Goal: Task Accomplishment & Management: Manage account settings

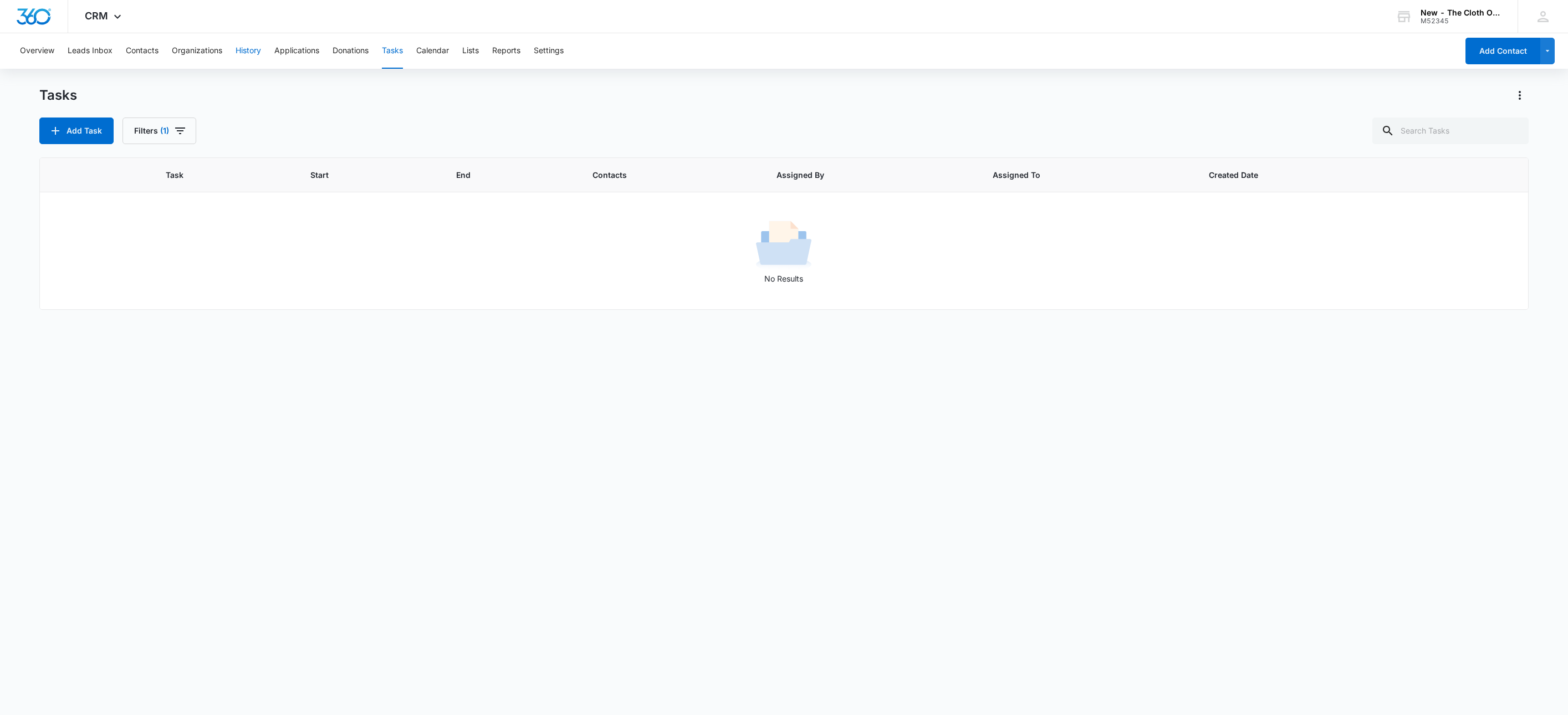
click at [257, 54] on button "History" at bounding box center [248, 51] width 26 height 36
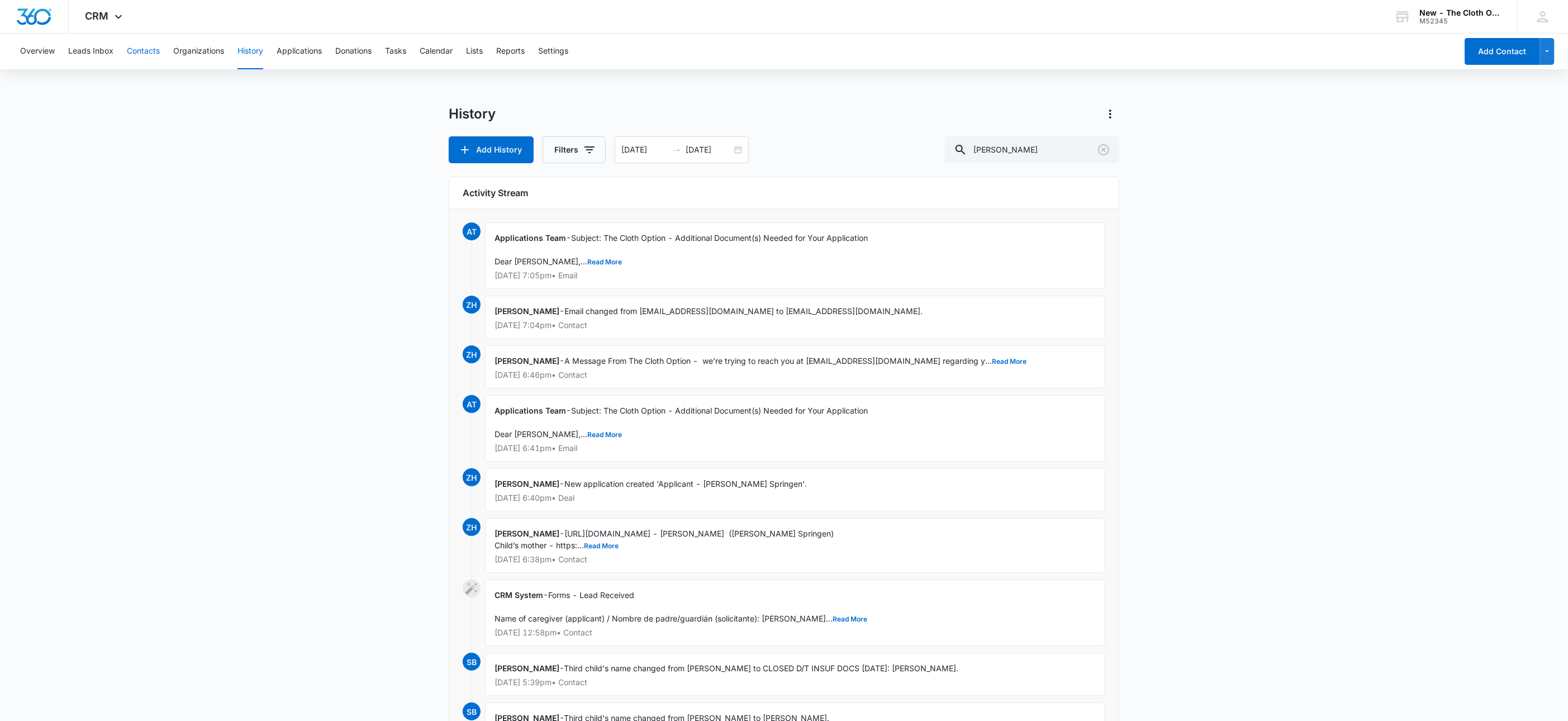
click at [146, 51] on button "Contacts" at bounding box center [143, 52] width 33 height 36
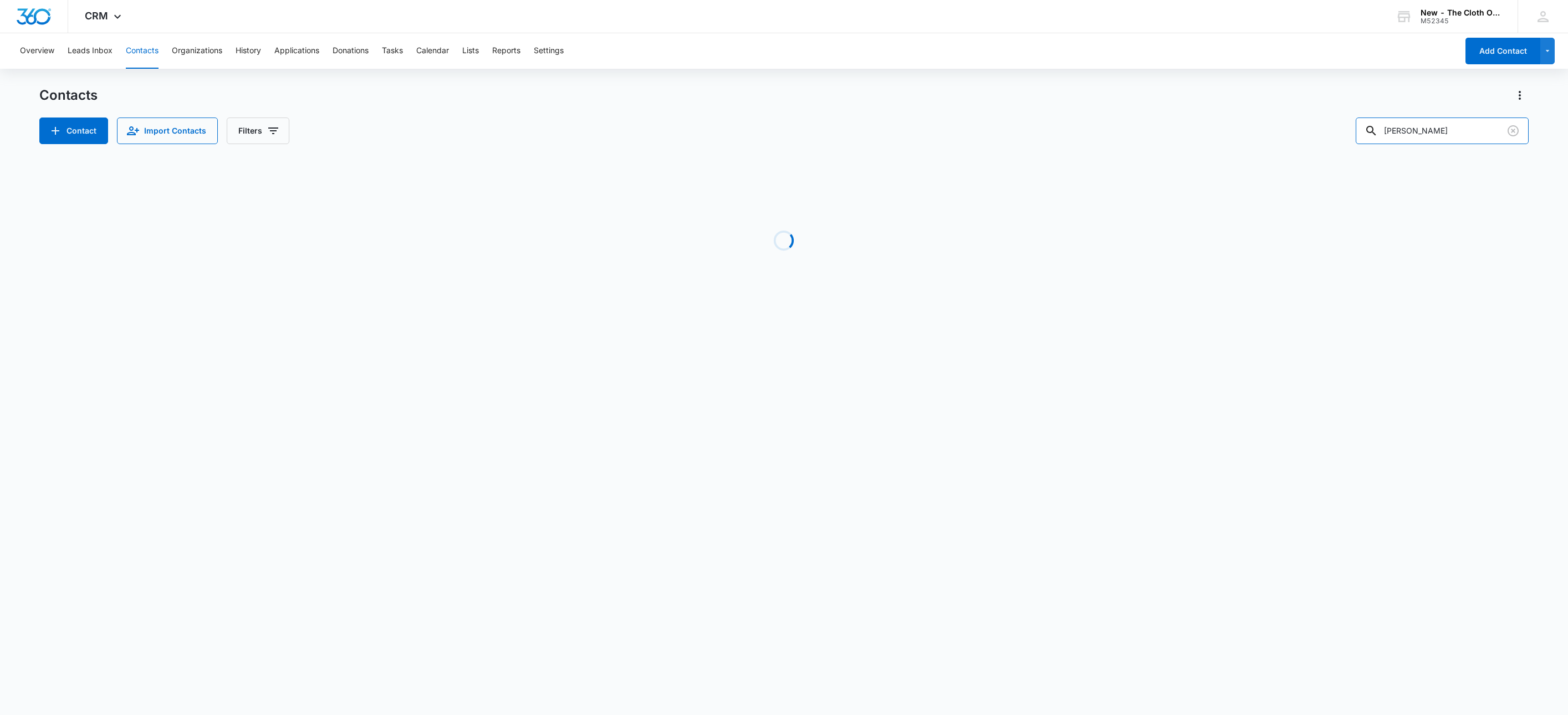
drag, startPoint x: 1276, startPoint y: 125, endPoint x: 1235, endPoint y: 129, distance: 41.2
click at [1249, 125] on div "Contact Import Contacts Filters nOLAN lEWIS" at bounding box center [784, 130] width 1490 height 26
paste input "Alison Piela"
type input "Alison Piela"
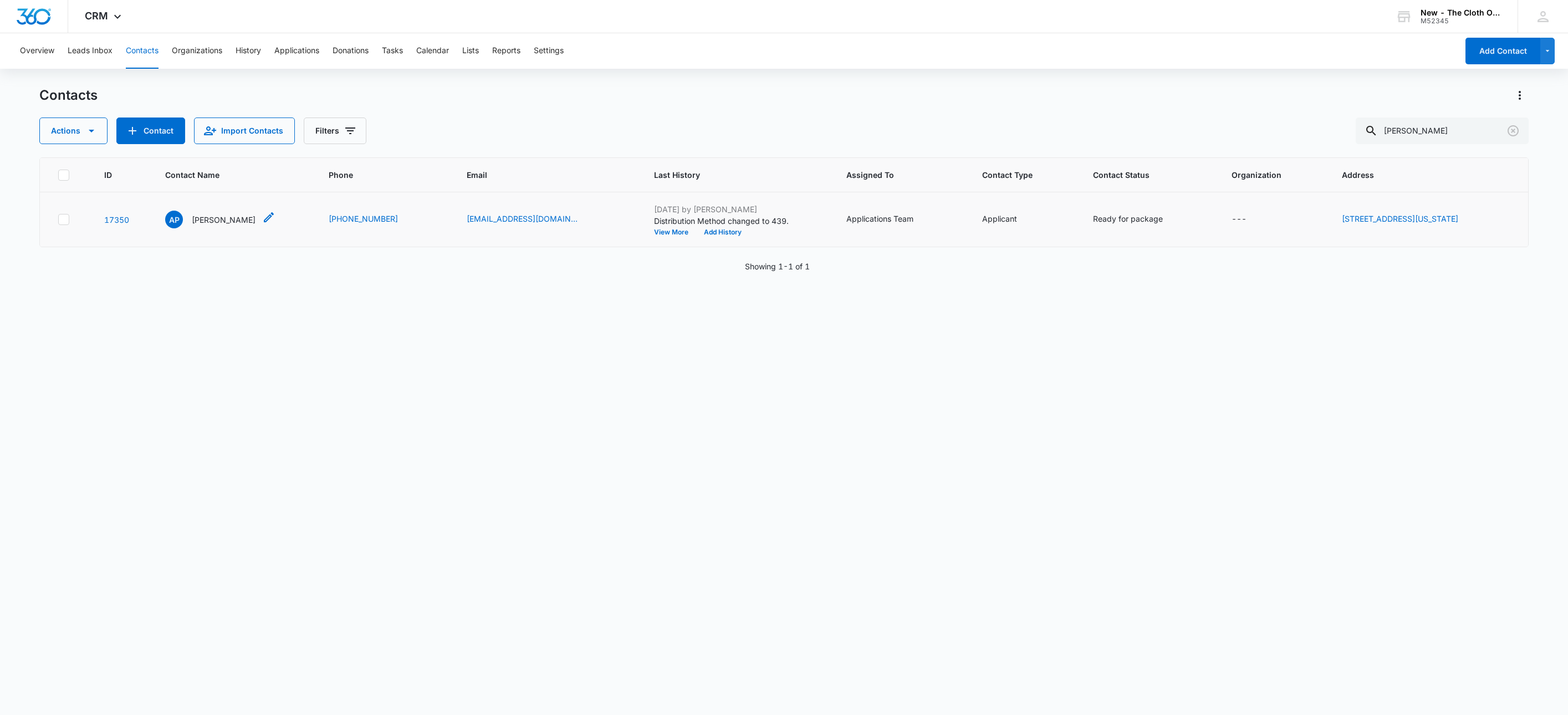
click at [200, 222] on p "Alison Piela" at bounding box center [224, 220] width 64 height 11
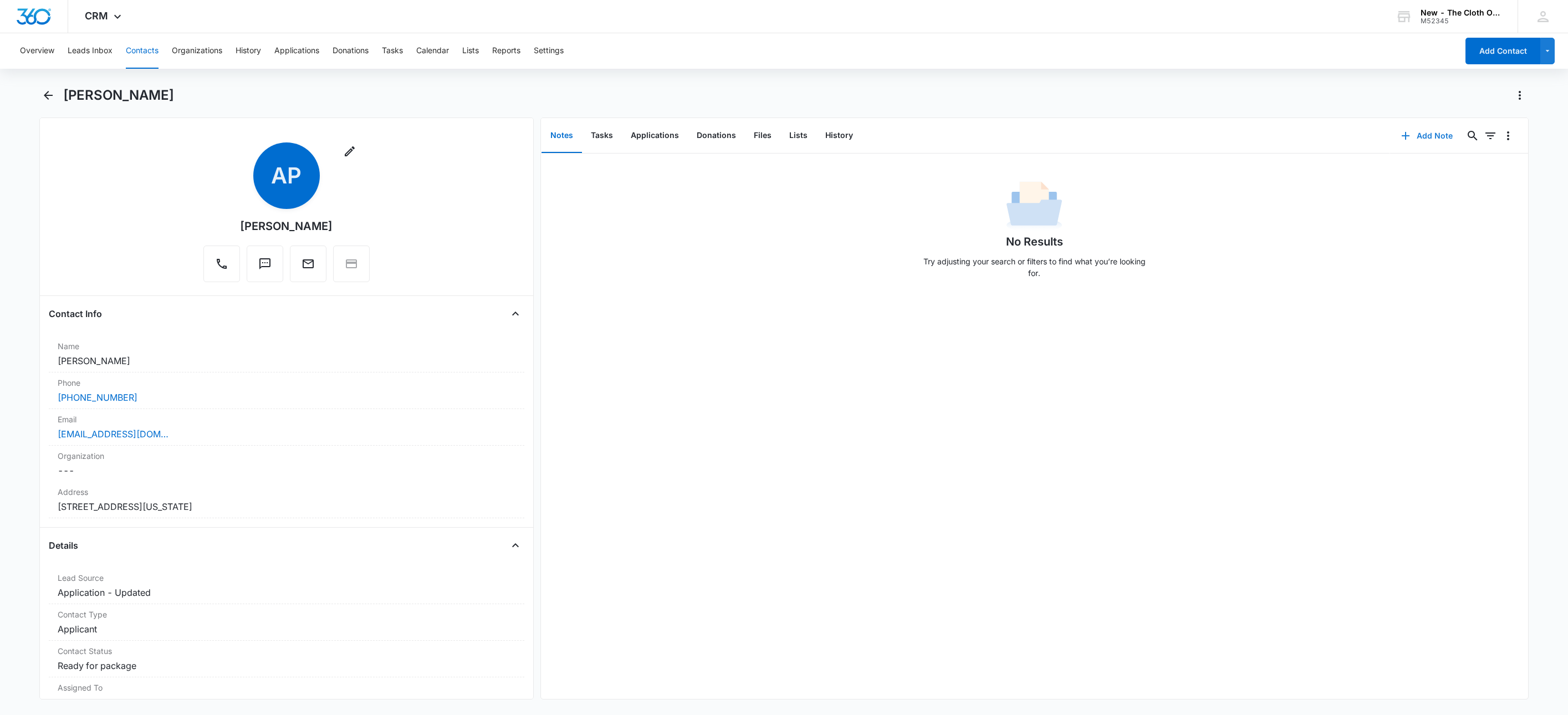
click at [1414, 134] on button "Add Note" at bounding box center [1427, 135] width 74 height 26
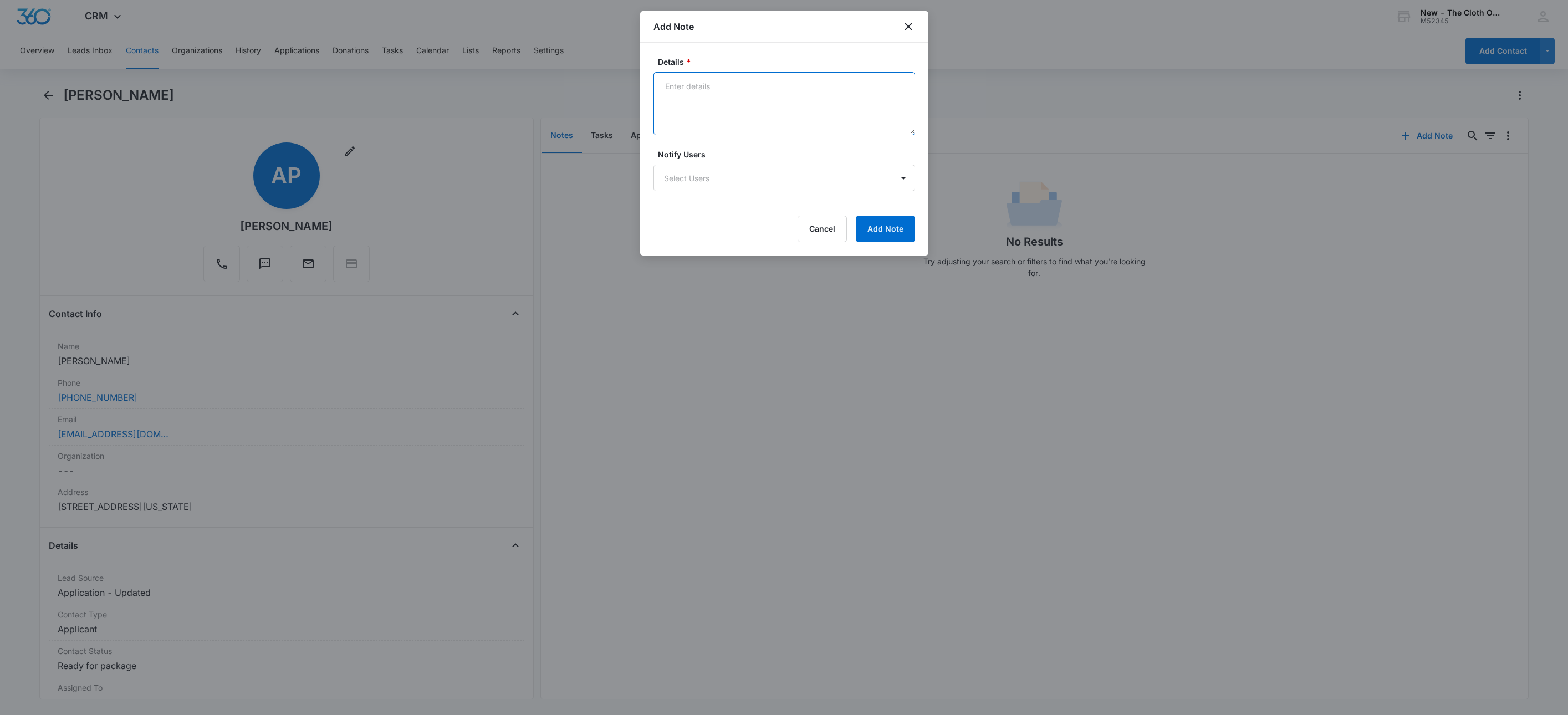
click at [754, 122] on textarea "Details *" at bounding box center [784, 103] width 262 height 63
type textarea "09/09/25 - Rcvd PayPal donation."
click at [880, 231] on button "Add Note" at bounding box center [885, 228] width 59 height 26
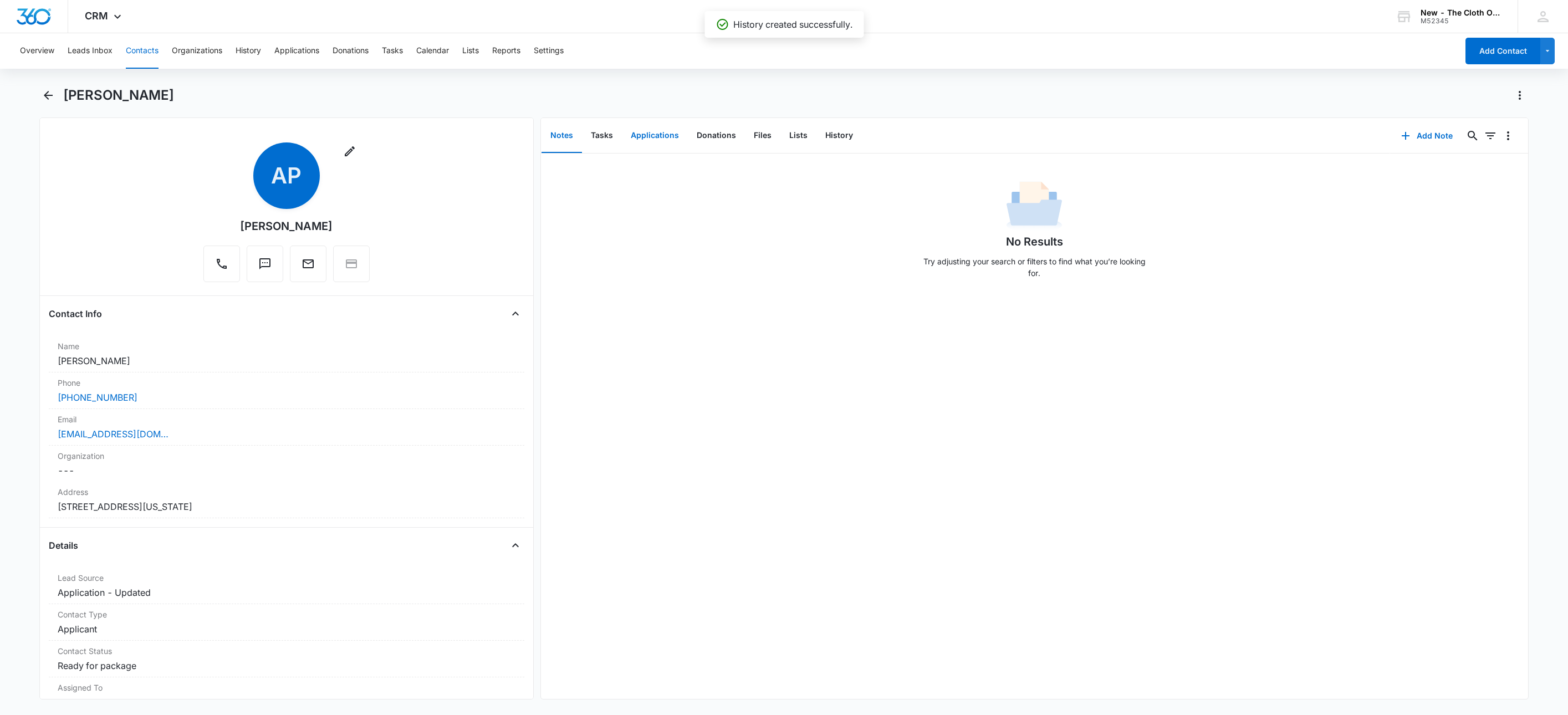
click at [651, 135] on button "Applications" at bounding box center [655, 136] width 66 height 34
click at [732, 140] on button "Donations" at bounding box center [716, 136] width 57 height 34
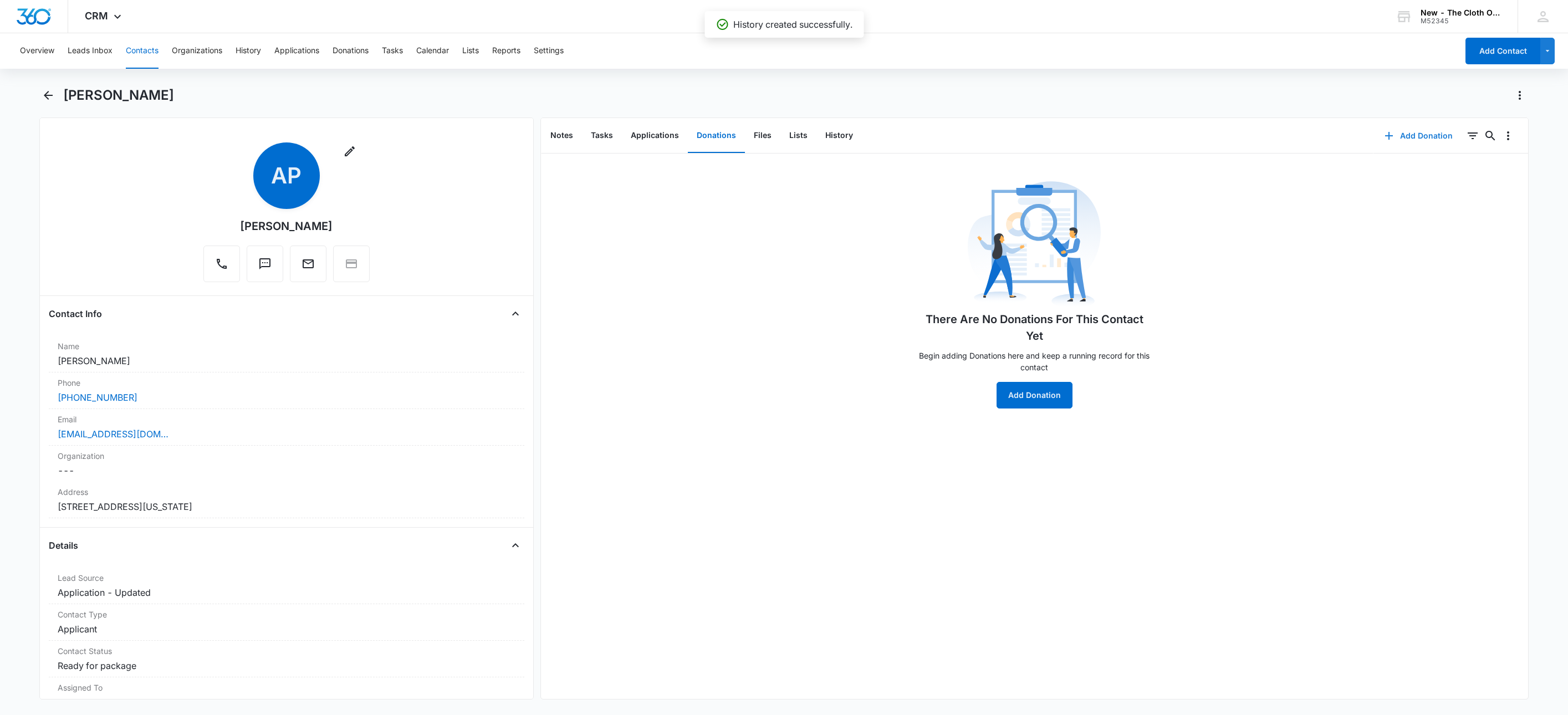
click at [1400, 130] on button "Add Donation" at bounding box center [1418, 135] width 90 height 26
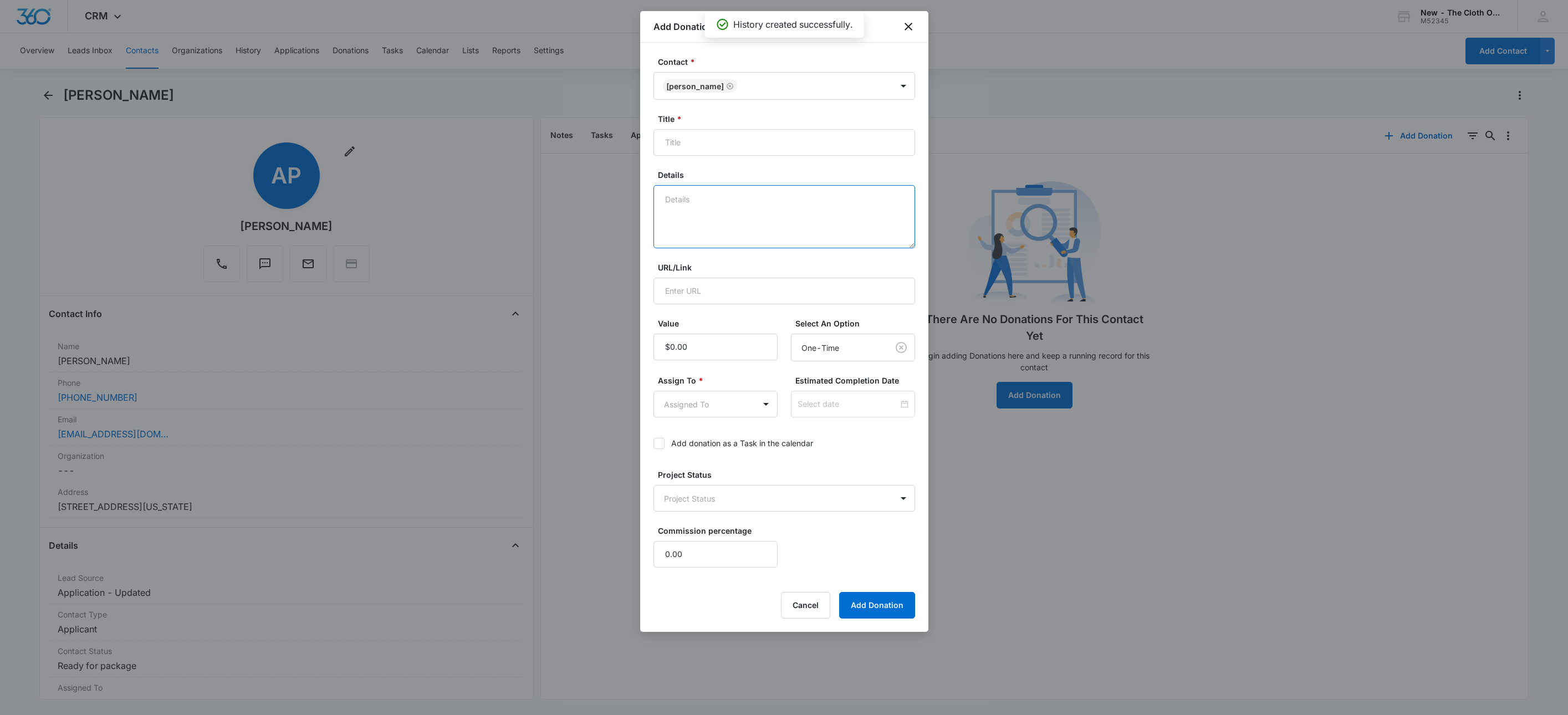
click at [782, 223] on textarea "Details" at bounding box center [784, 216] width 262 height 63
click at [695, 238] on textarea "09/09/25 - Rcvd $10.70" at bounding box center [784, 216] width 262 height 63
paste textarea "alisonchristinework@gmail.com"
type textarea "09/09/25 - Rcvd $10.70 alisonchristinework@gmail.com"
click at [773, 134] on input "Title *" at bounding box center [784, 142] width 262 height 26
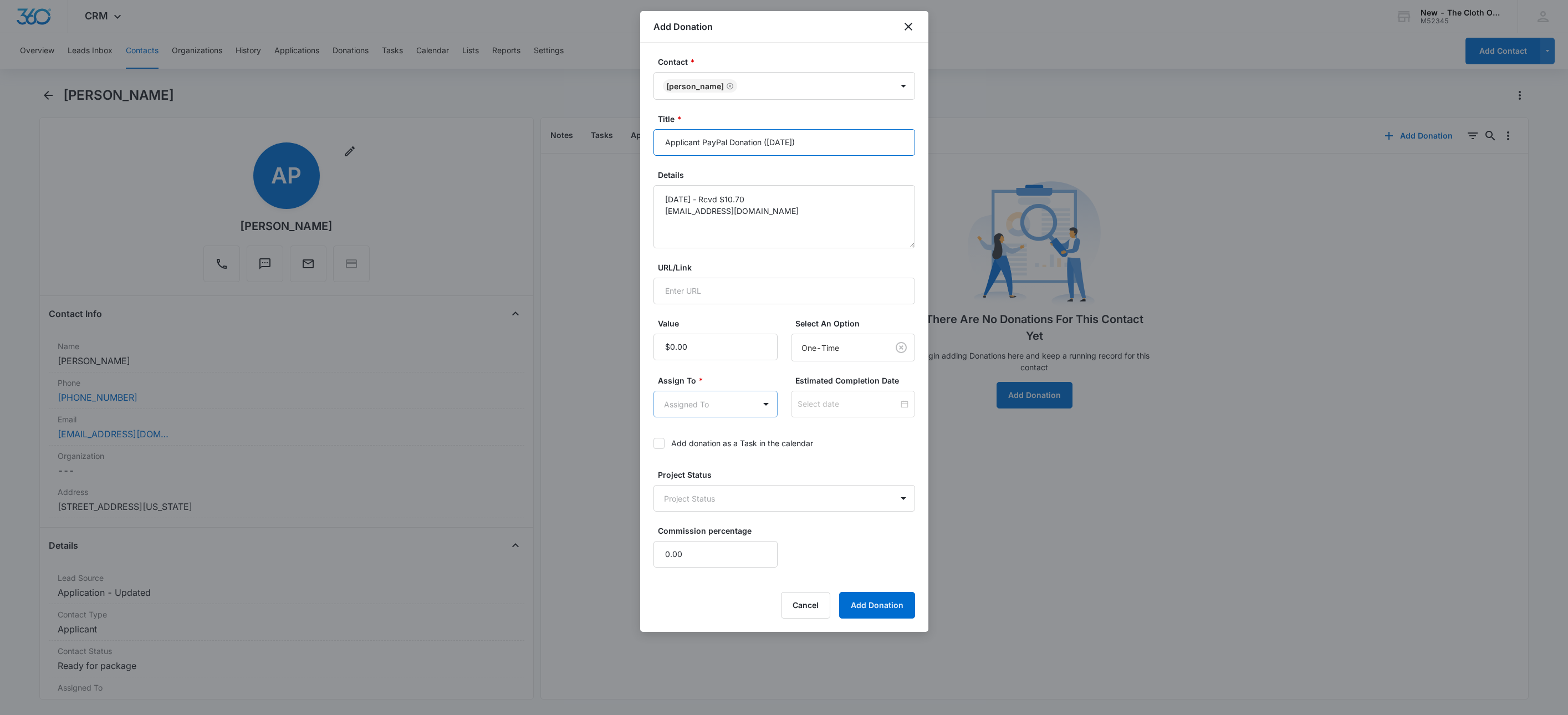
type input "Applicant PayPal Donation (September 2025)"
click at [725, 396] on body "CRM Apps Reputation Websites Forms CRM Email Social Shop Payments POS Ads Intel…" at bounding box center [784, 357] width 1568 height 715
type input "don"
drag, startPoint x: 710, startPoint y: 444, endPoint x: 803, endPoint y: 403, distance: 101.6
click at [710, 444] on p "TCO Donation Support" at bounding box center [708, 445] width 82 height 11
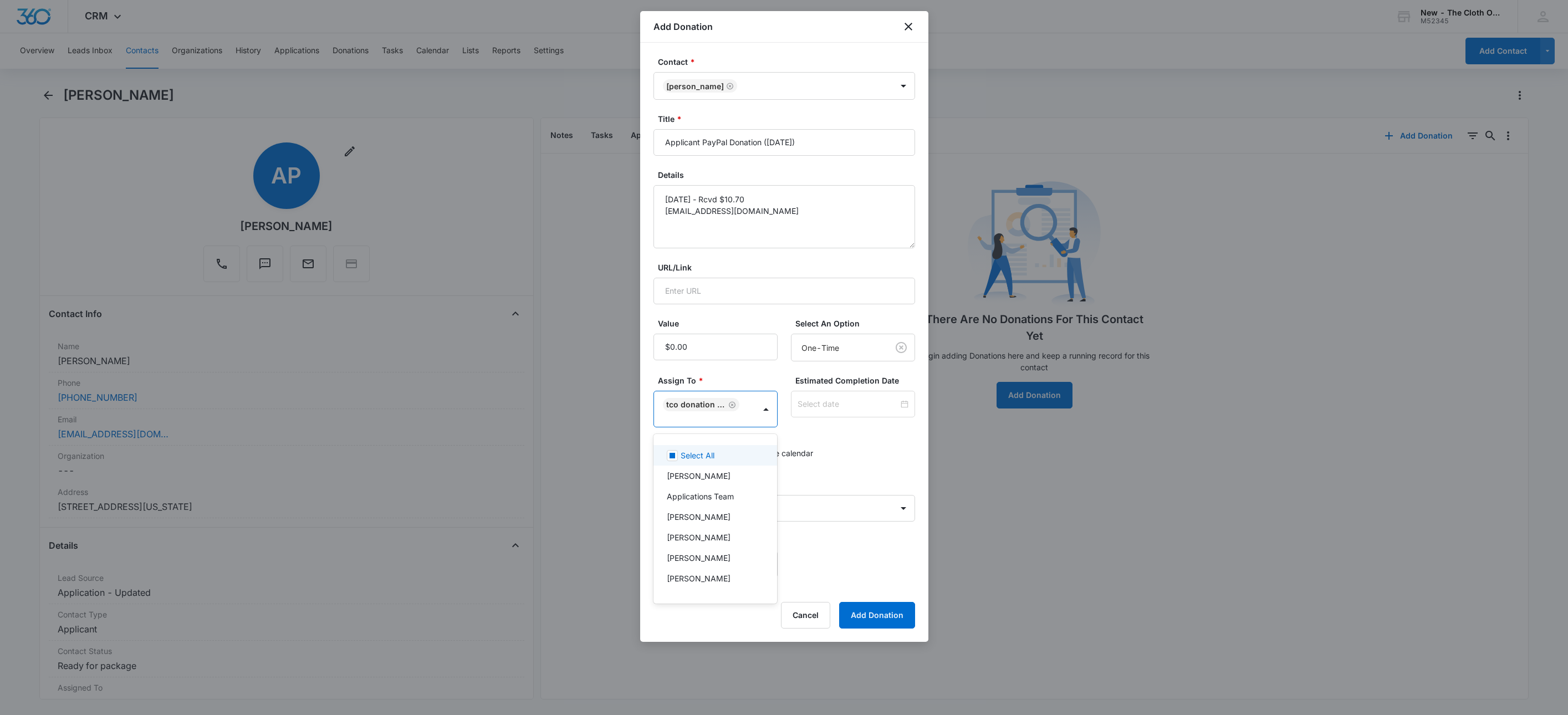
click at [811, 396] on div at bounding box center [784, 357] width 1568 height 715
click at [811, 396] on div at bounding box center [853, 404] width 124 height 26
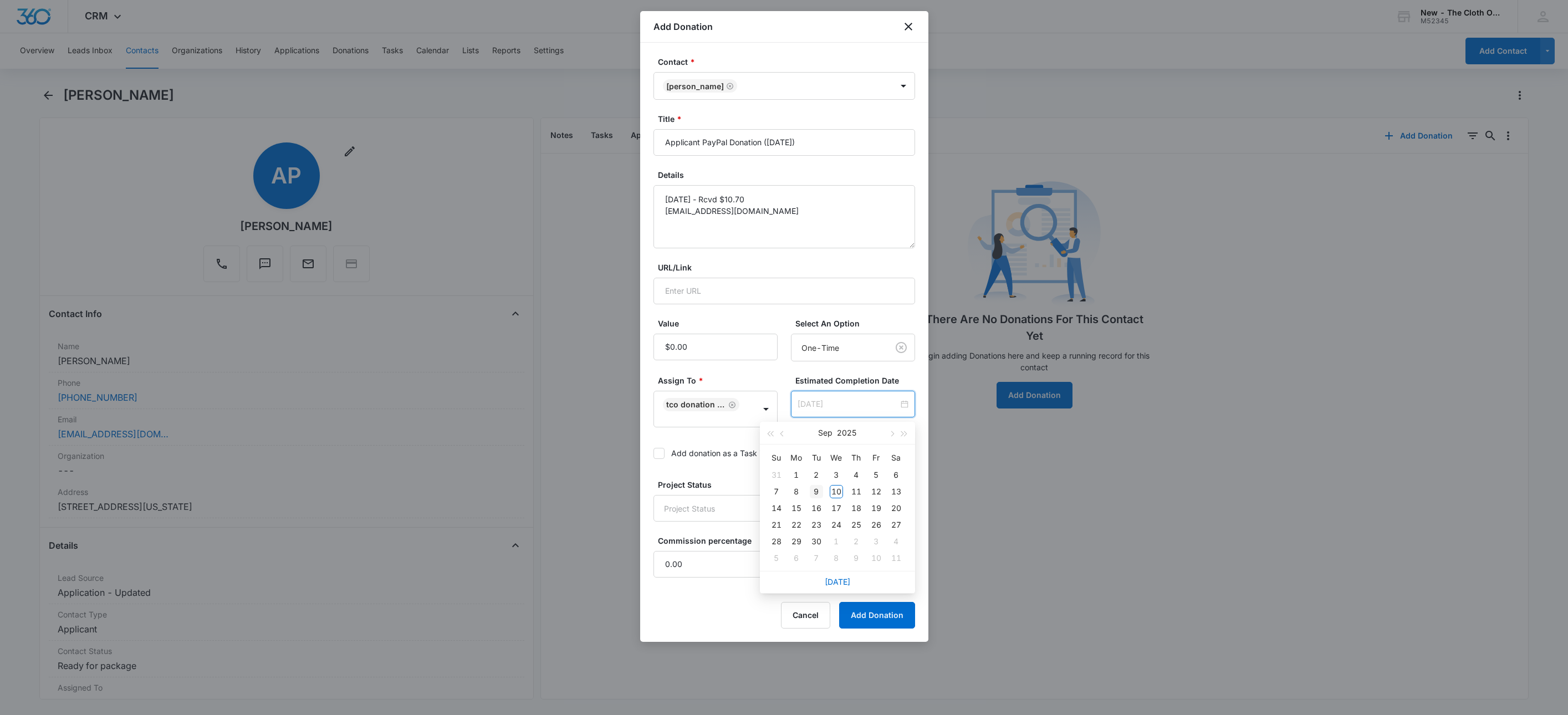
type input "Sep 9, 2025"
click at [815, 493] on div "9" at bounding box center [816, 492] width 14 height 14
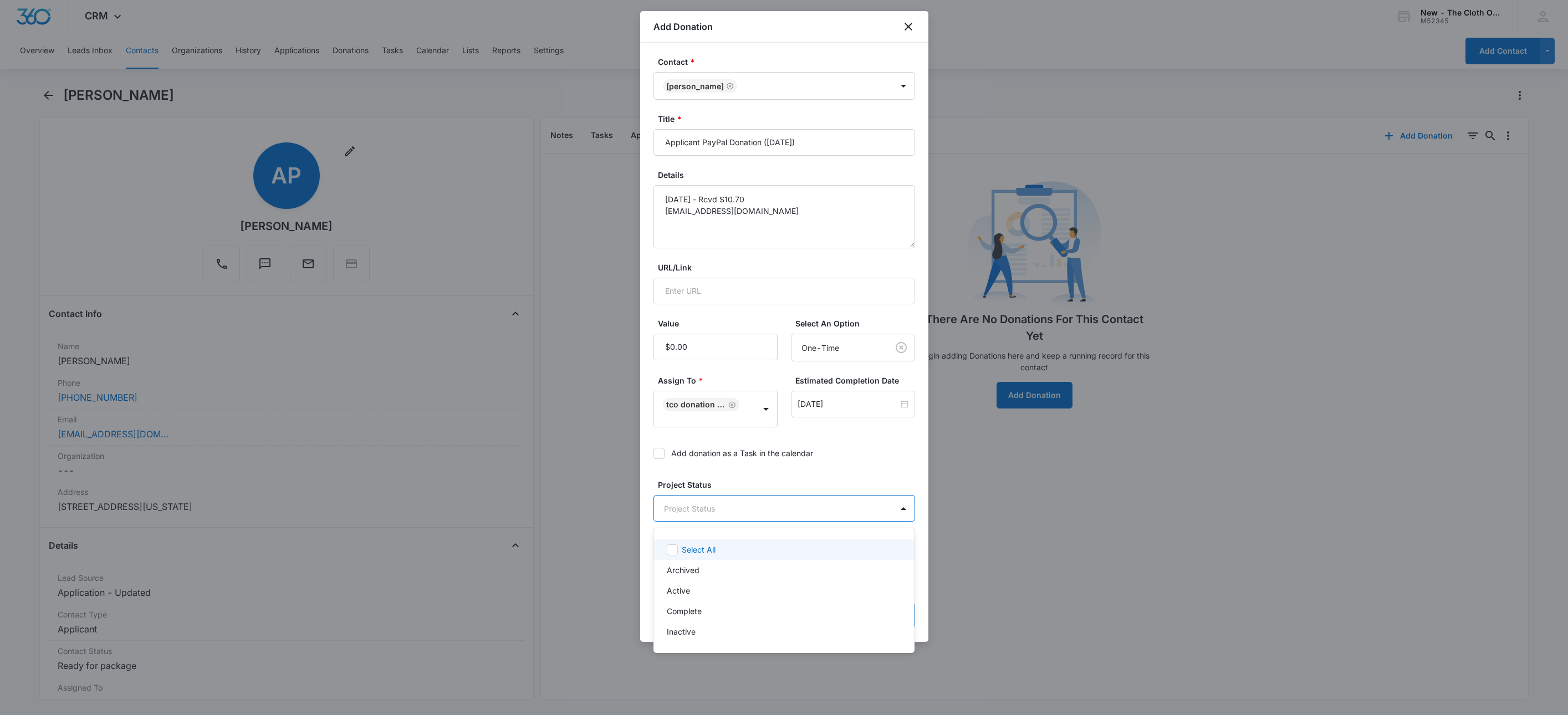
click at [753, 504] on body "CRM Apps Reputation Websites Forms CRM Email Social Shop Payments POS Ads Intel…" at bounding box center [784, 357] width 1568 height 715
click at [693, 609] on p "Complete" at bounding box center [684, 611] width 35 height 11
click at [883, 464] on div at bounding box center [784, 357] width 1568 height 715
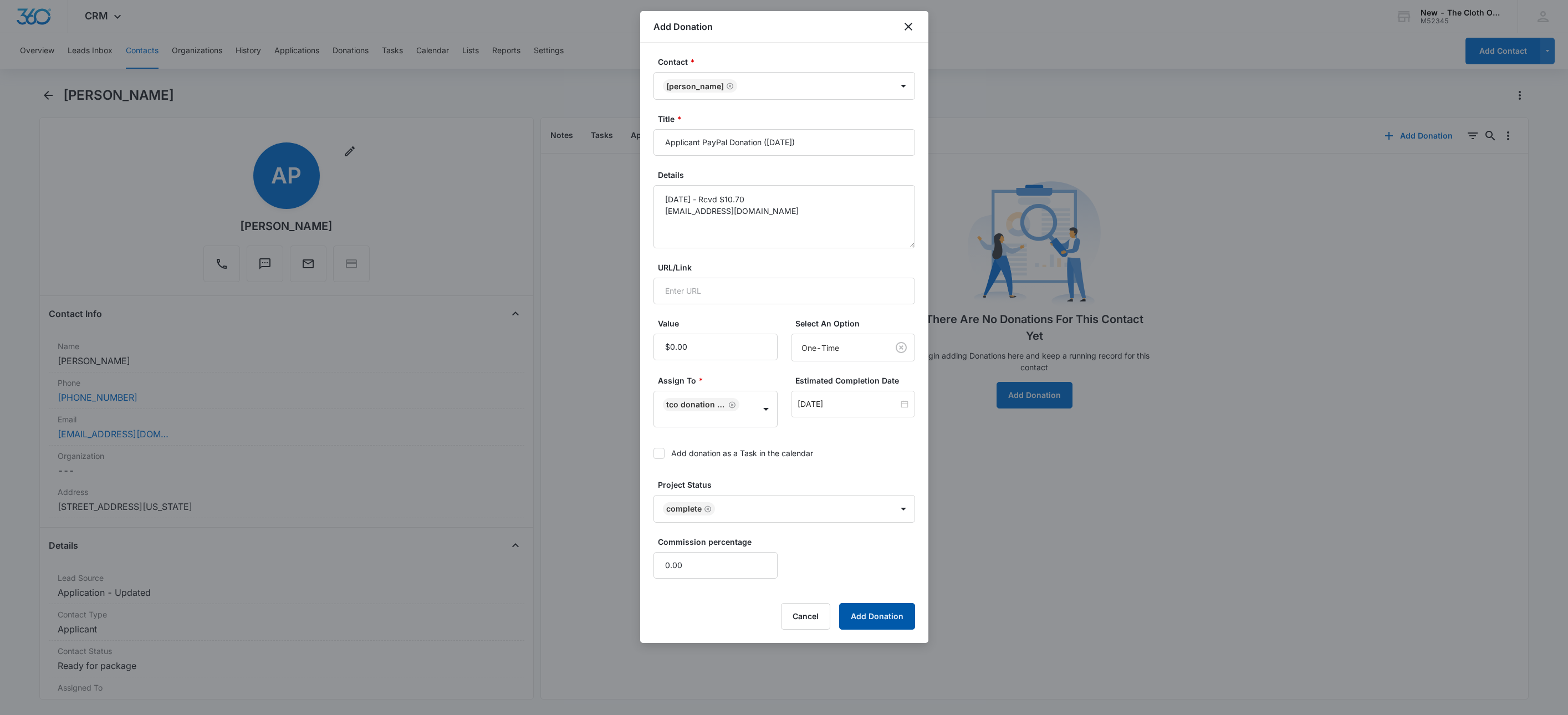
drag, startPoint x: 898, startPoint y: 635, endPoint x: 893, endPoint y: 625, distance: 11.2
click at [893, 625] on div "Contact * Alison Piela Title * Applicant PayPal Donation (September 2025) Detai…" at bounding box center [784, 343] width 288 height 600
drag, startPoint x: 890, startPoint y: 613, endPoint x: 715, endPoint y: 344, distance: 320.9
click at [715, 344] on form "Contact * Alison Piela Title * Applicant PayPal Donation (September 2025) Detai…" at bounding box center [784, 343] width 262 height 574
click at [712, 333] on div "Value" at bounding box center [715, 340] width 124 height 44
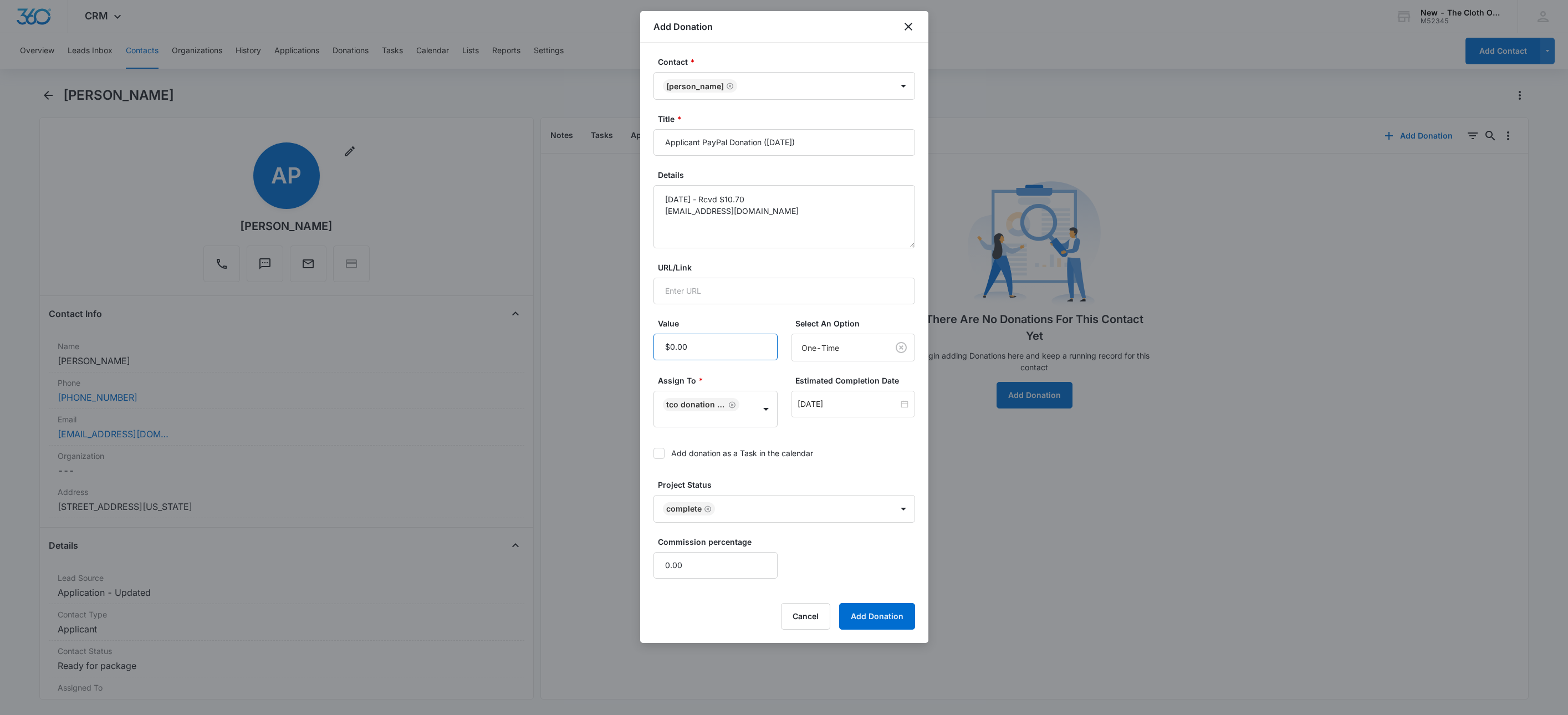
click at [709, 341] on input "Value" at bounding box center [715, 346] width 124 height 26
type input "$10.70"
click at [839, 603] on button "Add Donation" at bounding box center [877, 616] width 76 height 26
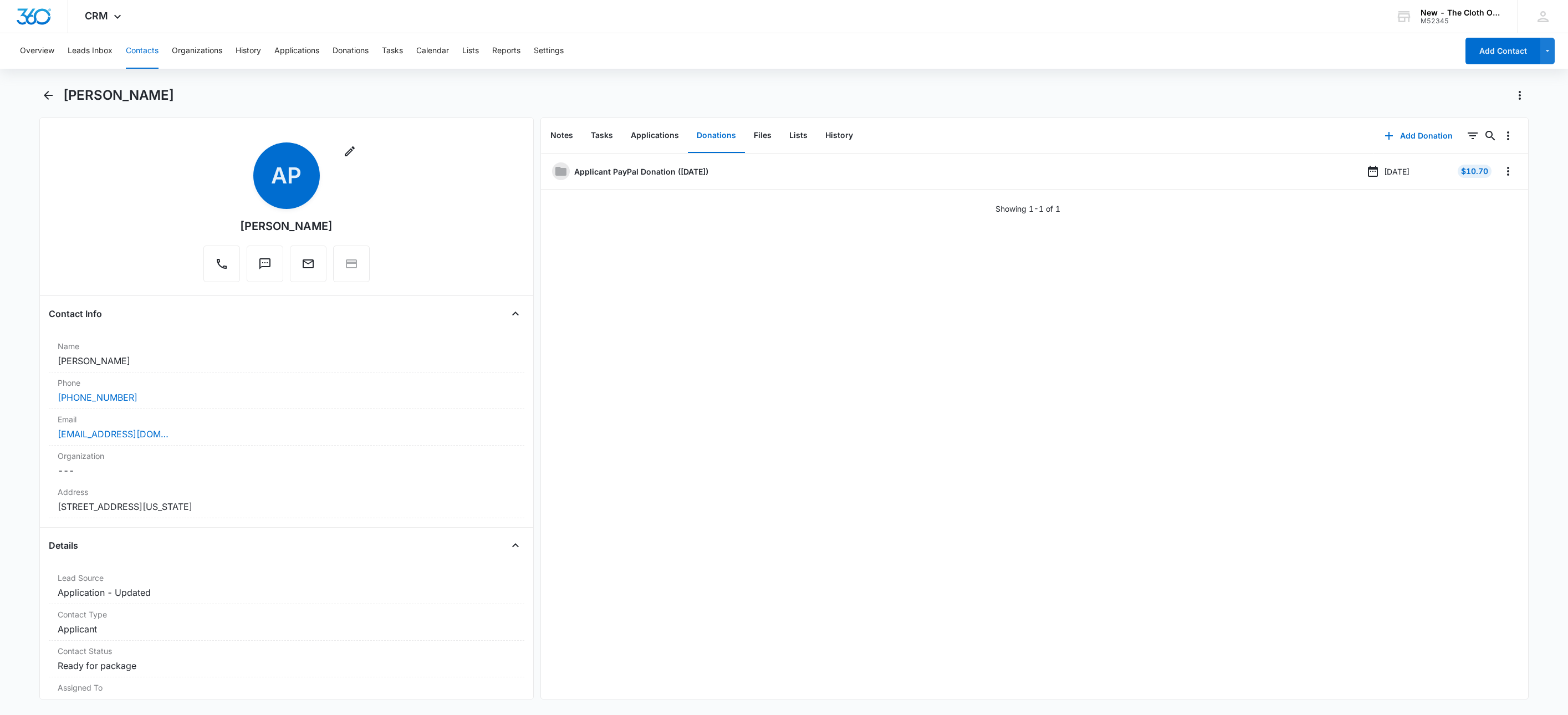
click at [132, 46] on button "Contacts" at bounding box center [142, 51] width 33 height 36
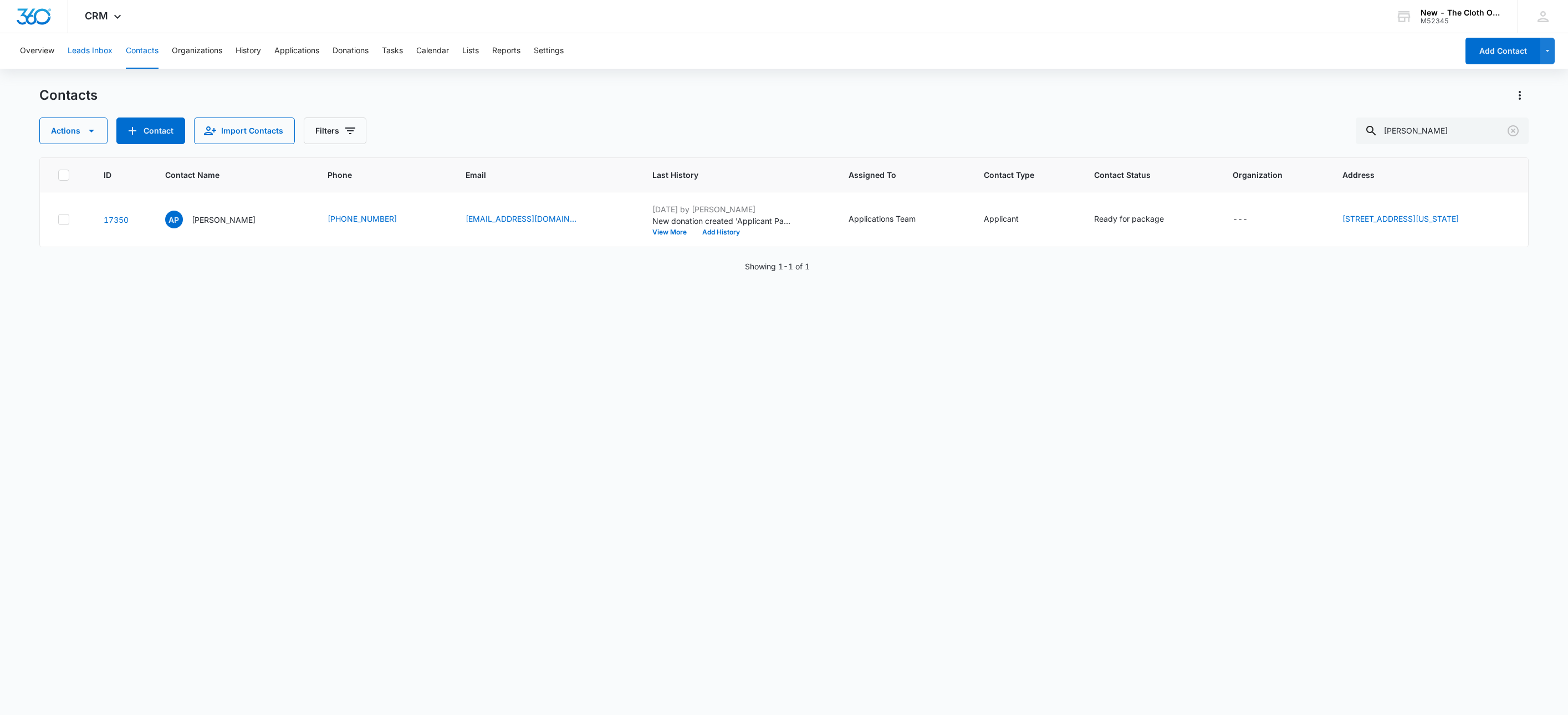
click at [95, 46] on button "Leads Inbox" at bounding box center [90, 51] width 45 height 36
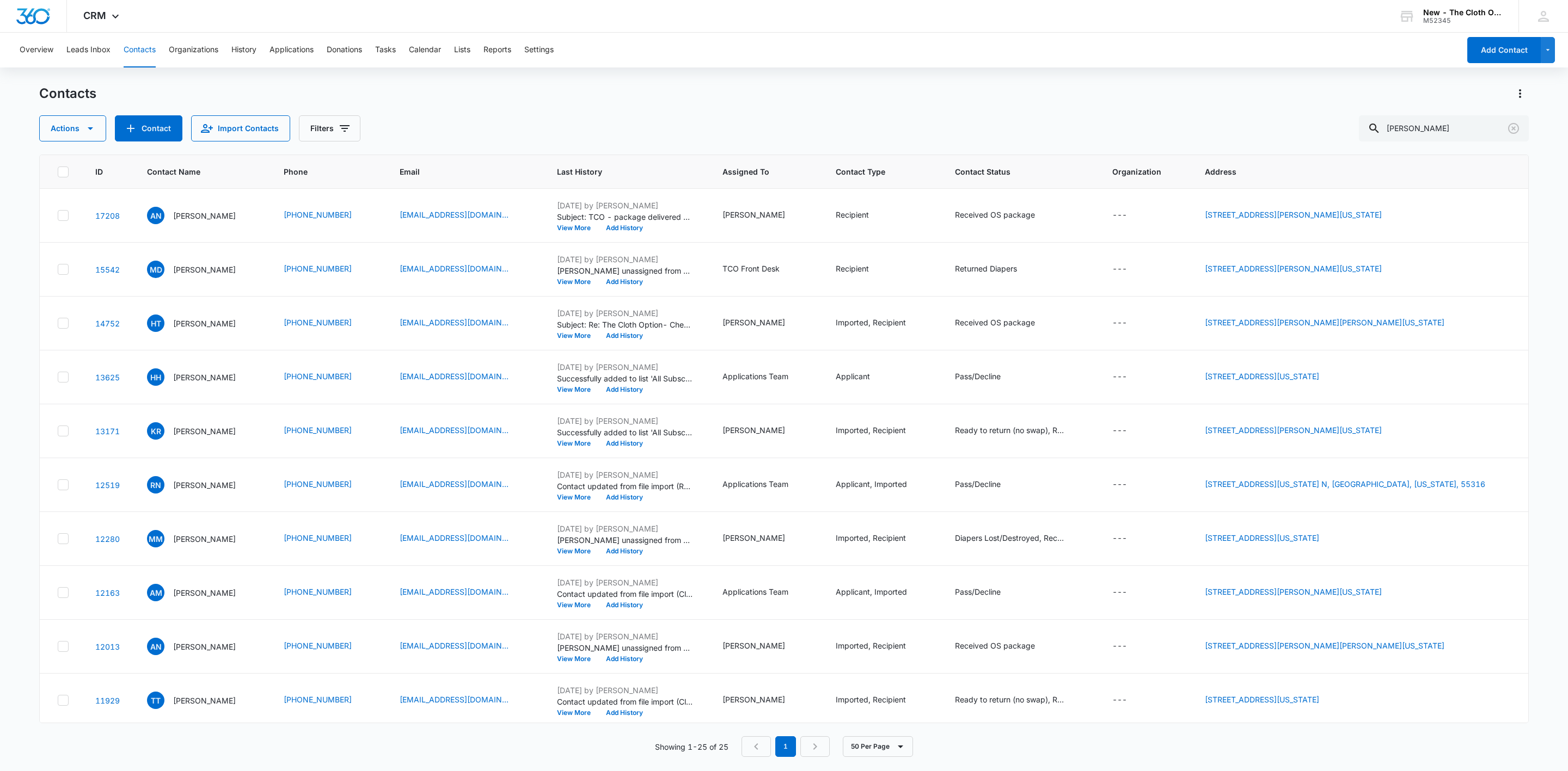
scroll to position [653, 0]
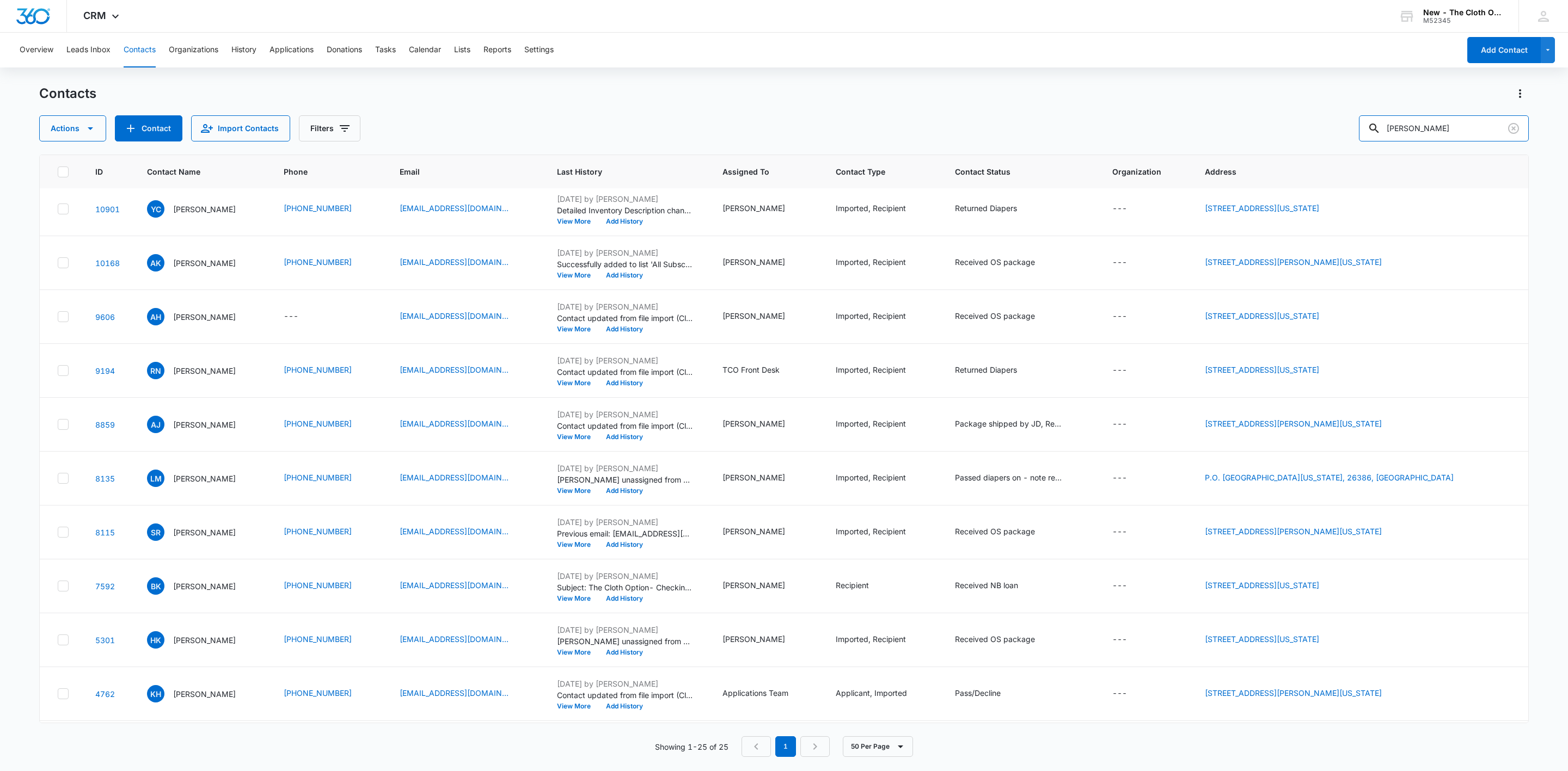
drag, startPoint x: 1463, startPoint y: 123, endPoint x: 1368, endPoint y: 110, distance: 95.9
click at [1368, 110] on div "Contacts Actions Contact Import Contacts Filters nOLAN lEWIS" at bounding box center [784, 113] width 1490 height 57
paste input "Denajah Richards"
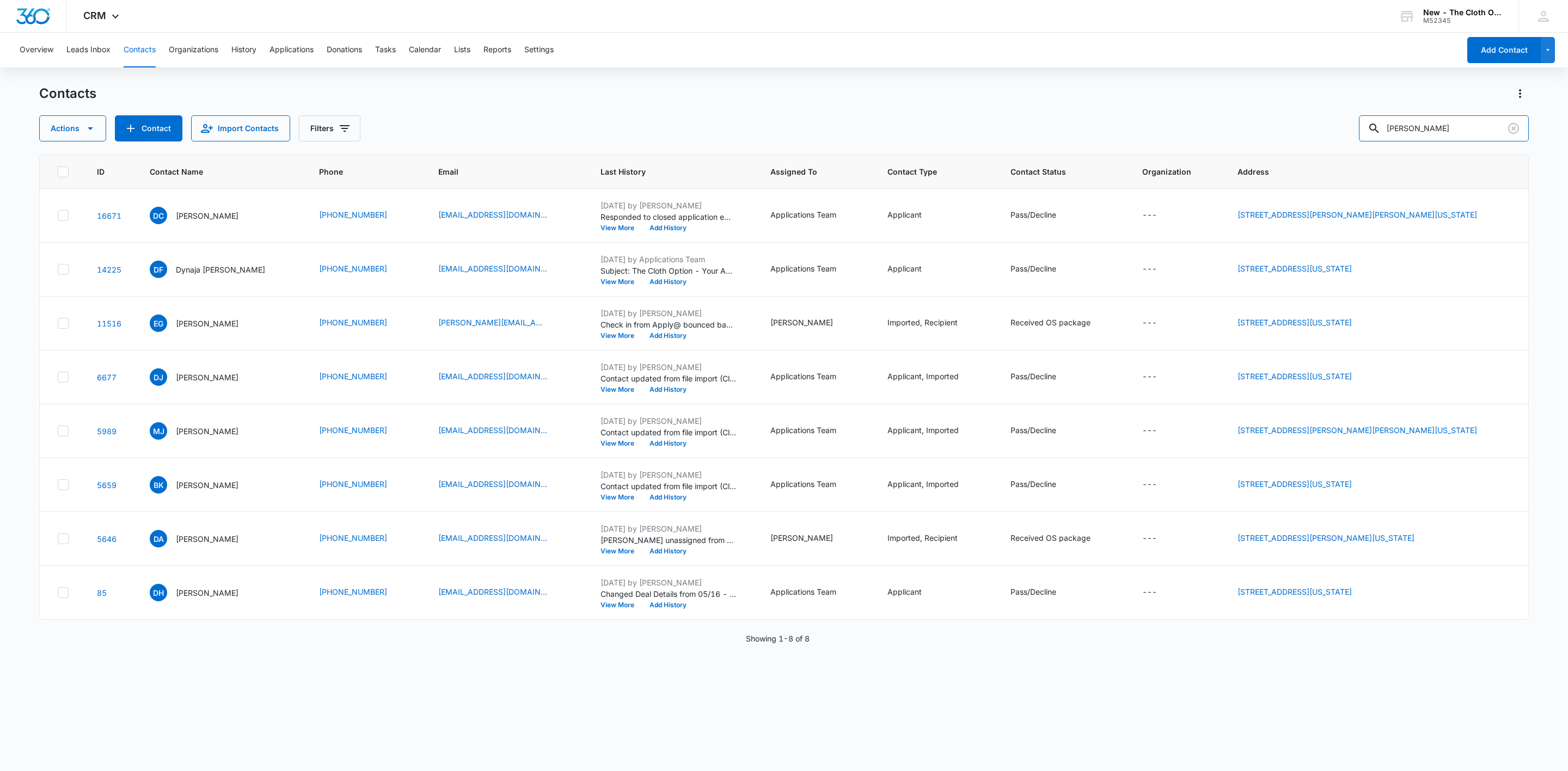
scroll to position [0, 0]
drag, startPoint x: 1473, startPoint y: 124, endPoint x: 1280, endPoint y: 115, distance: 193.2
click at [1282, 115] on div "Contacts Actions Contact Import Contacts Filters Denajah Richards" at bounding box center [784, 113] width 1490 height 57
paste input "Kaiel Riddick"
type input "Kaiel Riddick"
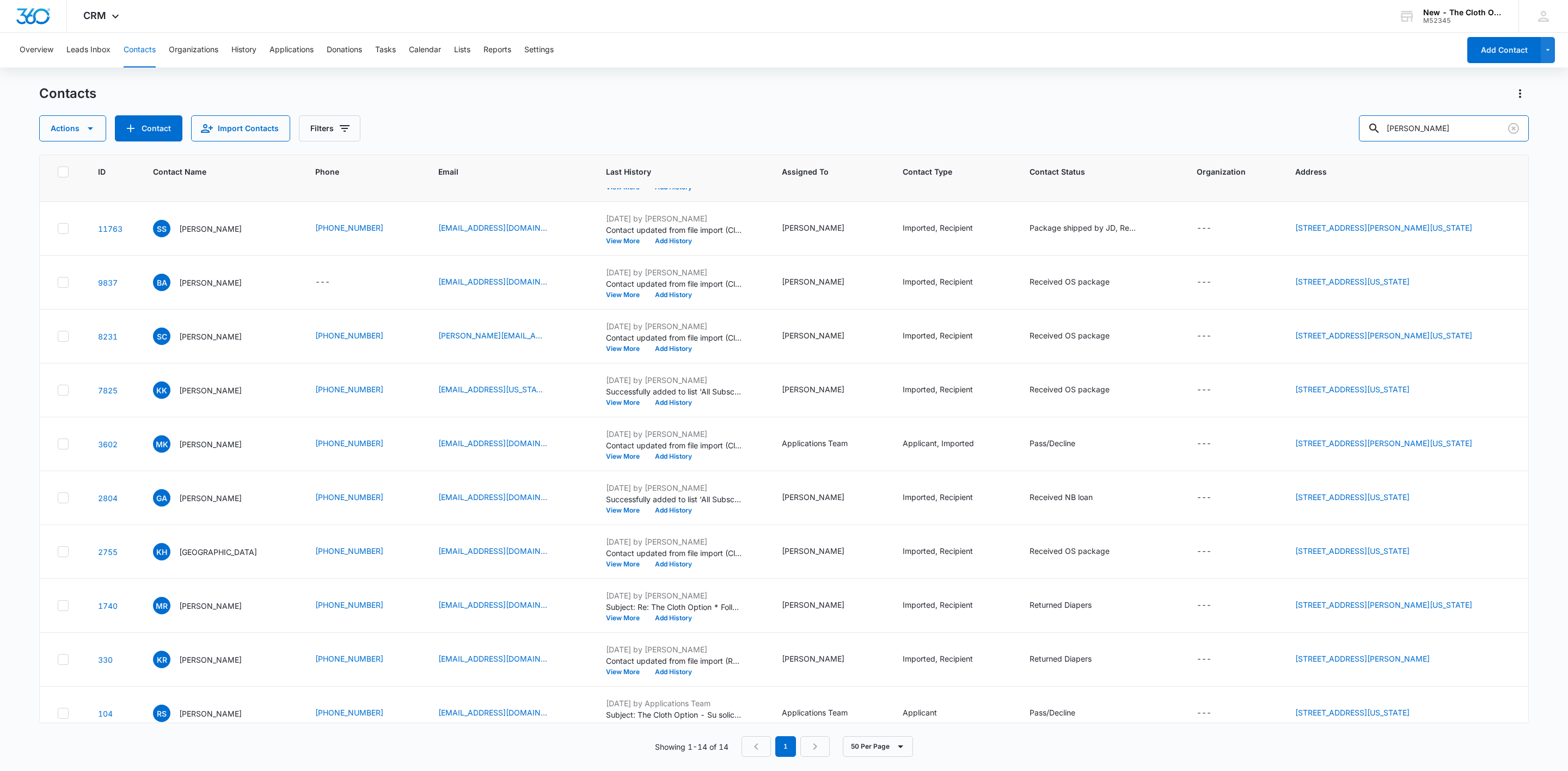
scroll to position [223, 0]
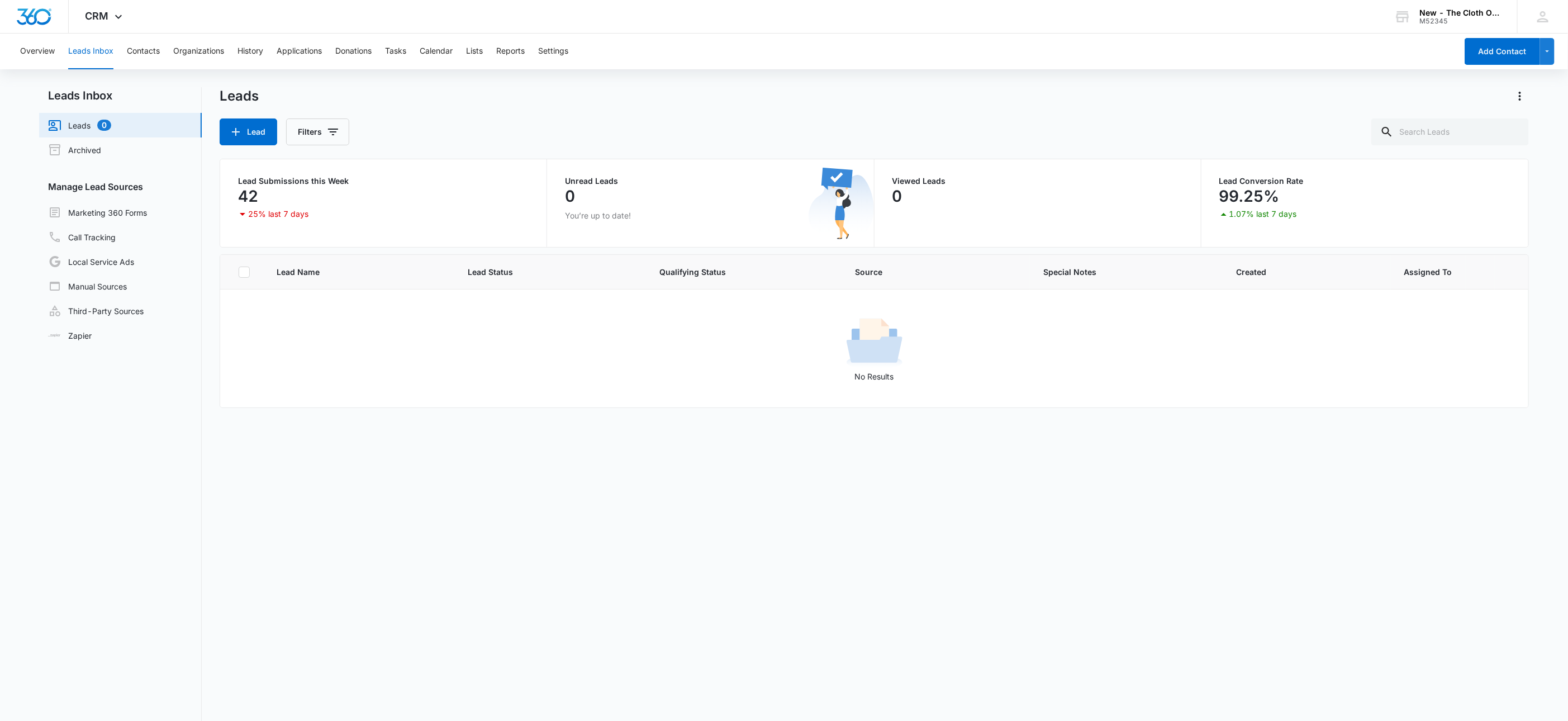
click at [161, 64] on div "Overview Leads Inbox Contacts Organizations History Applications Donations Task…" at bounding box center [735, 52] width 1443 height 36
click at [90, 50] on button "Leads Inbox" at bounding box center [90, 52] width 45 height 36
click at [158, 52] on button "Contacts" at bounding box center [143, 52] width 33 height 36
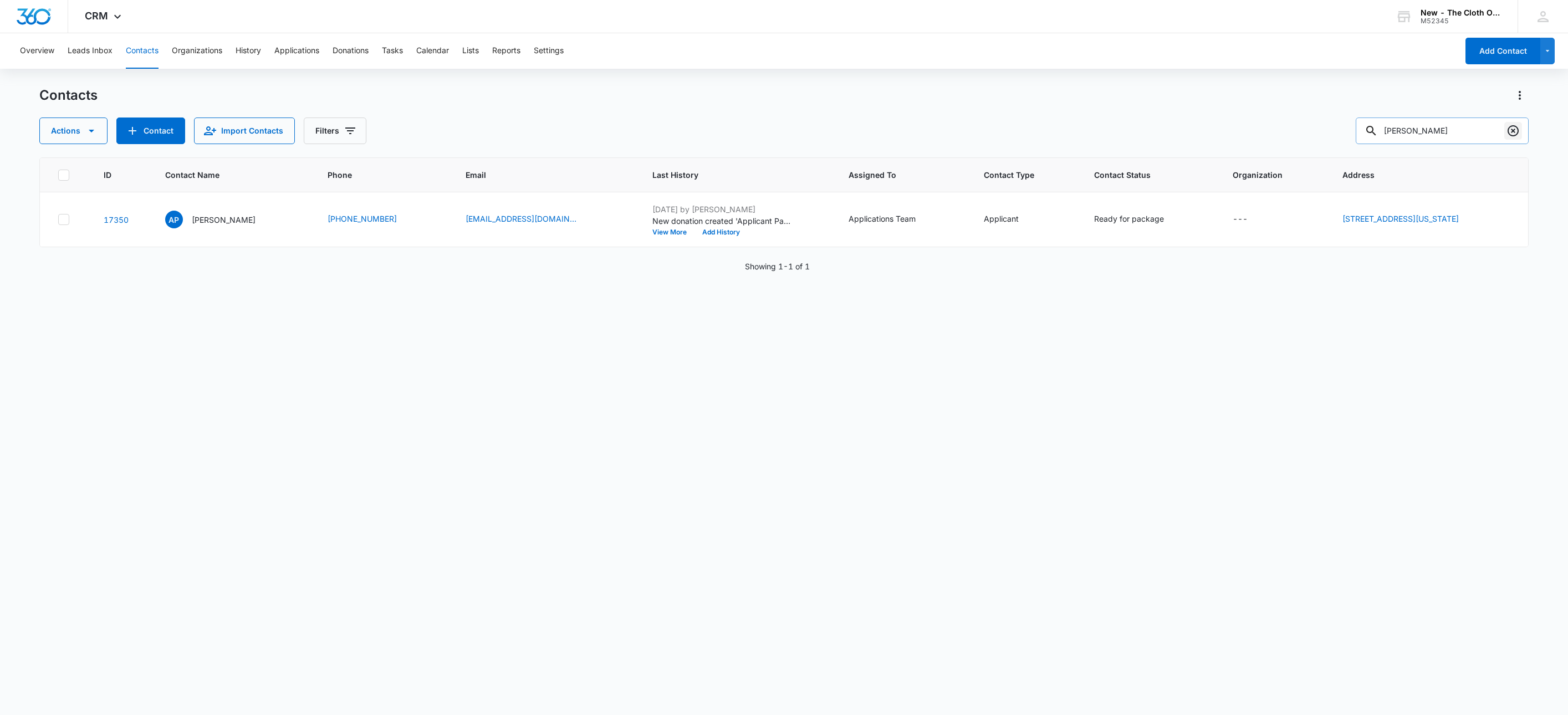
click at [1513, 133] on icon "Clear" at bounding box center [1513, 131] width 14 height 14
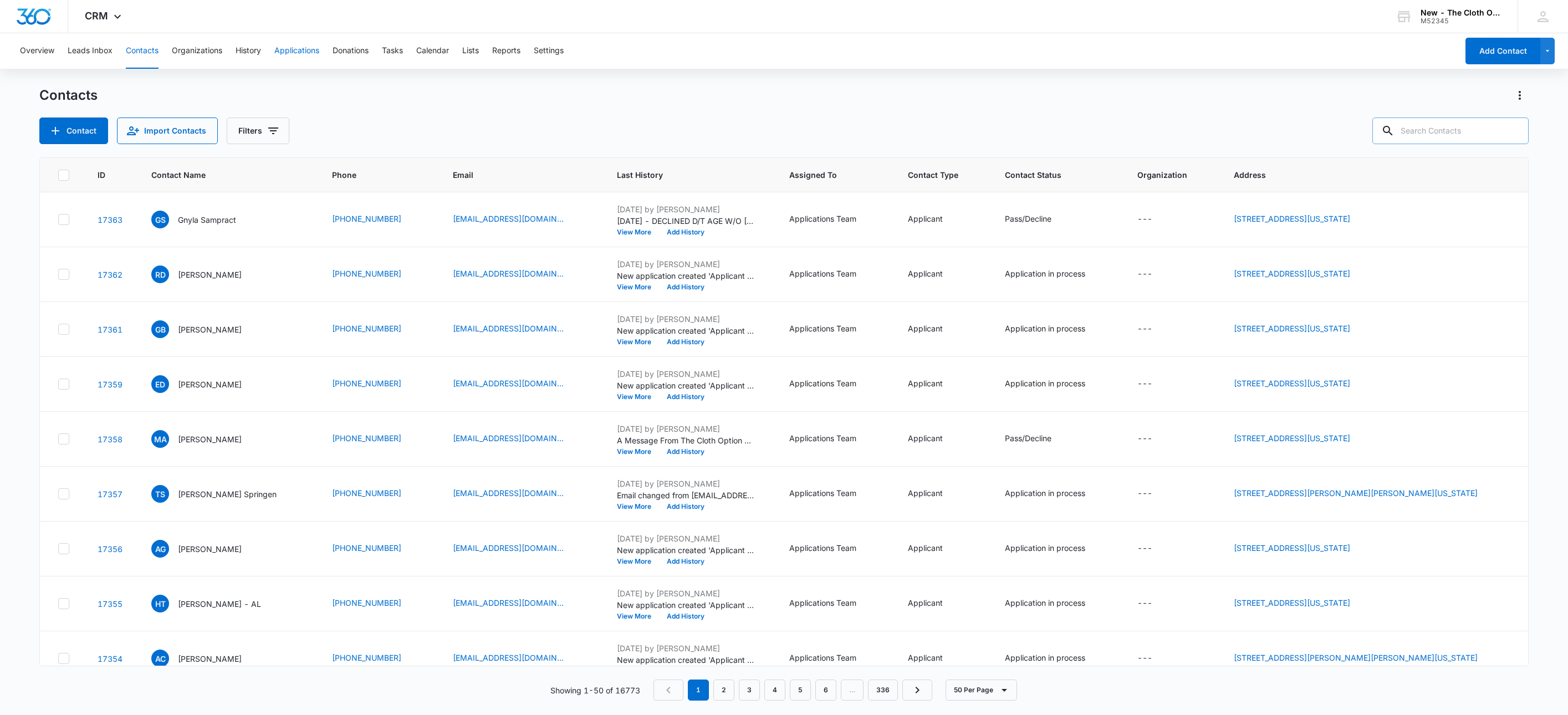
click at [303, 47] on button "Applications" at bounding box center [297, 51] width 45 height 36
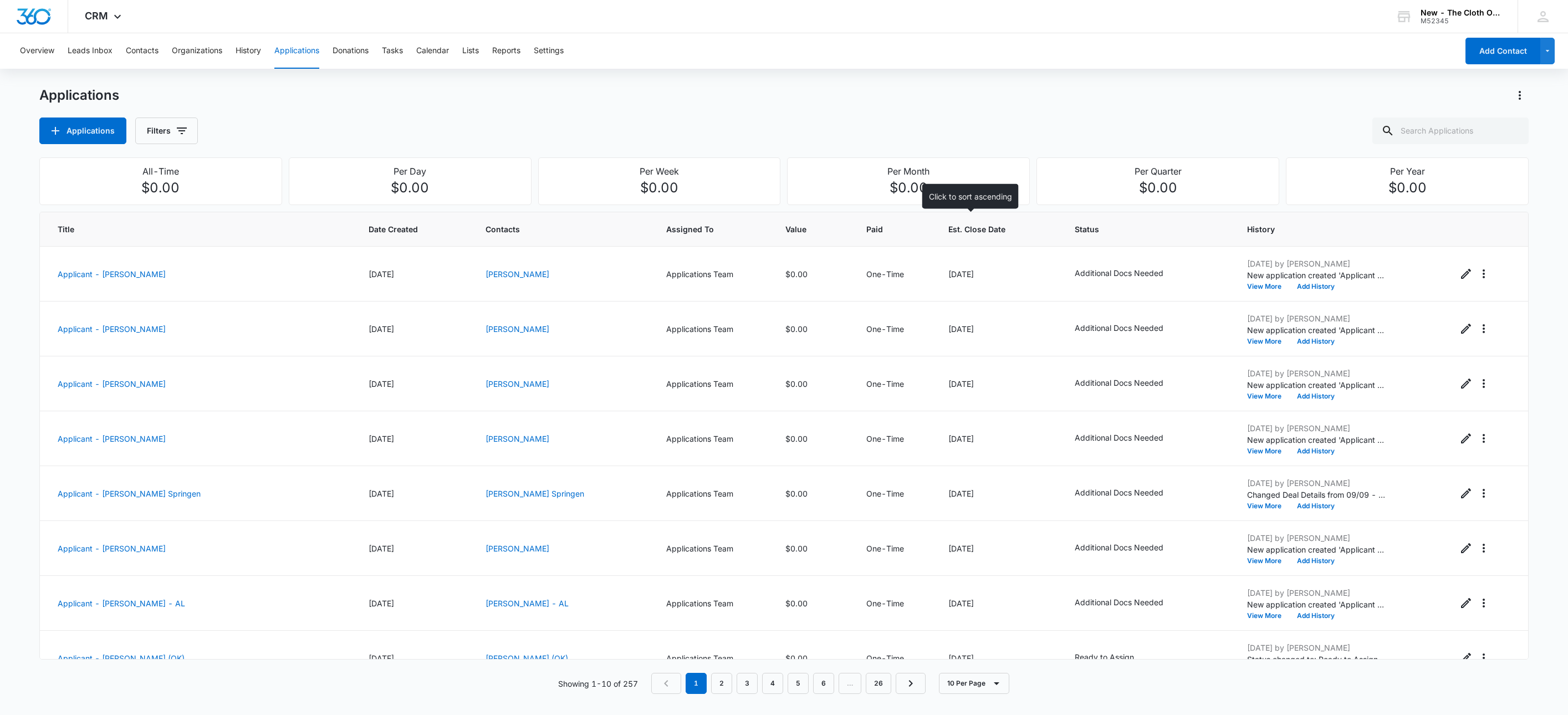
click at [951, 235] on span "Est. Close Date" at bounding box center [991, 229] width 84 height 11
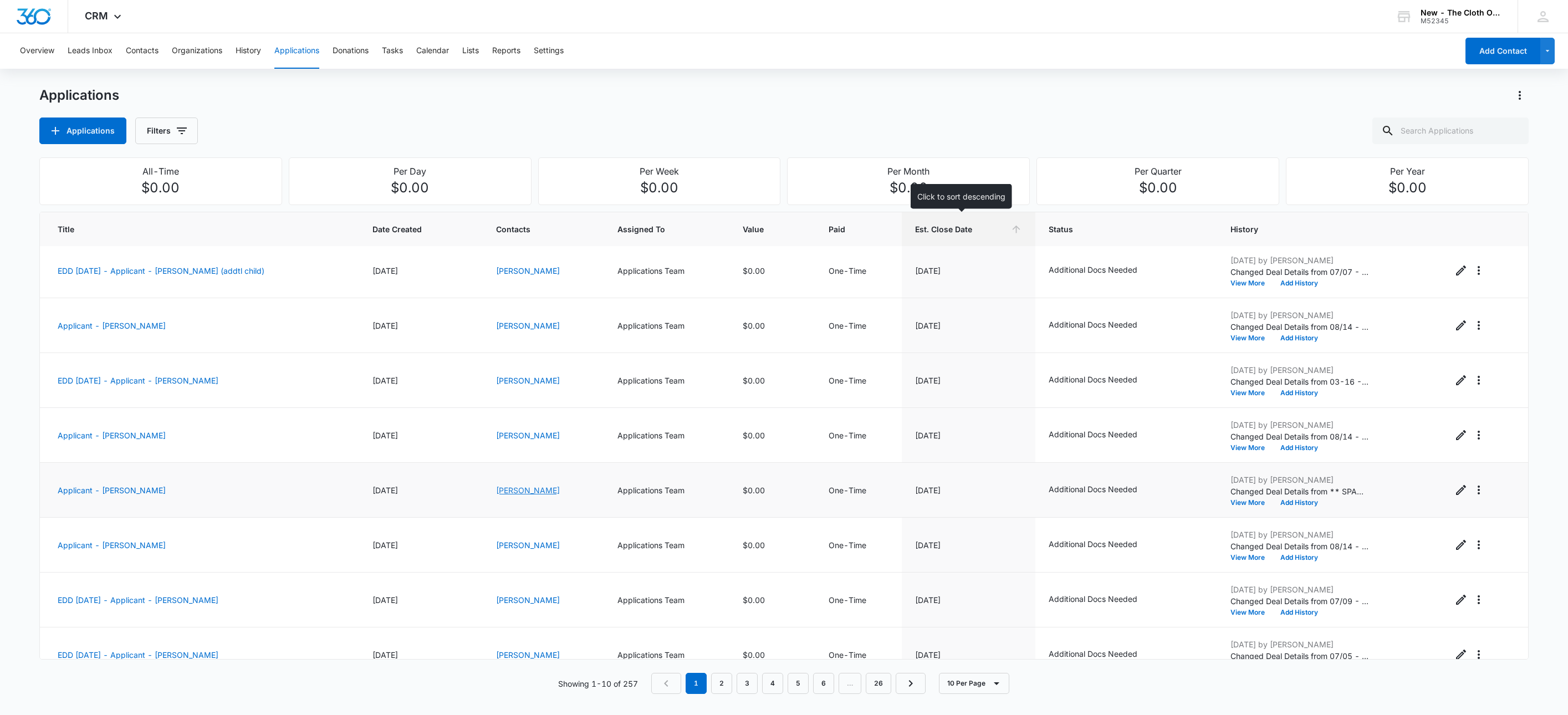
scroll to position [138, 0]
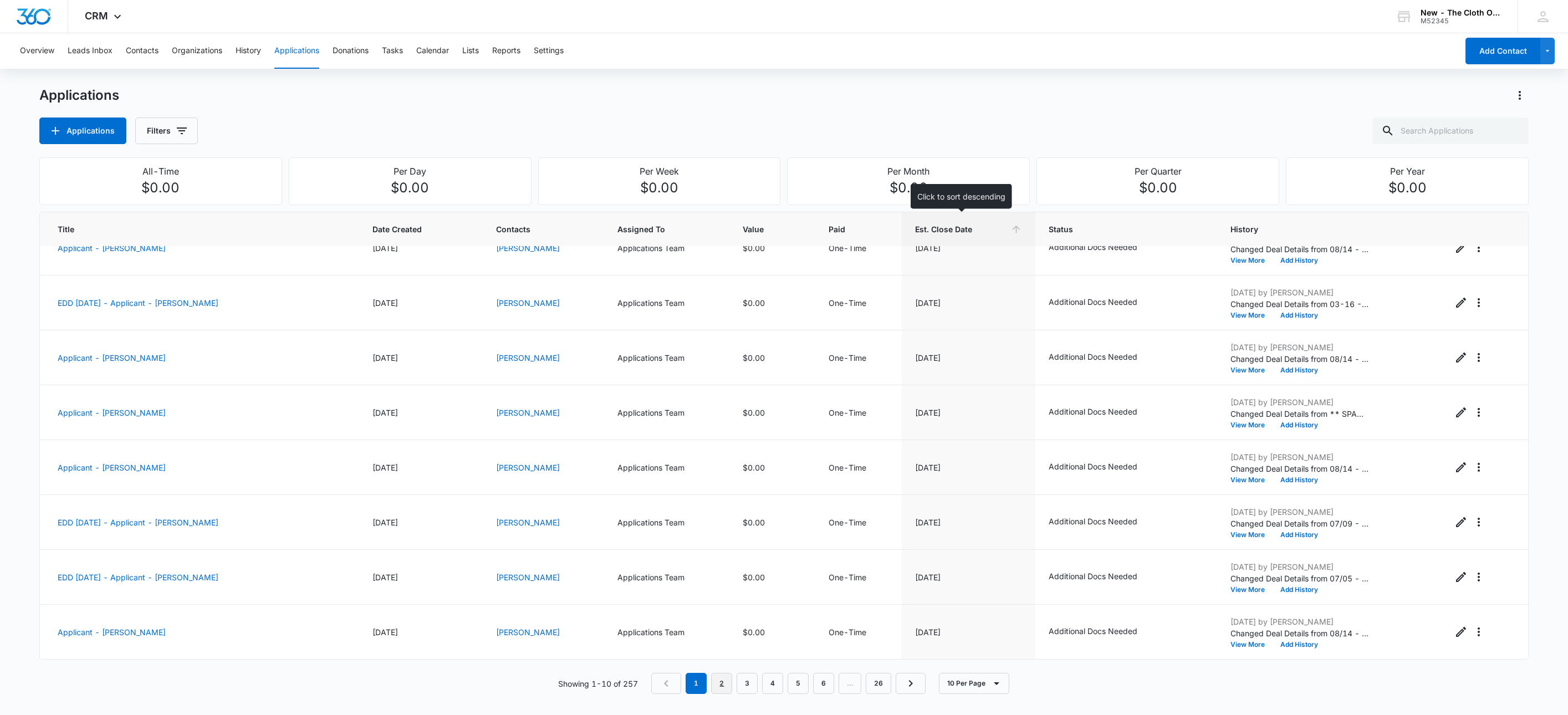
click at [714, 690] on link "2" at bounding box center [722, 684] width 21 height 21
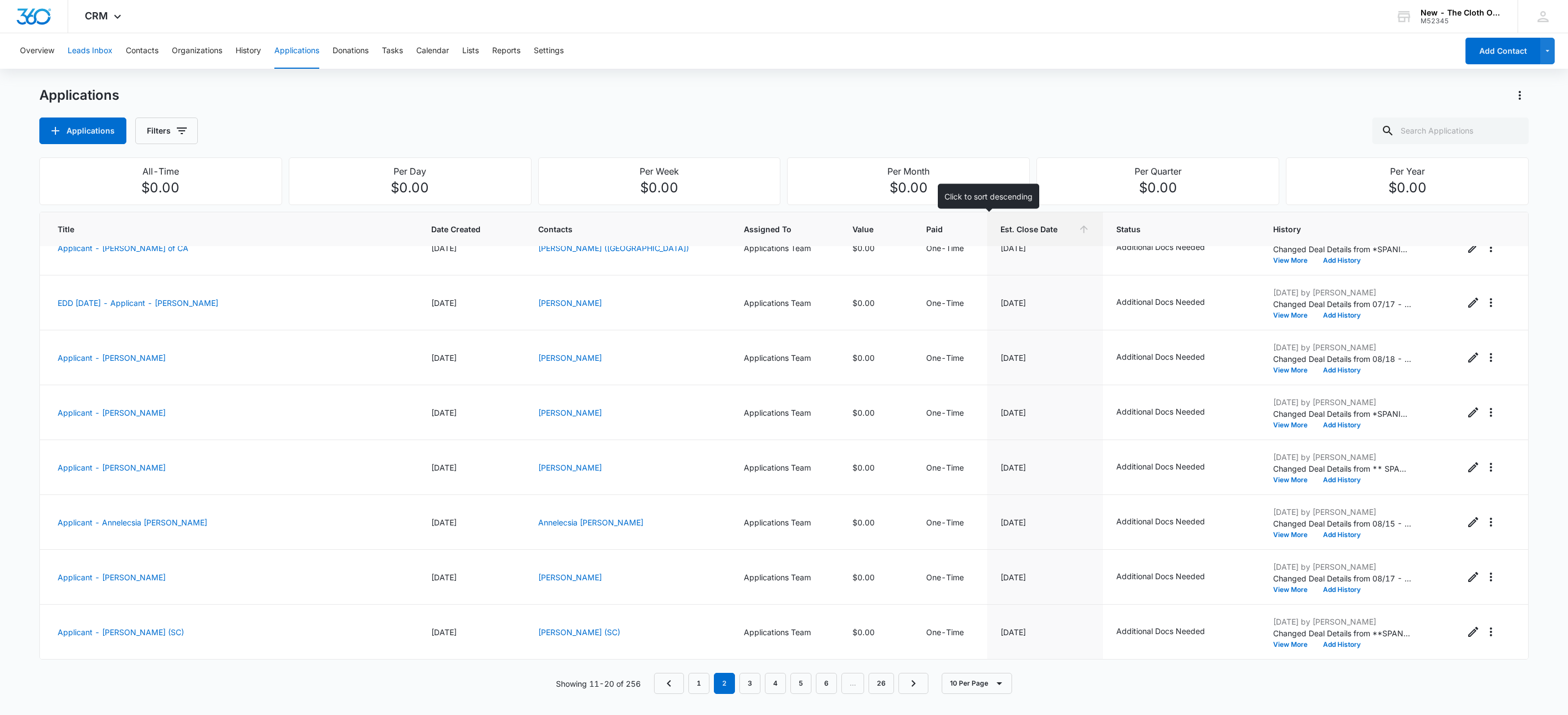
click at [94, 51] on button "Leads Inbox" at bounding box center [90, 51] width 45 height 36
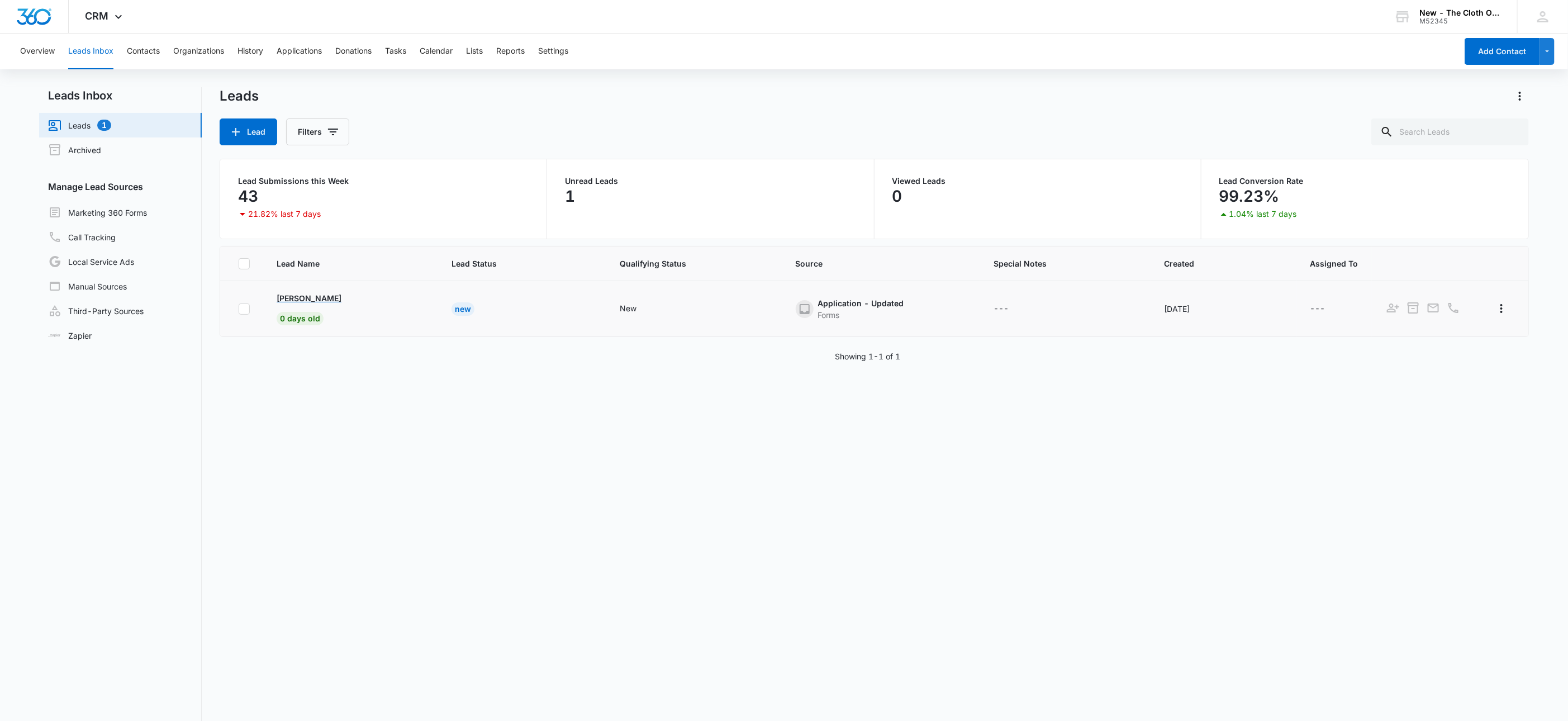
drag, startPoint x: 270, startPoint y: 298, endPoint x: 343, endPoint y: 296, distance: 73.0
click at [343, 296] on td "Denajah Richards 0 days old" at bounding box center [351, 309] width 175 height 56
copy p "Denajah Richards"
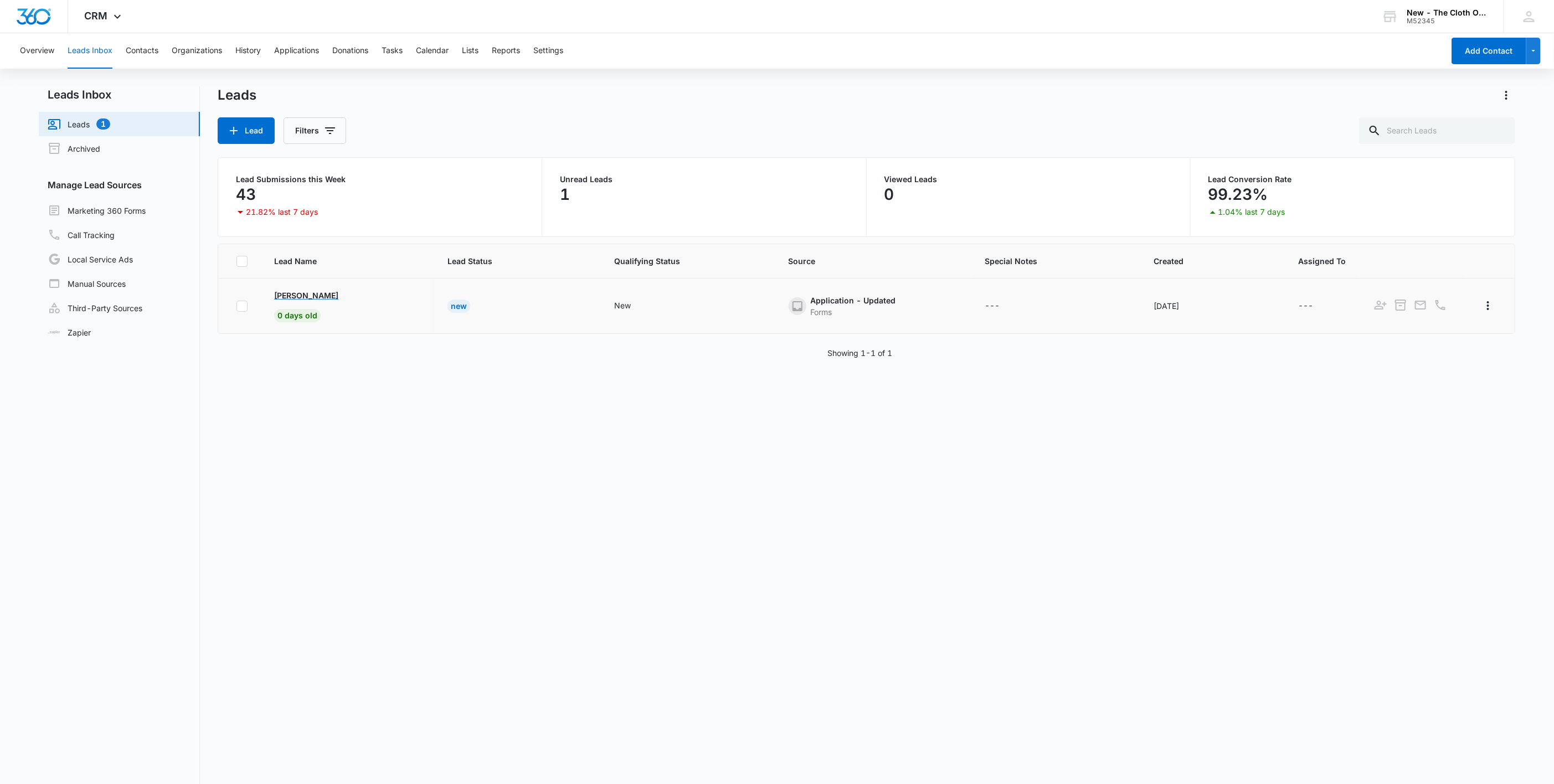
click at [326, 295] on p "Denajah Richards" at bounding box center [306, 295] width 64 height 11
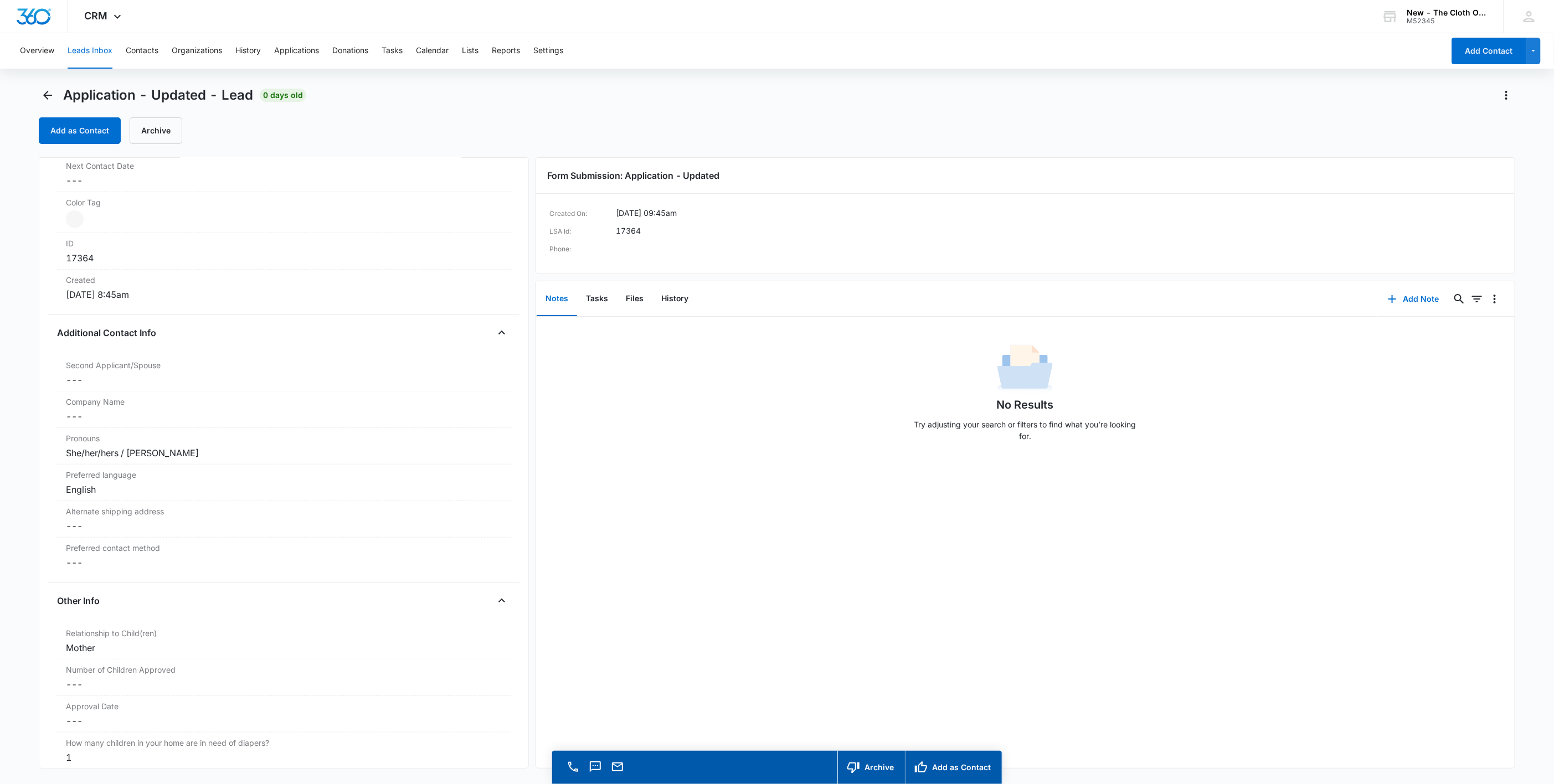
scroll to position [601, 0]
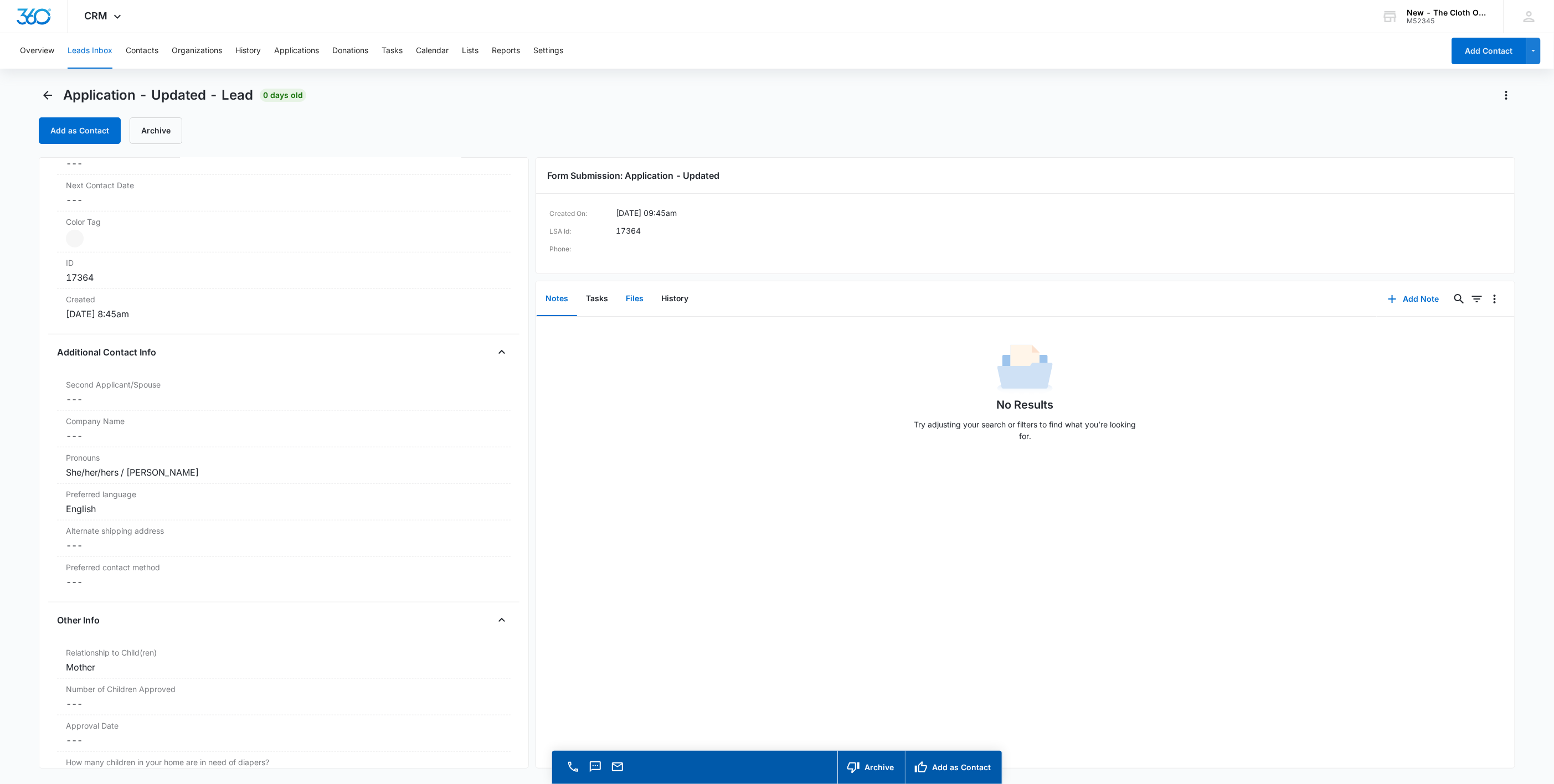
click at [647, 298] on button "Files" at bounding box center [635, 299] width 36 height 34
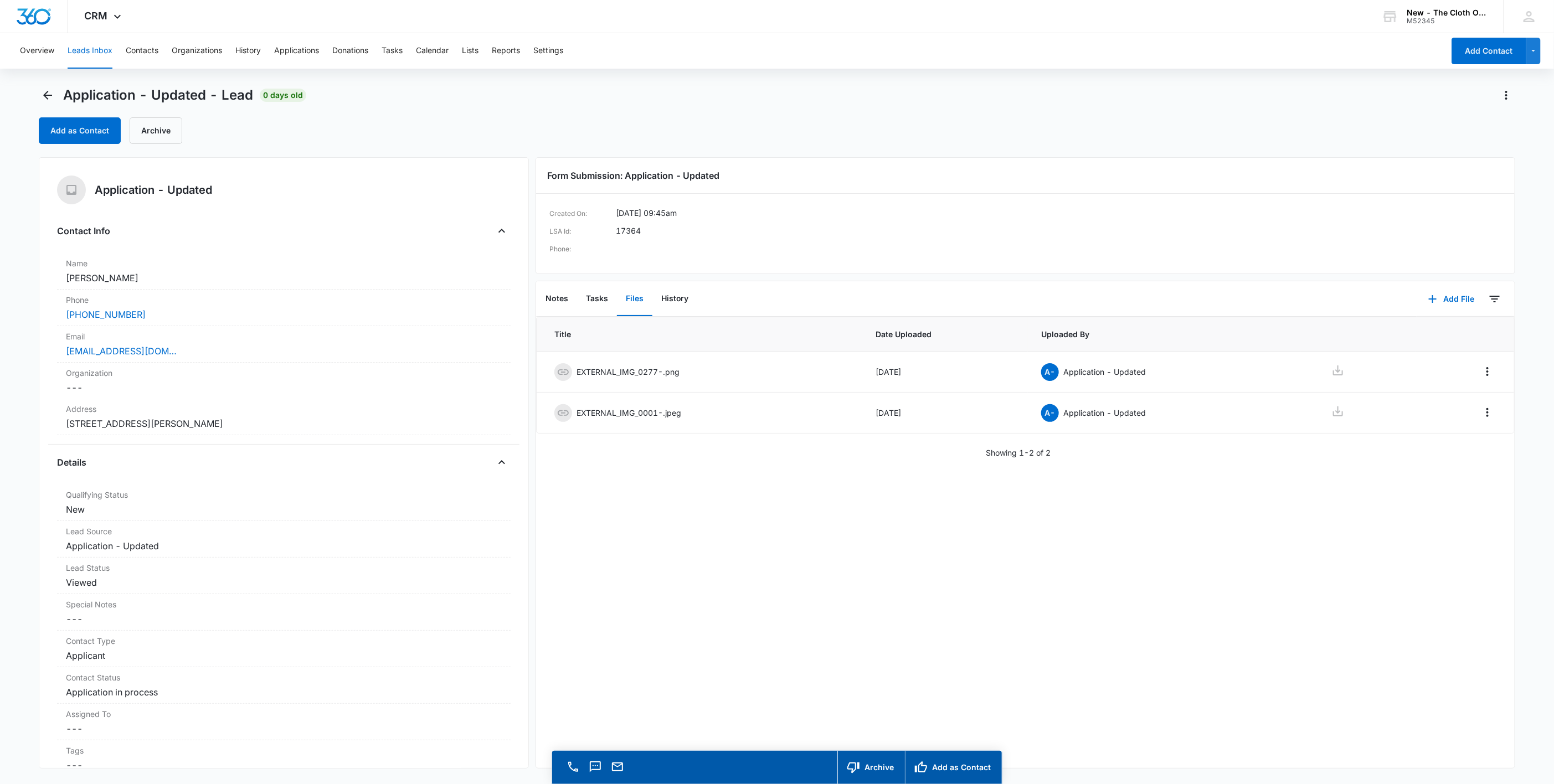
drag, startPoint x: 177, startPoint y: 281, endPoint x: 19, endPoint y: 280, distance: 158.0
click at [19, 280] on main "Application - Updated - Lead 0 days old Add as Contact Archive Application - Up…" at bounding box center [777, 451] width 1554 height 729
copy dd "Denajah Richards"
click at [1332, 369] on icon at bounding box center [1338, 370] width 14 height 13
click at [1333, 416] on icon at bounding box center [1338, 411] width 10 height 10
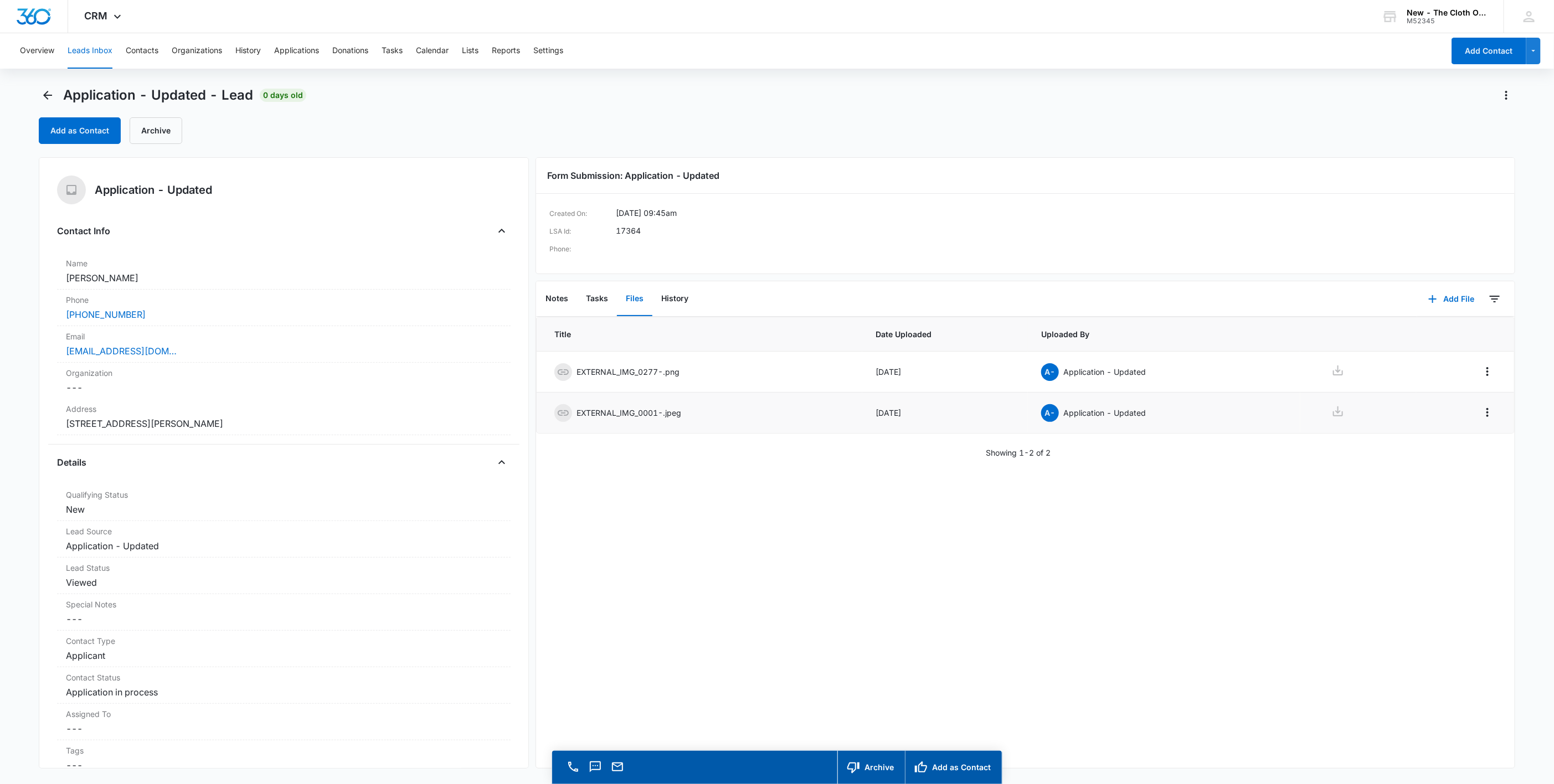
drag, startPoint x: 1332, startPoint y: 405, endPoint x: 1328, endPoint y: 415, distance: 10.8
click at [1332, 405] on td at bounding box center [1358, 413] width 116 height 41
click at [1324, 427] on td at bounding box center [1358, 413] width 116 height 41
click at [357, 415] on div "Address Cancel Save Changes 555 Lambert St Fayetteville NC 28305 United States" at bounding box center [284, 416] width 453 height 36
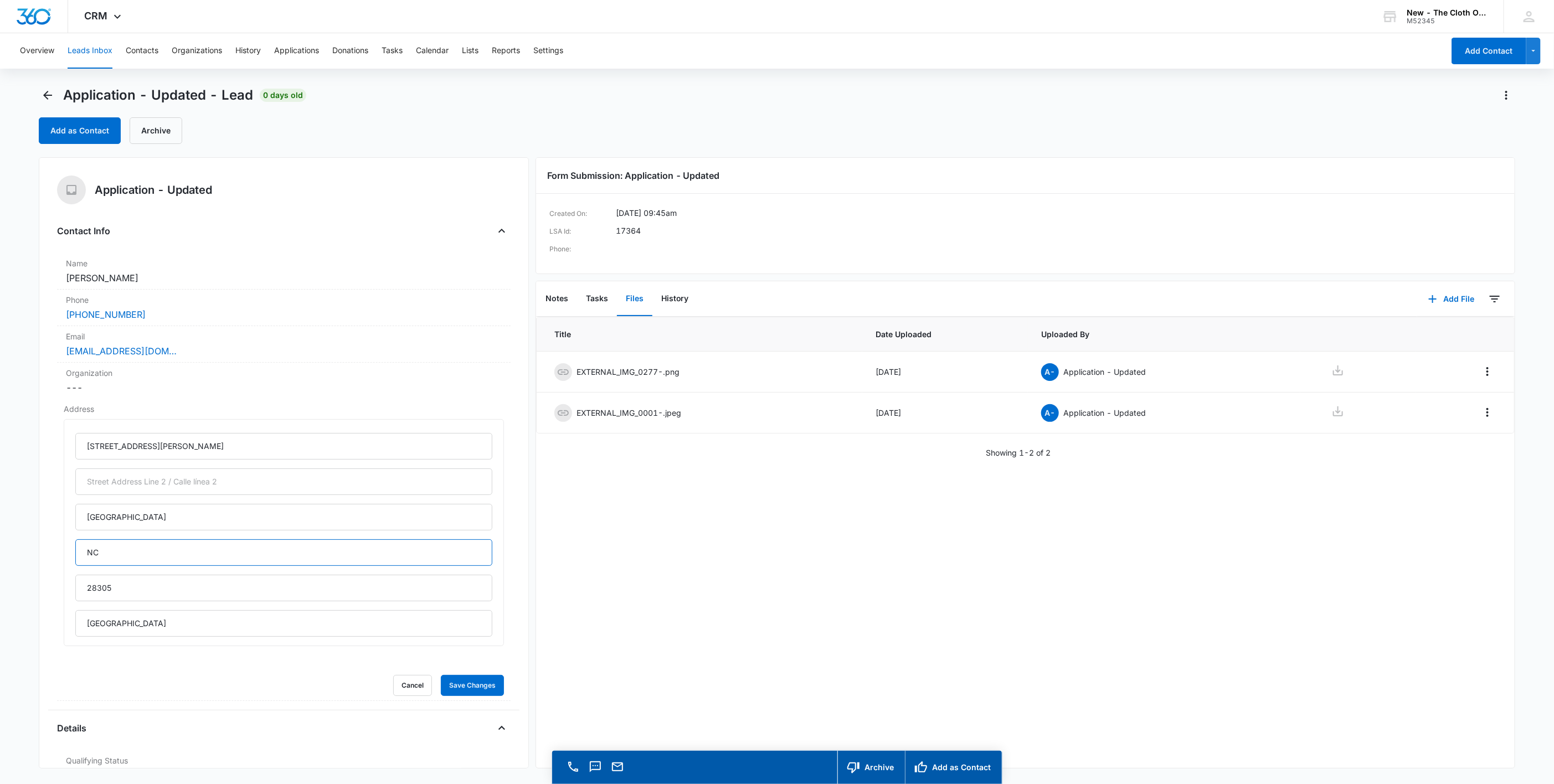
drag, startPoint x: 50, startPoint y: 558, endPoint x: 0, endPoint y: 558, distance: 50.0
click at [0, 558] on main "Application - Updated - Lead 0 days old Add as Contact Archive Application - Up…" at bounding box center [777, 451] width 1554 height 729
type input "n"
click at [265, 552] on input "North Carolian" at bounding box center [284, 552] width 417 height 26
type input "North Carolina"
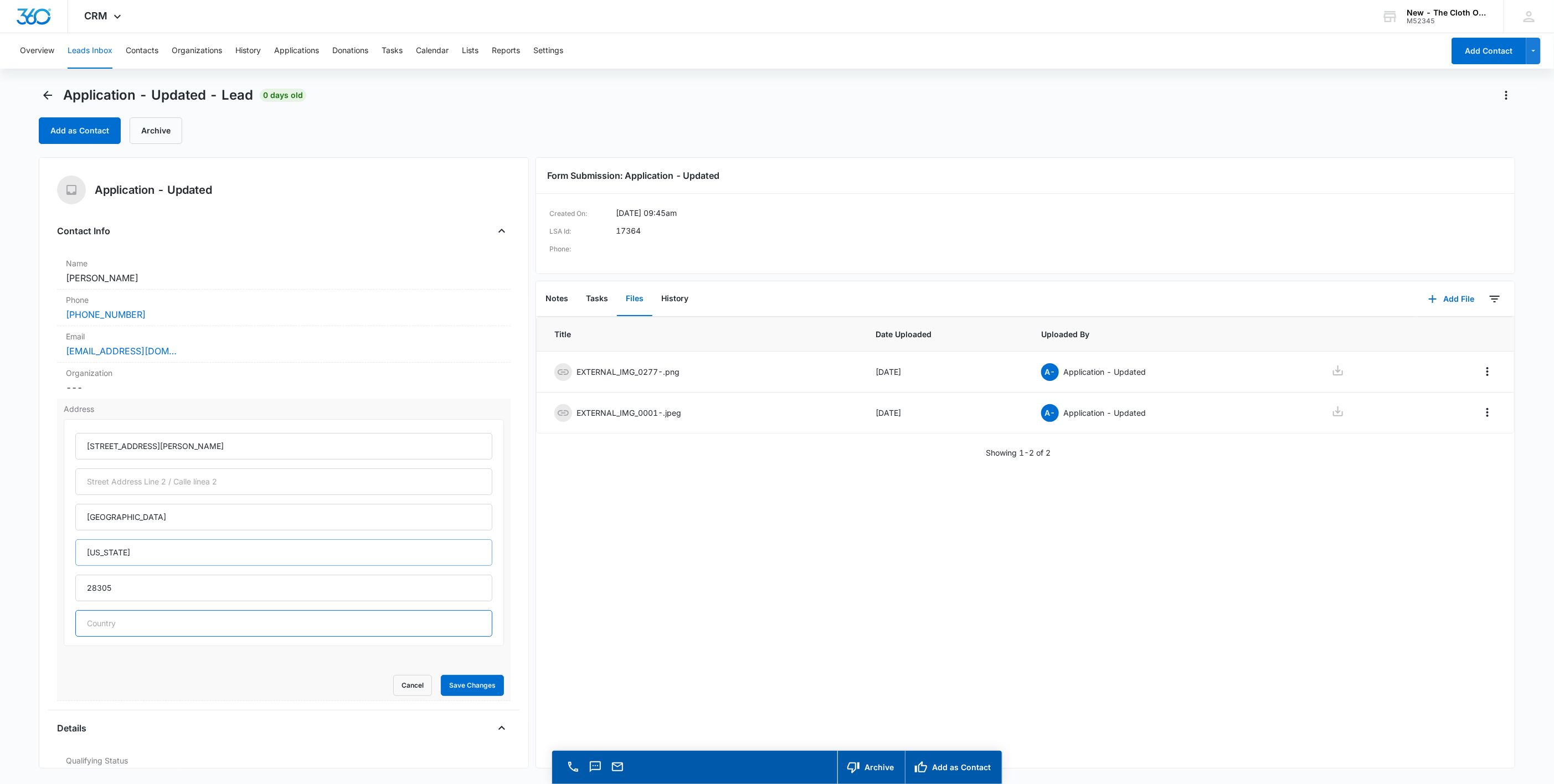
click at [441, 675] on button "Save Changes" at bounding box center [472, 685] width 63 height 21
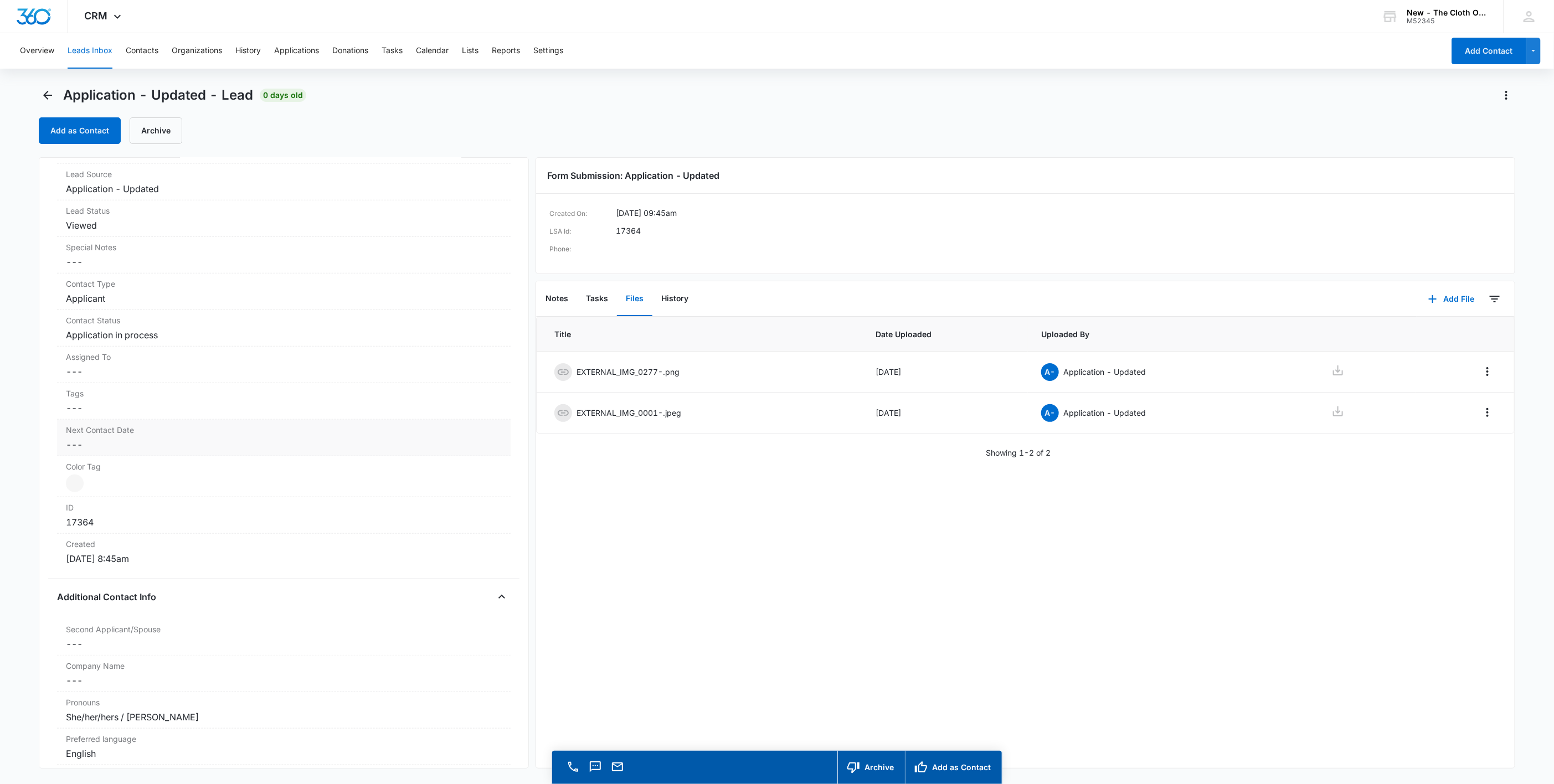
scroll to position [664, 0]
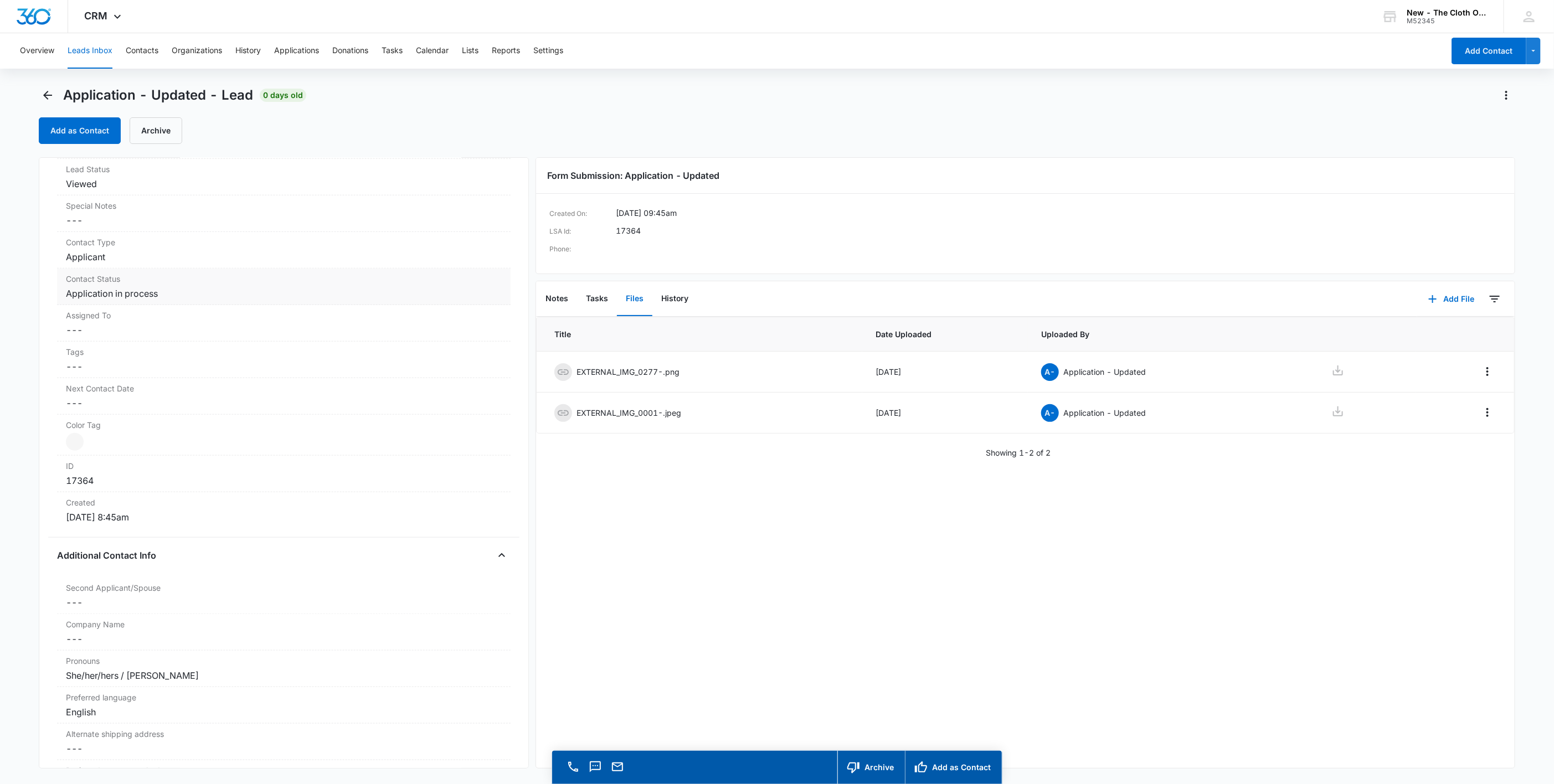
click at [105, 295] on dd "Cancel Save Changes Application in process" at bounding box center [284, 293] width 436 height 13
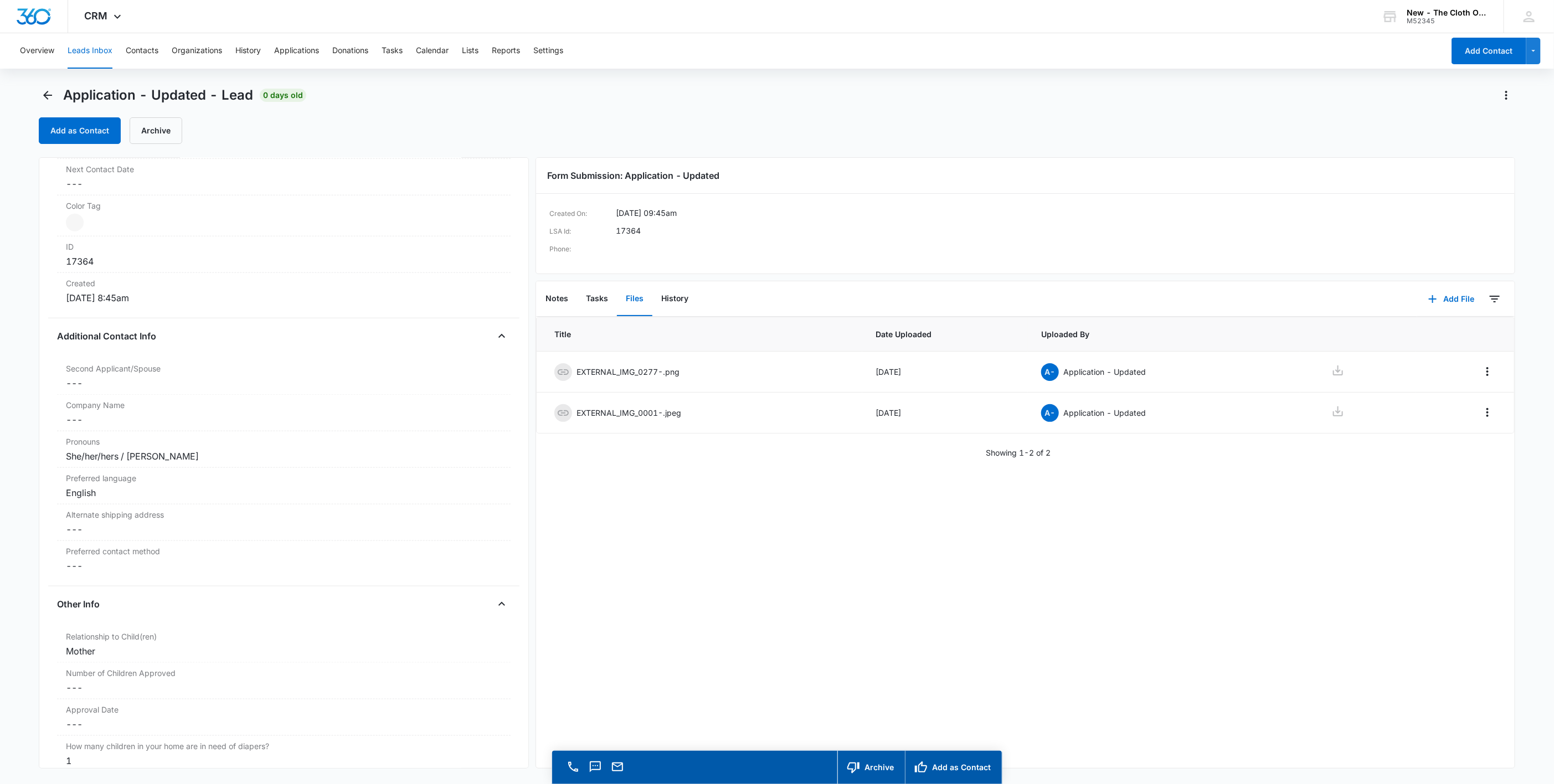
scroll to position [398, 0]
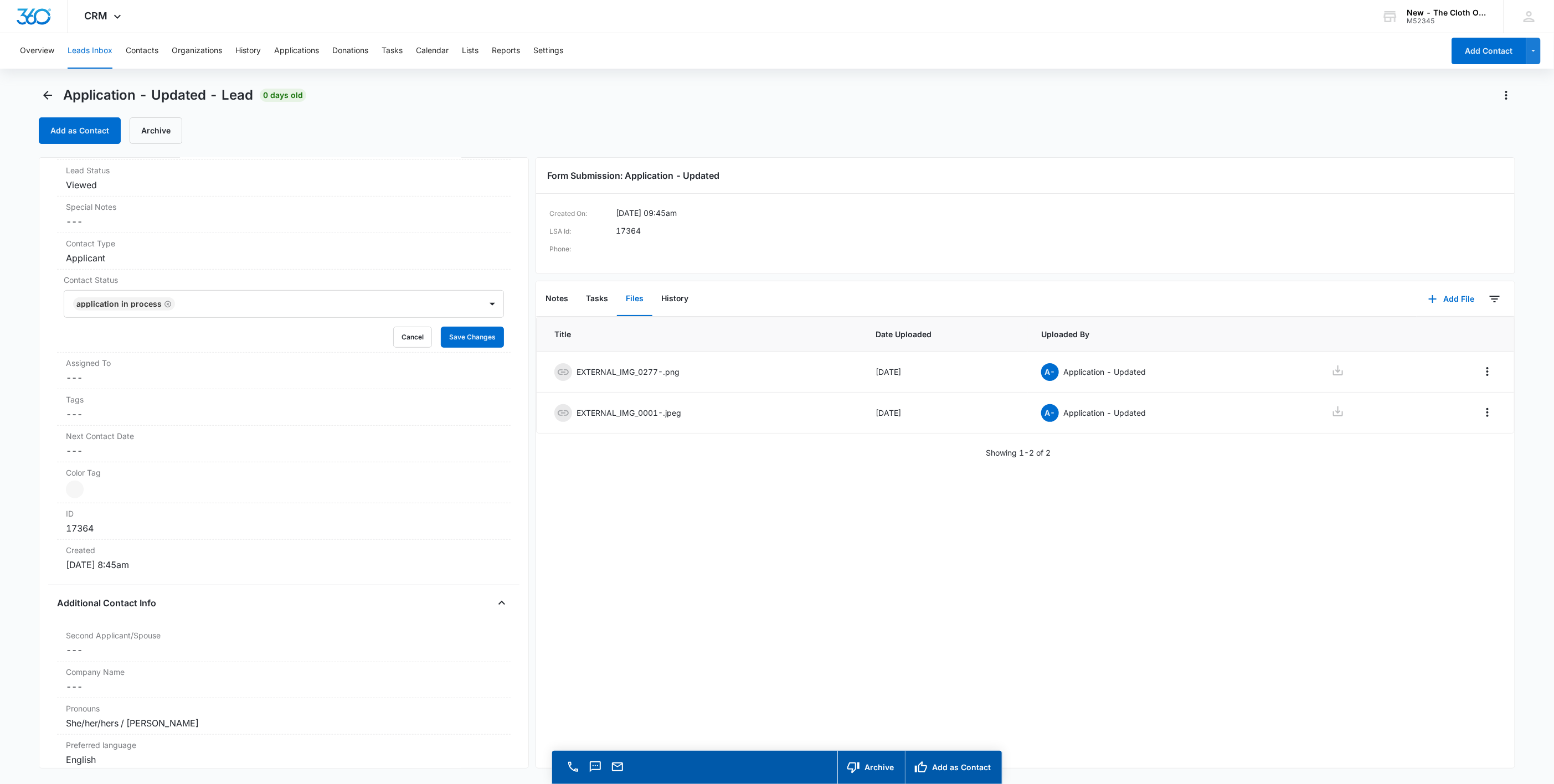
click at [164, 305] on icon "Remove Application in process" at bounding box center [167, 303] width 6 height 6
type input "de"
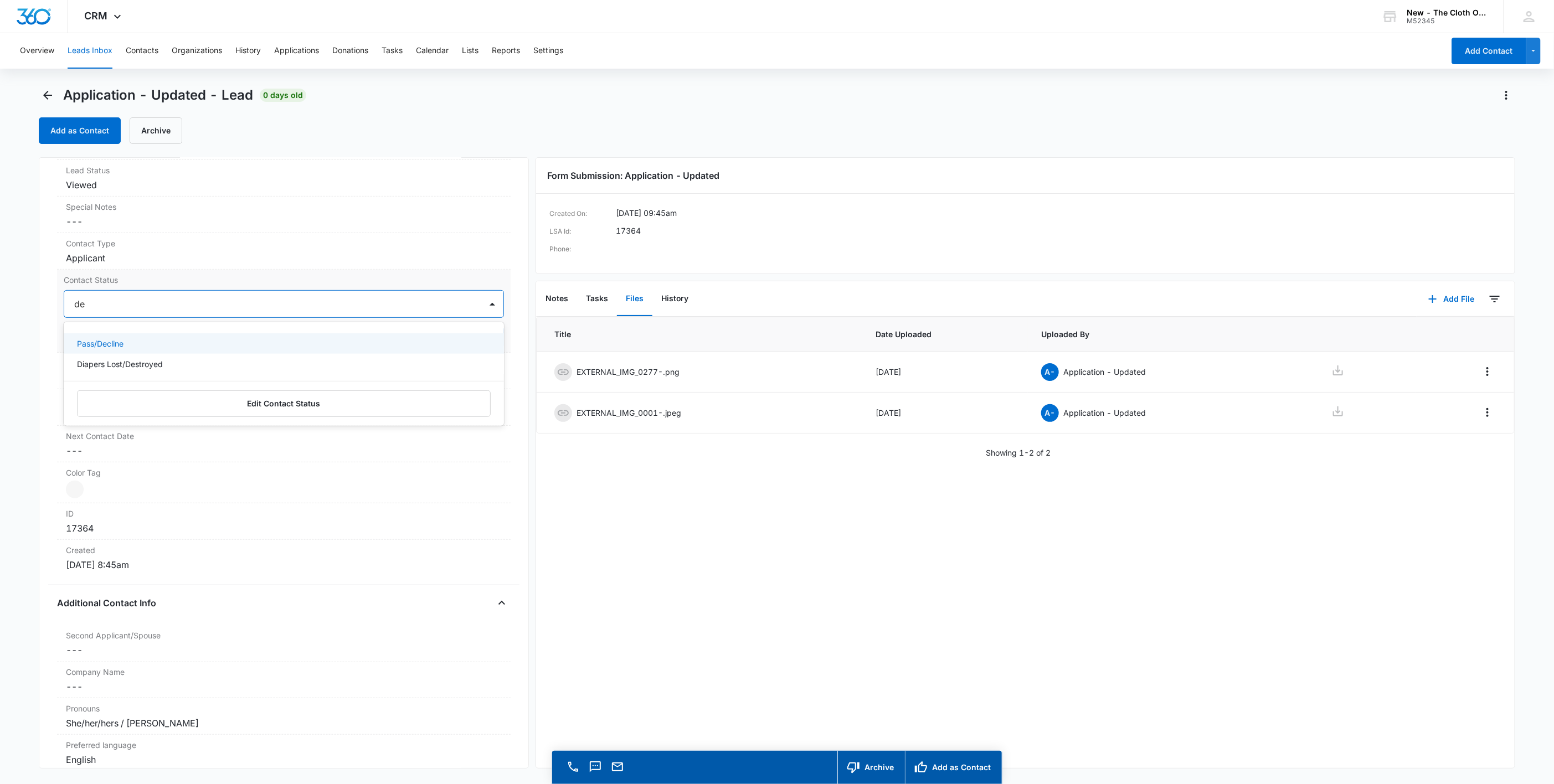
click at [139, 342] on div "Pass/Decline" at bounding box center [282, 343] width 411 height 11
click at [197, 293] on div "Pass/Decline" at bounding box center [284, 303] width 441 height 28
click at [474, 337] on button "Save Changes" at bounding box center [472, 337] width 63 height 21
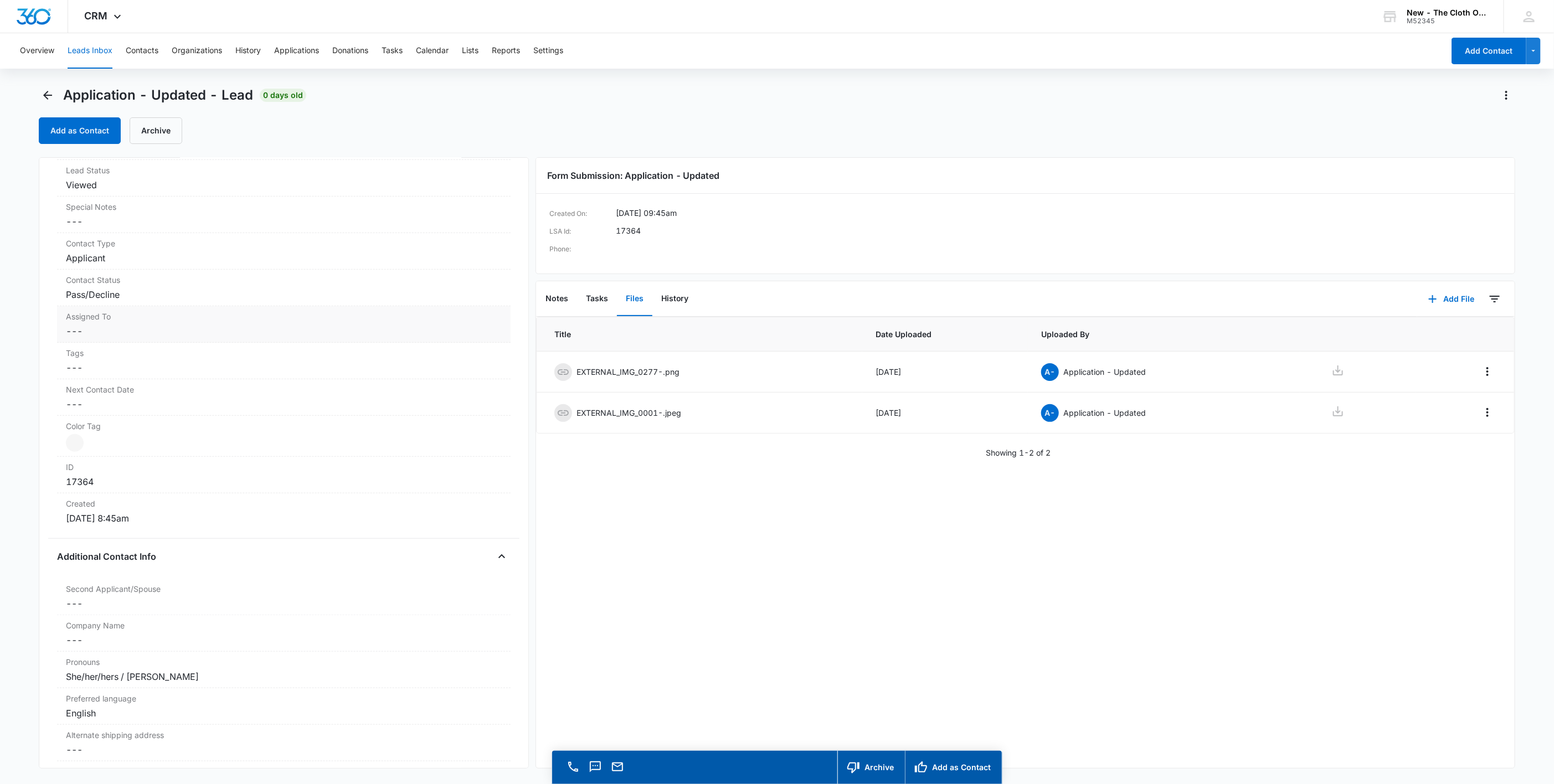
click at [82, 327] on dd "Cancel Save Changes ---" at bounding box center [284, 331] width 436 height 13
click at [83, 342] on div at bounding box center [270, 340] width 393 height 16
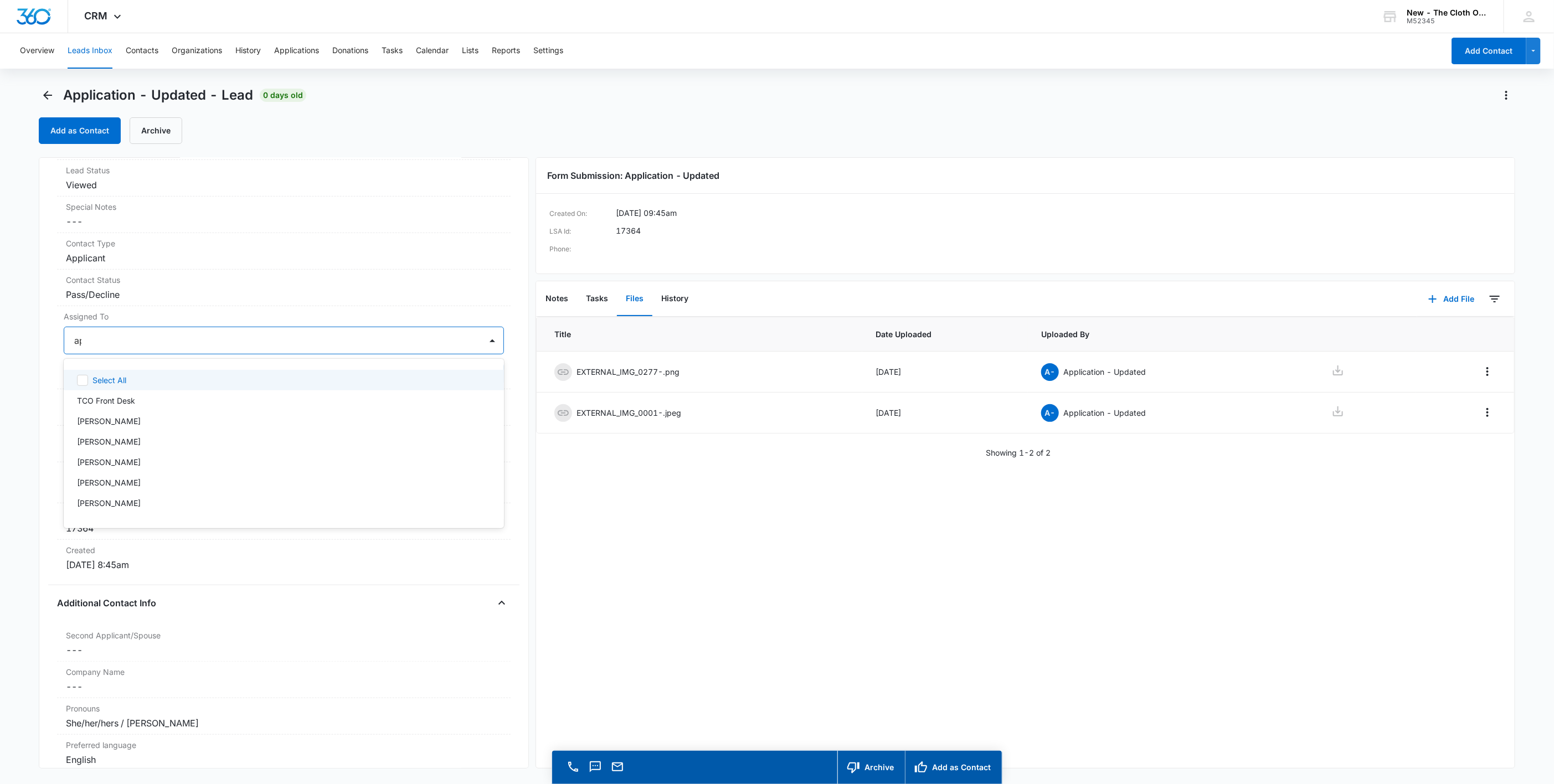
type input "app"
drag, startPoint x: 314, startPoint y: 337, endPoint x: 441, endPoint y: 375, distance: 132.6
click at [315, 337] on div at bounding box center [314, 340] width 306 height 16
click at [441, 375] on button "Save Changes" at bounding box center [472, 374] width 63 height 21
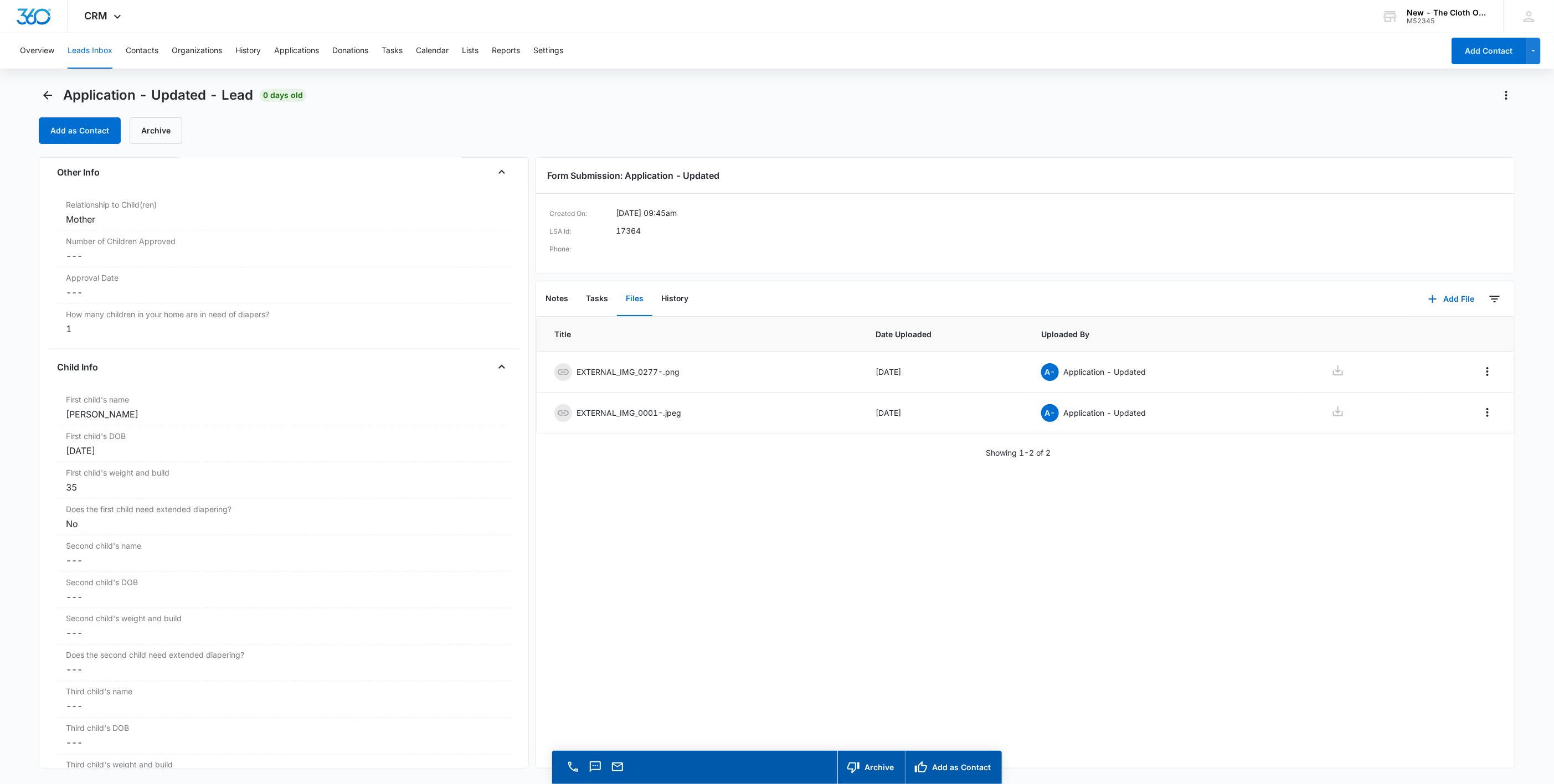
scroll to position [1228, 0]
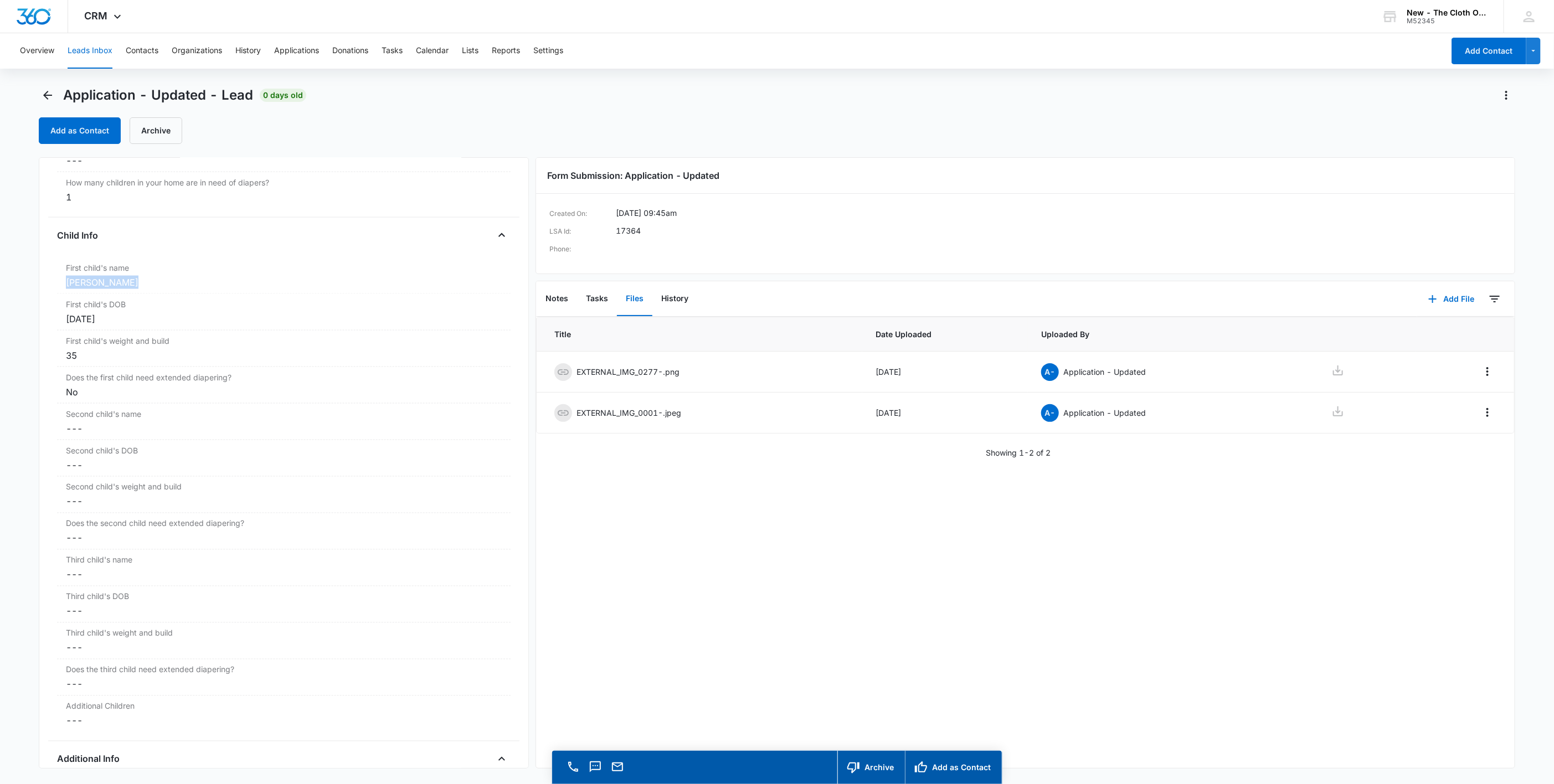
drag, startPoint x: 138, startPoint y: 283, endPoint x: 47, endPoint y: 289, distance: 91.2
click at [47, 289] on div "Application - Updated Contact Info Name Cancel Save Changes Denajah Richards Ph…" at bounding box center [284, 462] width 490 height 611
copy div "Kaiel Riddick"
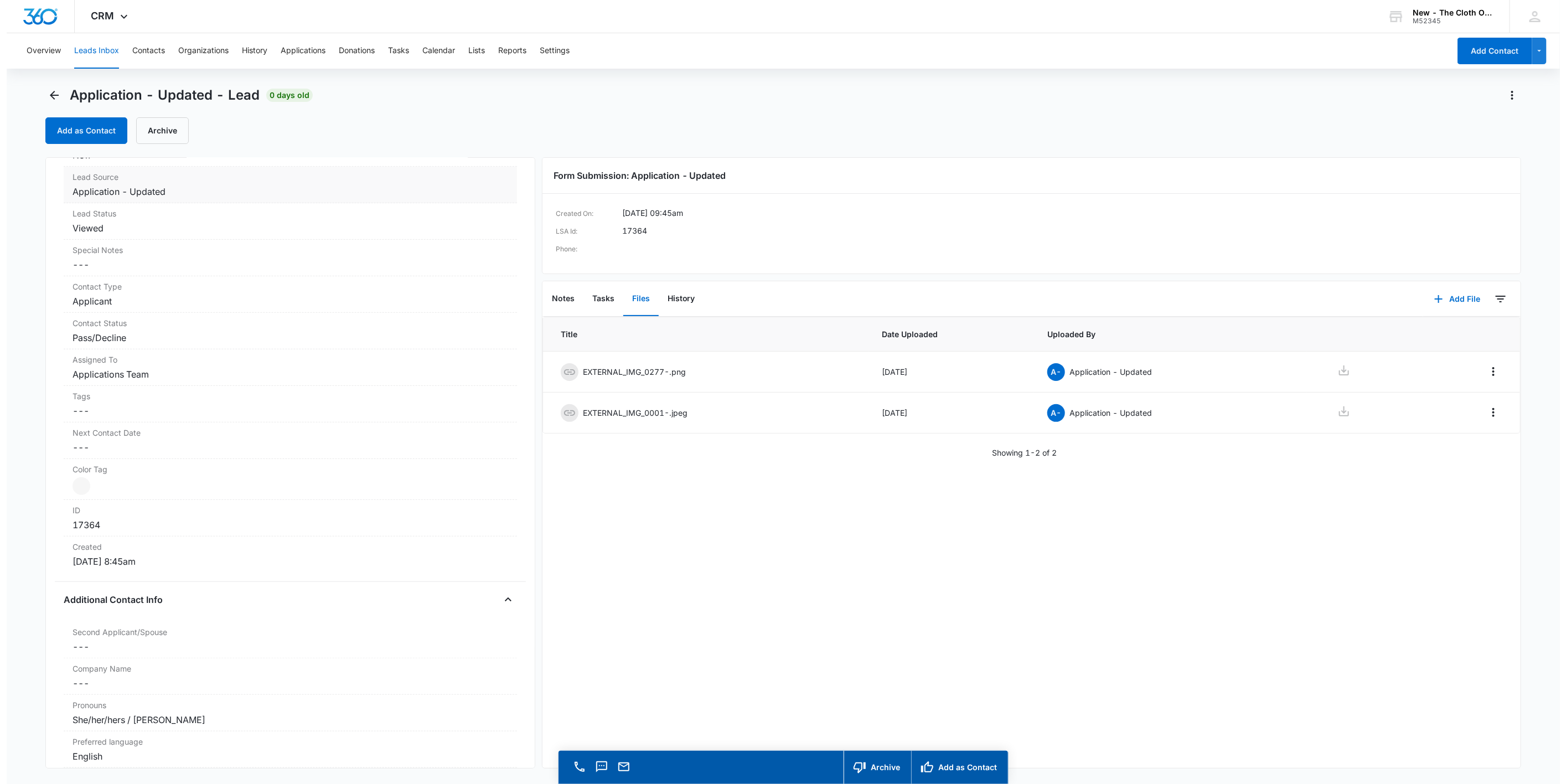
scroll to position [0, 0]
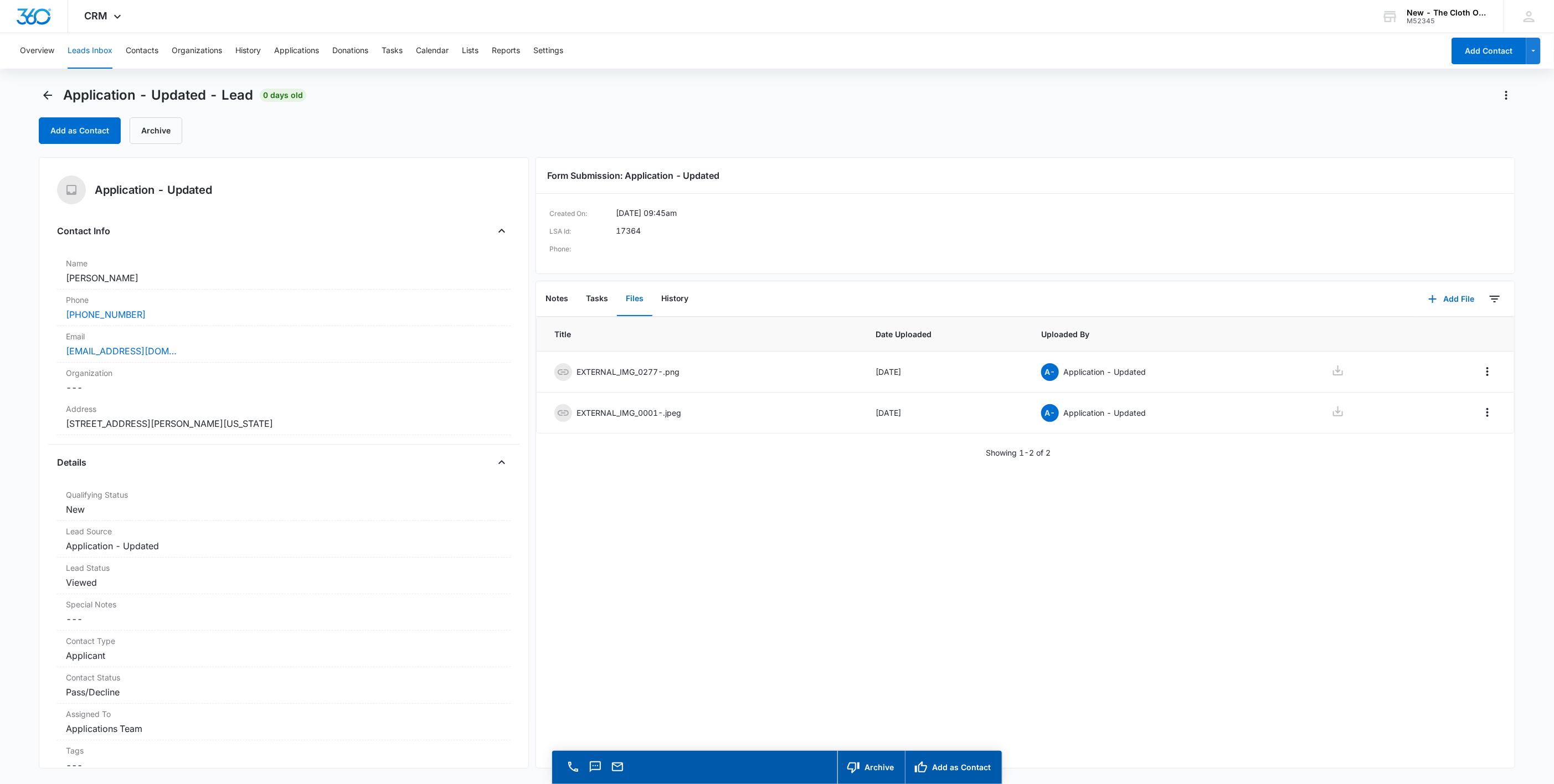
drag, startPoint x: 129, startPoint y: 278, endPoint x: 29, endPoint y: 283, distance: 100.1
click at [29, 283] on main "Application - Updated - Lead 0 days old Add as Contact Archive Application - Up…" at bounding box center [777, 451] width 1554 height 729
copy dd "Denajah Richards"
click at [1432, 299] on button "Add File" at bounding box center [1452, 298] width 69 height 26
click at [1437, 330] on div "Upload Files" at bounding box center [1436, 334] width 44 height 8
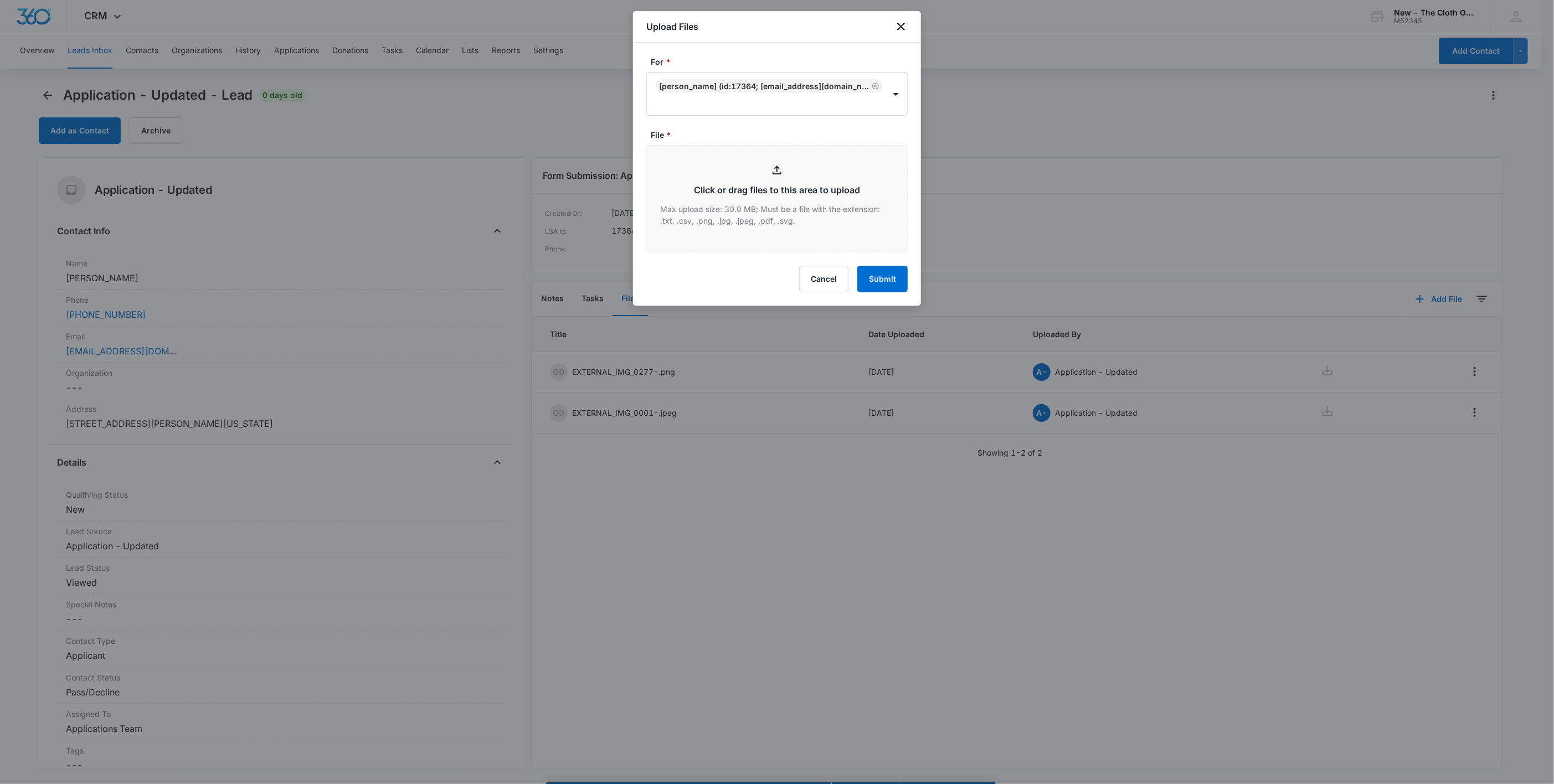
type input "C:\fakepath\DL - Denajah Richards.jpeg"
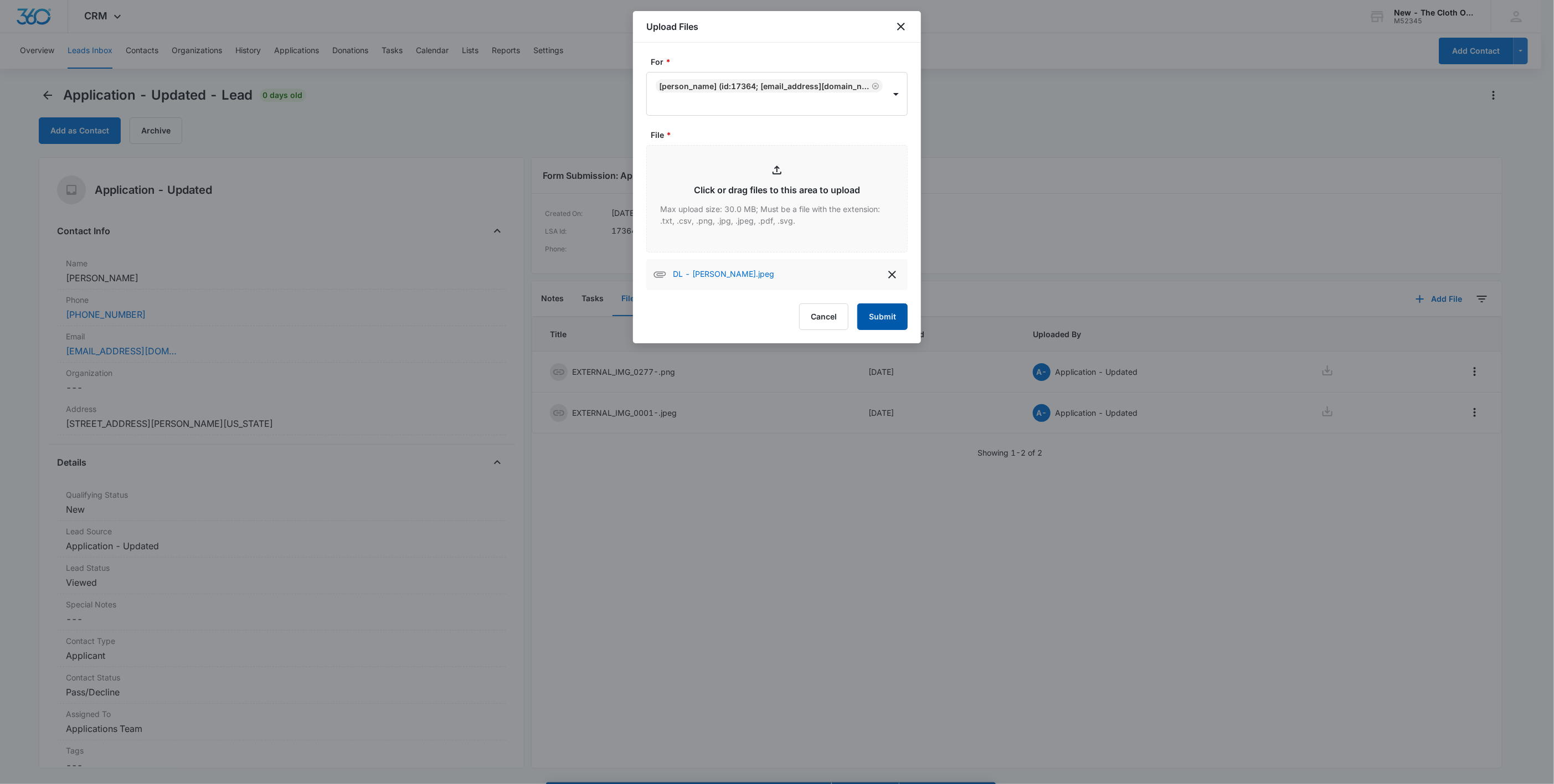
click at [873, 324] on button "Submit" at bounding box center [883, 316] width 50 height 26
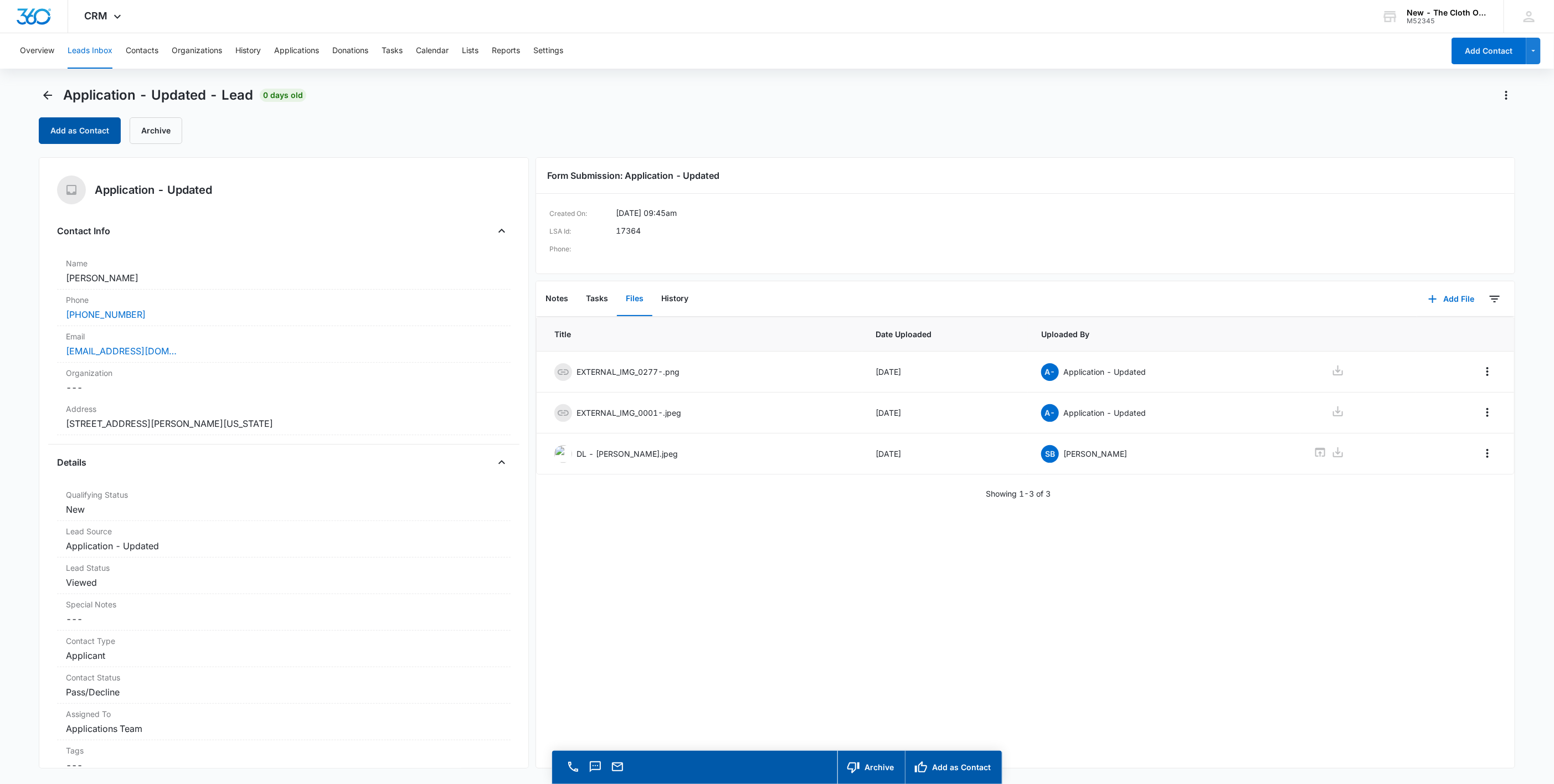
click at [102, 128] on button "Add as Contact" at bounding box center [80, 130] width 82 height 26
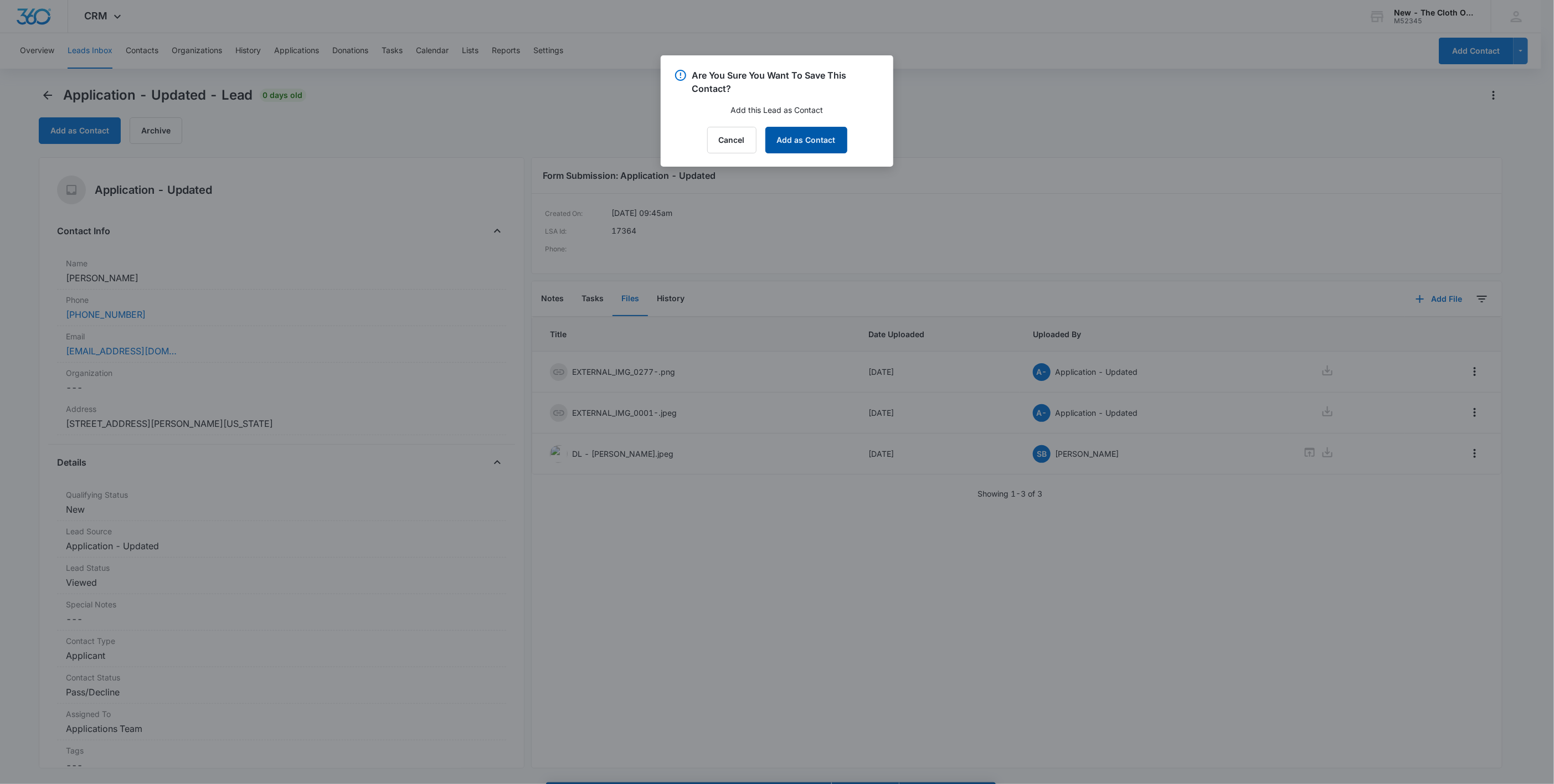
click at [803, 147] on button "Add as Contact" at bounding box center [806, 139] width 82 height 26
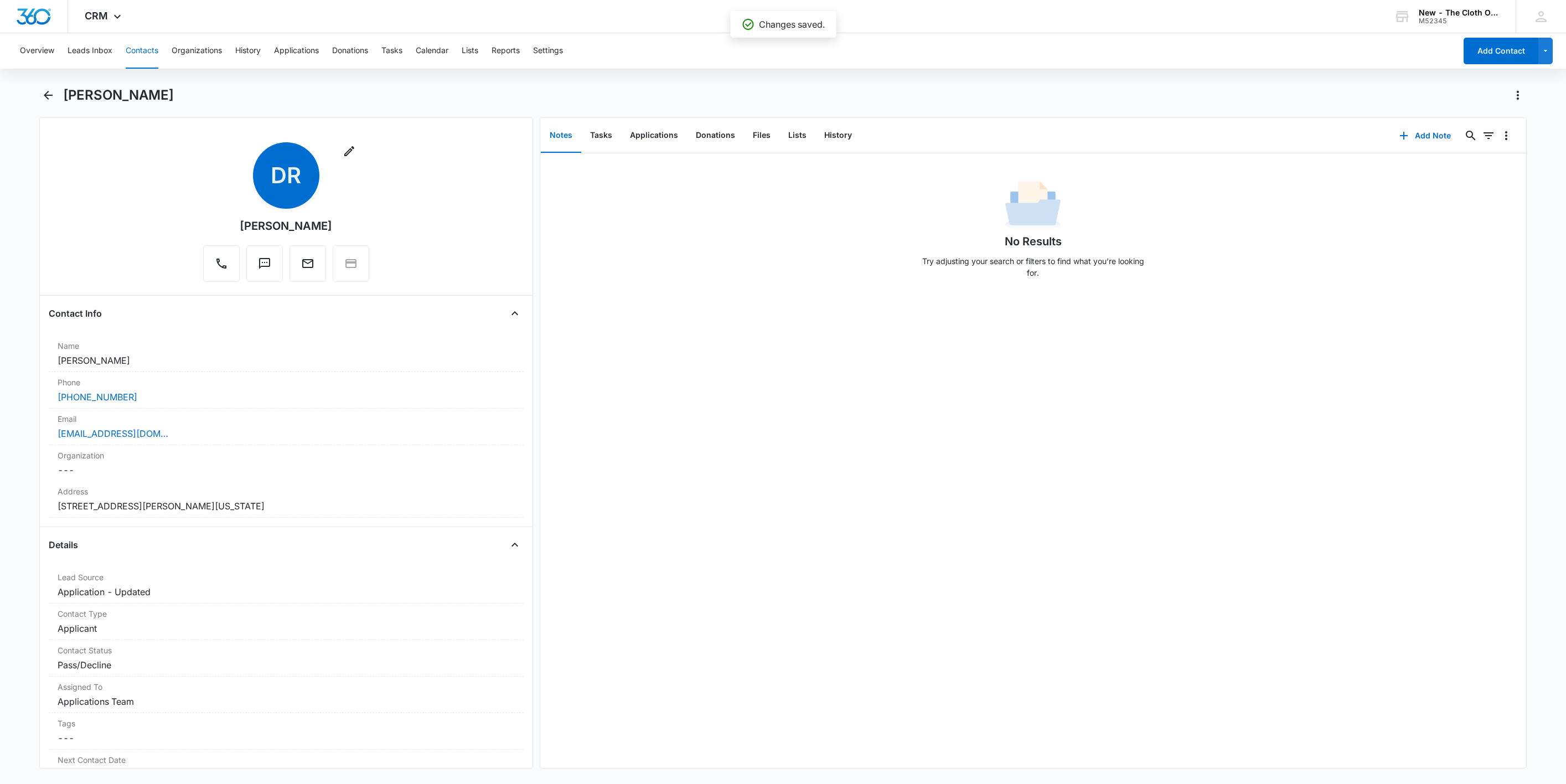
drag, startPoint x: 137, startPoint y: 360, endPoint x: 43, endPoint y: 354, distance: 94.2
click at [45, 355] on div "Remove DR Denajah Richards Contact Info Name Cancel Save Changes Denajah Richar…" at bounding box center [286, 442] width 494 height 651
copy dd "Denajah Richards"
drag, startPoint x: 167, startPoint y: 437, endPoint x: 20, endPoint y: 442, distance: 147.1
click at [20, 442] on main "Denajah Richards Remove DR Denajah Richards Contact Info Name Cancel Save Chang…" at bounding box center [783, 434] width 1566 height 695
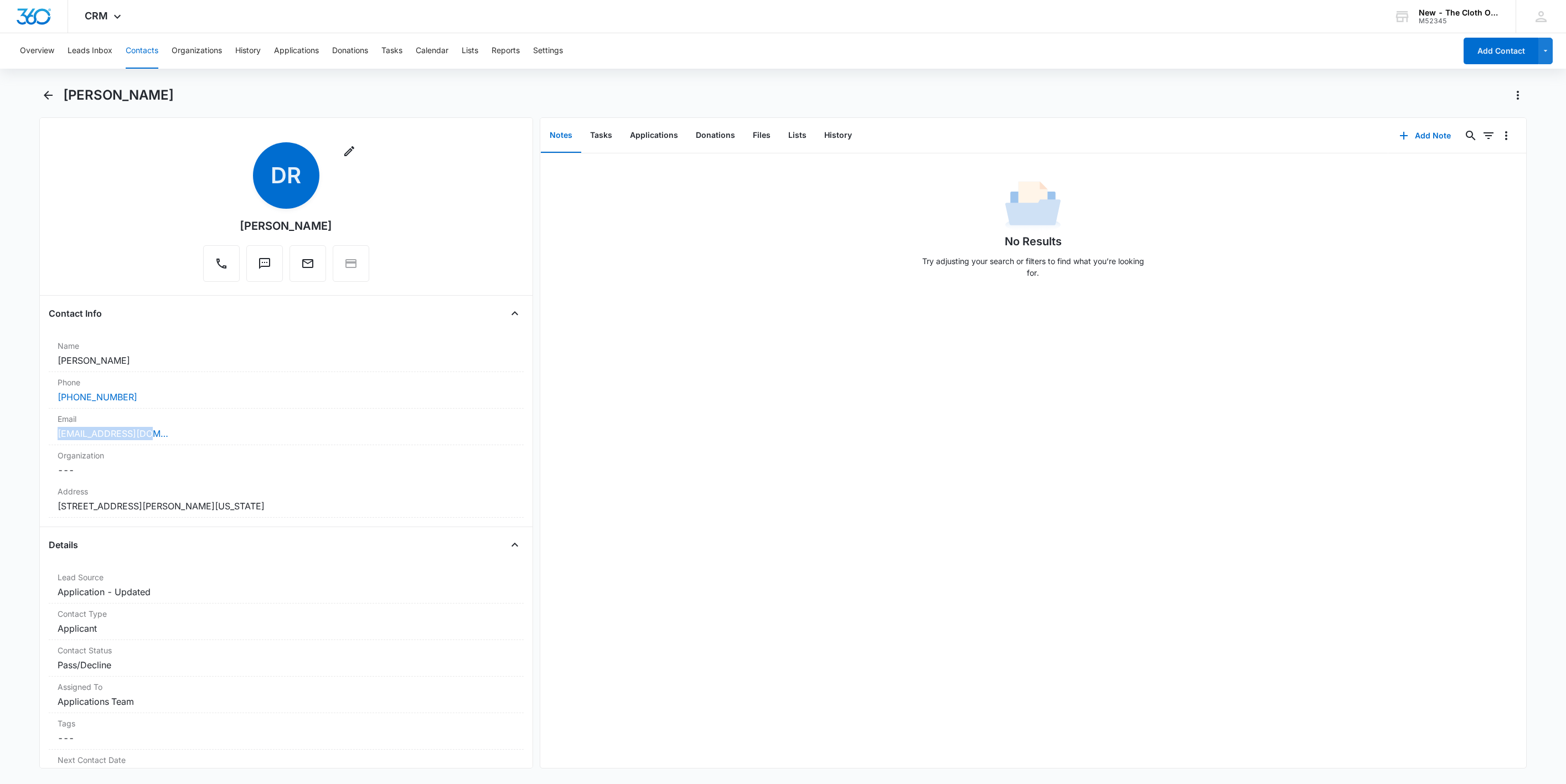
copy link "Denajahr@gmail.com"
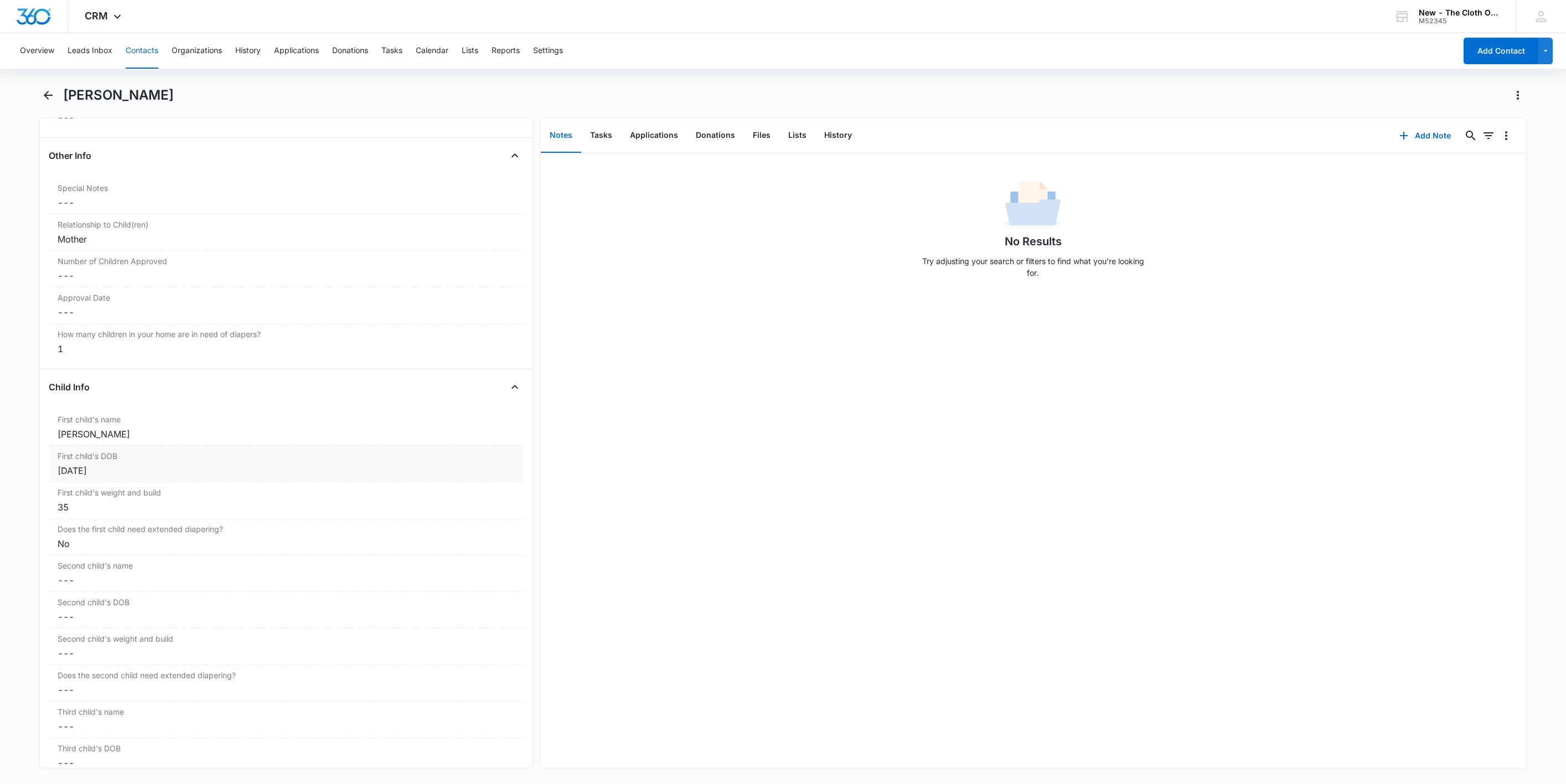
scroll to position [1163, 0]
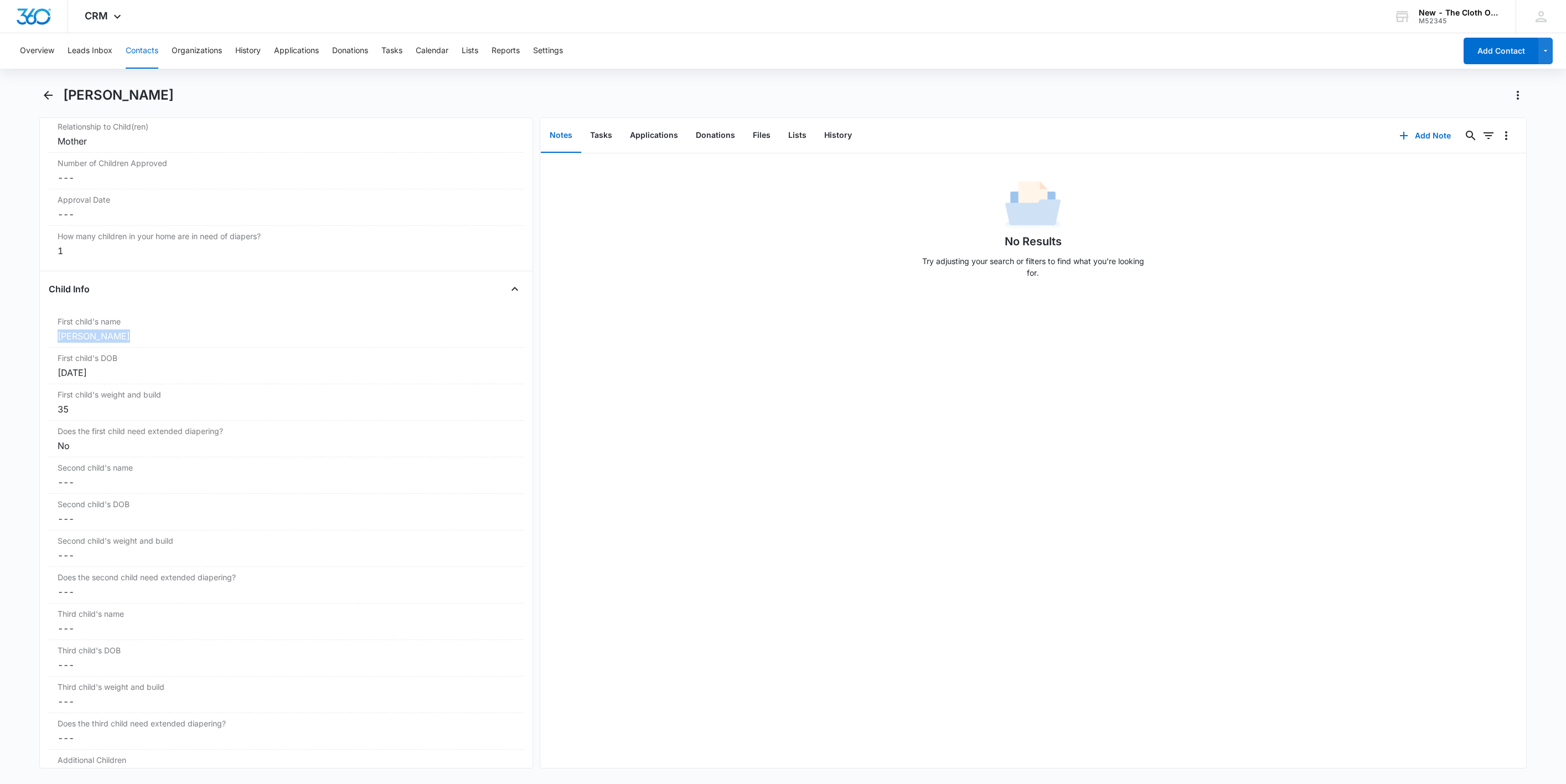
drag, startPoint x: 123, startPoint y: 349, endPoint x: 30, endPoint y: 337, distance: 93.8
click at [30, 337] on main "Denajah Richards Remove DR Denajah Richards Contact Info Name Cancel Save Chang…" at bounding box center [783, 434] width 1566 height 695
copy div "Kaiel Riddick"
click at [1410, 129] on button "Add Note" at bounding box center [1425, 135] width 74 height 26
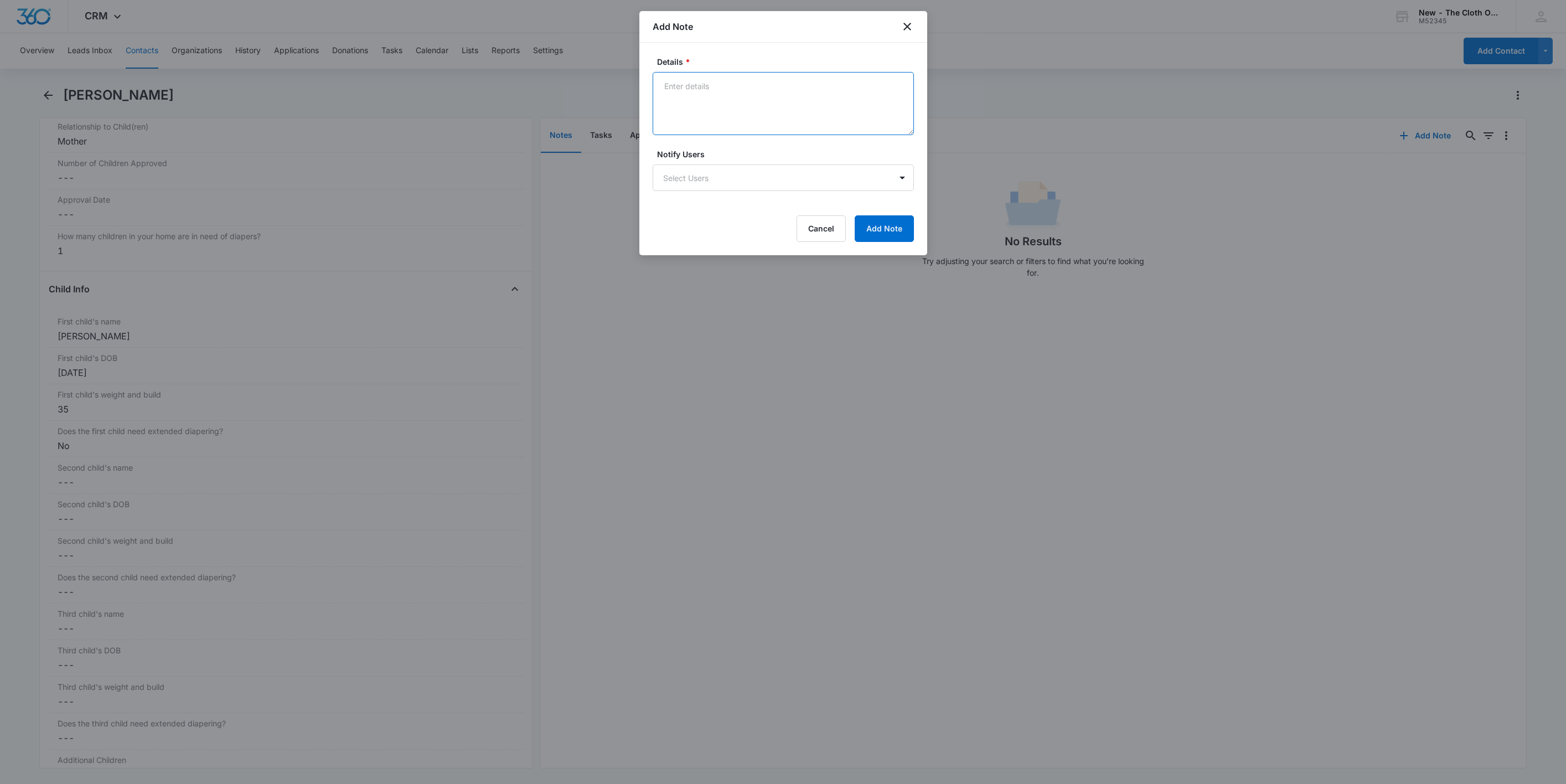
click at [776, 131] on textarea "Details *" at bounding box center [783, 103] width 261 height 63
type textarea "09/10/2025 - Declined d/t age/wt. Rcvd dl, no child doc."
click at [902, 211] on form "Details * 09/10/2025 - Declined d/t age/wt. Rcvd dl, no child doc. Notify Users…" at bounding box center [783, 149] width 261 height 186
click at [885, 222] on button "Add Note" at bounding box center [883, 228] width 59 height 26
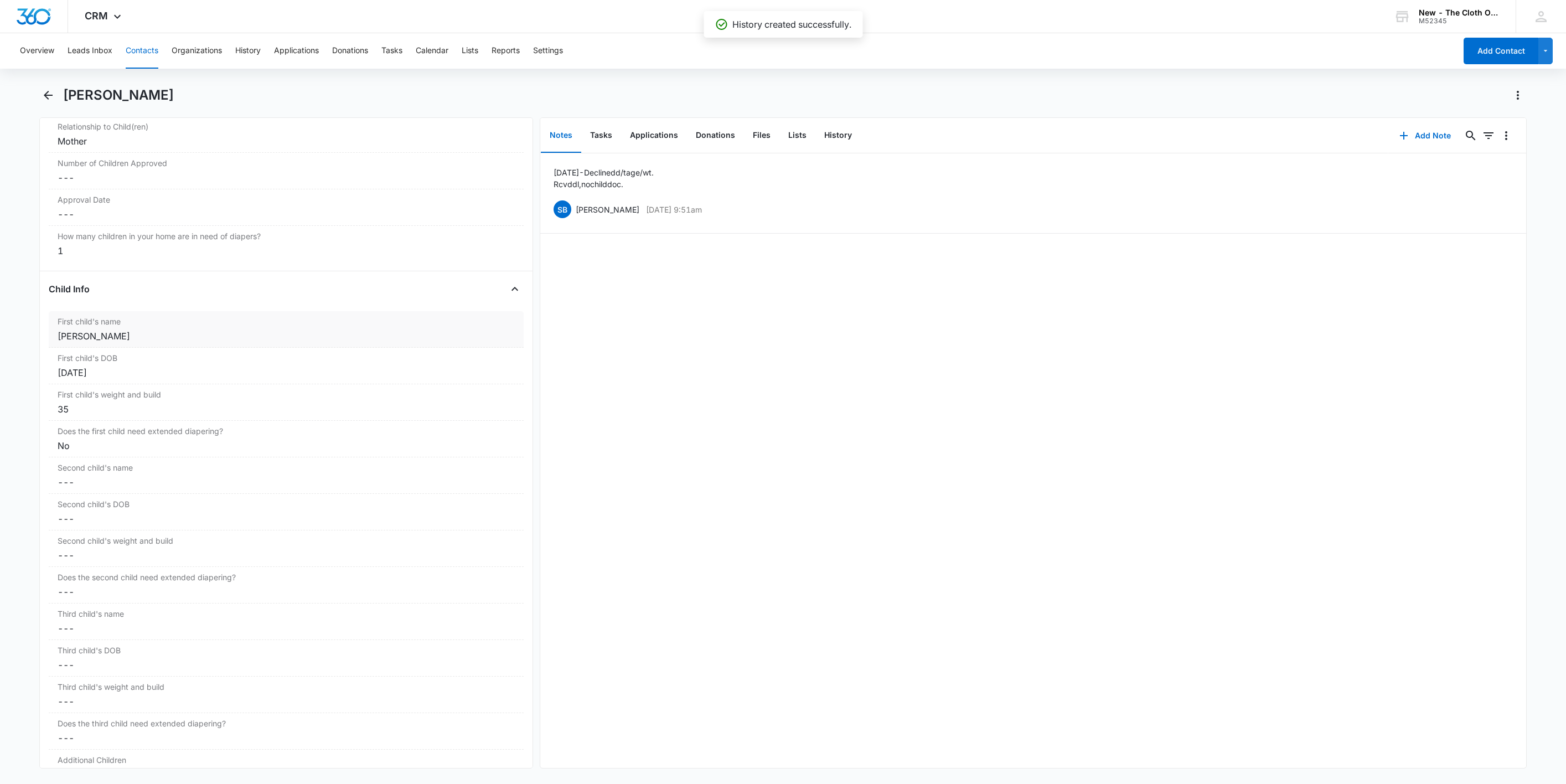
click at [126, 342] on div "Kaiel Riddick" at bounding box center [286, 336] width 457 height 13
click at [62, 339] on input "Kaiel Riddick" at bounding box center [286, 344] width 462 height 26
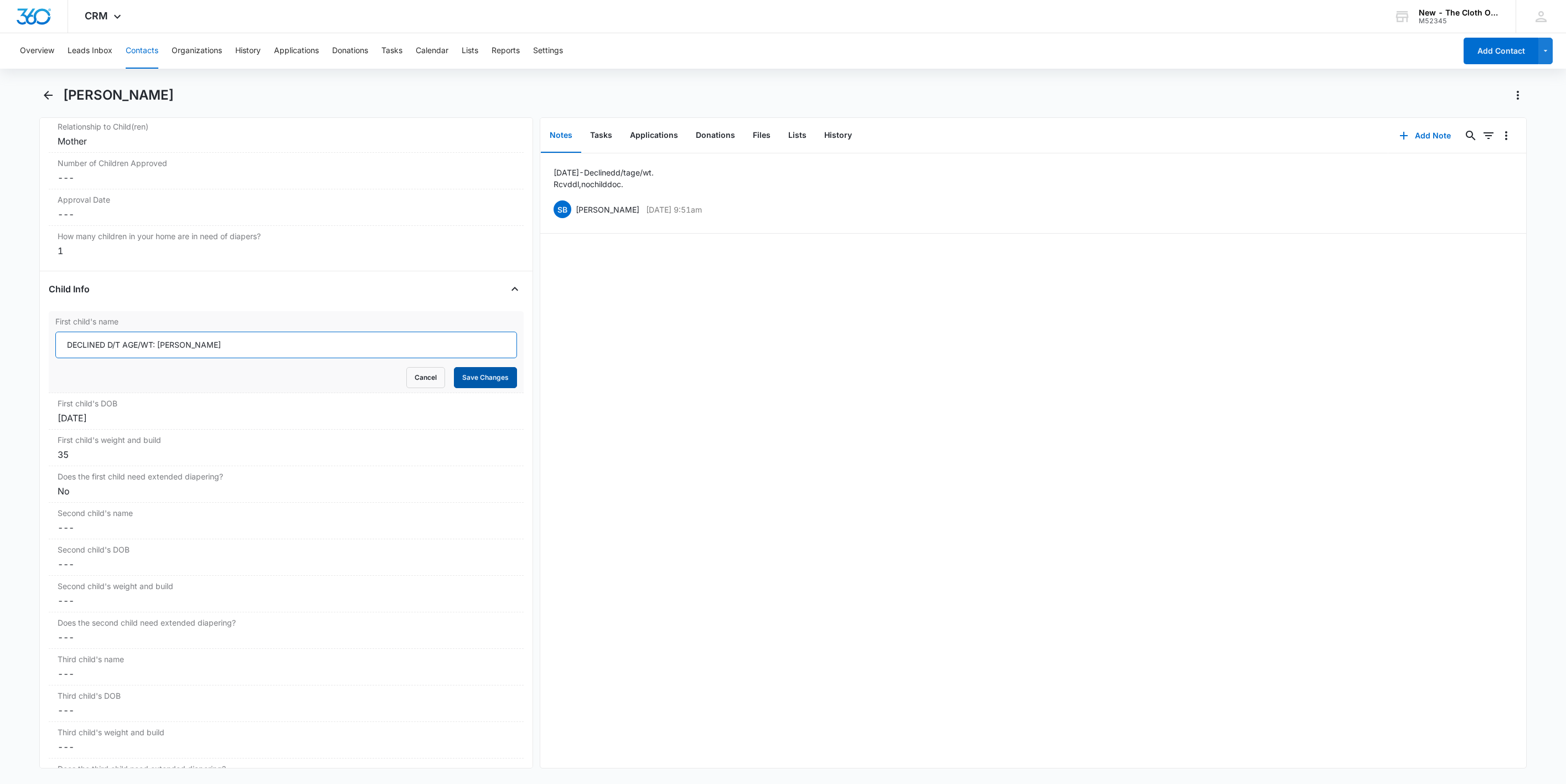
type input "DECLINED D/T AGE/WT: Kaiel Riddick"
click at [481, 381] on button "Save Changes" at bounding box center [485, 378] width 63 height 21
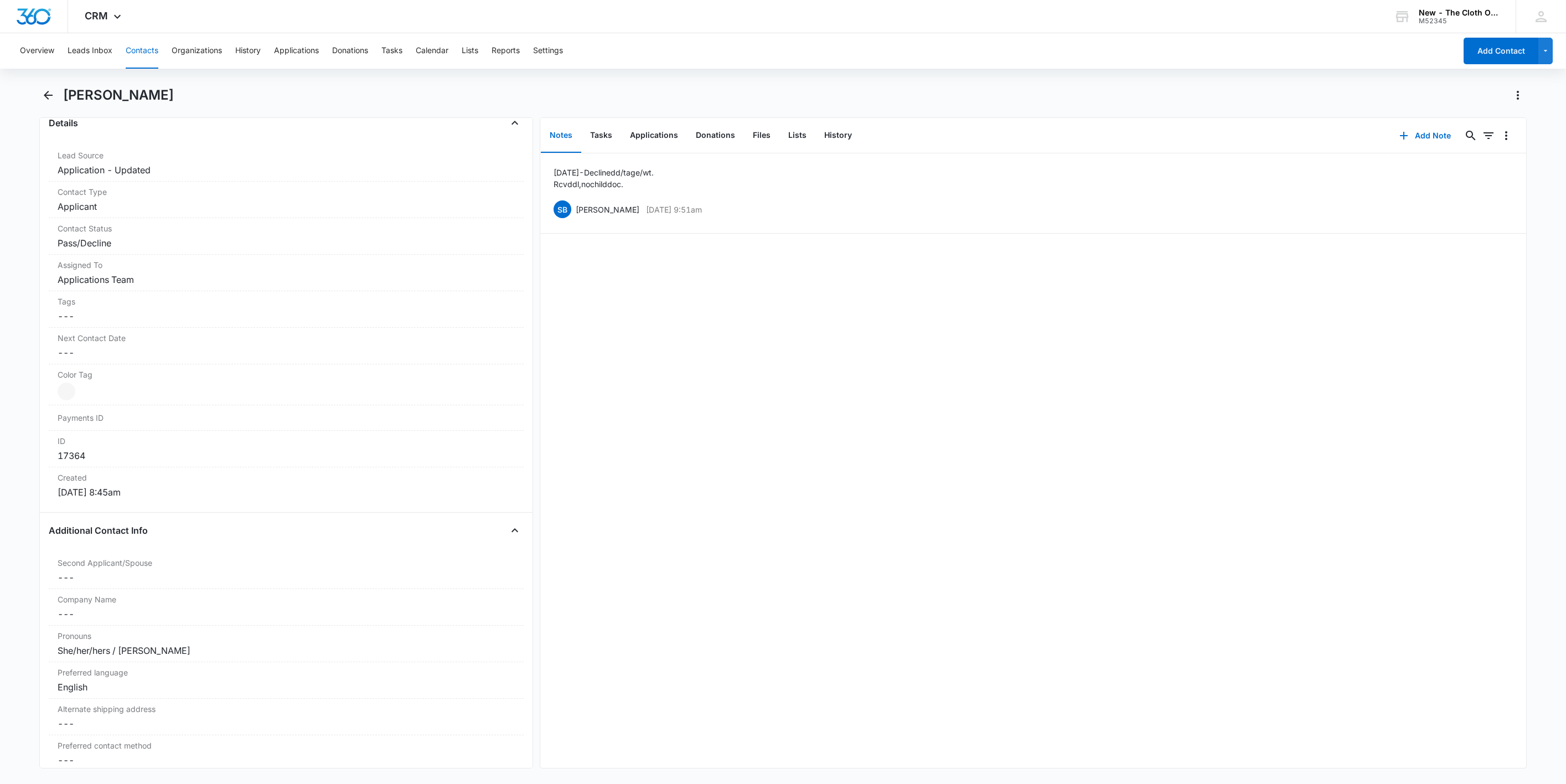
scroll to position [83, 0]
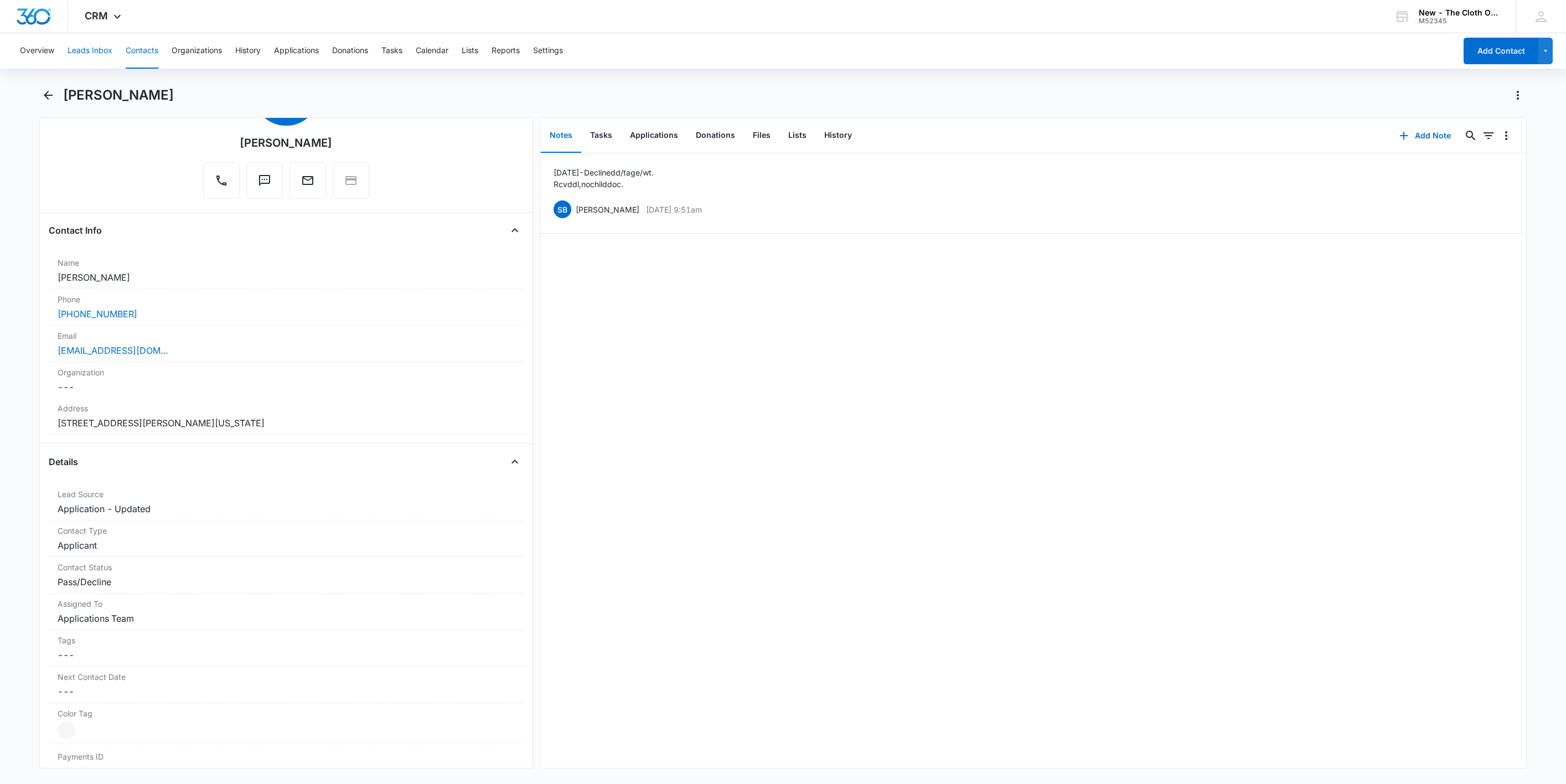
click at [83, 59] on button "Leads Inbox" at bounding box center [89, 51] width 45 height 36
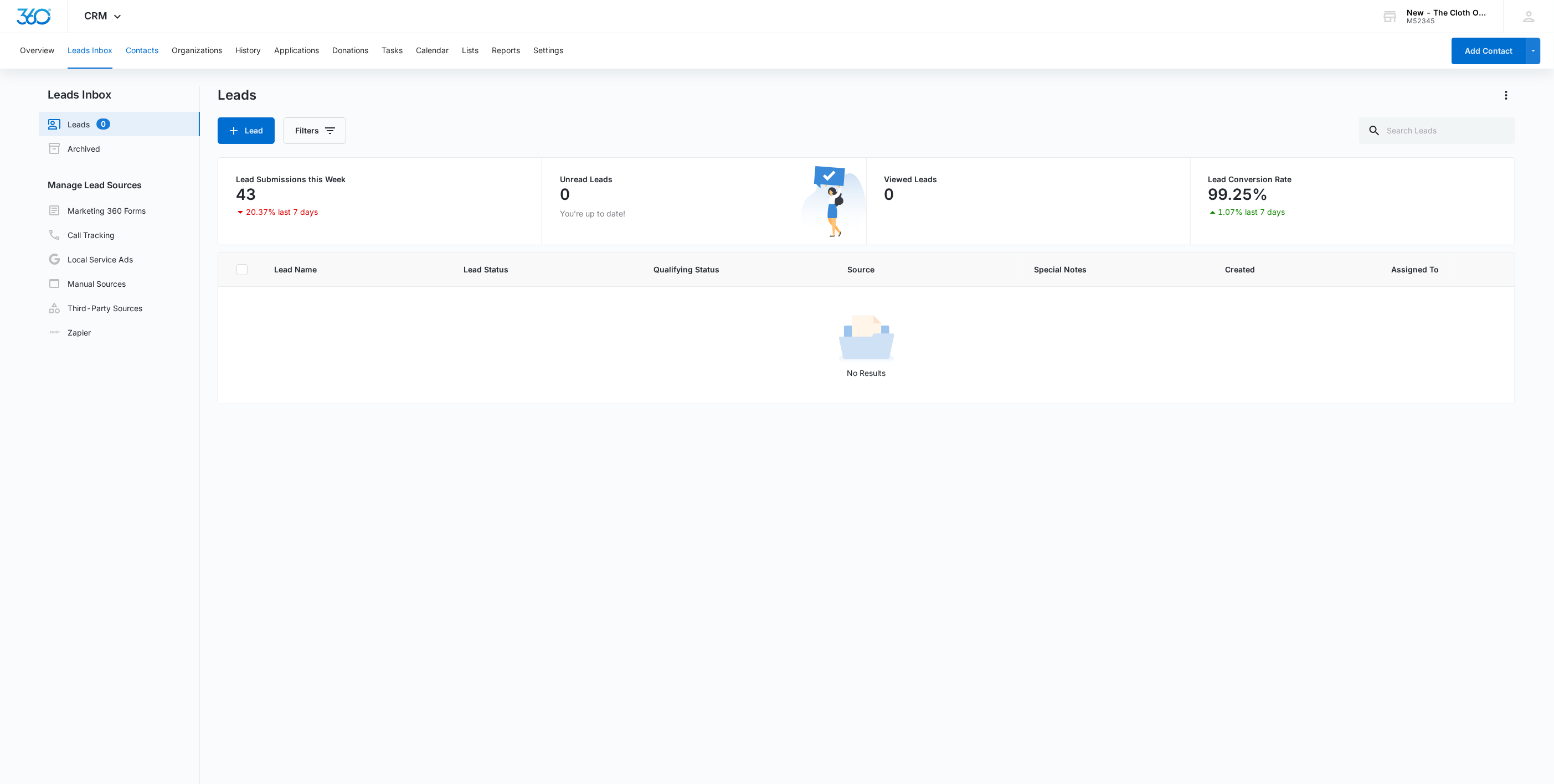
click at [139, 43] on button "Contacts" at bounding box center [142, 51] width 33 height 36
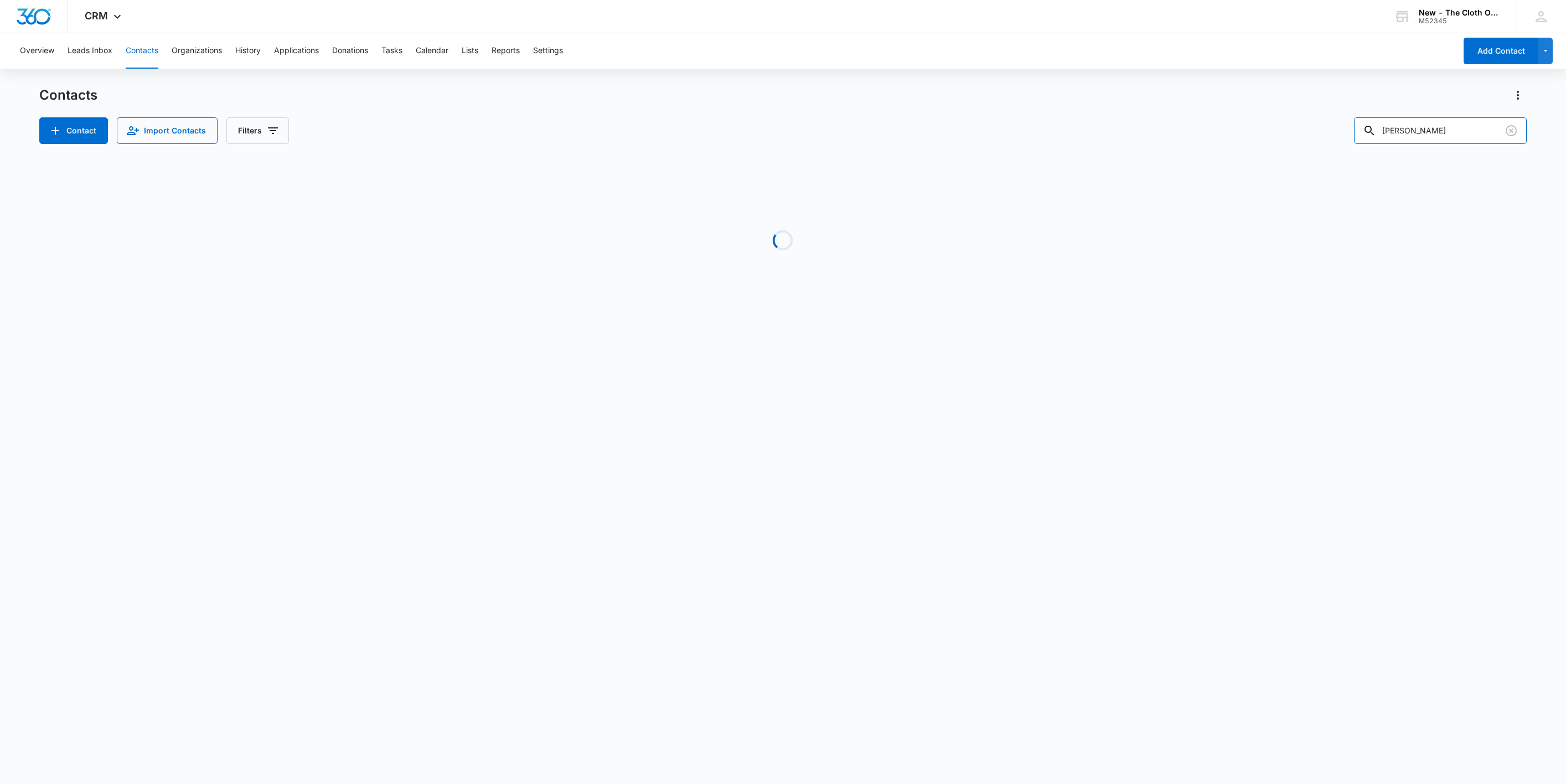
drag, startPoint x: 1462, startPoint y: 131, endPoint x: 1291, endPoint y: 128, distance: 171.0
click at [1299, 129] on div "Contact Import Contacts Filters Kaiel Riddick" at bounding box center [783, 130] width 1488 height 26
paste input "yorlenireyes878@gmail.com"
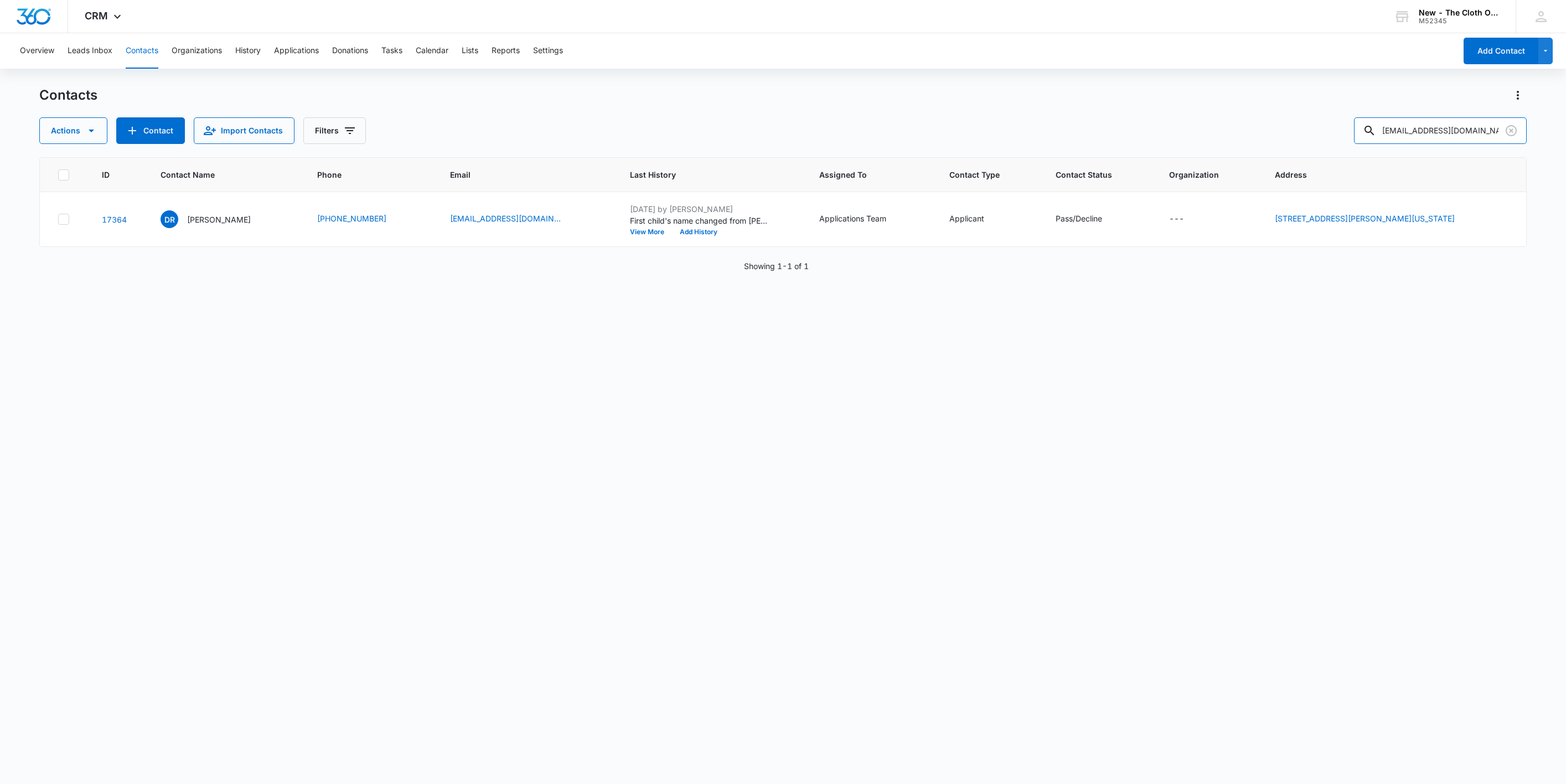
scroll to position [0, 1]
type input "yorlenireyes878@gmail.com"
click at [205, 221] on p "Tania Reyes" at bounding box center [217, 219] width 64 height 11
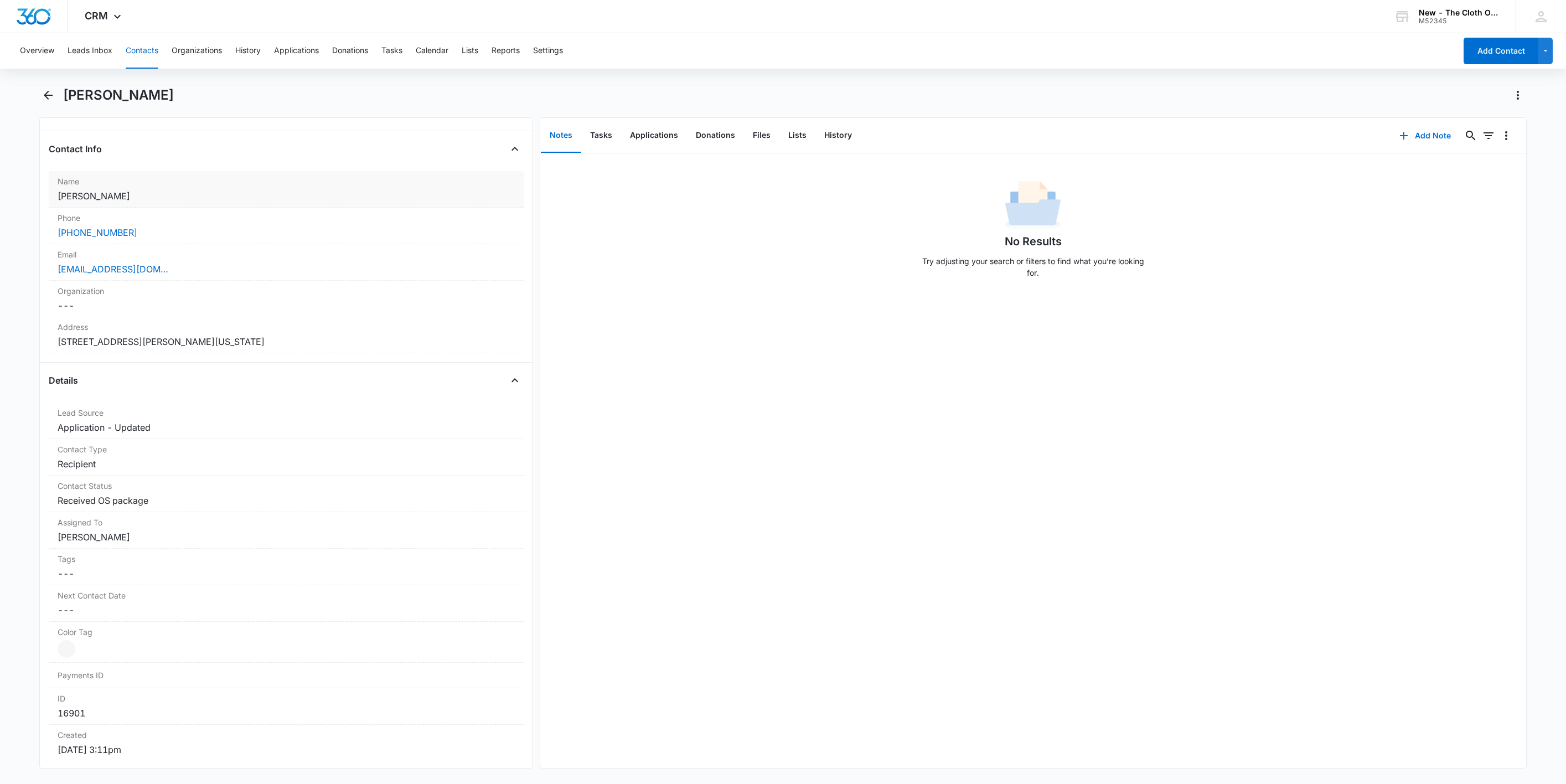
scroll to position [166, 0]
click at [839, 129] on button "History" at bounding box center [838, 136] width 45 height 34
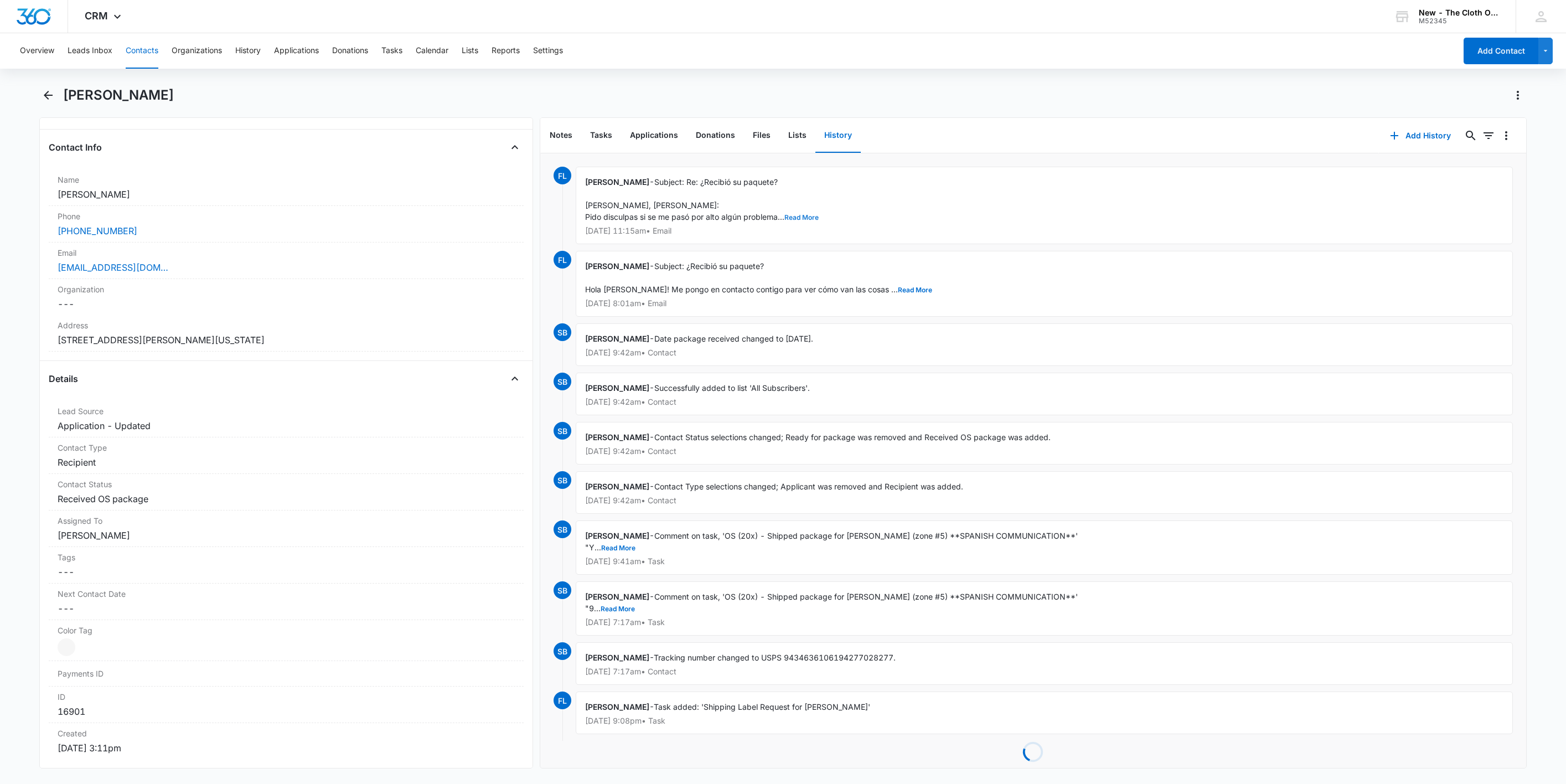
click at [805, 214] on button "Read More" at bounding box center [801, 217] width 34 height 6
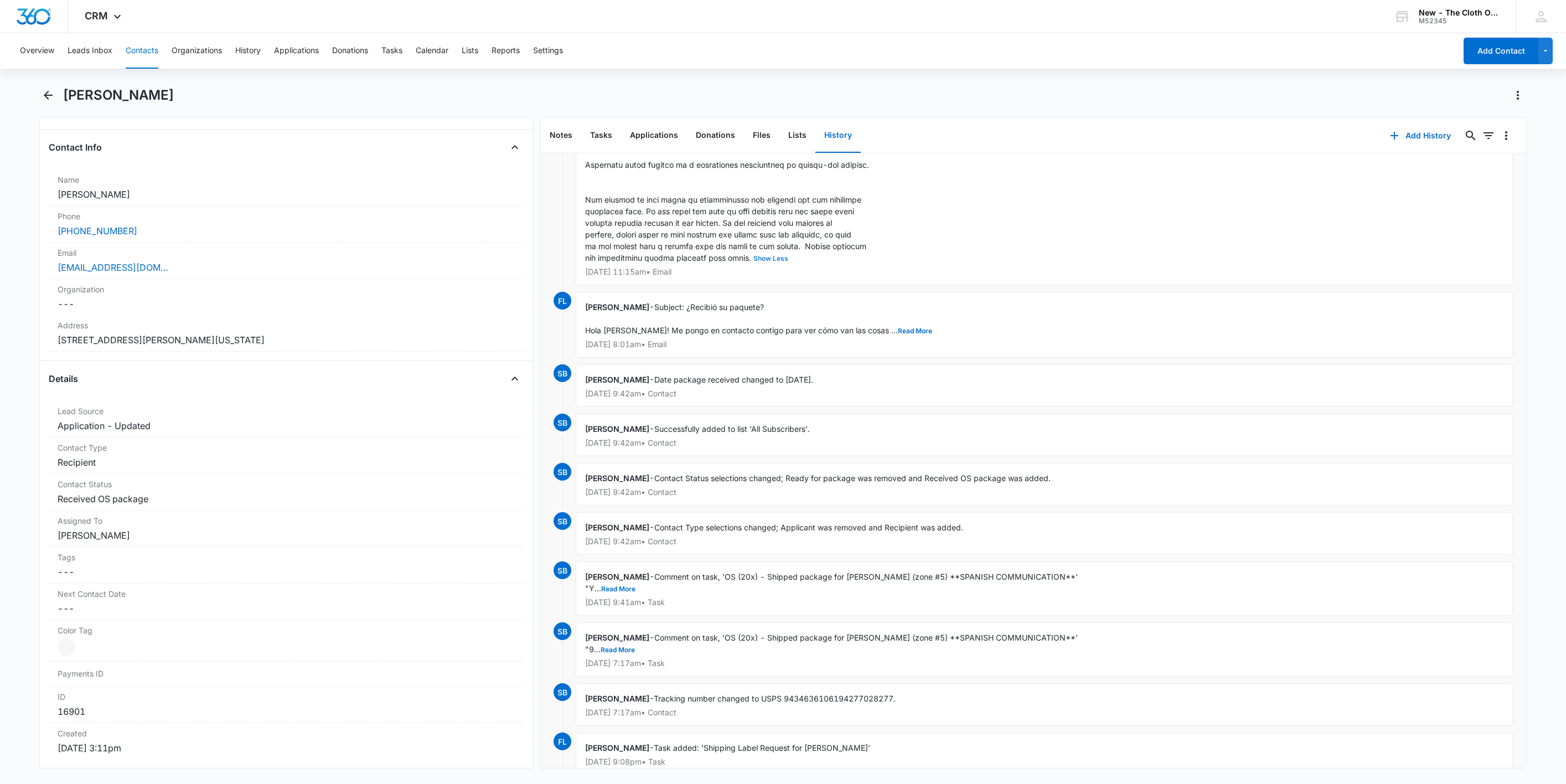
scroll to position [996, 0]
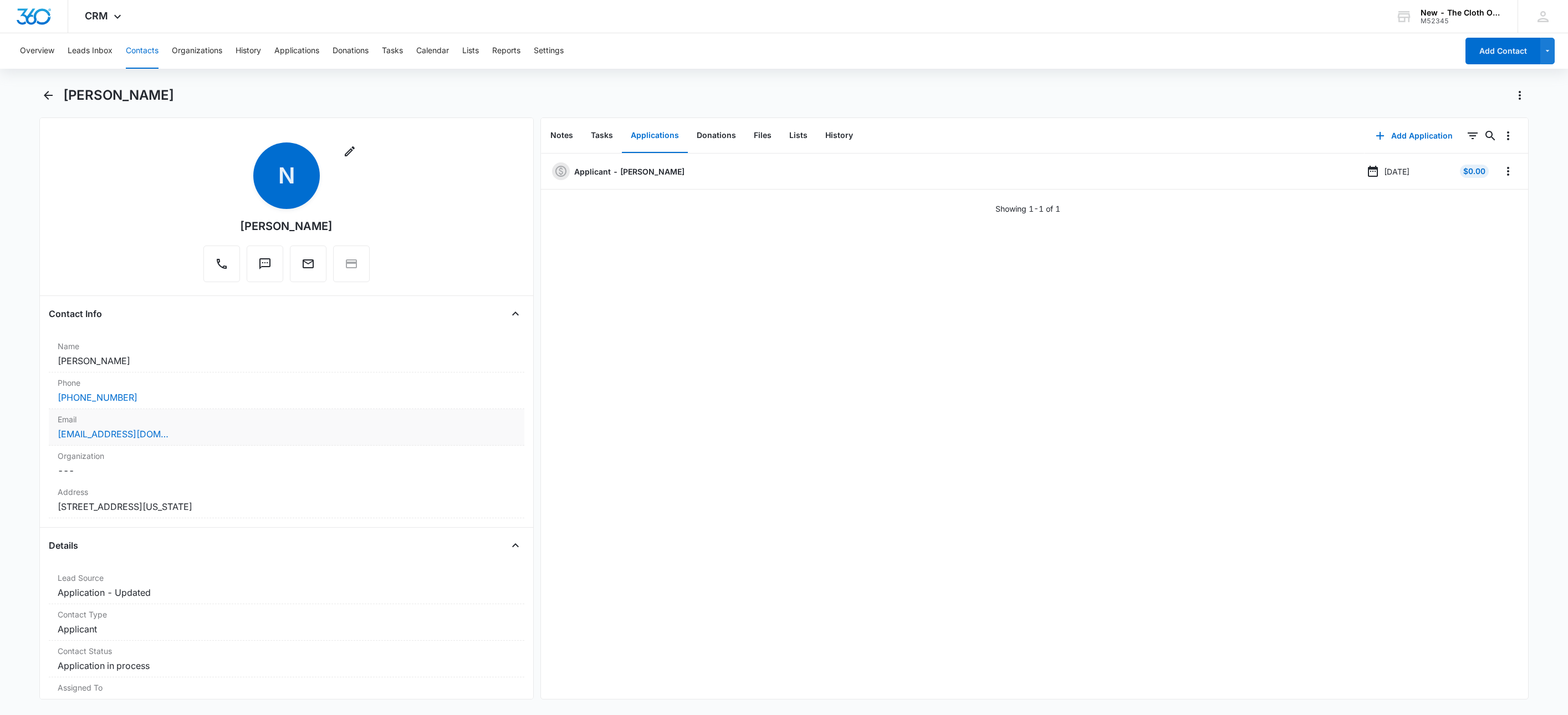
click at [216, 433] on div "[EMAIL_ADDRESS][DOMAIN_NAME]" at bounding box center [287, 434] width 458 height 14
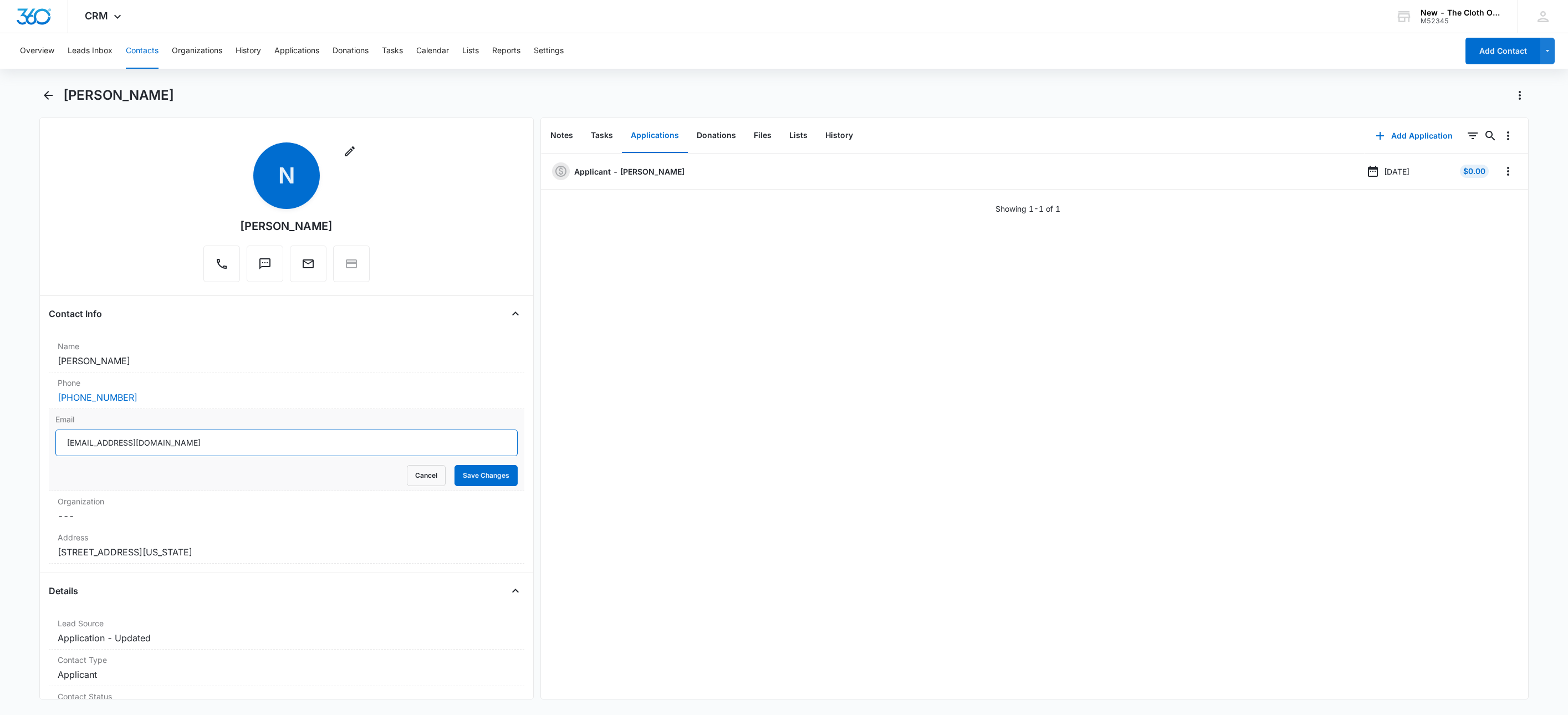
click at [321, 439] on input "[EMAIL_ADDRESS][DOMAIN_NAME]" at bounding box center [287, 443] width 462 height 26
click at [414, 477] on button "Cancel" at bounding box center [426, 476] width 39 height 21
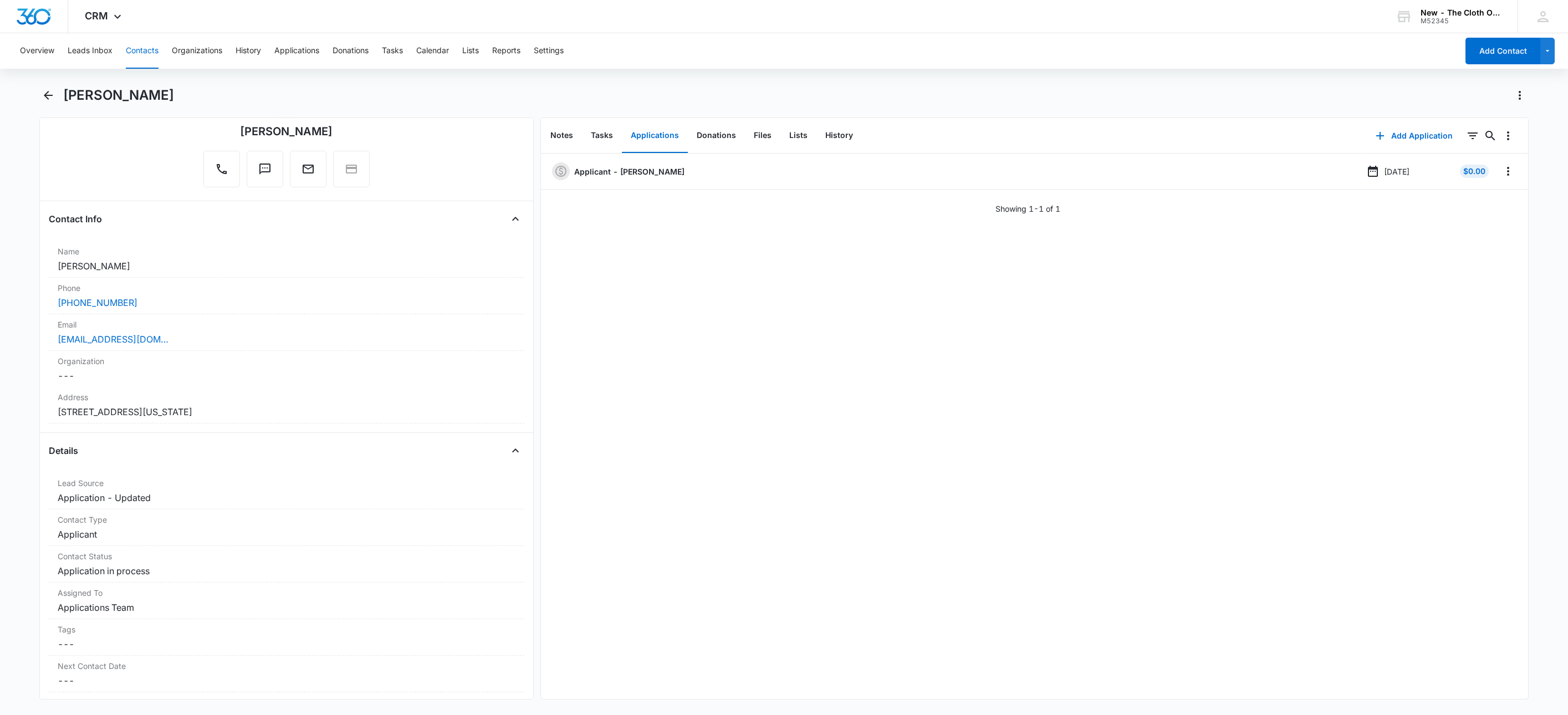
scroll to position [83, 0]
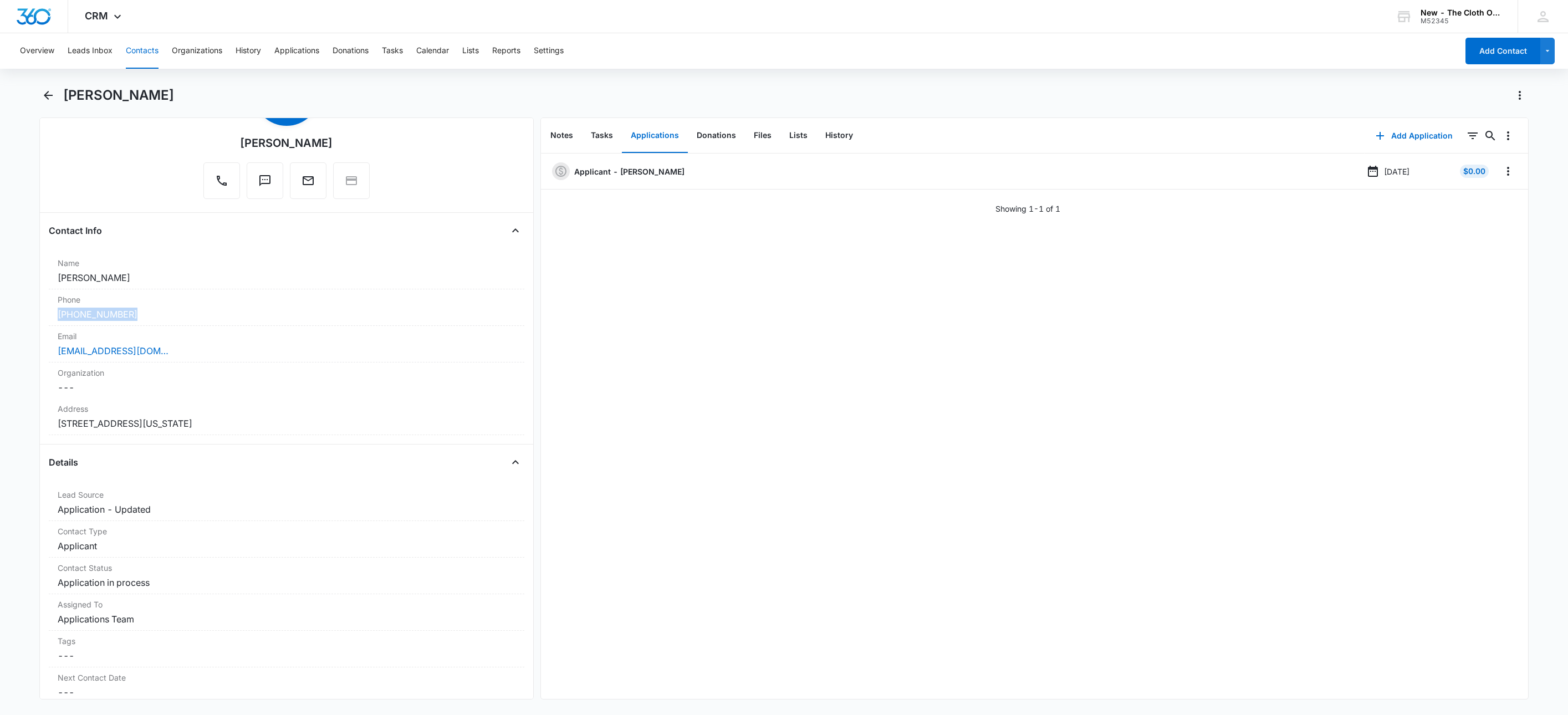
drag, startPoint x: 65, startPoint y: 316, endPoint x: 32, endPoint y: 314, distance: 33.1
click at [32, 314] on main "[PERSON_NAME] Remove N [PERSON_NAME] Contact Info Name Cancel Save Changes [PER…" at bounding box center [784, 400] width 1568 height 627
click at [253, 354] on div "[EMAIL_ADDRESS][DOMAIN_NAME]" at bounding box center [287, 351] width 458 height 14
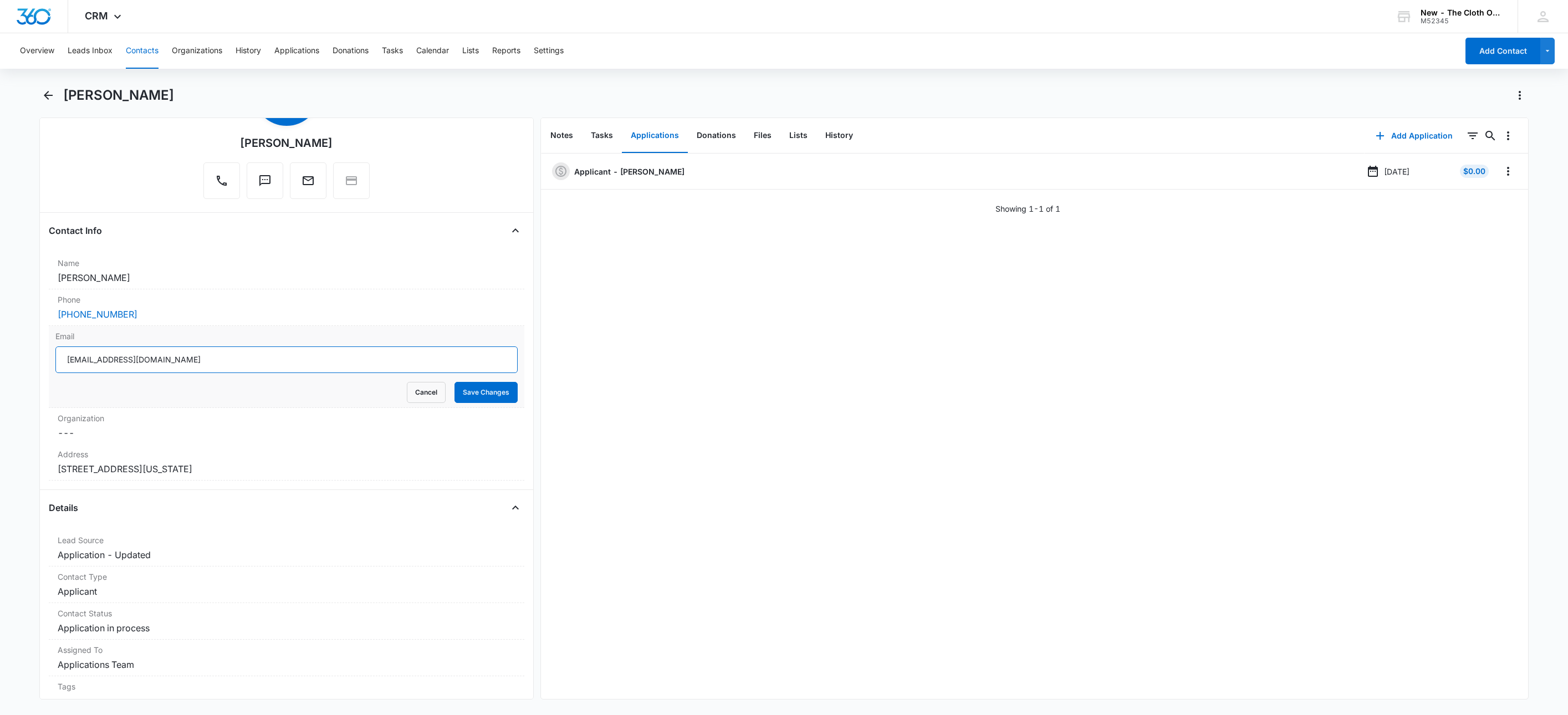
click at [291, 363] on input "[EMAIL_ADDRESS][DOMAIN_NAME]" at bounding box center [287, 359] width 462 height 26
click at [413, 401] on button "Cancel" at bounding box center [426, 393] width 39 height 21
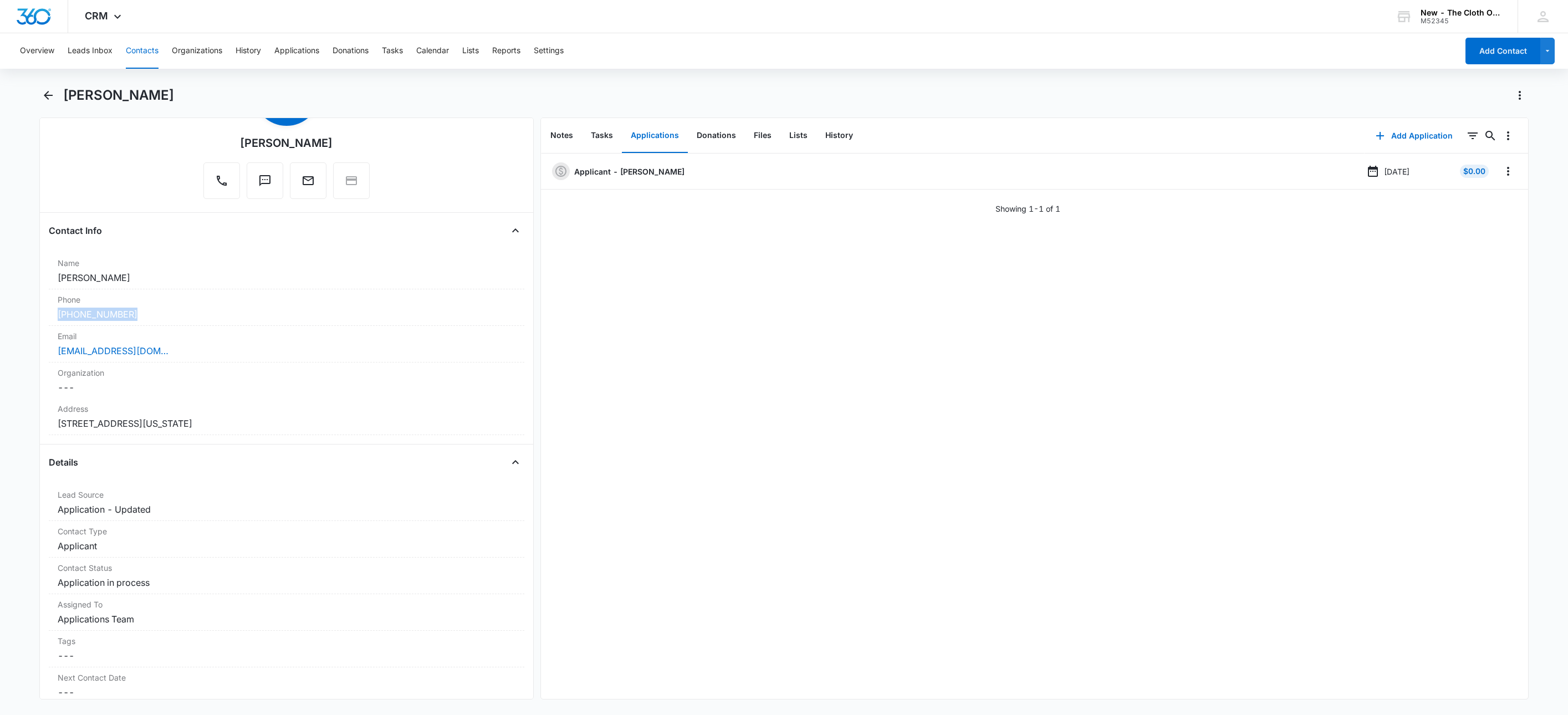
drag, startPoint x: 147, startPoint y: 316, endPoint x: 29, endPoint y: 310, distance: 118.2
click at [29, 310] on main "[PERSON_NAME] Remove N [PERSON_NAME] Contact Info Name Cancel Save Changes [PER…" at bounding box center [784, 400] width 1568 height 627
copy link "[PHONE_NUMBER]"
click at [1502, 172] on icon "Overflow Menu" at bounding box center [1508, 171] width 14 height 14
click at [1483, 200] on button "Edit" at bounding box center [1473, 202] width 63 height 16
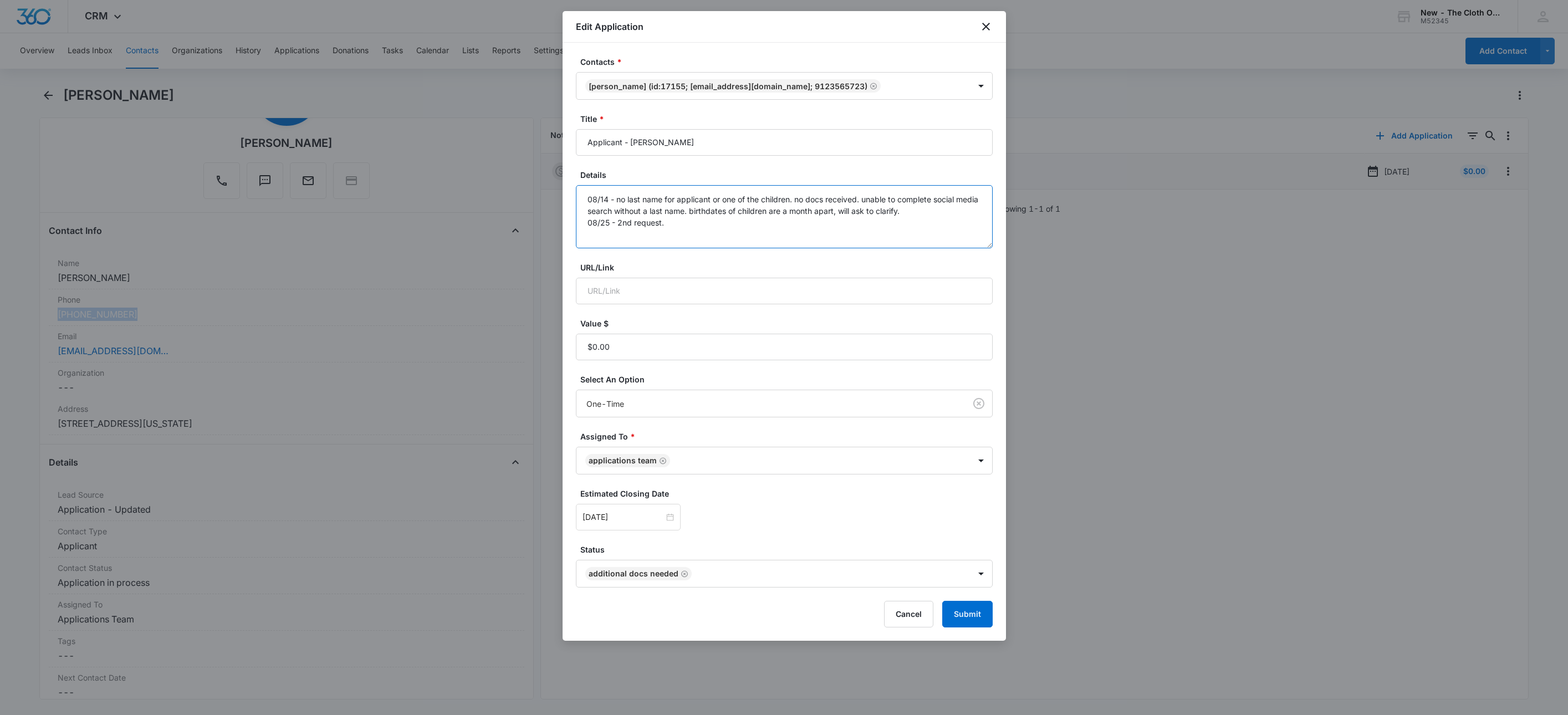
drag, startPoint x: 677, startPoint y: 240, endPoint x: 720, endPoint y: 251, distance: 44.4
click at [677, 240] on textarea "08/14 - no last name for applicant or one of the children. no docs received. un…" at bounding box center [784, 216] width 417 height 63
type textarea "08/14 - no last name for applicant or one of the children. no docs received. un…"
click at [644, 521] on input "[DATE]" at bounding box center [623, 517] width 82 height 12
type input "[DATE]"
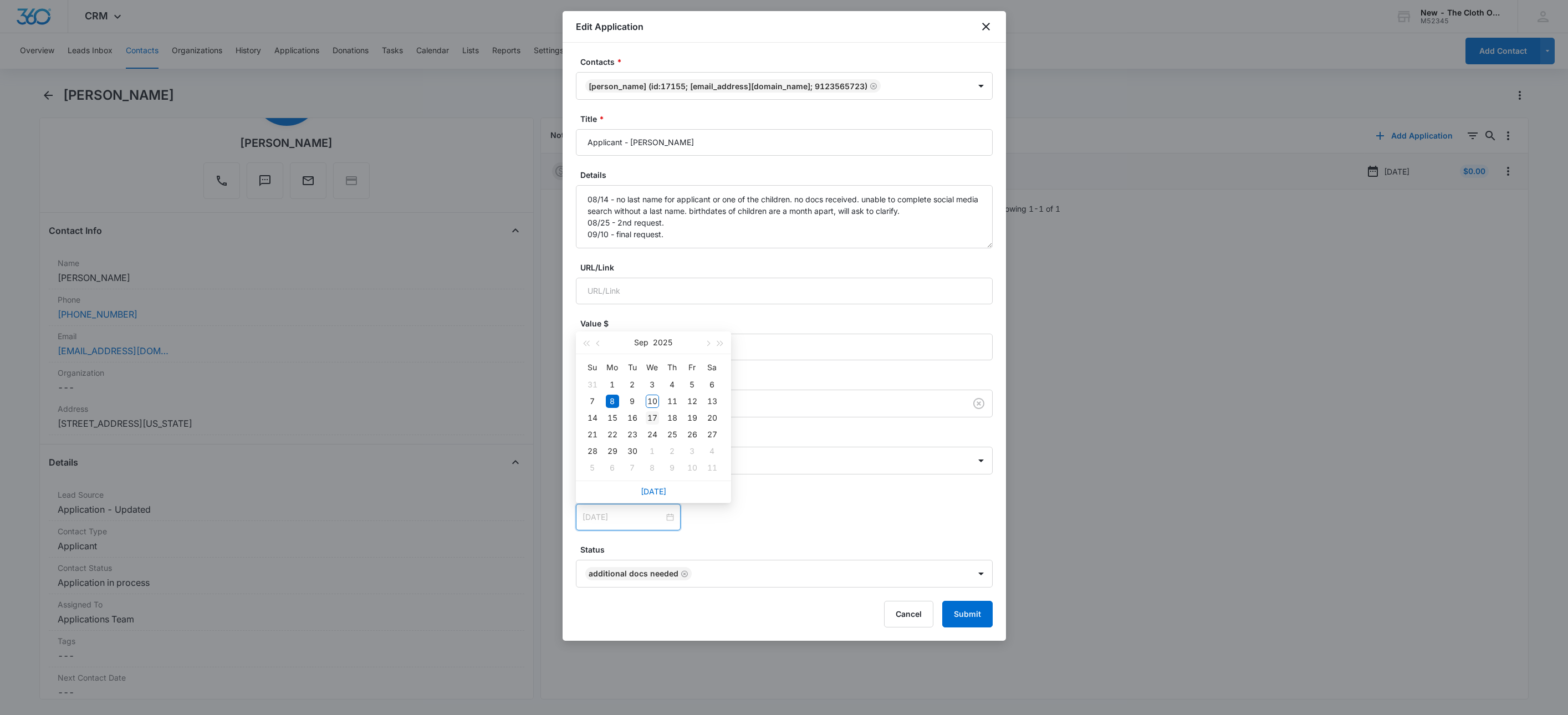
click at [650, 416] on div "17" at bounding box center [652, 418] width 14 height 14
drag, startPoint x: 833, startPoint y: 534, endPoint x: 847, endPoint y: 538, distance: 14.6
click at [836, 534] on form "Contacts * [PERSON_NAME] (ID:17155; [EMAIL_ADDRESS][DOMAIN_NAME]; 9123565723) T…" at bounding box center [784, 342] width 417 height 572
click at [984, 610] on button "Submit" at bounding box center [967, 614] width 50 height 26
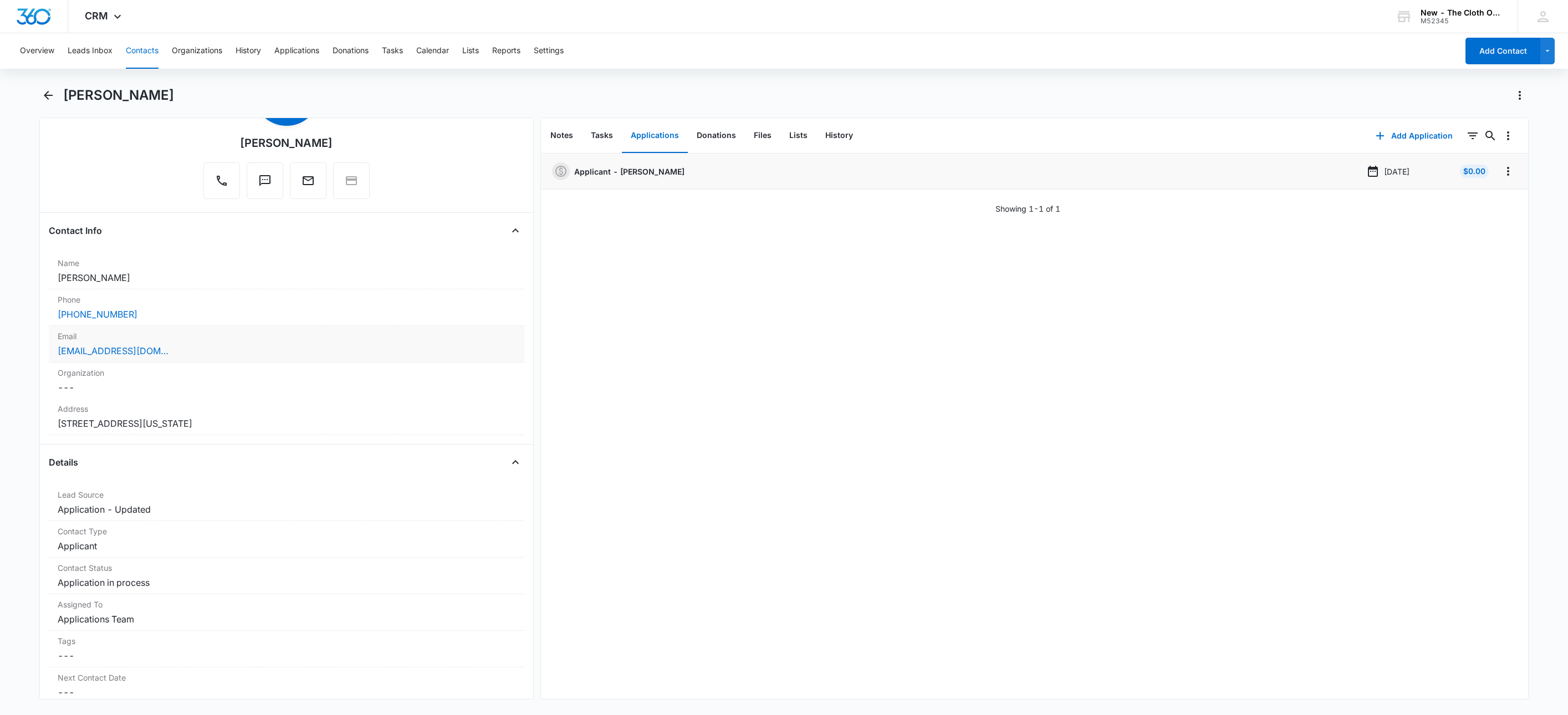
click at [207, 351] on div "[EMAIL_ADDRESS][DOMAIN_NAME]" at bounding box center [287, 351] width 458 height 14
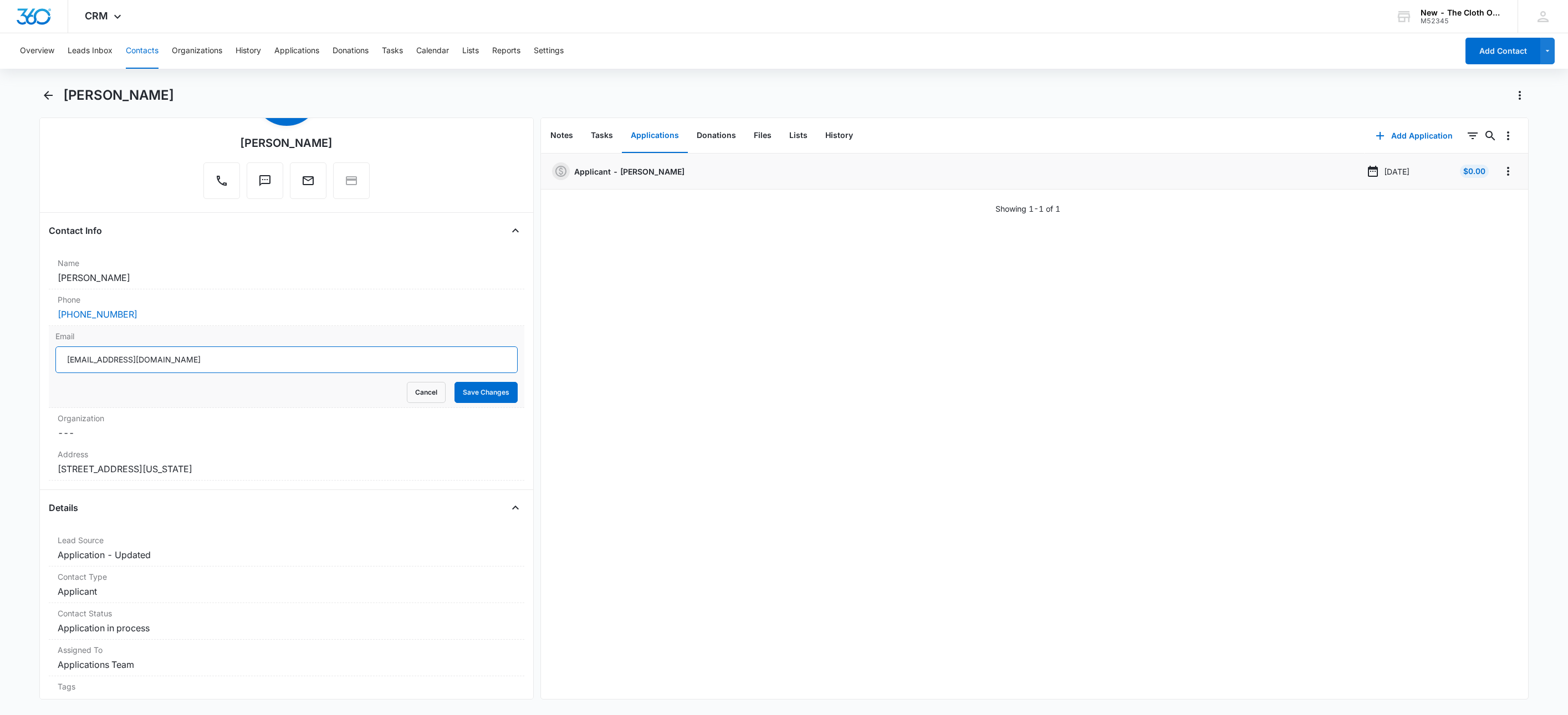
click at [257, 365] on input "[EMAIL_ADDRESS][DOMAIN_NAME]" at bounding box center [287, 359] width 462 height 26
drag, startPoint x: 419, startPoint y: 391, endPoint x: 407, endPoint y: 396, distance: 13.0
click at [418, 393] on button "Cancel" at bounding box center [426, 393] width 39 height 21
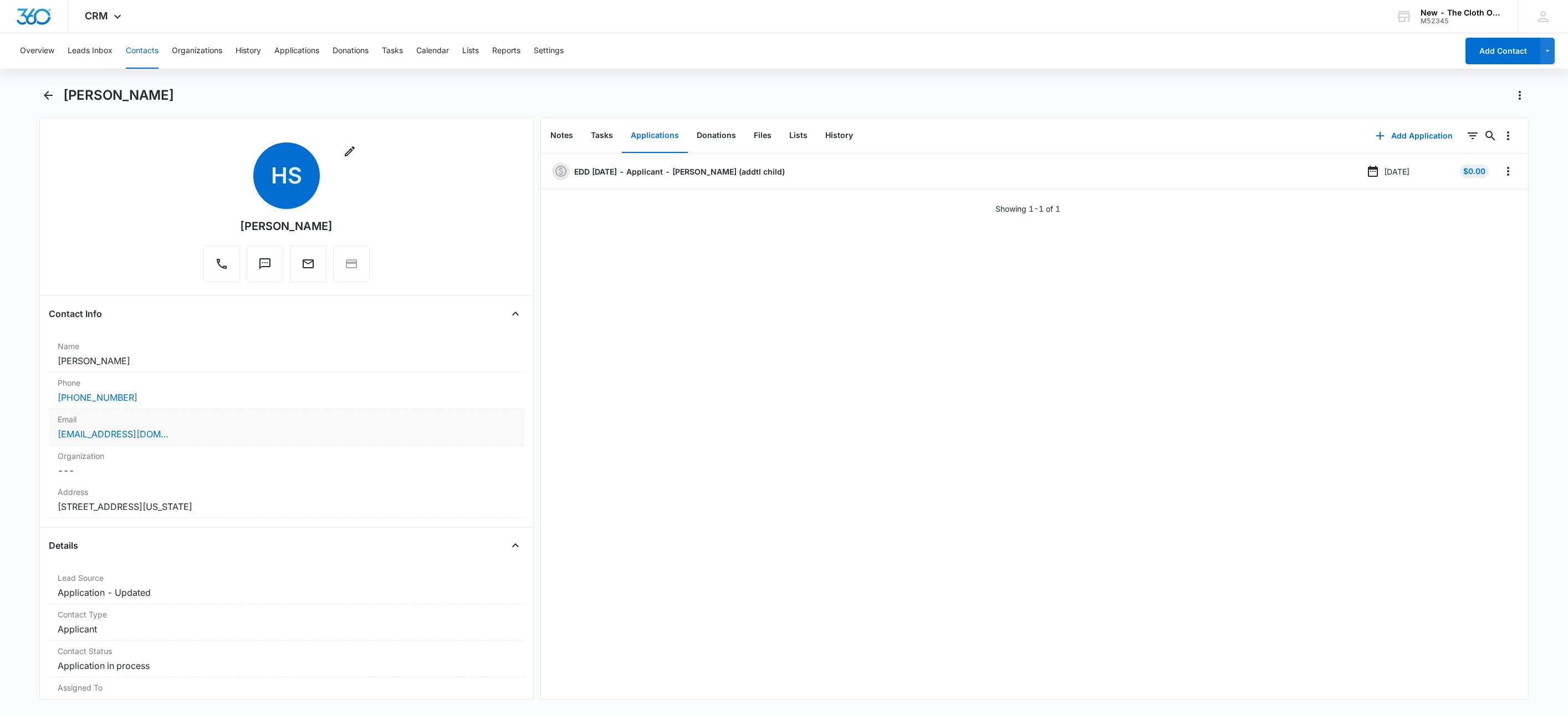
drag, startPoint x: 273, startPoint y: 434, endPoint x: 275, endPoint y: 418, distance: 16.1
click at [273, 434] on div "[EMAIL_ADDRESS][DOMAIN_NAME]" at bounding box center [287, 434] width 458 height 14
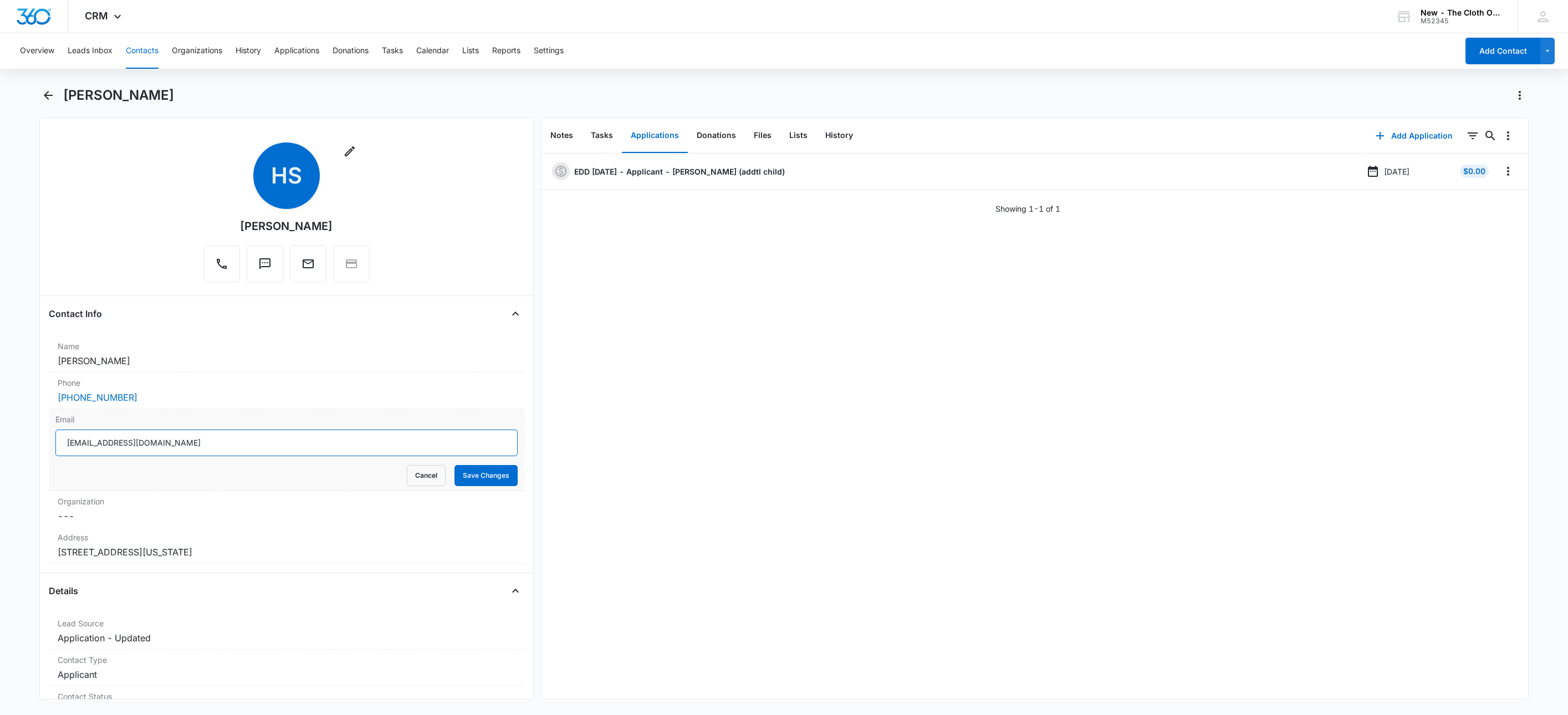
click at [343, 451] on input "[EMAIL_ADDRESS][DOMAIN_NAME]" at bounding box center [287, 443] width 462 height 26
click at [346, 451] on input "[EMAIL_ADDRESS][DOMAIN_NAME]" at bounding box center [287, 443] width 462 height 26
click at [407, 478] on button "Cancel" at bounding box center [426, 476] width 39 height 21
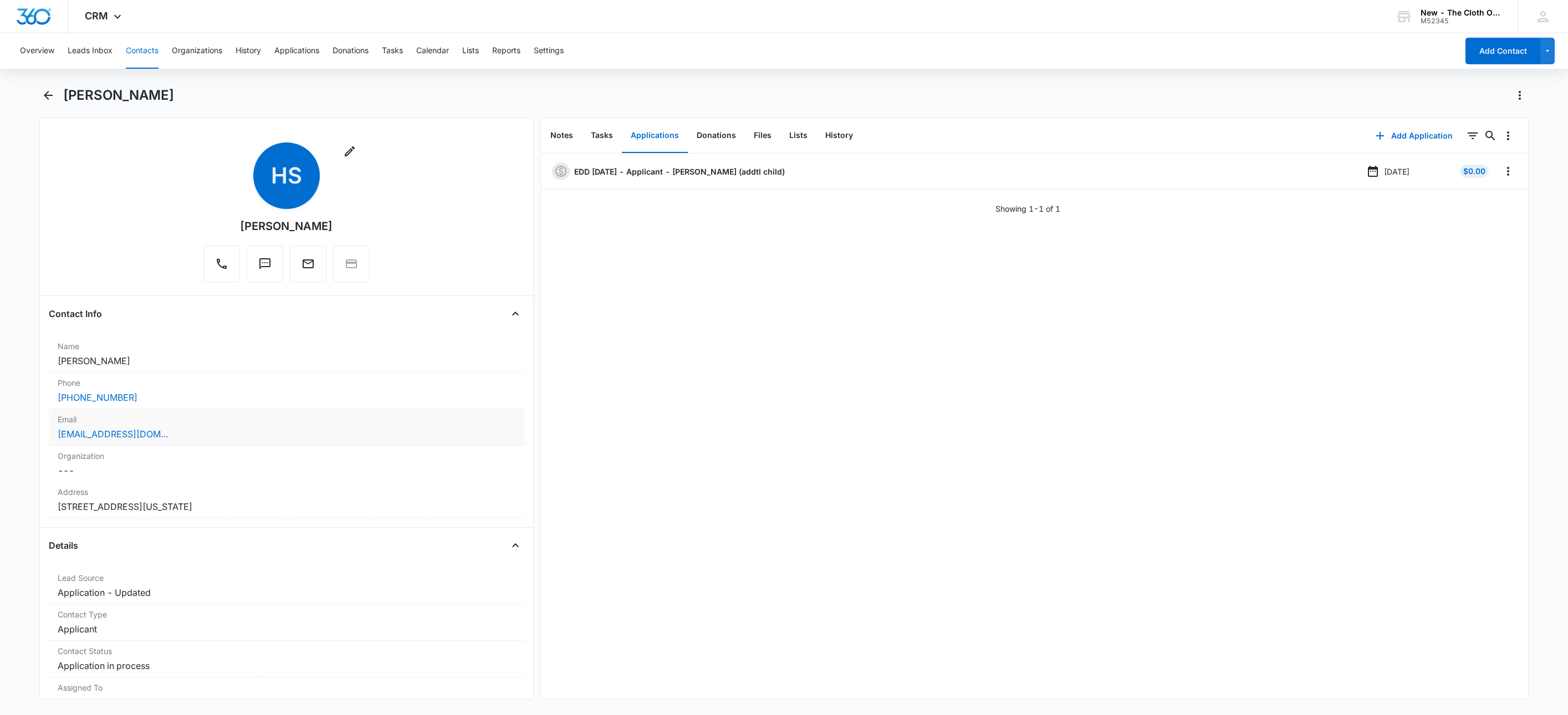
click at [218, 443] on div "Email Cancel Save Changes [EMAIL_ADDRESS][DOMAIN_NAME]" at bounding box center [287, 427] width 476 height 36
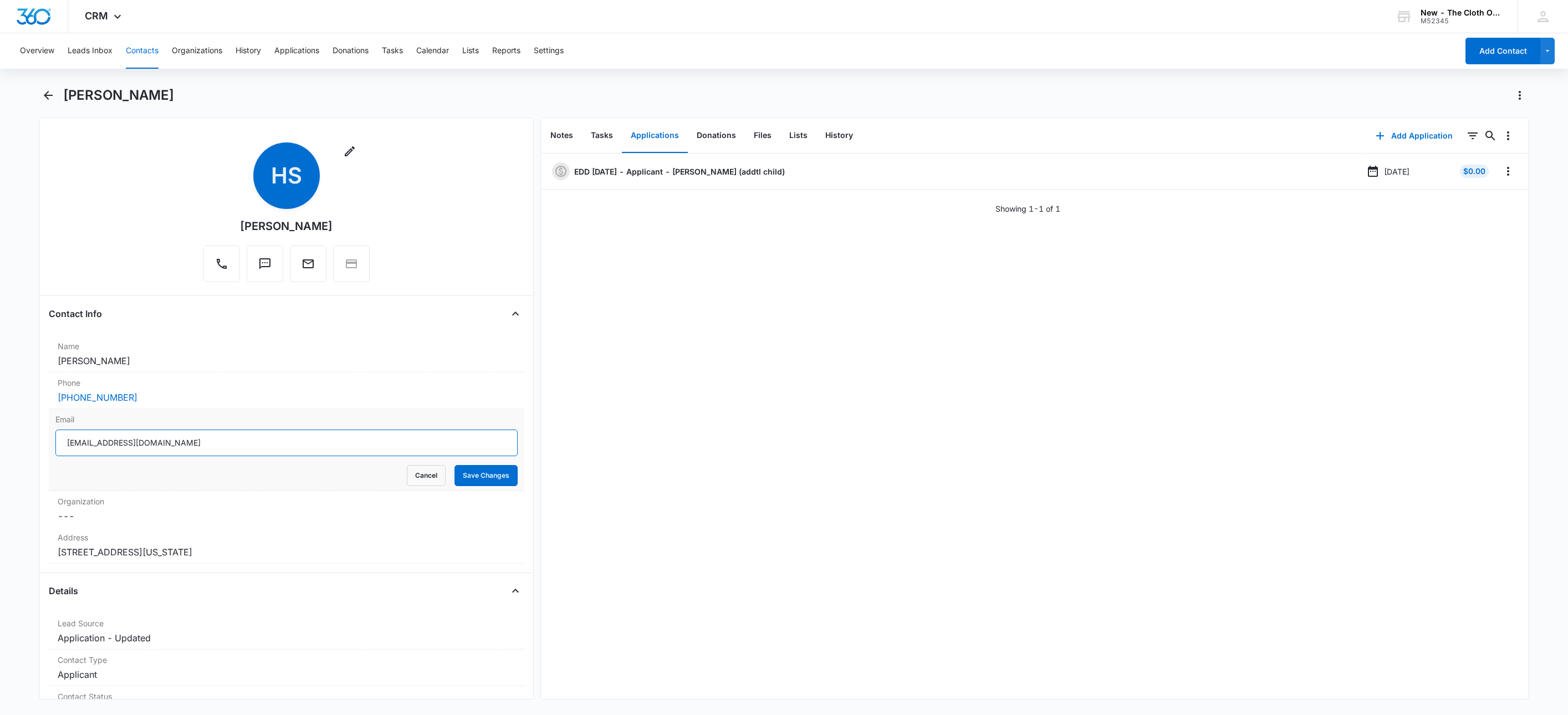
click at [310, 443] on input "[EMAIL_ADDRESS][DOMAIN_NAME]" at bounding box center [287, 443] width 462 height 26
click at [310, 443] on input "slate.hannah0307@gmail.com" at bounding box center [287, 443] width 462 height 26
click at [409, 472] on button "Cancel" at bounding box center [426, 476] width 39 height 21
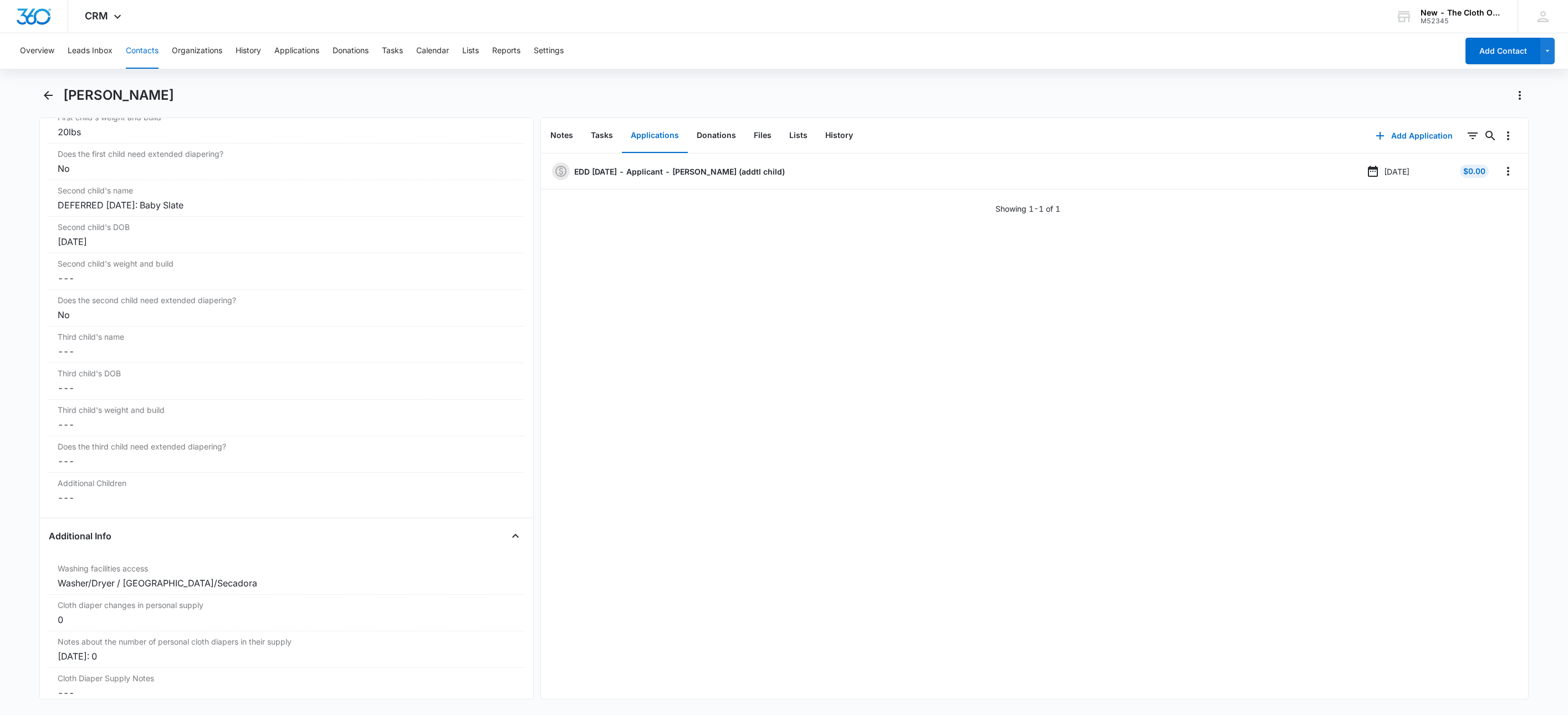
scroll to position [1498, 0]
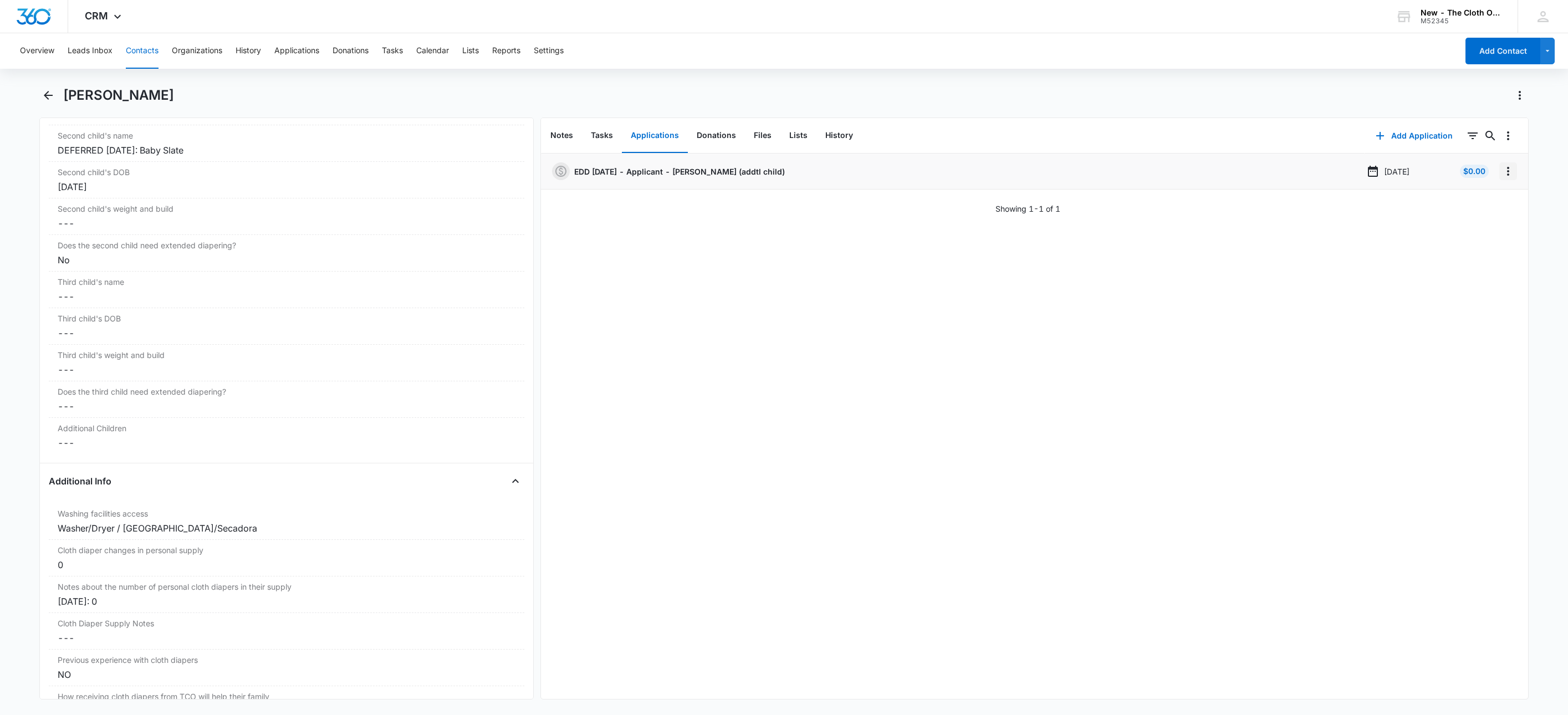
click at [1502, 173] on icon "Overflow Menu" at bounding box center [1508, 171] width 14 height 14
click at [1486, 201] on button "Edit" at bounding box center [1473, 202] width 63 height 16
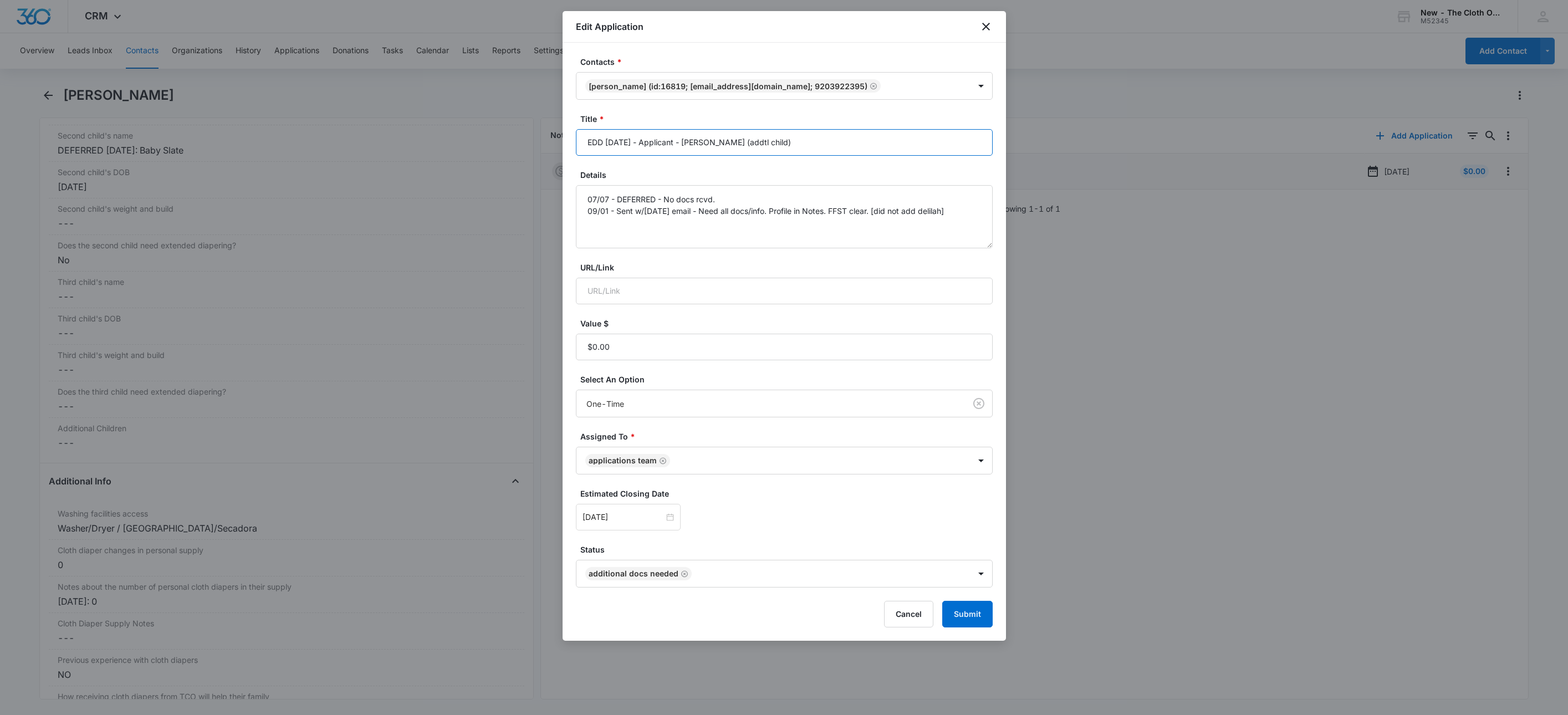
drag, startPoint x: 806, startPoint y: 147, endPoint x: 743, endPoint y: 179, distance: 70.7
click at [743, 179] on form "Contacts * Hannah Slate (ID:16819; slate.hannah0307@gmail.com; 9203922395) Titl…" at bounding box center [784, 342] width 417 height 572
type input "EDD 10/15/2025 - Applicant - Hannah Slate"
type textarea "07/07 - DEFERRED - No docs rcvd. 09/01 - Sent w/in 45 days email - Need all doc…"
click at [635, 528] on div "[DATE]" at bounding box center [628, 517] width 105 height 26
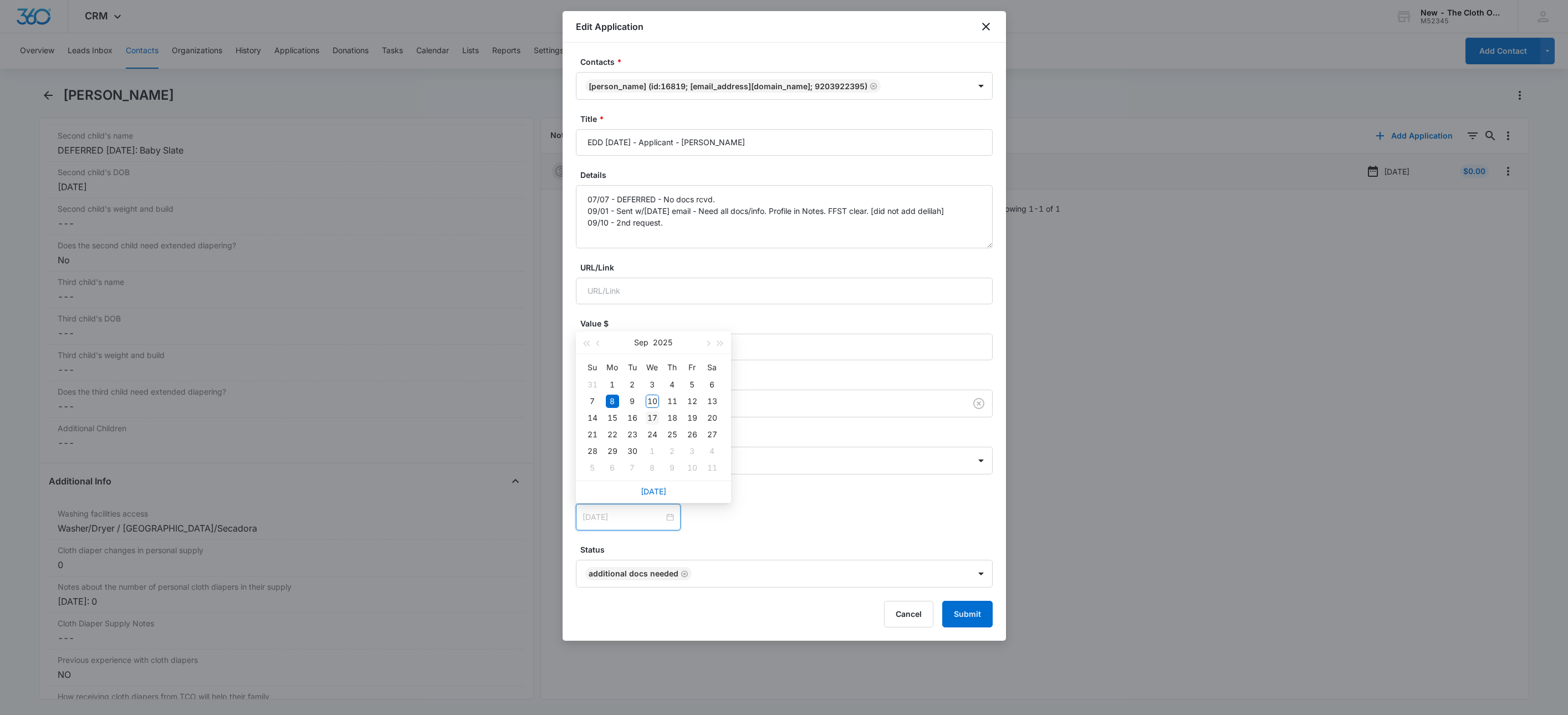
type input "[DATE]"
click at [647, 415] on div "17" at bounding box center [652, 418] width 14 height 14
click at [742, 492] on label "Estimated Closing Date" at bounding box center [789, 494] width 417 height 11
click at [963, 618] on button "Submit" at bounding box center [967, 614] width 50 height 26
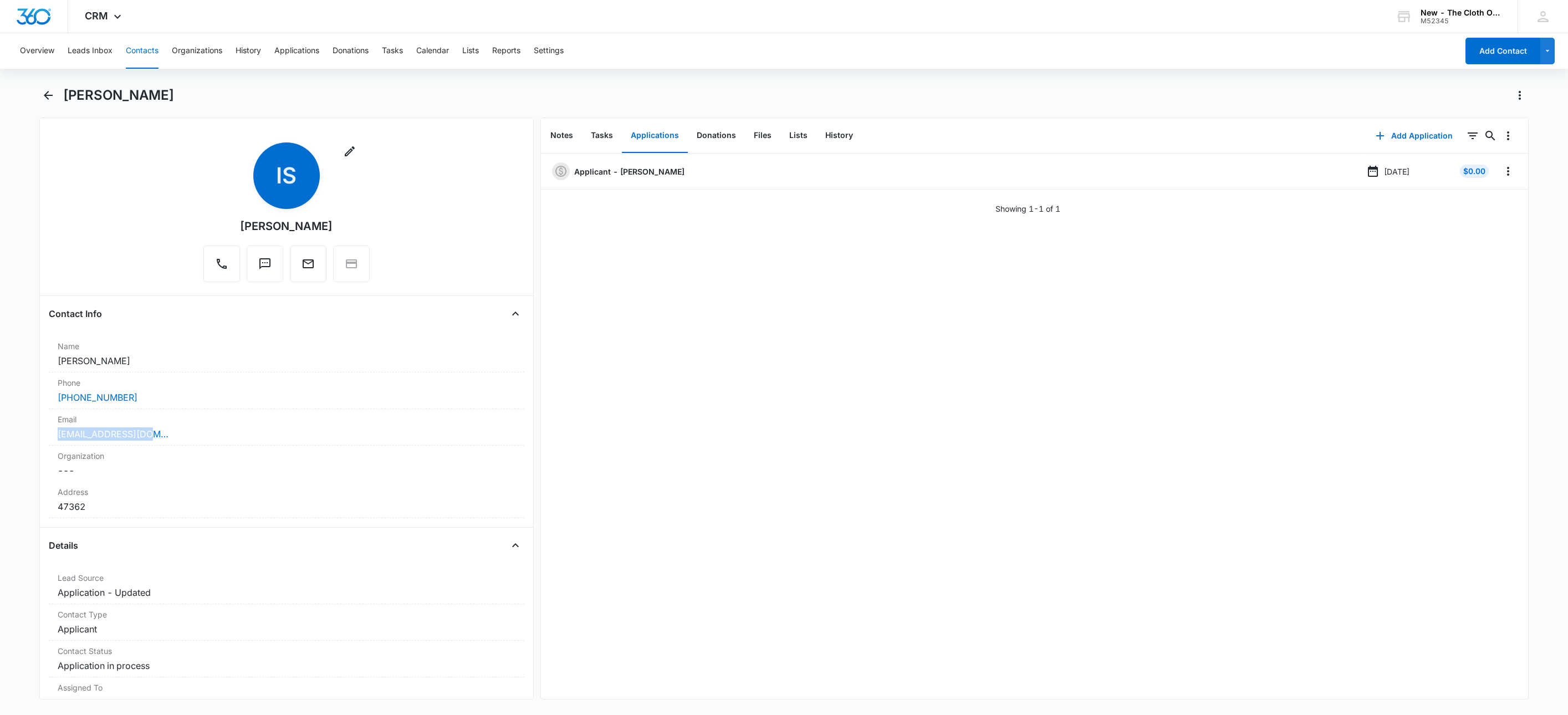
drag, startPoint x: 163, startPoint y: 439, endPoint x: 31, endPoint y: 439, distance: 132.0
click at [31, 439] on main "[PERSON_NAME] Remove IS [PERSON_NAME] Contact Info Name Cancel Save Changes [PE…" at bounding box center [784, 400] width 1568 height 627
copy link "[EMAIL_ADDRESS][DOMAIN_NAME]"
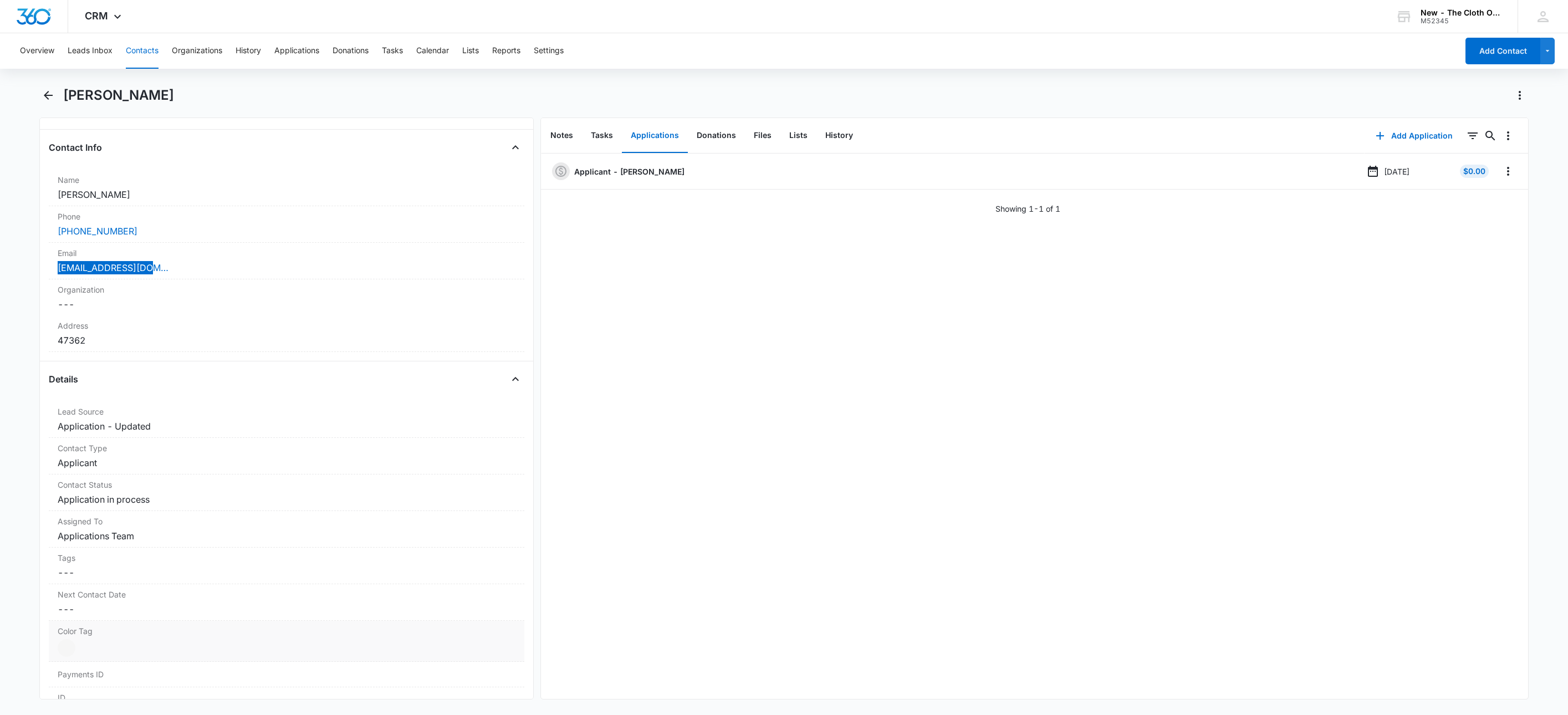
scroll to position [83, 0]
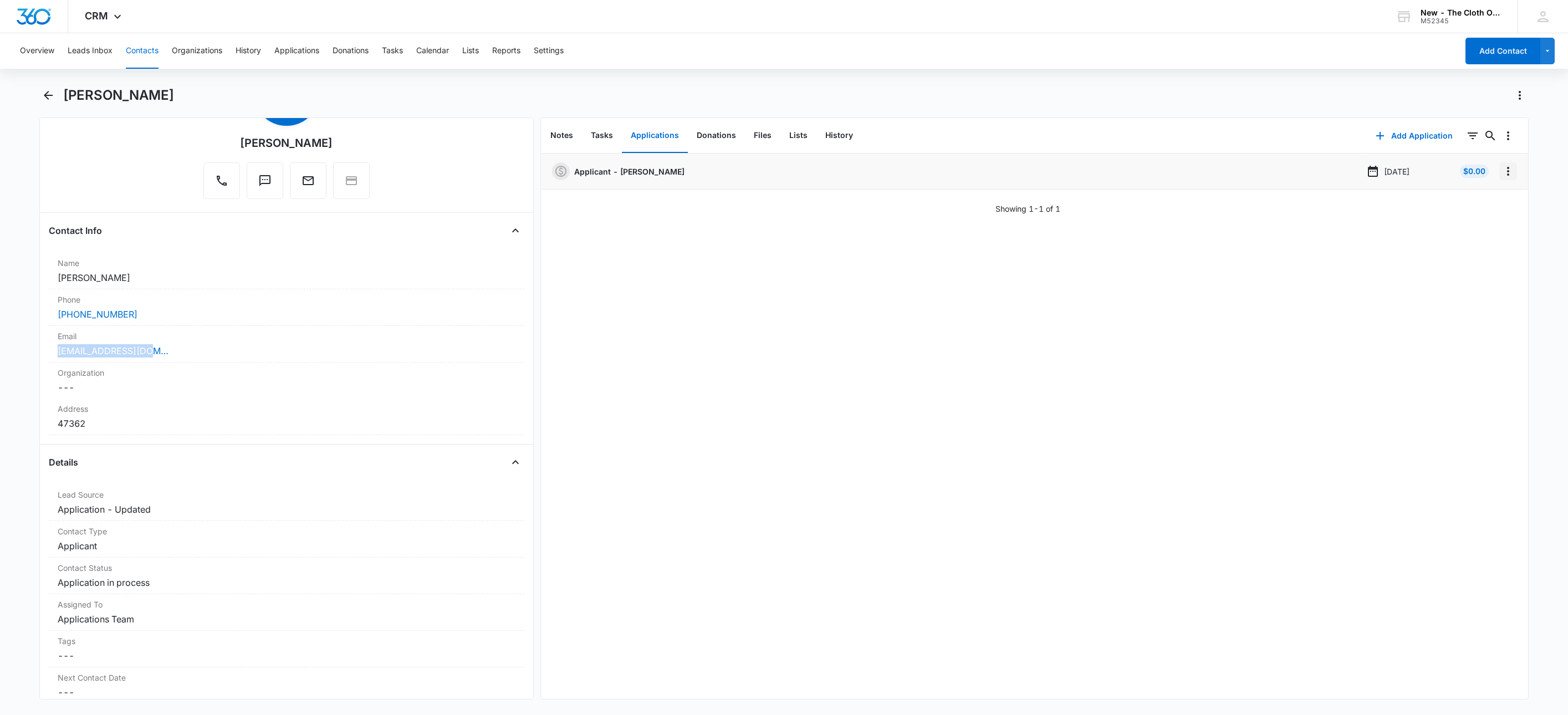
click at [1502, 173] on icon "Overflow Menu" at bounding box center [1508, 171] width 14 height 14
click at [1476, 195] on button "Edit" at bounding box center [1473, 202] width 63 height 16
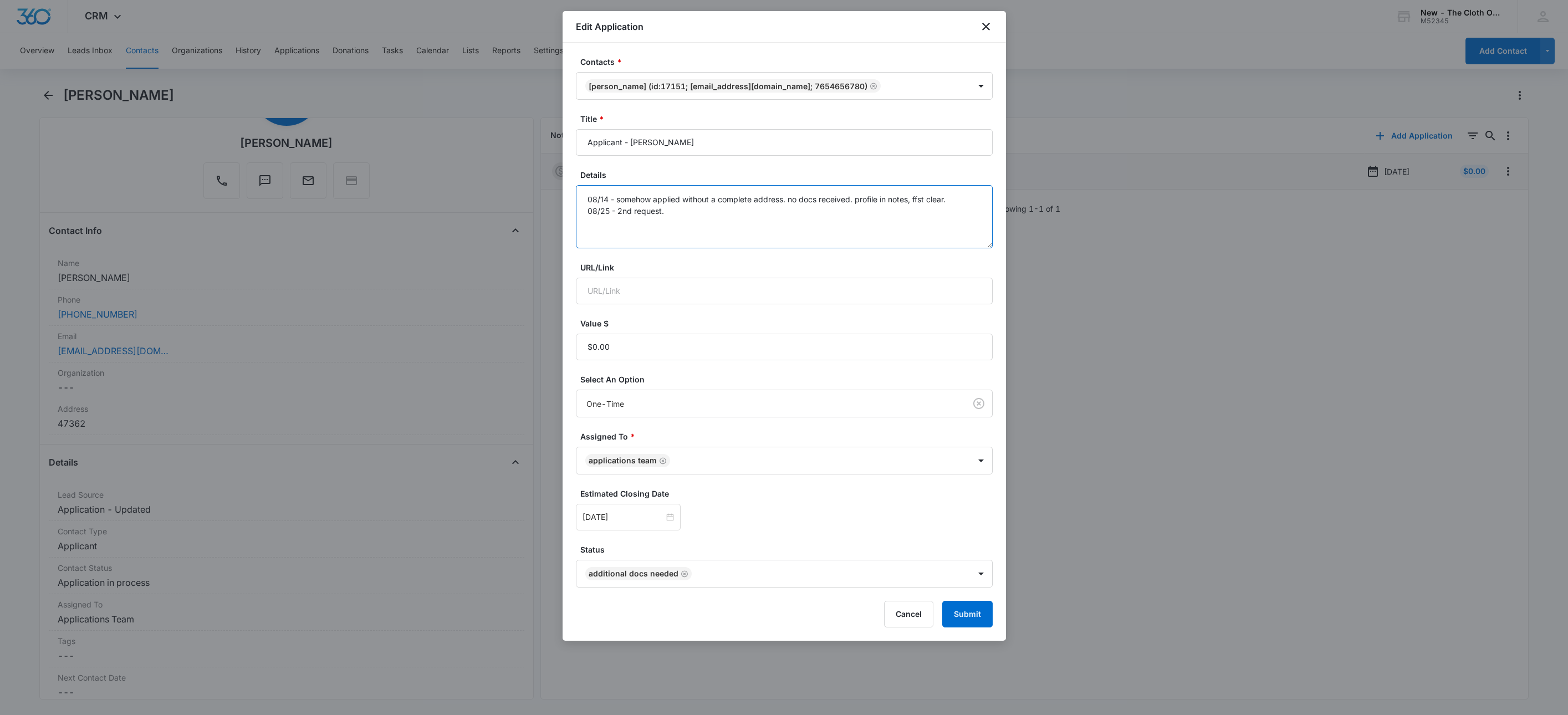
click at [713, 210] on textarea "08/14 - somehow applied without a complete address. no docs received. profile i…" at bounding box center [784, 216] width 417 height 63
click at [682, 576] on icon "Remove Additional Docs Needed" at bounding box center [684, 573] width 6 height 6
type textarea "08/14 - somehow applied without a complete address. no docs received. profile i…"
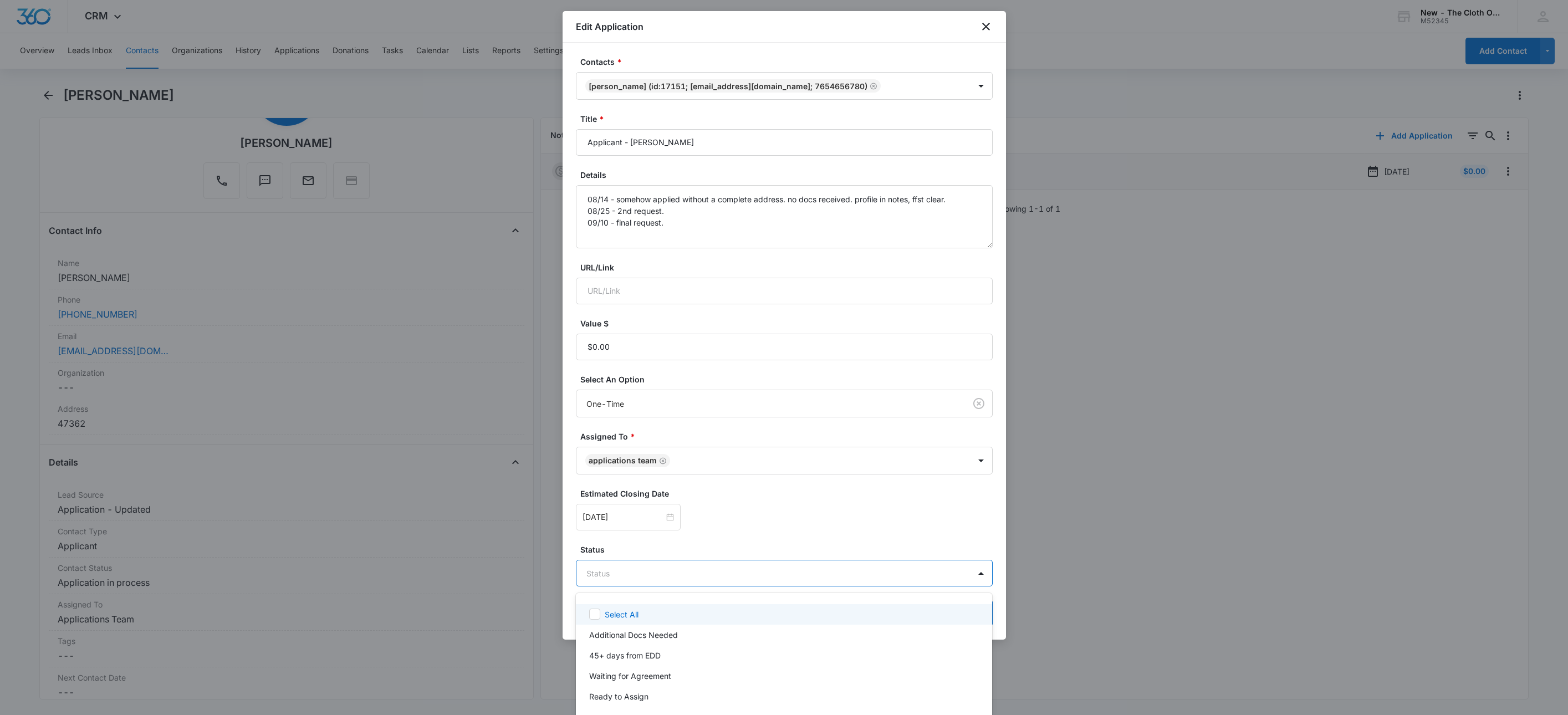
click at [682, 576] on body "CRM Apps Reputation Websites Forms CRM Email Social Shop Payments POS Ads Intel…" at bounding box center [784, 357] width 1568 height 715
click at [682, 576] on div at bounding box center [784, 357] width 1568 height 715
click at [631, 572] on body "CRM Apps Reputation Websites Forms CRM Email Social Shop Payments POS Ads Intel…" at bounding box center [784, 357] width 1568 height 715
drag, startPoint x: 617, startPoint y: 630, endPoint x: 619, endPoint y: 593, distance: 37.1
click at [616, 630] on p "Additional Docs Needed" at bounding box center [634, 635] width 89 height 11
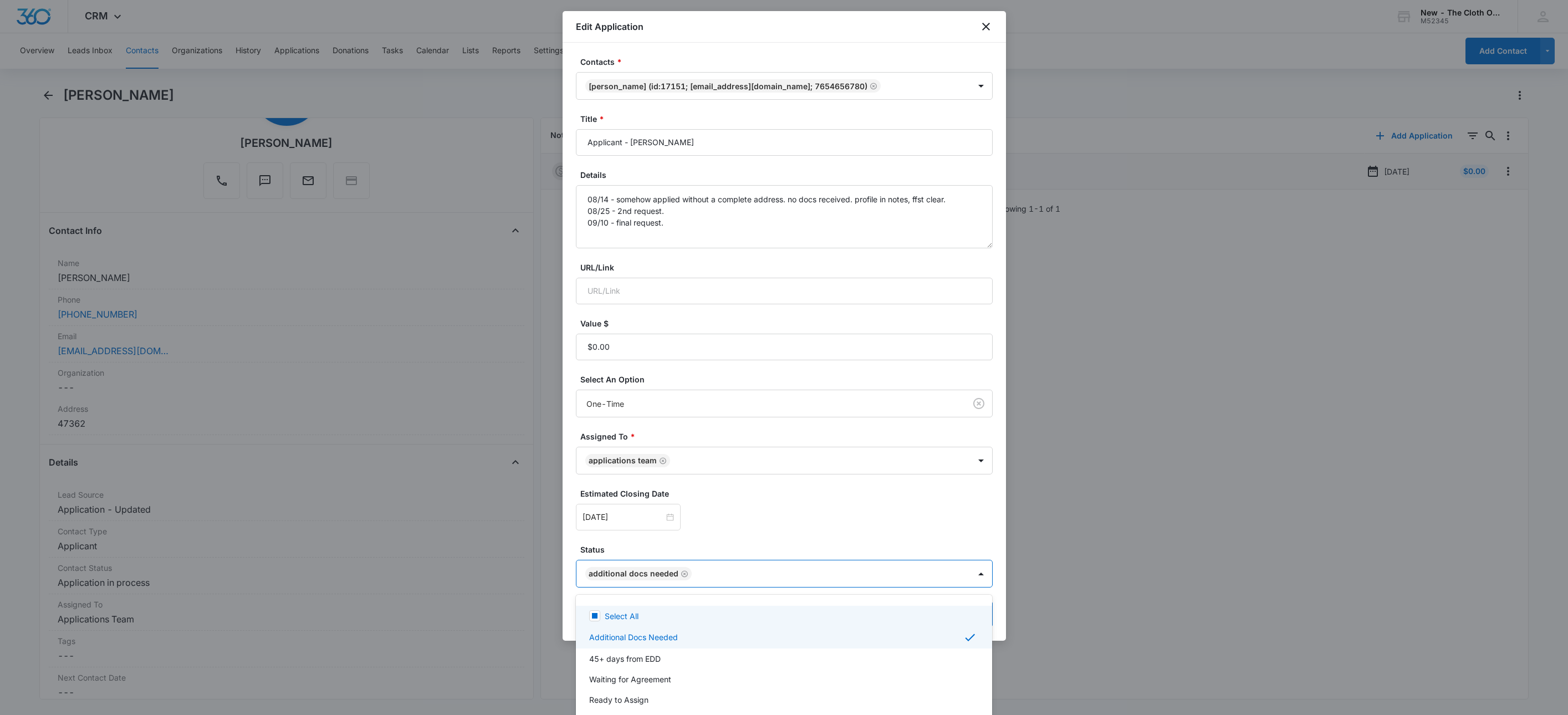
click at [630, 529] on div at bounding box center [784, 357] width 1568 height 715
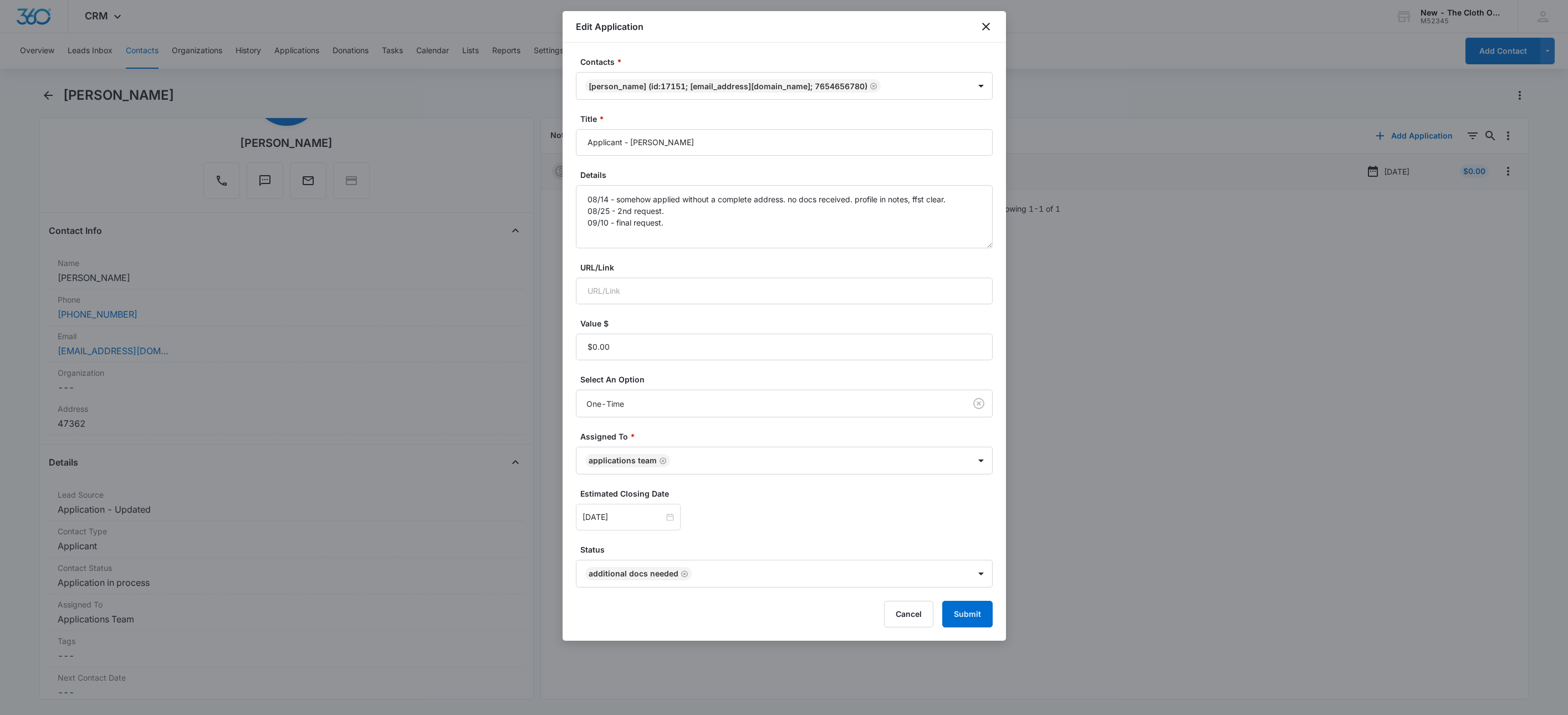
click at [630, 529] on div "[DATE]" at bounding box center [628, 517] width 105 height 26
click at [650, 419] on div "17" at bounding box center [652, 418] width 14 height 14
type input "[DATE]"
click at [835, 526] on div "Sep 17, 2025 Sep 2025 Su Mo Tu We Th Fr Sa 31 1 2 3 4 5 6 7 8 9 10 11 12 13 14 …" at bounding box center [784, 517] width 417 height 26
click at [983, 619] on button "Submit" at bounding box center [967, 614] width 50 height 26
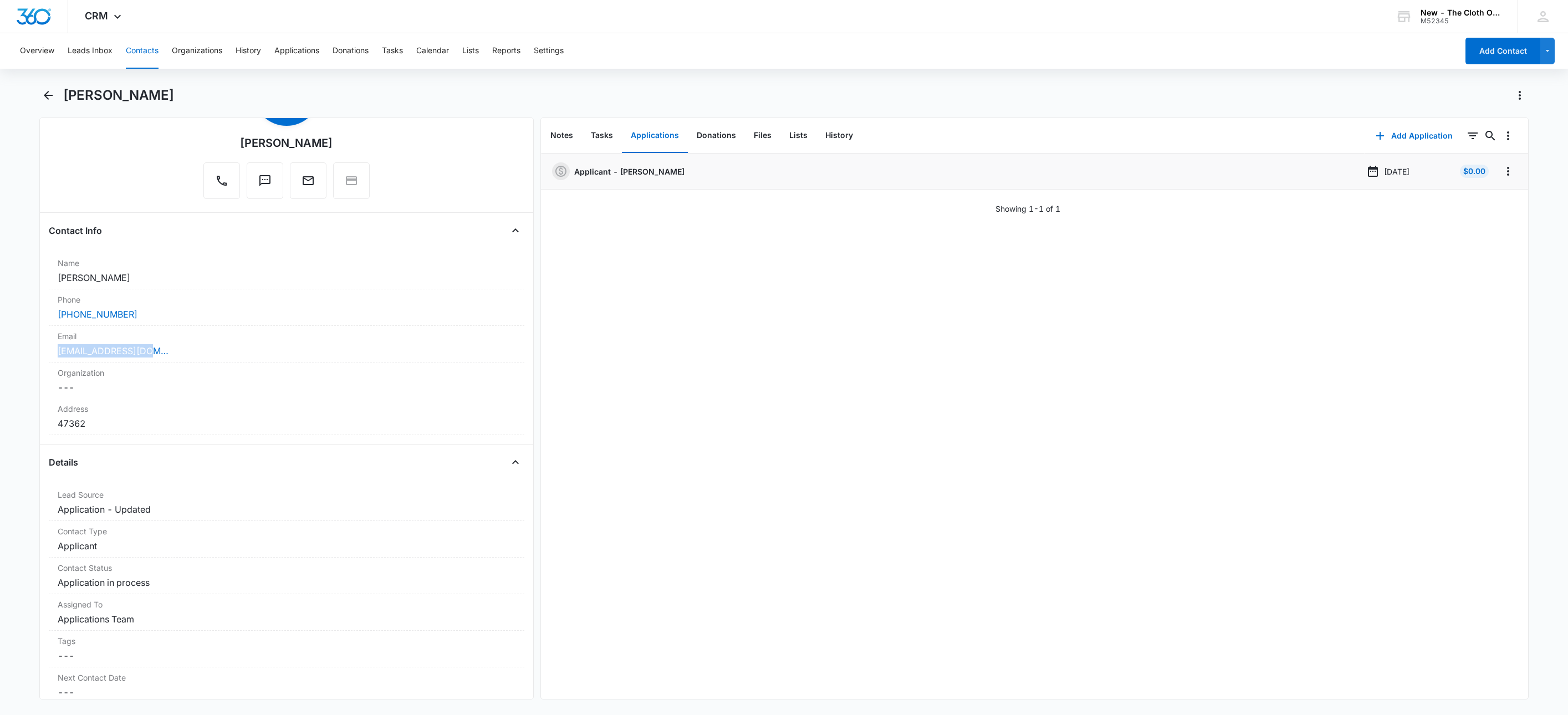
drag, startPoint x: 151, startPoint y: 349, endPoint x: 34, endPoint y: 358, distance: 117.3
click at [34, 358] on main "Ivee Swails Remove IS Ivee Swails Contact Info Name Cancel Save Changes Ivee Sw…" at bounding box center [784, 400] width 1568 height 627
copy link "jinevah8@gmail.com"
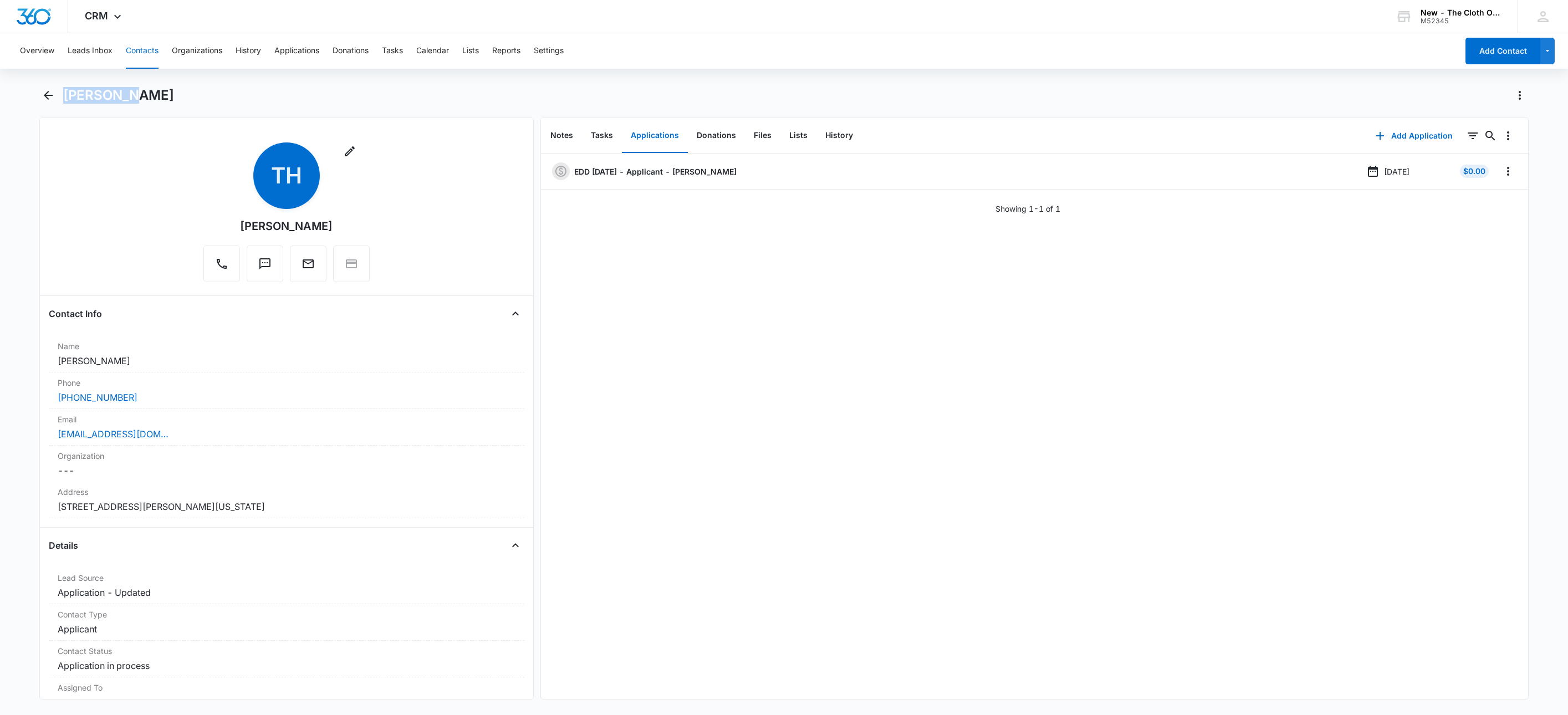
drag, startPoint x: 150, startPoint y: 88, endPoint x: 55, endPoint y: 105, distance: 96.5
click at [55, 105] on div "Tia Heady" at bounding box center [784, 102] width 1490 height 31
copy h1 "Tia Heady"
click at [236, 436] on div "tialashay2014@gmail.com" at bounding box center [287, 434] width 458 height 14
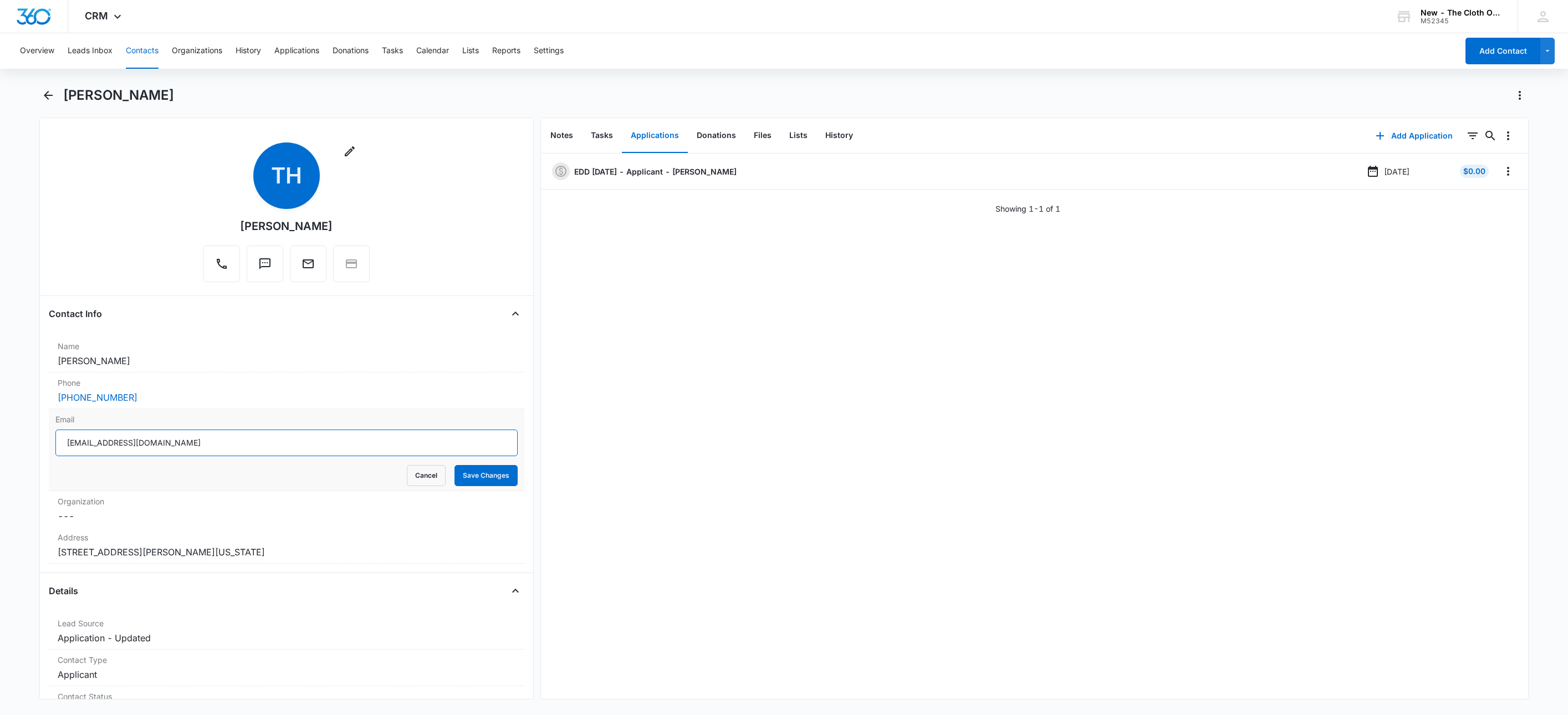
click at [333, 443] on input "tialashay2014@gmail.com" at bounding box center [287, 443] width 462 height 26
click at [407, 472] on button "Cancel" at bounding box center [426, 476] width 39 height 21
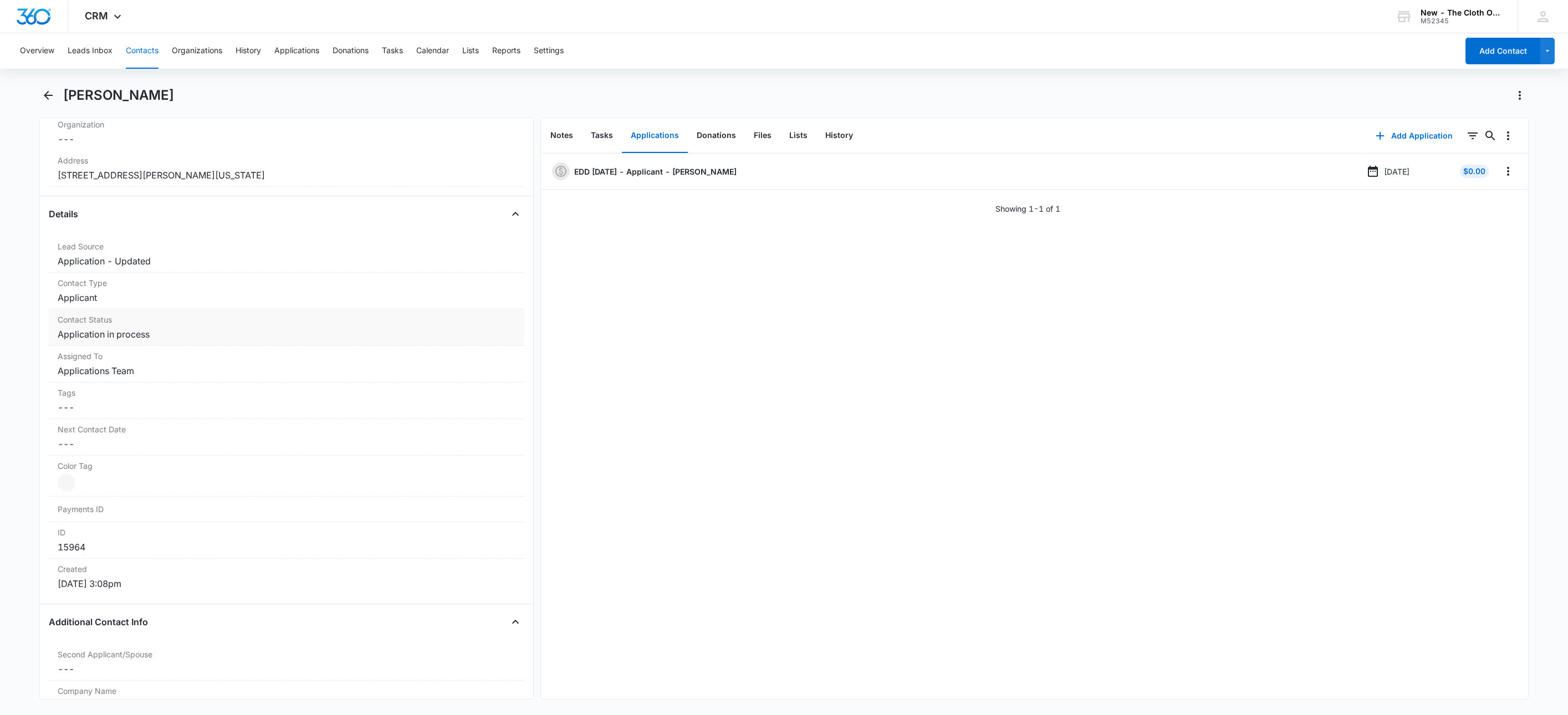
scroll to position [333, 0]
click at [115, 329] on dd "Cancel Save Changes Application in process" at bounding box center [287, 333] width 458 height 14
click at [156, 347] on icon "Remove Application in process" at bounding box center [159, 343] width 8 height 9
type input "de"
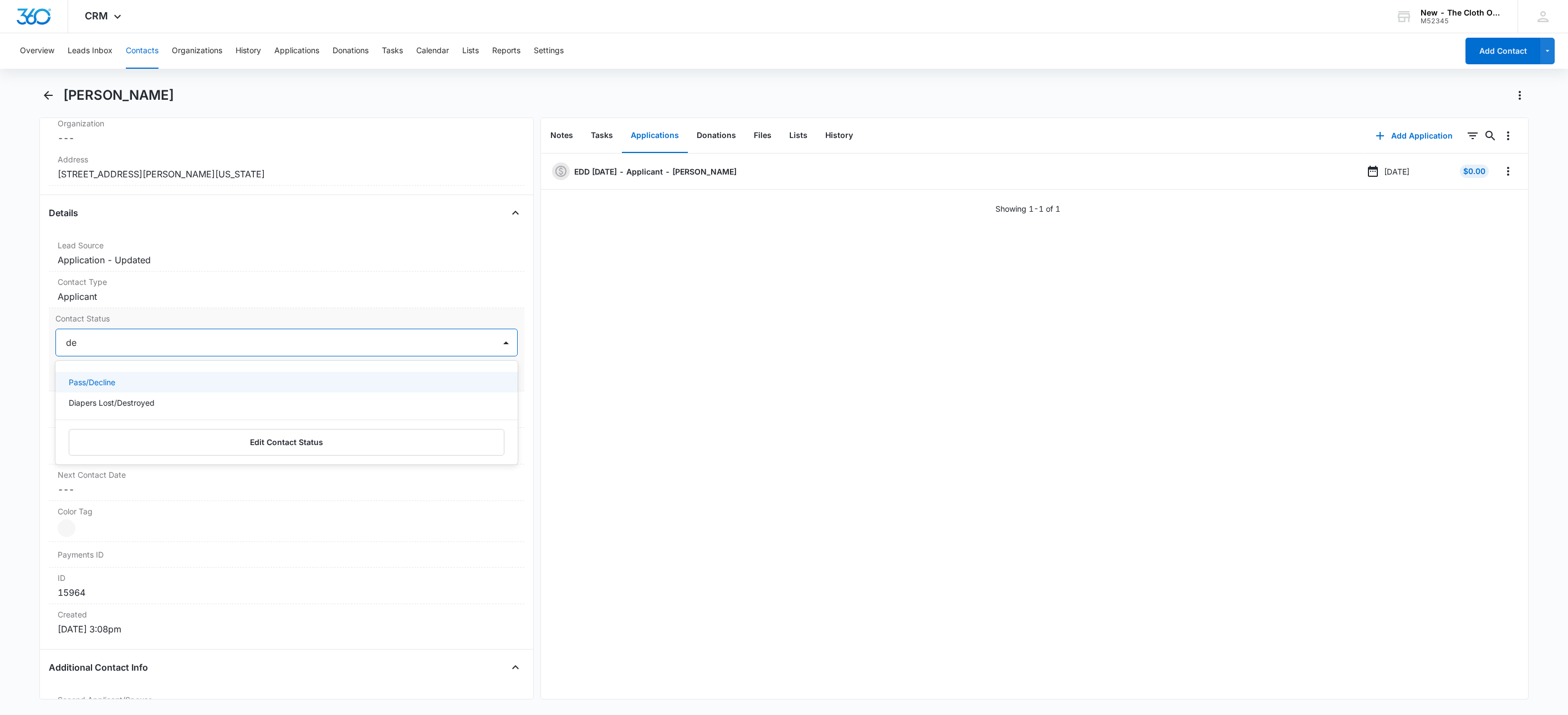
click at [130, 383] on div "Pass/Decline" at bounding box center [286, 382] width 434 height 11
click at [167, 339] on div at bounding box center [307, 343] width 347 height 16
click at [472, 374] on button "Save Changes" at bounding box center [486, 376] width 63 height 21
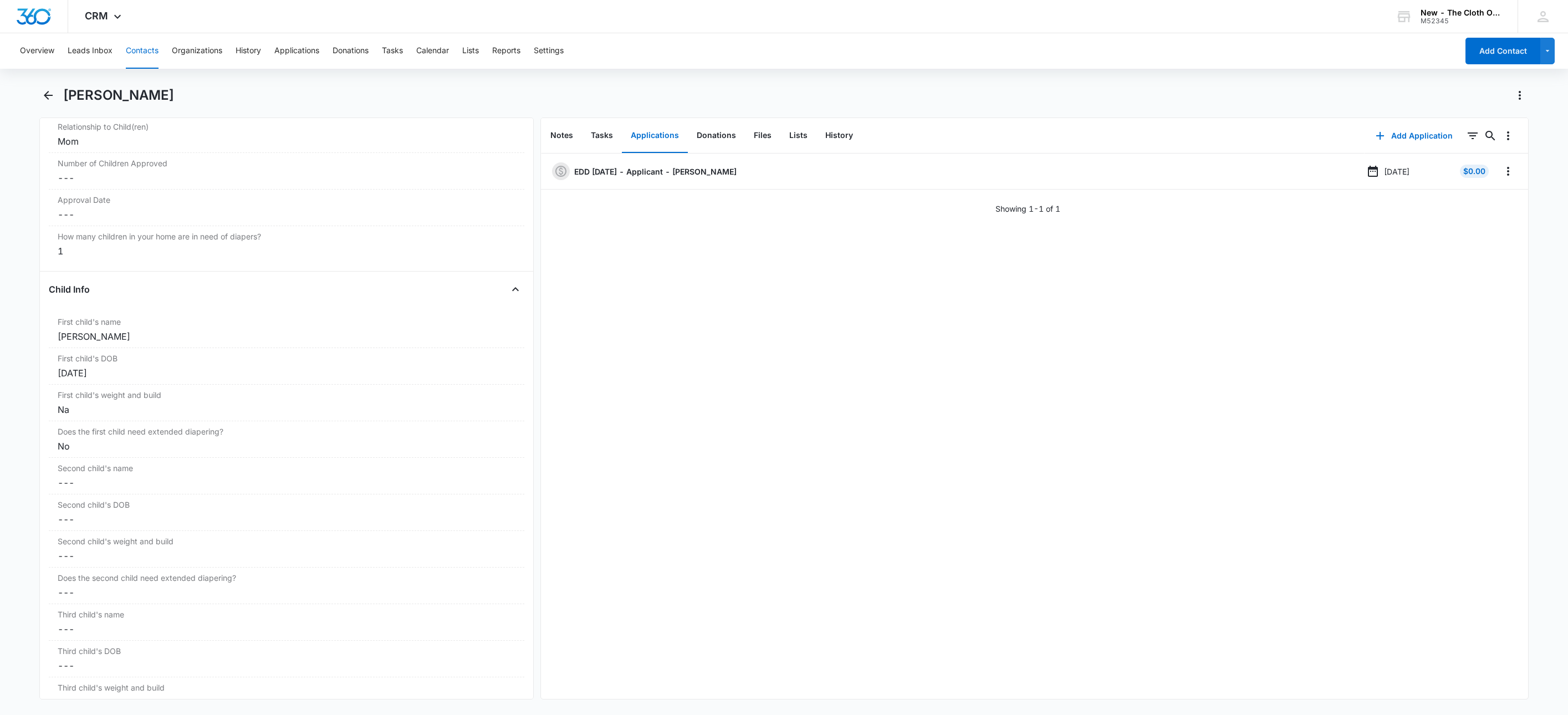
scroll to position [1118, 0]
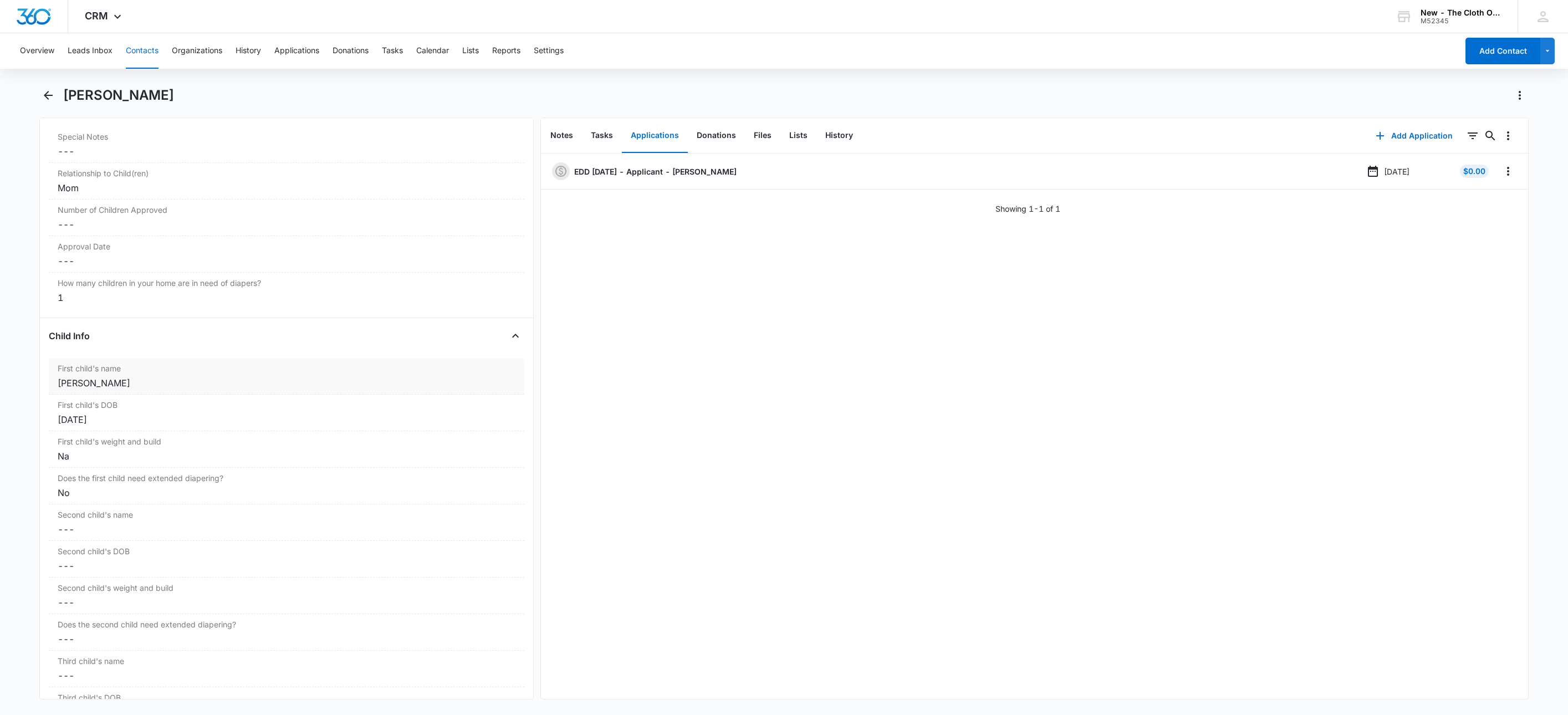
click at [68, 385] on div "Evelynn Ruth Heady" at bounding box center [287, 383] width 458 height 14
type input "CLOSED D/T INSUF DOCS 09/10/25: Evelynn Ruth Heady"
click at [454, 414] on button "Save Changes" at bounding box center [486, 425] width 63 height 21
click at [559, 123] on button "Notes" at bounding box center [562, 136] width 41 height 34
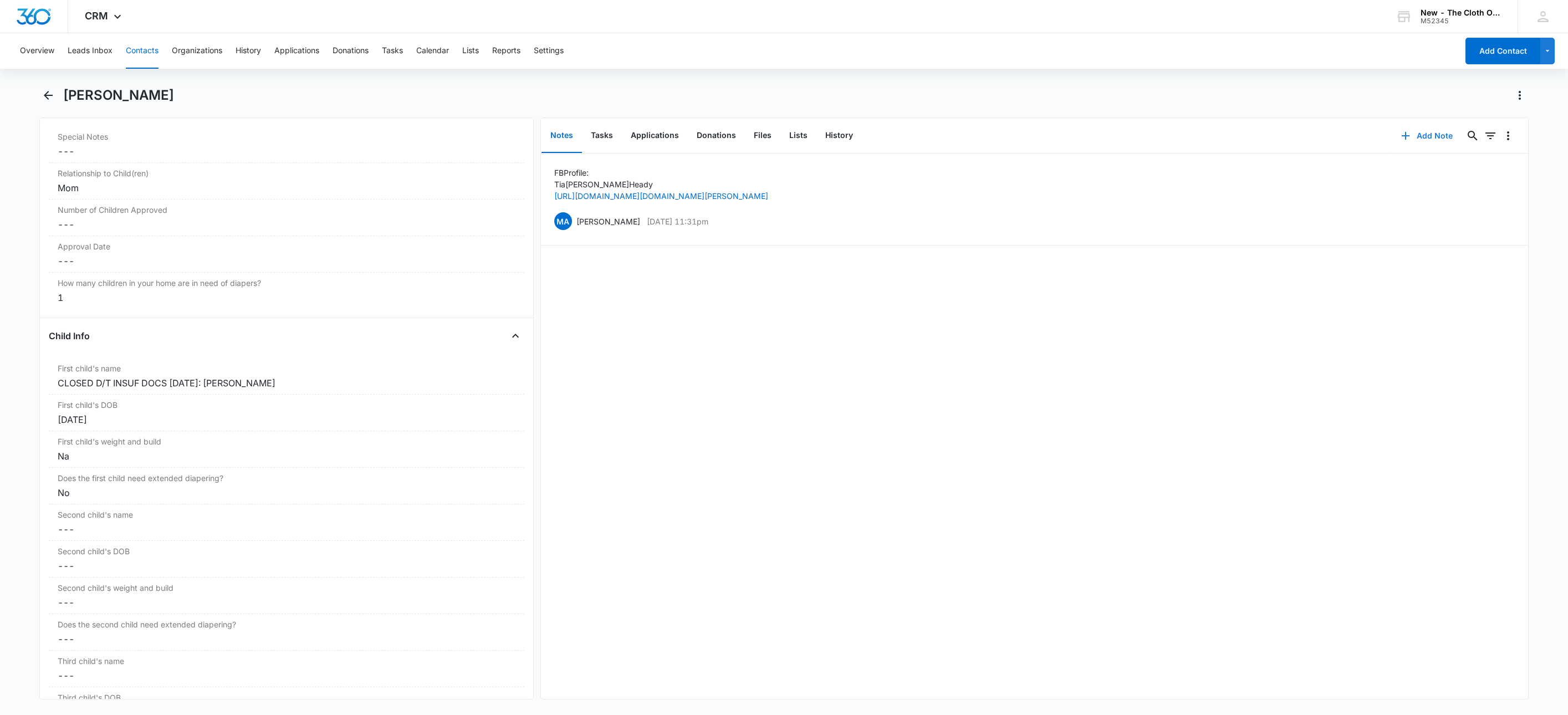
click at [1410, 139] on button "Add Note" at bounding box center [1427, 135] width 74 height 26
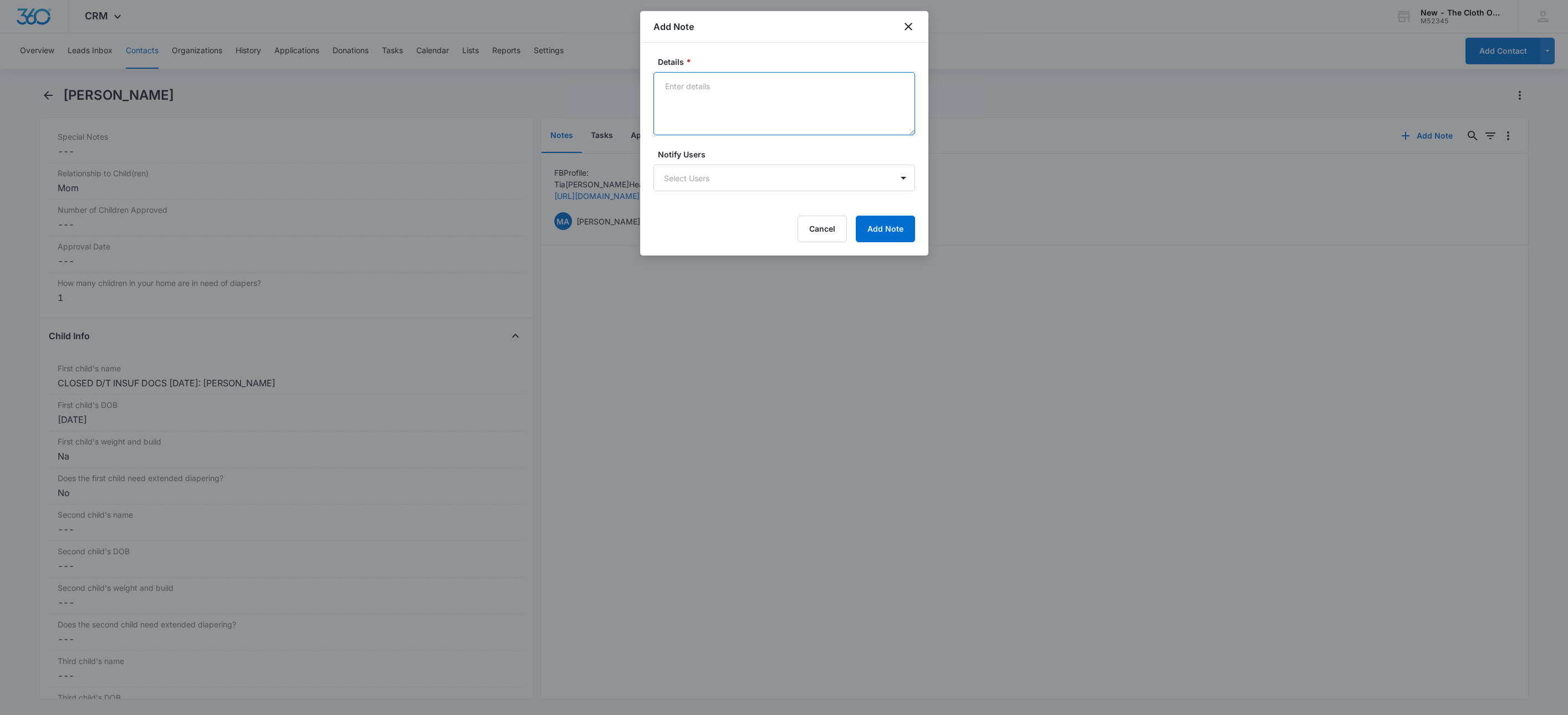
click at [801, 110] on textarea "Details *" at bounding box center [784, 103] width 262 height 63
type textarea "09/10/25 - Closed d/t insuf docs - all needed."
click at [891, 222] on button "Add Note" at bounding box center [885, 228] width 59 height 26
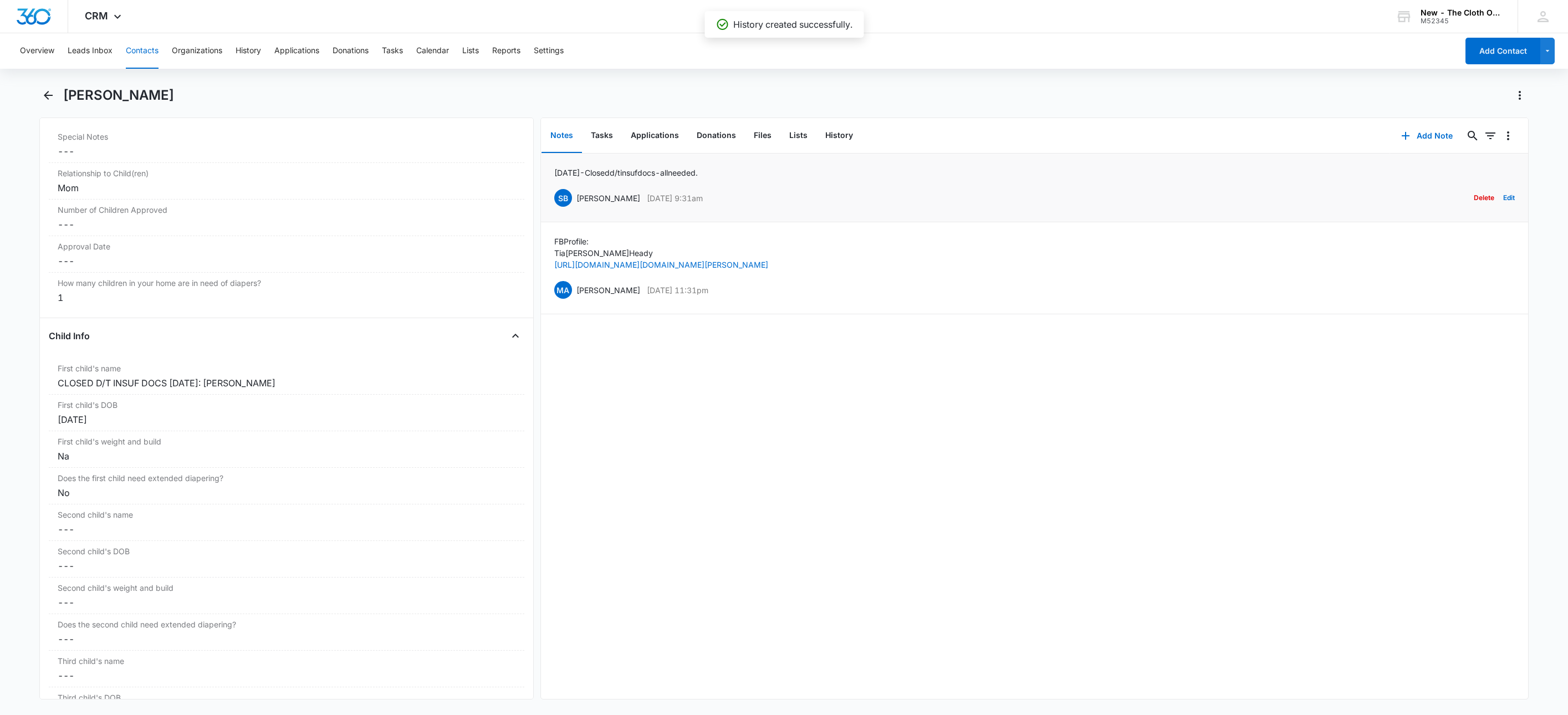
click at [646, 171] on p "09/10/25 - Closed d/t insuf docs - all needed." at bounding box center [626, 173] width 144 height 11
copy p "09/10/25 - Closed d/t insuf docs - all needed."
click at [654, 130] on button "Applications" at bounding box center [655, 136] width 66 height 34
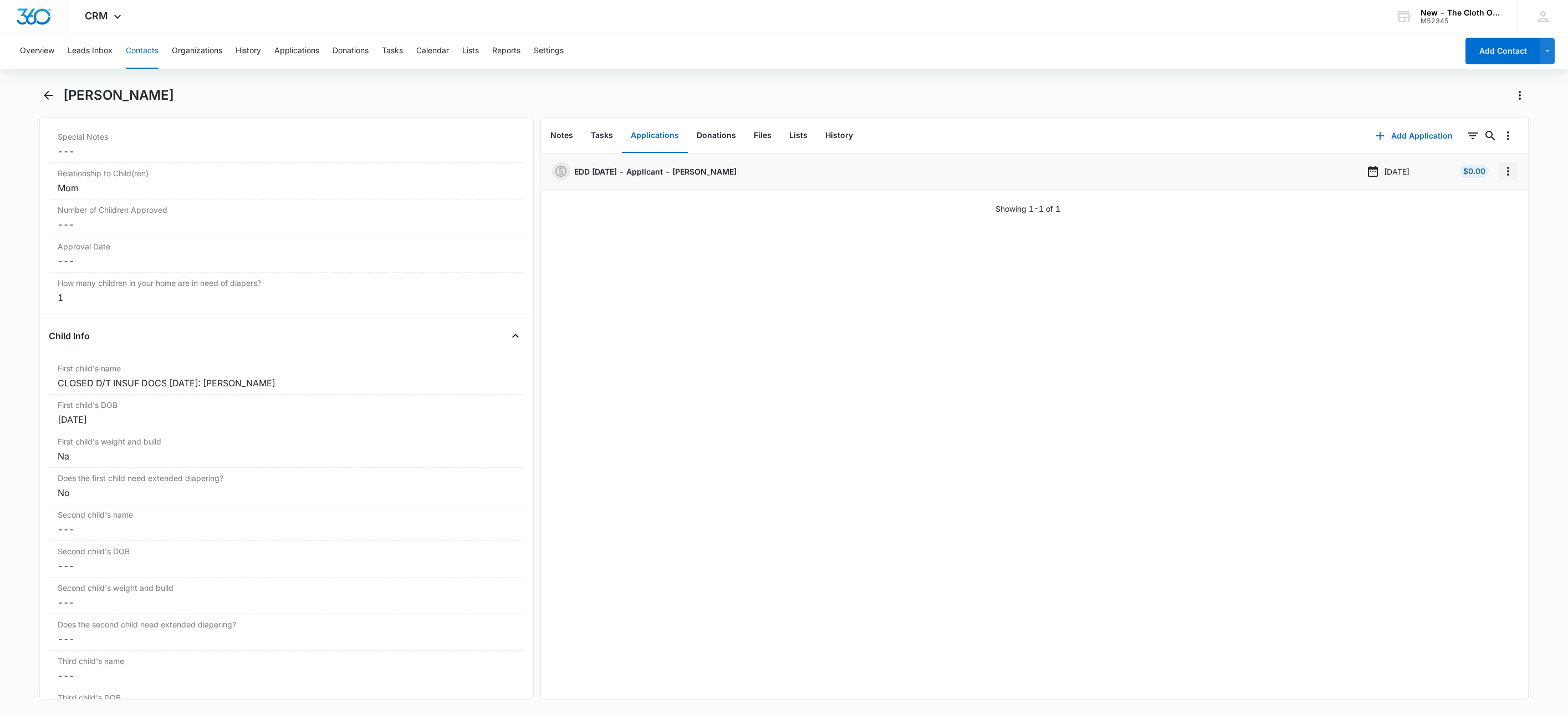
click at [1502, 168] on icon "Overflow Menu" at bounding box center [1508, 171] width 14 height 14
drag, startPoint x: 1488, startPoint y: 221, endPoint x: 1035, endPoint y: 285, distance: 457.5
click at [1033, 293] on div "EDD 08/31/2025 - Applicant - Tia Heady Sep 8, 2025 $0.00 Edit Delete Showing 1-…" at bounding box center [1035, 426] width 988 height 546
click at [1477, 198] on div "Edit" at bounding box center [1466, 202] width 23 height 8
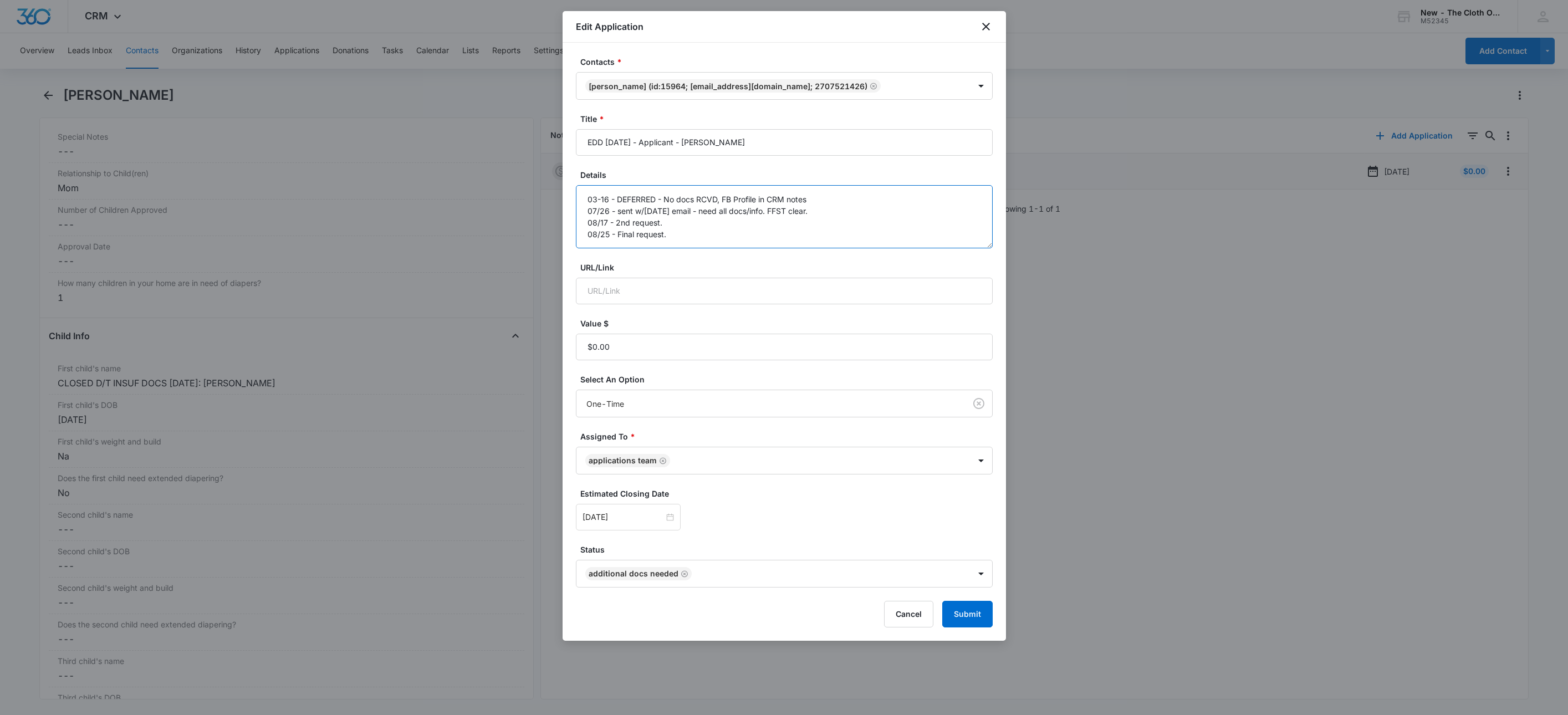
click at [856, 247] on textarea "03-16 - DEFERRED - No docs RCVD, FB Profile in CRM notes 07/26 - sent w/in 45 d…" at bounding box center [784, 216] width 417 height 63
paste textarea "09/10/25 - Closed d/t insuf docs - all needed."
type textarea "03-16 - DEFERRED - No docs RCVD, FB Profile in CRM notes 07/26 - sent w/in 45 d…"
click at [976, 634] on div "Contacts * Tia Heady (ID:15964; tialashay2014@gmail.com; 2707521426) Title * ED…" at bounding box center [784, 341] width 444 height 598
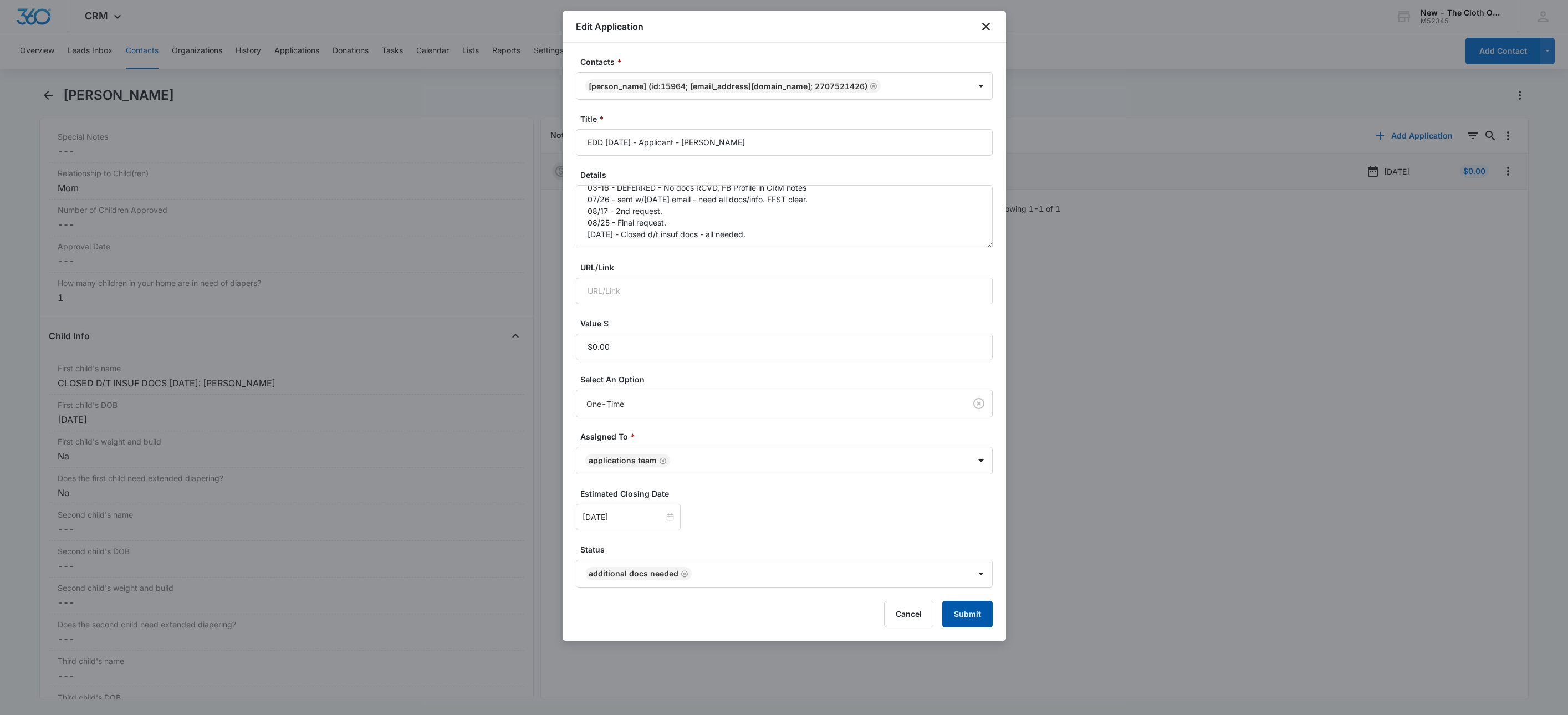
click at [968, 619] on button "Submit" at bounding box center [967, 614] width 50 height 26
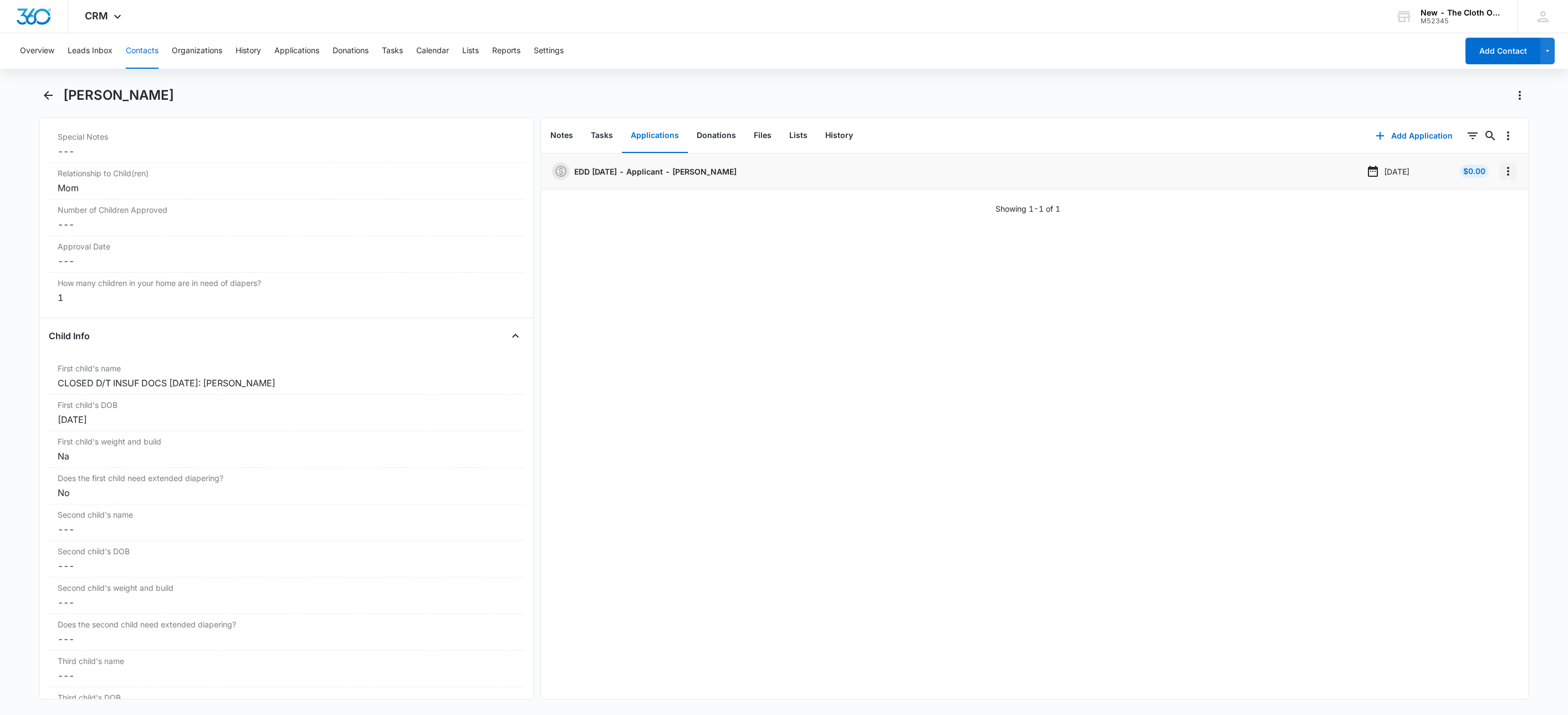
click at [1502, 170] on icon "Overflow Menu" at bounding box center [1508, 171] width 14 height 14
click at [1487, 223] on button "Delete" at bounding box center [1473, 218] width 63 height 16
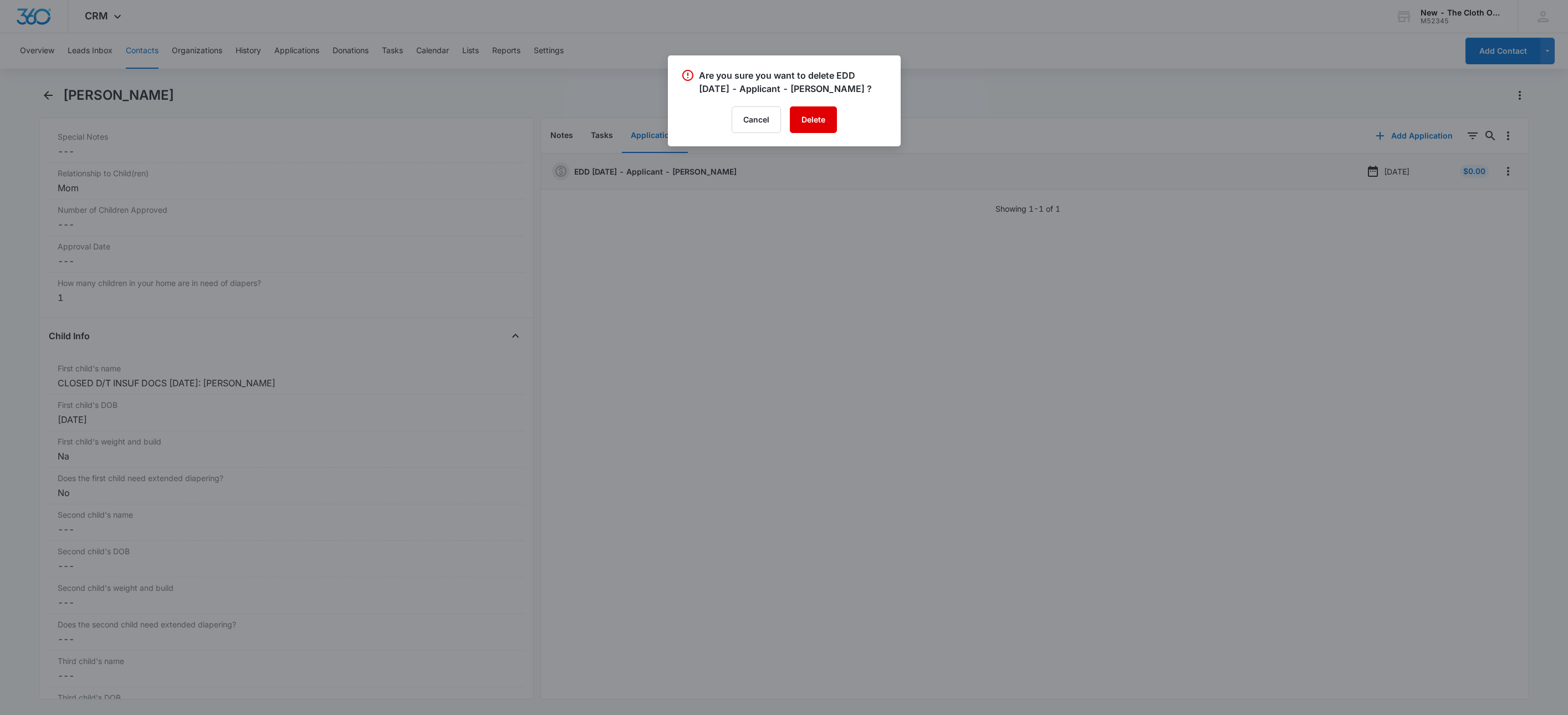
click at [815, 118] on button "Delete" at bounding box center [814, 120] width 47 height 26
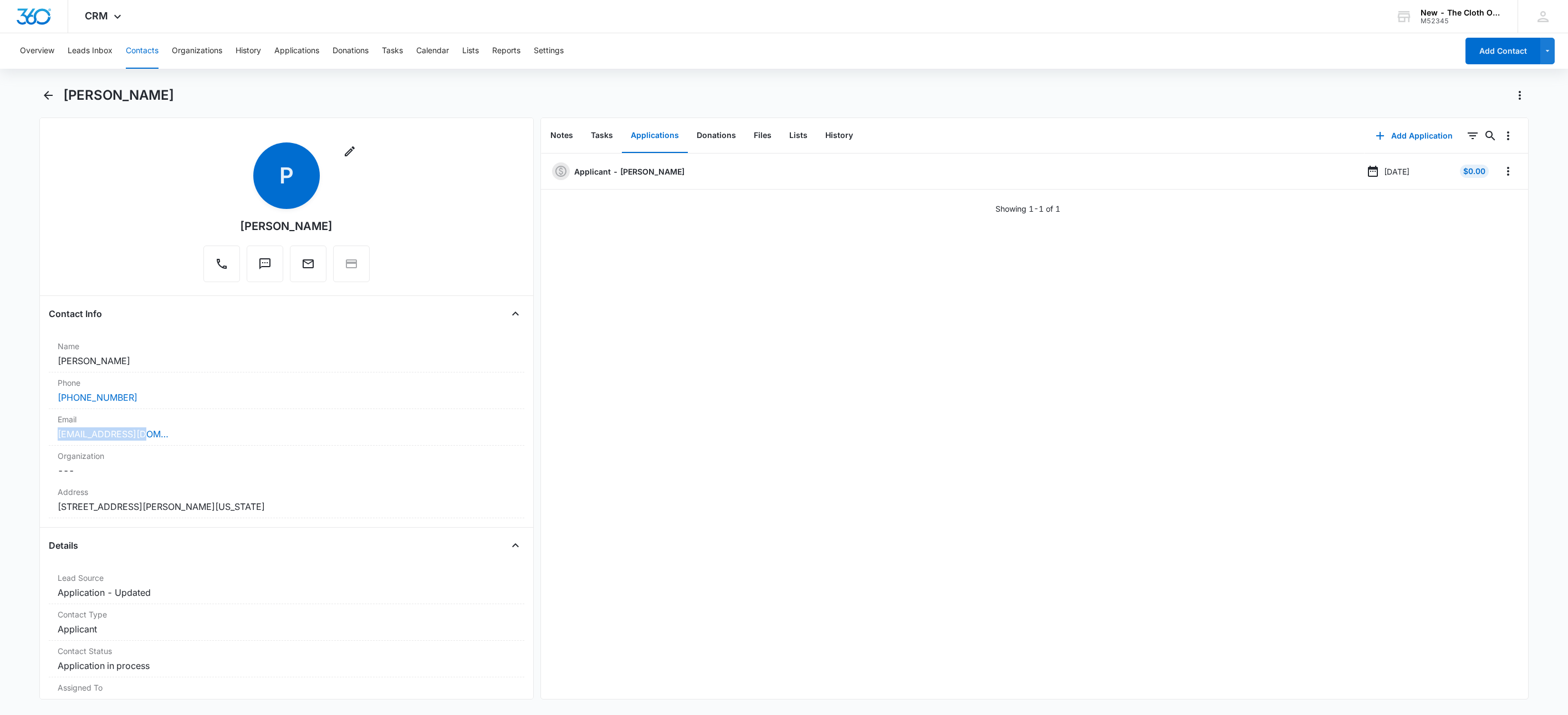
drag, startPoint x: 195, startPoint y: 438, endPoint x: 6, endPoint y: 438, distance: 189.0
click at [6, 438] on main "Prerna Remove P Prerna Contact Info Name Cancel Save Changes Prerna Phone Cance…" at bounding box center [784, 400] width 1568 height 627
copy link "pamin42@yahoo.com"
click at [775, 616] on div "Applicant - Prerna Sep 8, 2025 $0.00 Showing 1-1 of 1" at bounding box center [1035, 426] width 988 height 546
click at [1502, 170] on icon "Overflow Menu" at bounding box center [1508, 171] width 14 height 14
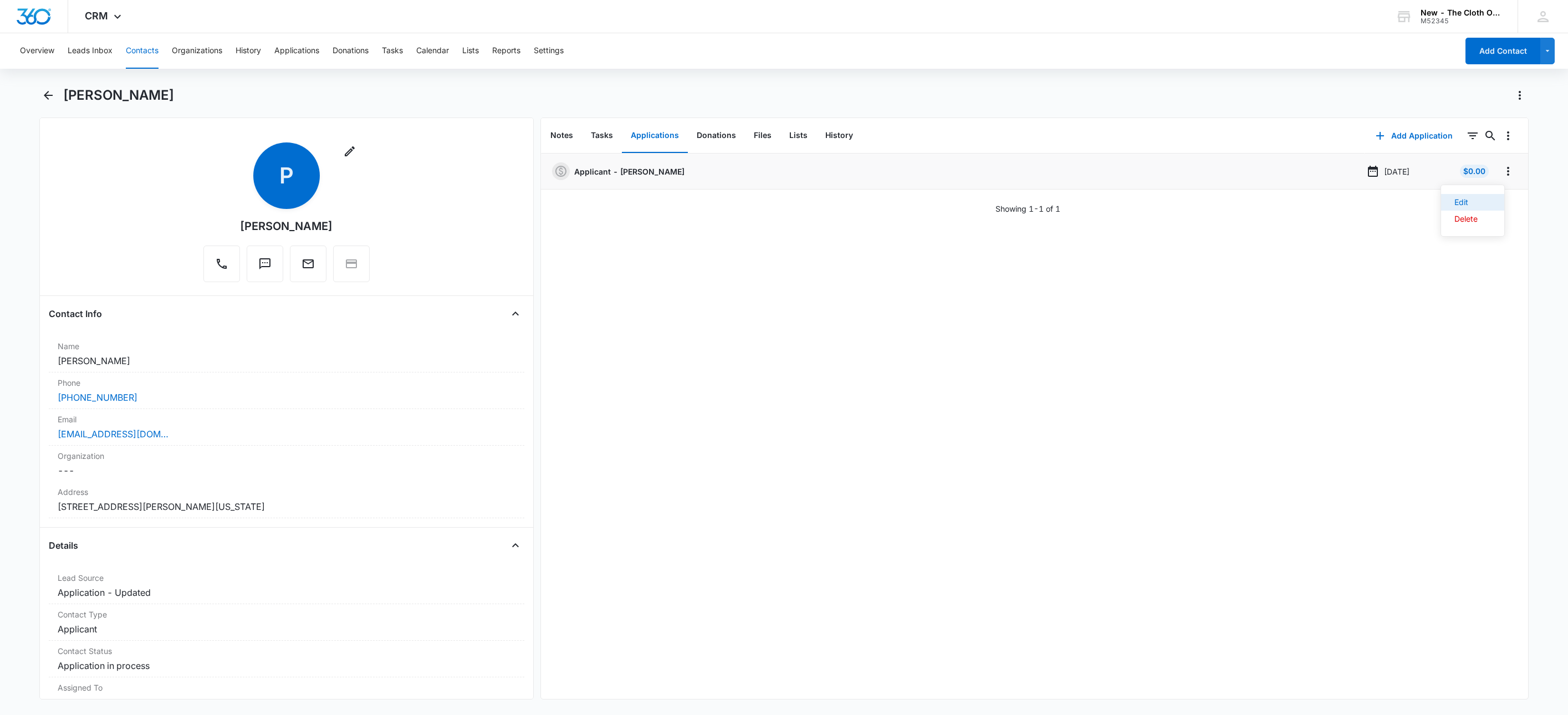
click at [1483, 201] on button "Edit" at bounding box center [1473, 202] width 63 height 16
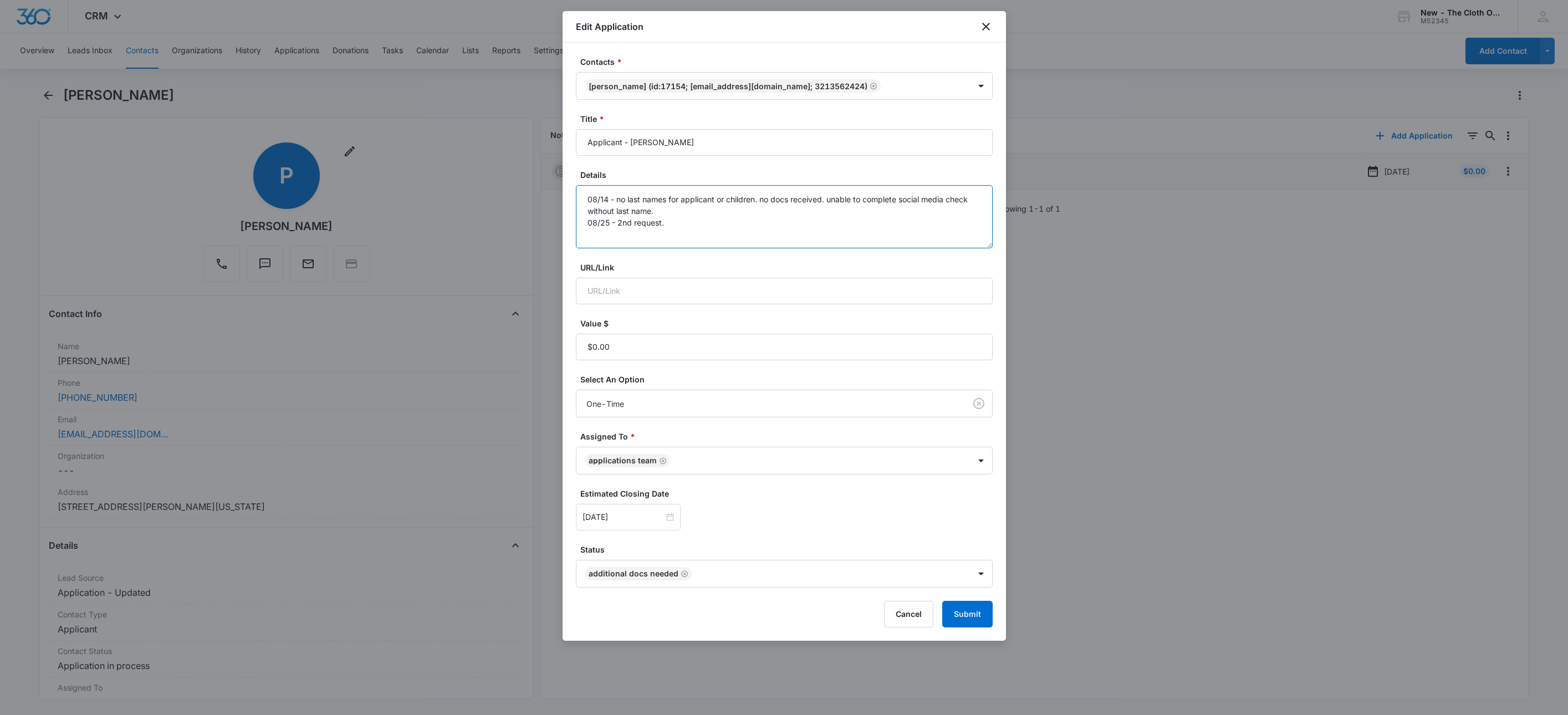
drag, startPoint x: 791, startPoint y: 220, endPoint x: 796, endPoint y: 228, distance: 9.4
click at [792, 223] on textarea "08/14 - no last names for applicant or children. no docs received. unable to co…" at bounding box center [784, 216] width 417 height 63
type textarea "08/14 - no last names for applicant or children. no docs received. unable to co…"
click at [637, 518] on input "[DATE]" at bounding box center [623, 517] width 82 height 12
type input "Sep 17, 2025"
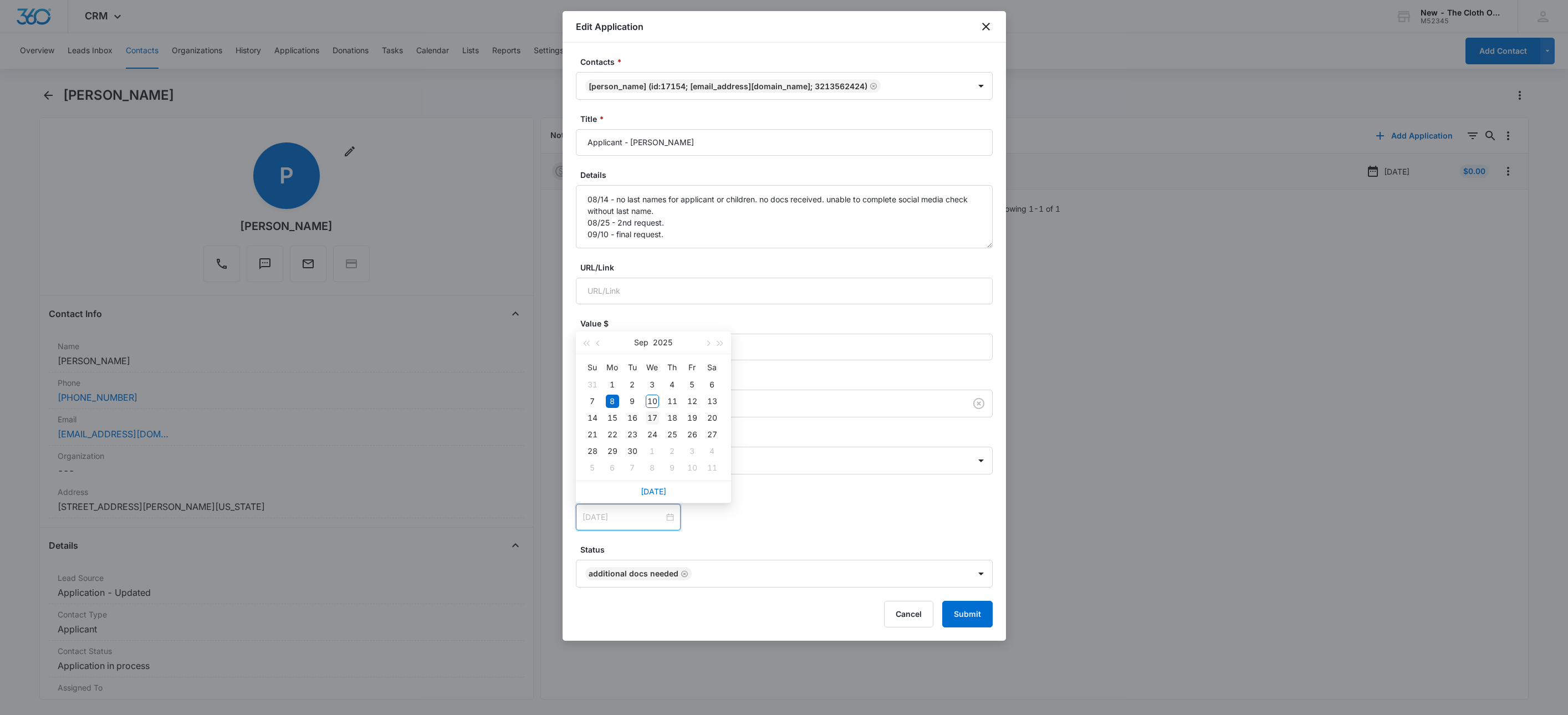
click at [651, 420] on div "17" at bounding box center [652, 418] width 14 height 14
click at [978, 626] on button "Submit" at bounding box center [967, 614] width 50 height 26
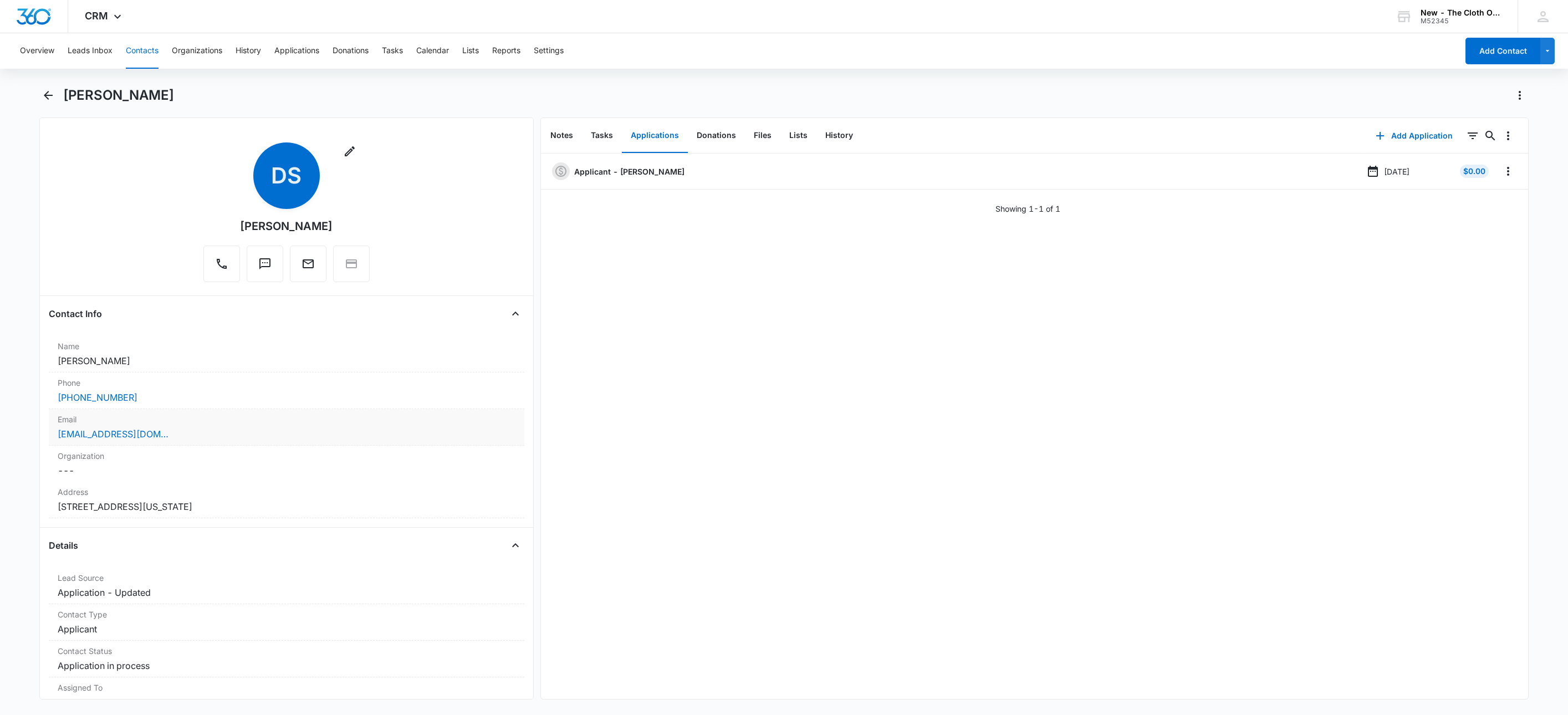
click at [248, 431] on div "[EMAIL_ADDRESS][DOMAIN_NAME]" at bounding box center [287, 434] width 458 height 14
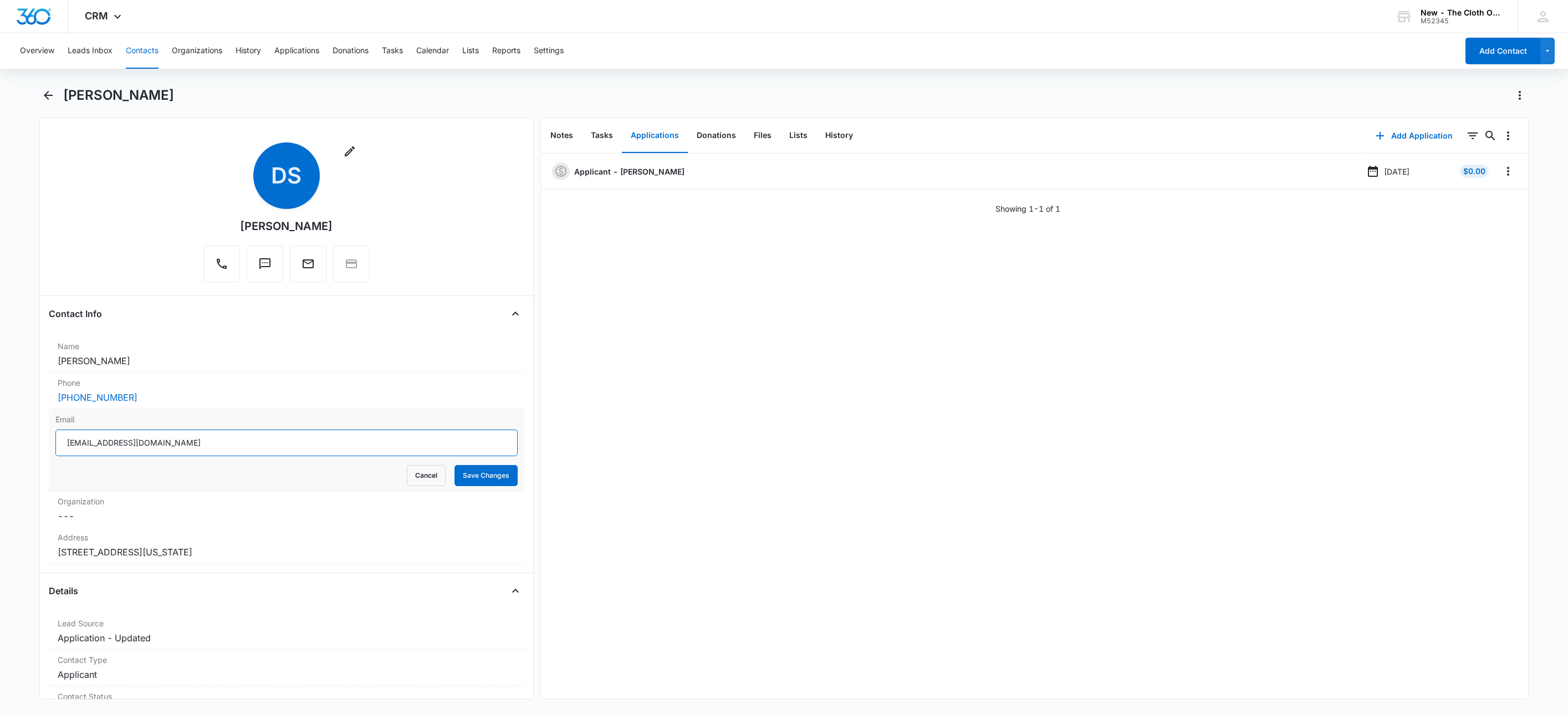
click at [262, 438] on input "[EMAIL_ADDRESS][DOMAIN_NAME]" at bounding box center [287, 443] width 462 height 26
click at [408, 473] on button "Cancel" at bounding box center [426, 476] width 39 height 21
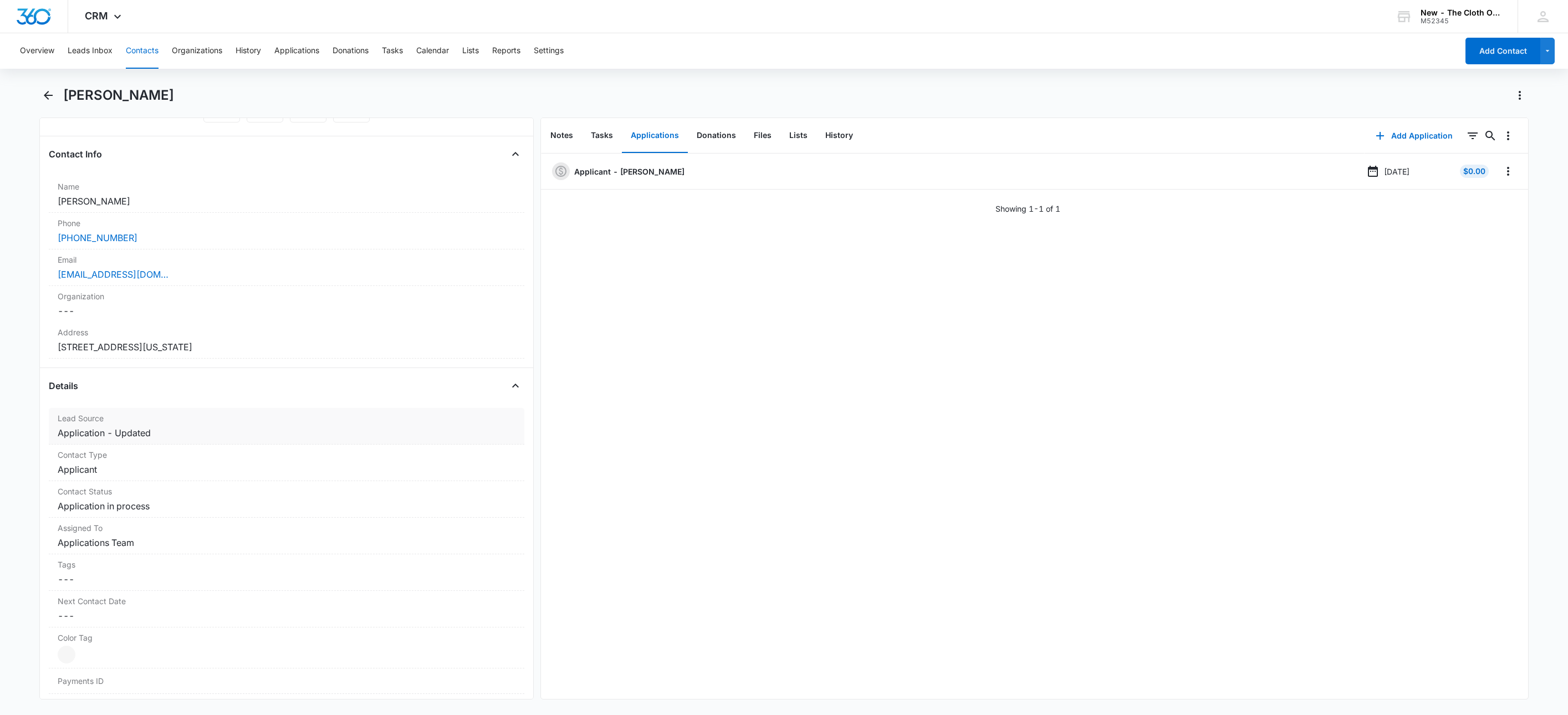
scroll to position [166, 0]
click at [1507, 174] on icon "Overflow Menu" at bounding box center [1508, 171] width 2 height 9
click at [1495, 203] on button "Edit" at bounding box center [1473, 202] width 63 height 16
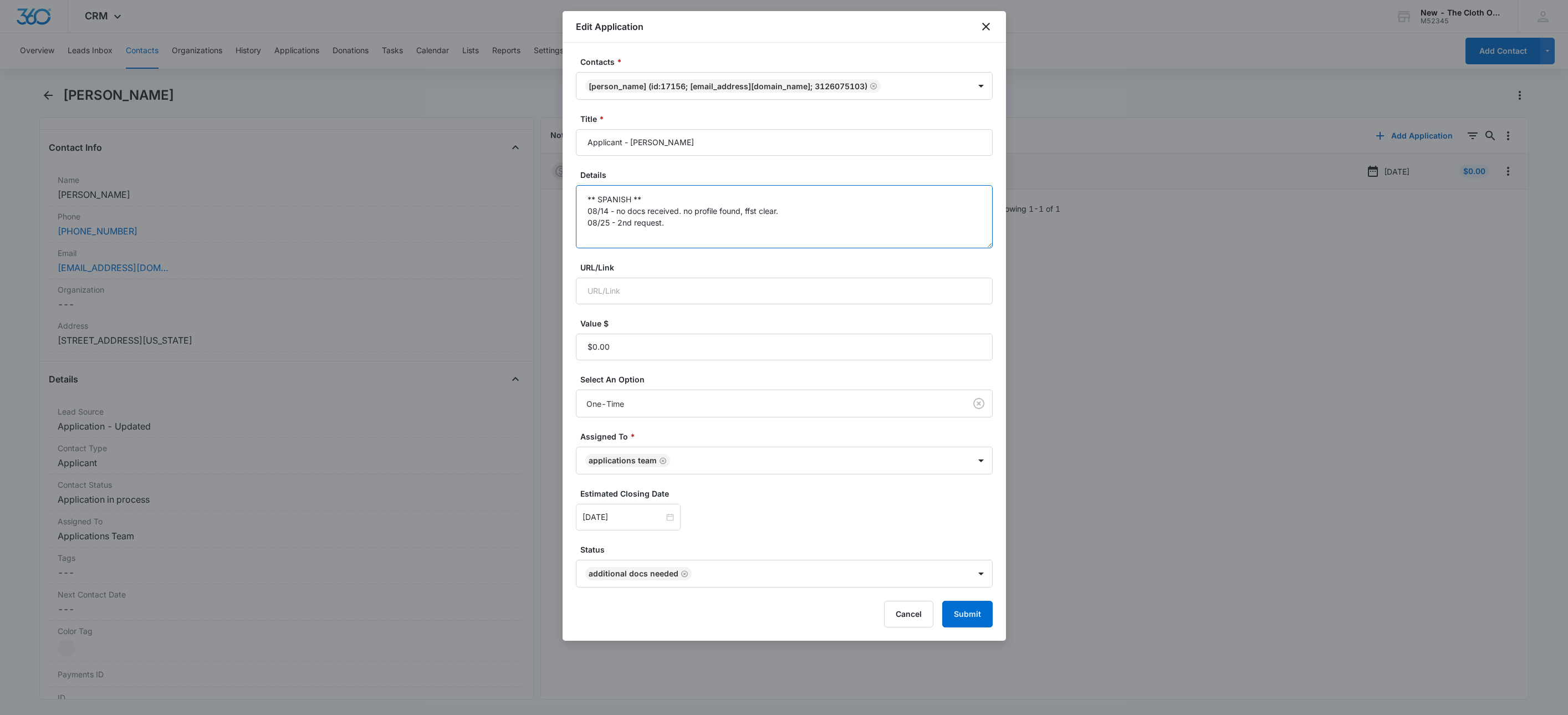
click at [777, 220] on textarea "** SPANISH ** 08/14 - no docs received. no profile found, ffst clear. 08/25 - 2…" at bounding box center [784, 216] width 417 height 63
type textarea "** SPANISH ** 08/14 - no docs received. no profile found, ffst clear. 08/25 - 2…"
click at [634, 519] on input "[DATE]" at bounding box center [623, 517] width 82 height 12
type input "[DATE]"
click at [649, 420] on div "17" at bounding box center [652, 418] width 14 height 14
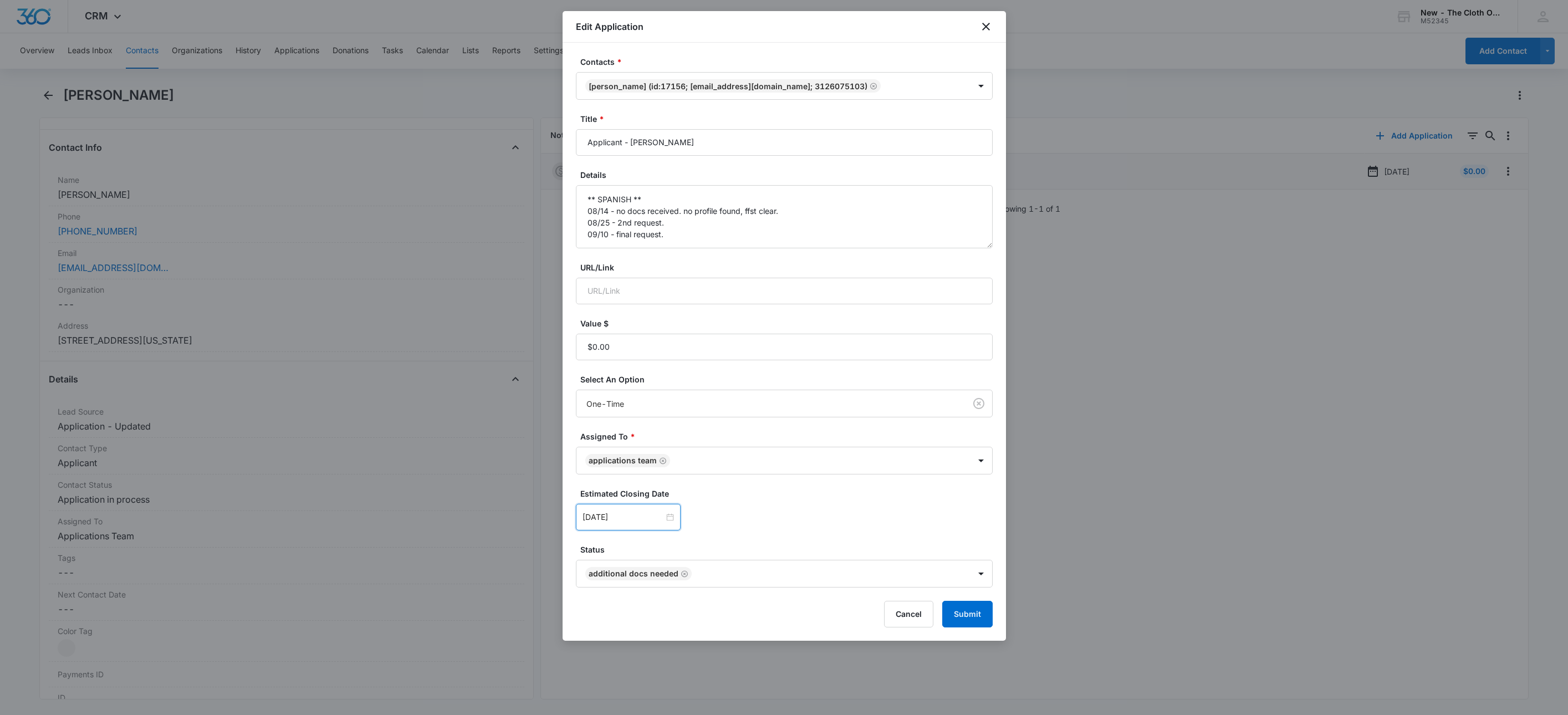
click at [857, 534] on form "Contacts * [PERSON_NAME] (ID:17156; [EMAIL_ADDRESS][DOMAIN_NAME]; 3126075103) T…" at bounding box center [784, 342] width 417 height 572
click at [979, 619] on button "Submit" at bounding box center [967, 614] width 50 height 26
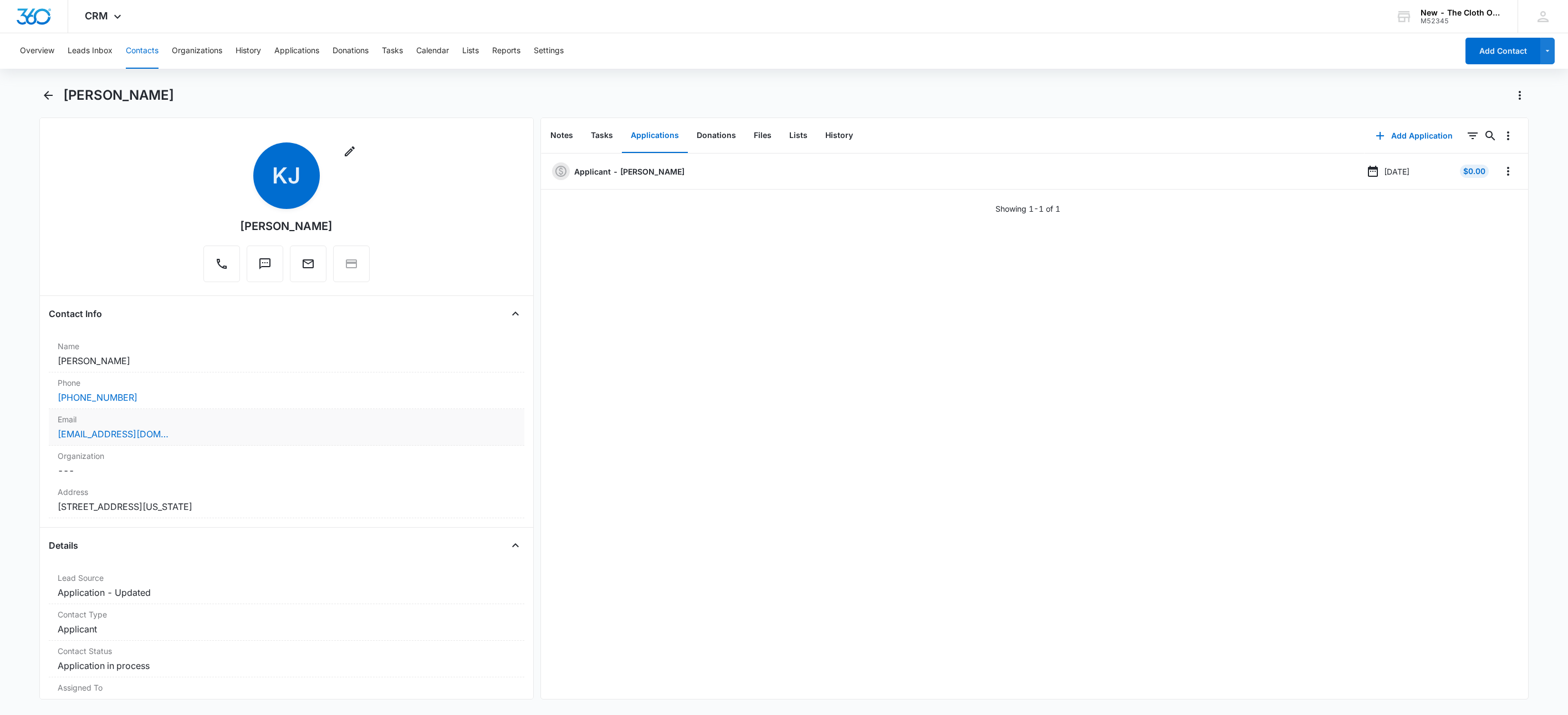
click at [270, 441] on div "Keyasiajones00@gmail.com" at bounding box center [287, 434] width 458 height 14
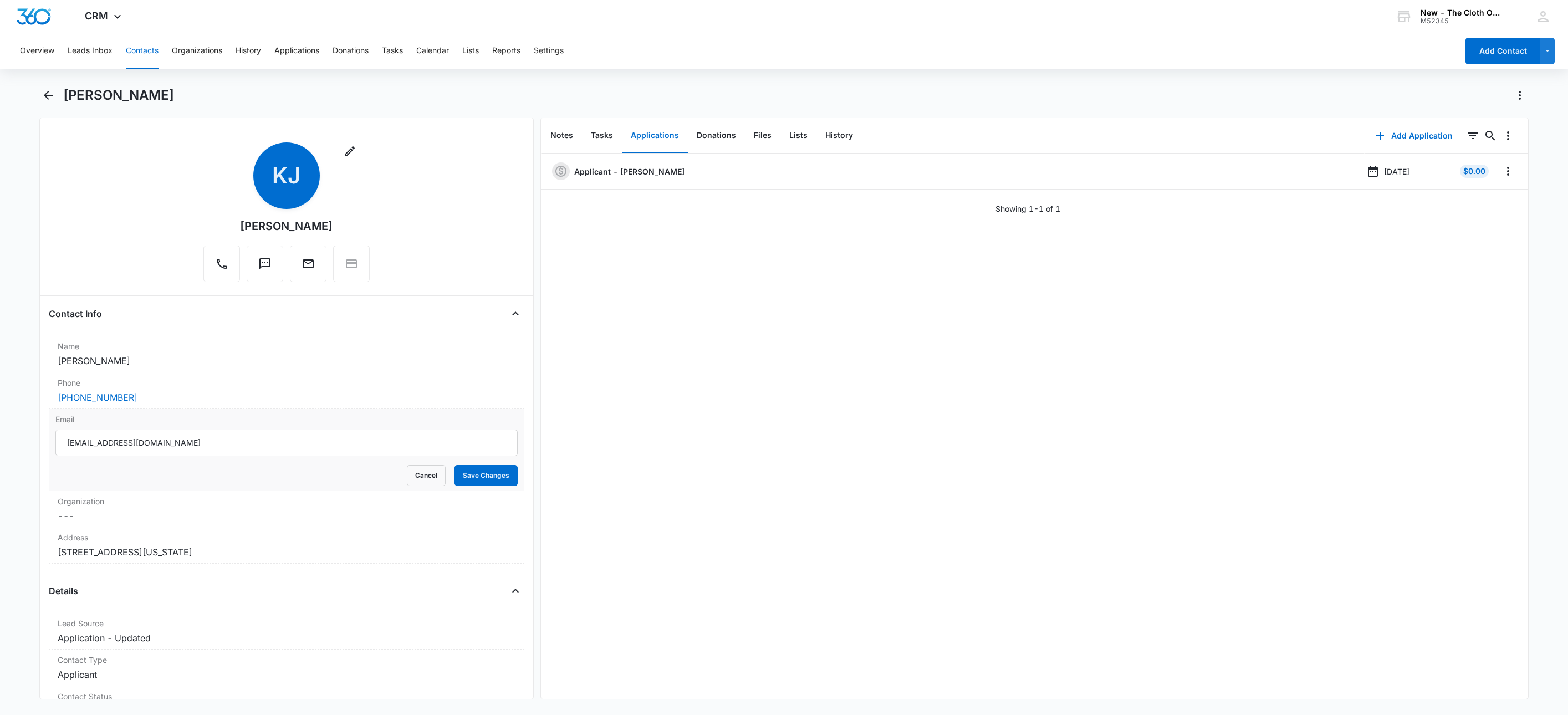
click at [309, 436] on input "Keyasiajones00@gmail.com" at bounding box center [287, 443] width 462 height 26
click at [419, 479] on button "Cancel" at bounding box center [426, 476] width 39 height 21
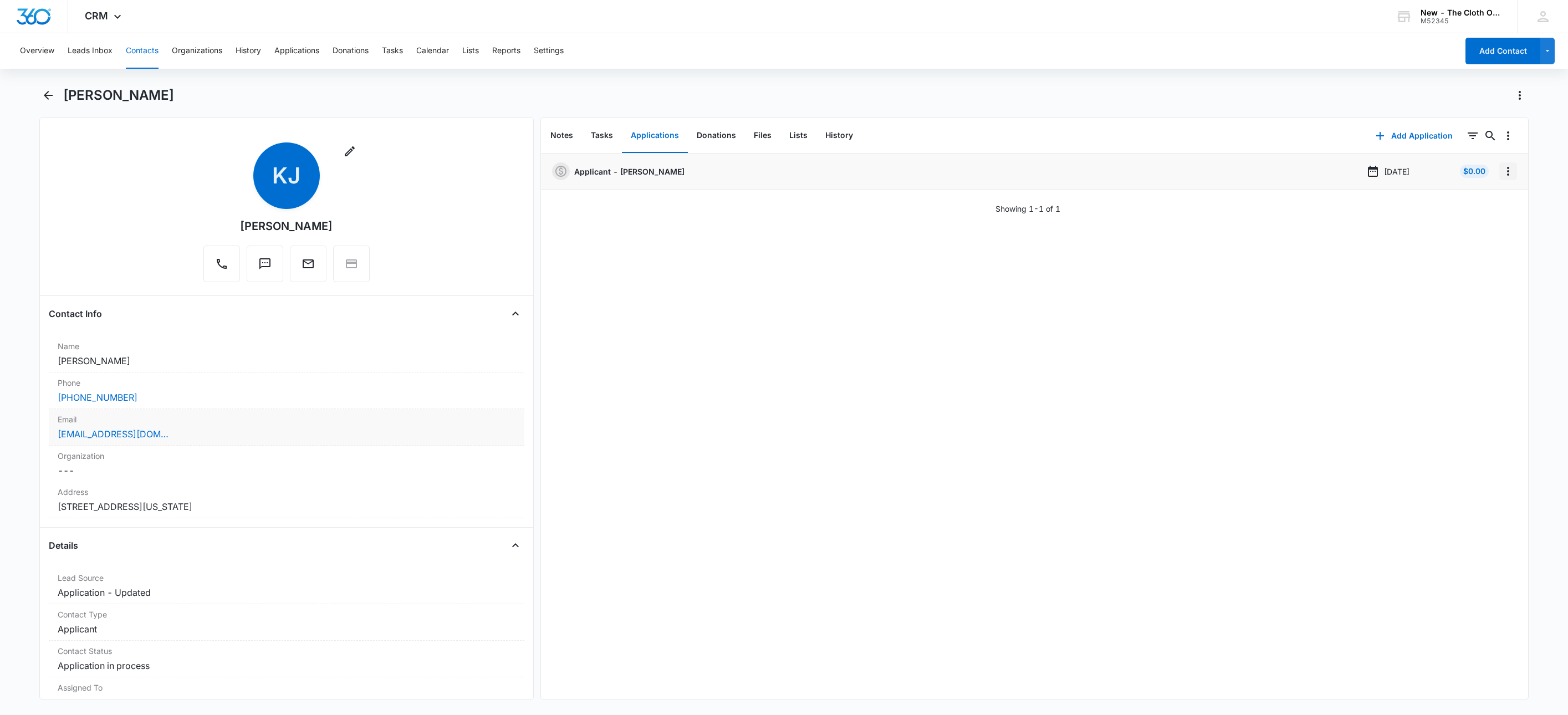
click at [1499, 178] on button "Overflow Menu" at bounding box center [1508, 171] width 18 height 18
click at [1489, 195] on button "Edit" at bounding box center [1473, 202] width 63 height 16
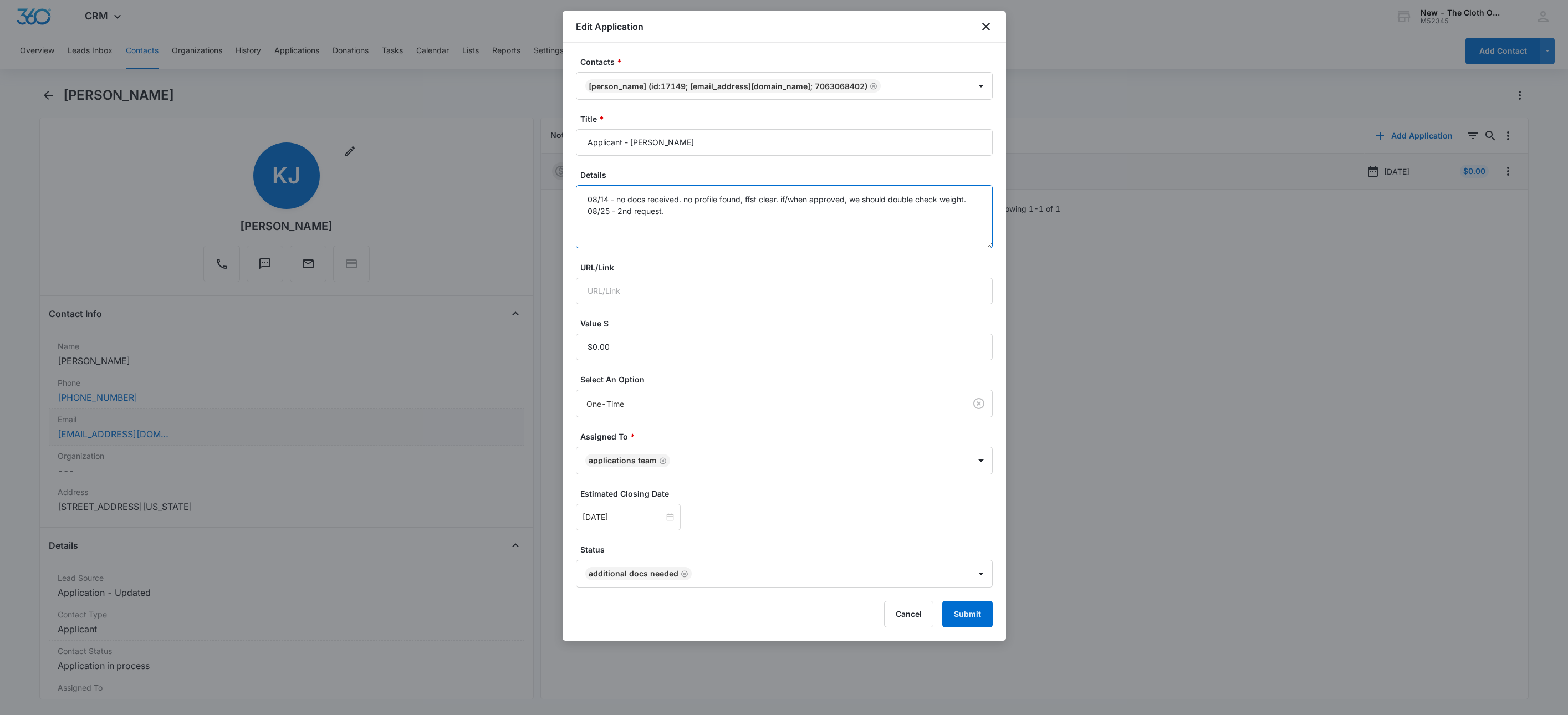
click at [866, 242] on textarea "08/14 - no docs received. no profile found, ffst clear. if/when approved, we sh…" at bounding box center [784, 216] width 417 height 63
type textarea "08/14 - no docs received. no profile found, ffst clear. if/when approved, we sh…"
click at [644, 529] on div "[DATE]" at bounding box center [628, 517] width 105 height 26
type input "[DATE]"
click at [652, 423] on div "17" at bounding box center [652, 418] width 14 height 14
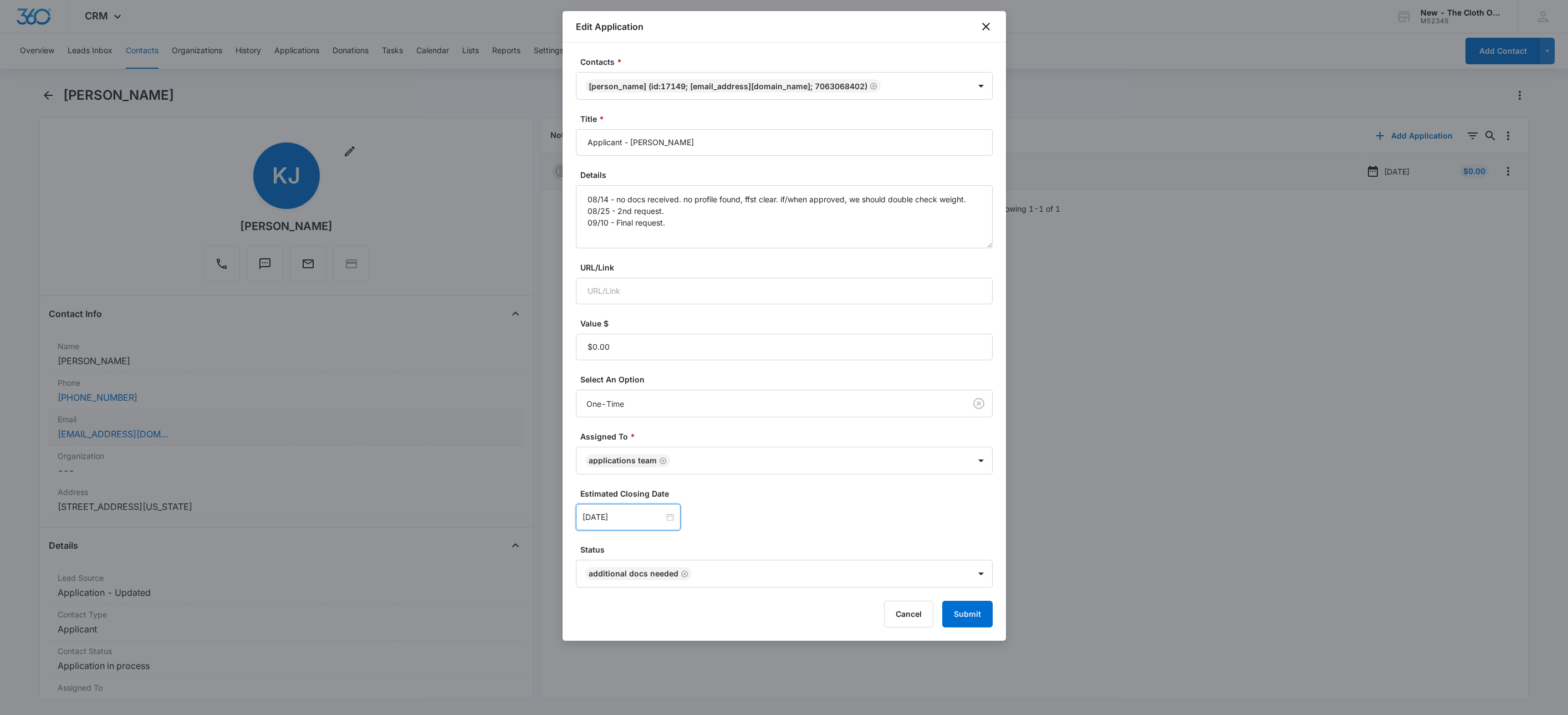
click at [855, 526] on div "[DATE] [DATE] Su Mo Tu We Th Fr Sa 31 1 2 3 4 5 6 7 8 9 10 11 12 13 14 15 16 17…" at bounding box center [784, 517] width 417 height 26
click at [958, 610] on button "Submit" at bounding box center [967, 614] width 50 height 26
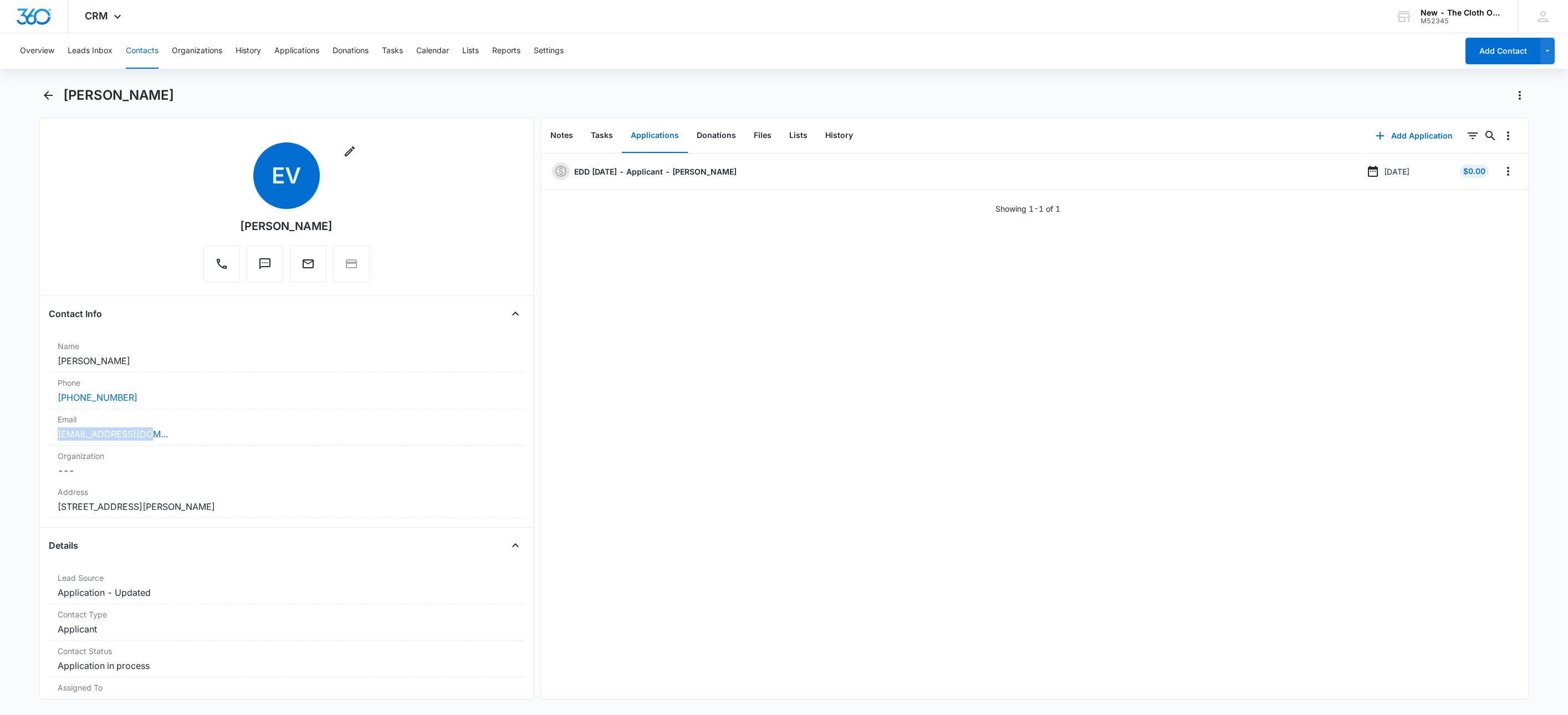
drag, startPoint x: 164, startPoint y: 444, endPoint x: 23, endPoint y: 431, distance: 141.6
click at [23, 431] on main "[PERSON_NAME] Remove EV [PERSON_NAME] Contact Info Name Cancel Save Changes [PE…" at bounding box center [784, 400] width 1568 height 627
copy link "[EMAIL_ADDRESS][DOMAIN_NAME]"
drag, startPoint x: 1492, startPoint y: 173, endPoint x: 1494, endPoint y: 179, distance: 6.3
click at [1502, 173] on icon "Overflow Menu" at bounding box center [1508, 171] width 14 height 14
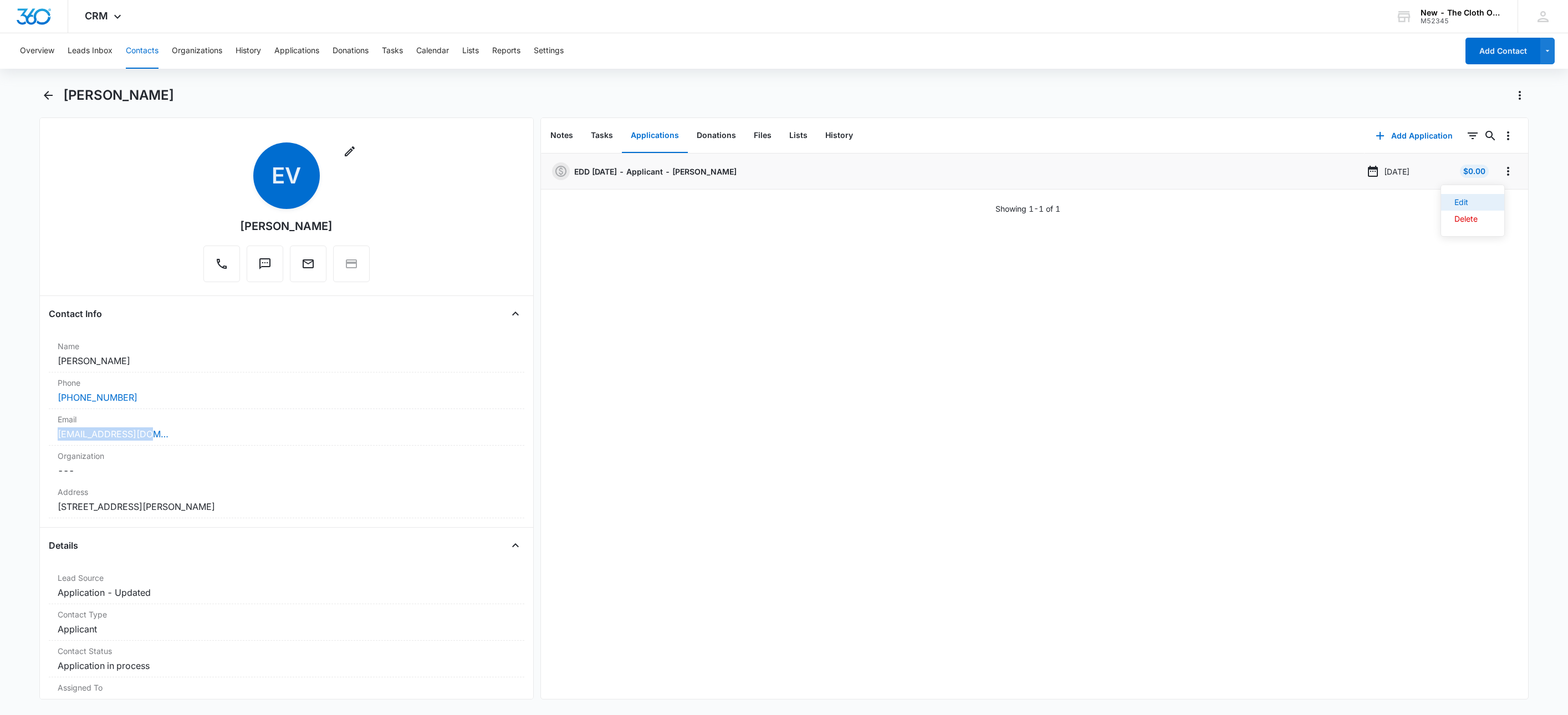
click at [1490, 196] on button "Edit" at bounding box center [1473, 202] width 63 height 16
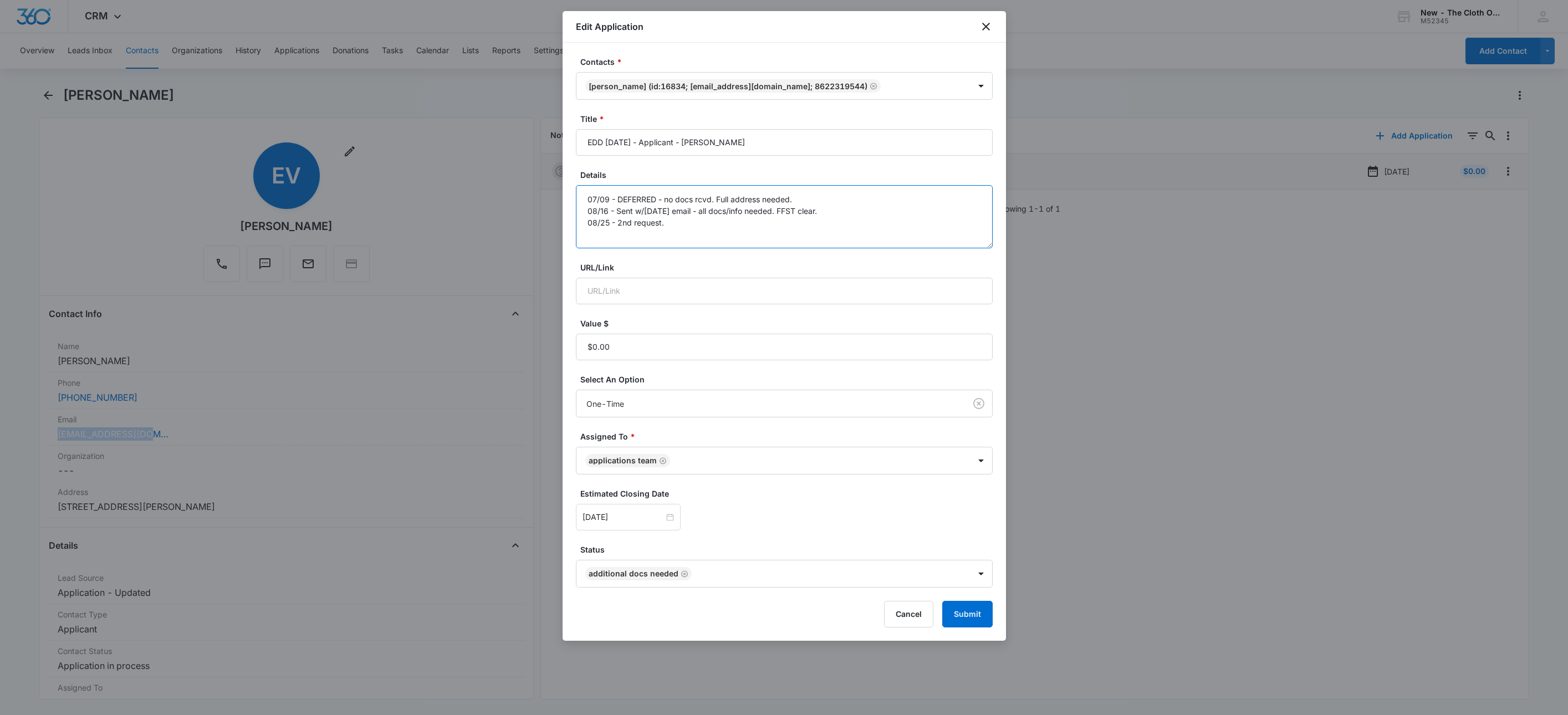
click at [769, 243] on textarea "07/09 - DEFERRED - no docs rcvd. Full address needed. 08/16 - Sent w/[DATE] ema…" at bounding box center [784, 216] width 417 height 63
type textarea "07/09 - DEFERRED - no docs rcvd. Full address needed. 08/16 - Sent w/[DATE] ema…"
click at [644, 521] on input "[DATE]" at bounding box center [623, 517] width 82 height 12
type input "[DATE]"
click at [657, 420] on div "17" at bounding box center [652, 418] width 14 height 14
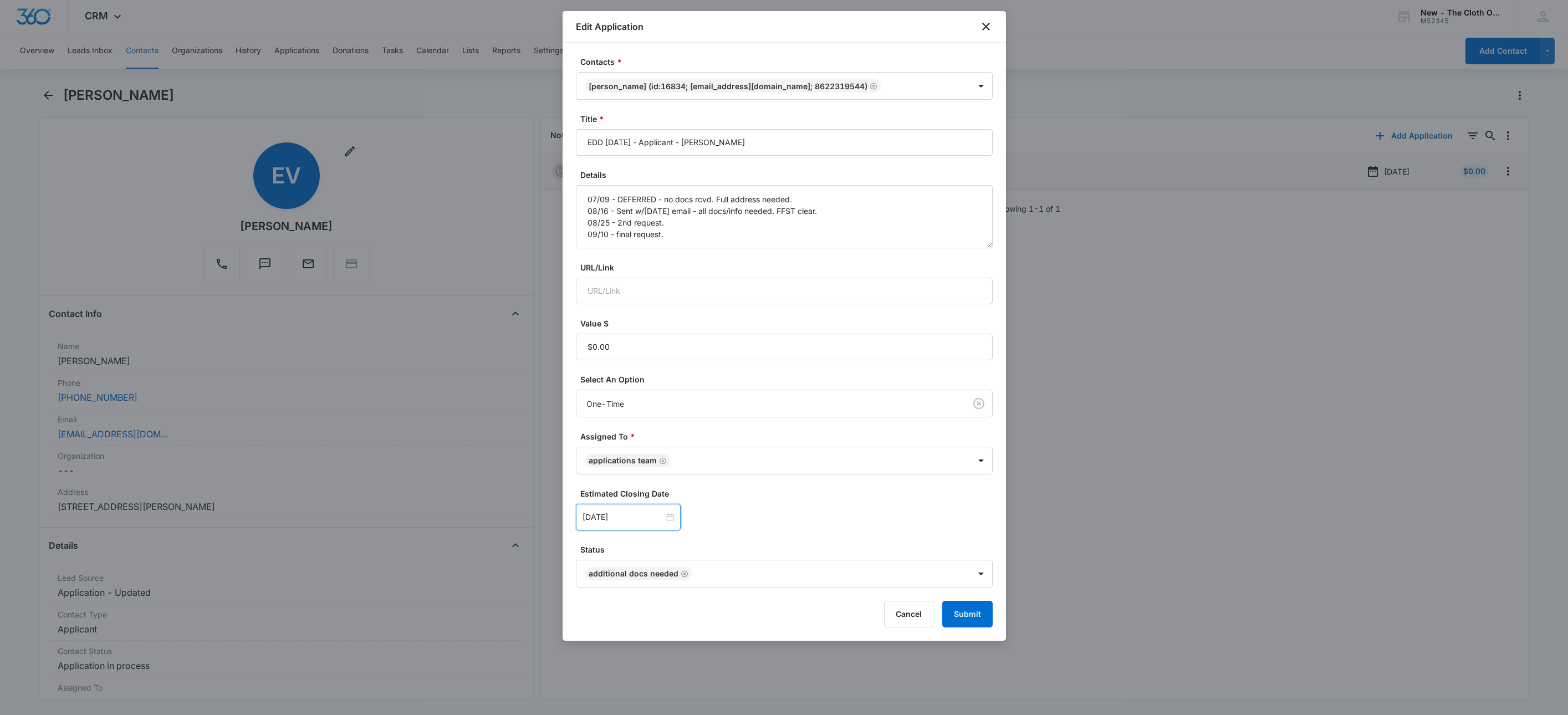
click at [785, 506] on div "[DATE] [DATE] Su Mo Tu We Th Fr Sa 31 1 2 3 4 5 6 7 8 9 10 11 12 13 14 15 16 17…" at bounding box center [784, 517] width 417 height 26
click at [969, 600] on form "Contacts * [PERSON_NAME] (ID:16834; [EMAIL_ADDRESS][DOMAIN_NAME]; 8622319544) T…" at bounding box center [784, 342] width 417 height 572
click at [974, 615] on button "Submit" at bounding box center [967, 614] width 50 height 26
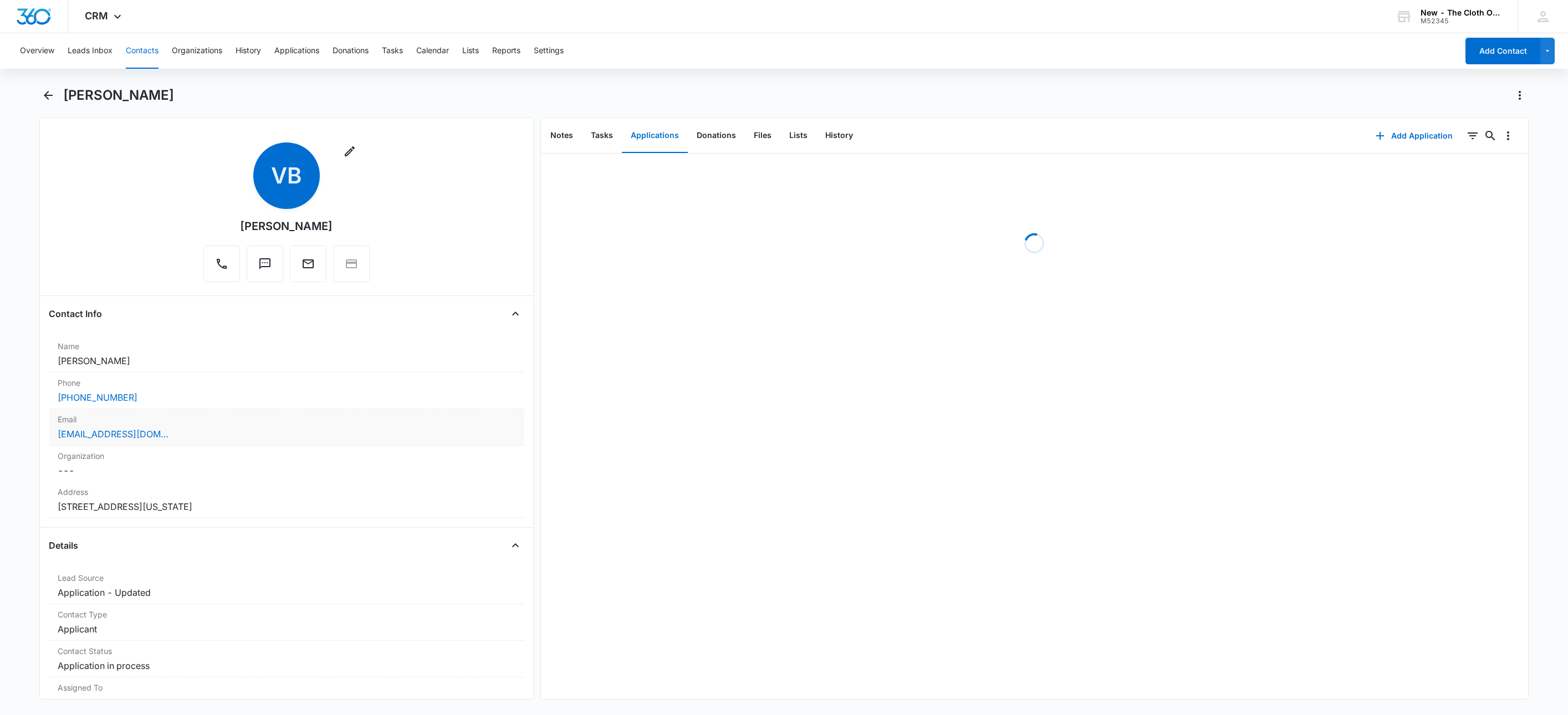
click at [240, 436] on div "Maydelinflores291@gmail.com" at bounding box center [287, 434] width 458 height 14
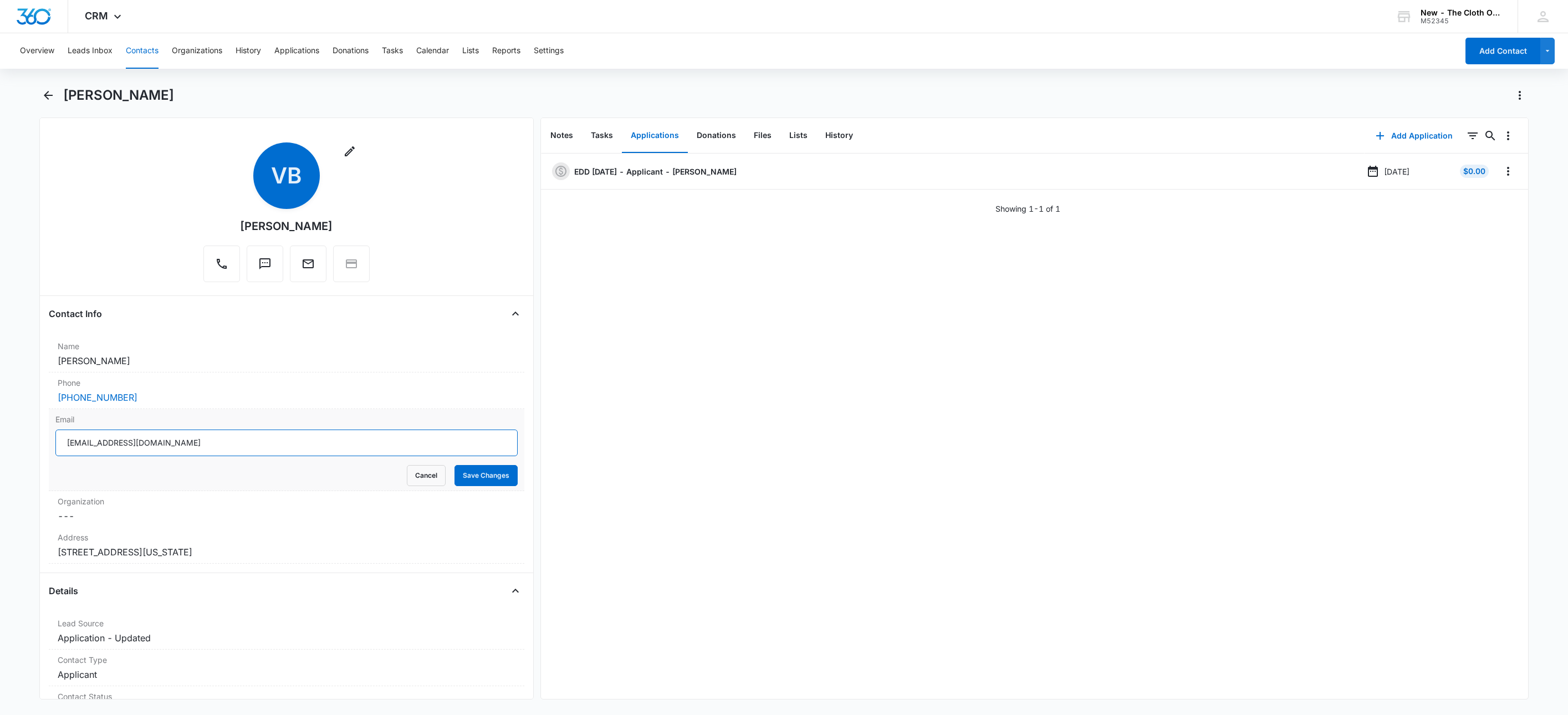
click at [358, 449] on input "Maydelinflores291@gmail.com" at bounding box center [287, 443] width 462 height 26
click at [356, 449] on input "Maydelinflores291@gmail.com" at bounding box center [287, 443] width 462 height 26
drag, startPoint x: 423, startPoint y: 475, endPoint x: 94, endPoint y: 374, distance: 344.2
click at [422, 475] on button "Cancel" at bounding box center [426, 476] width 39 height 21
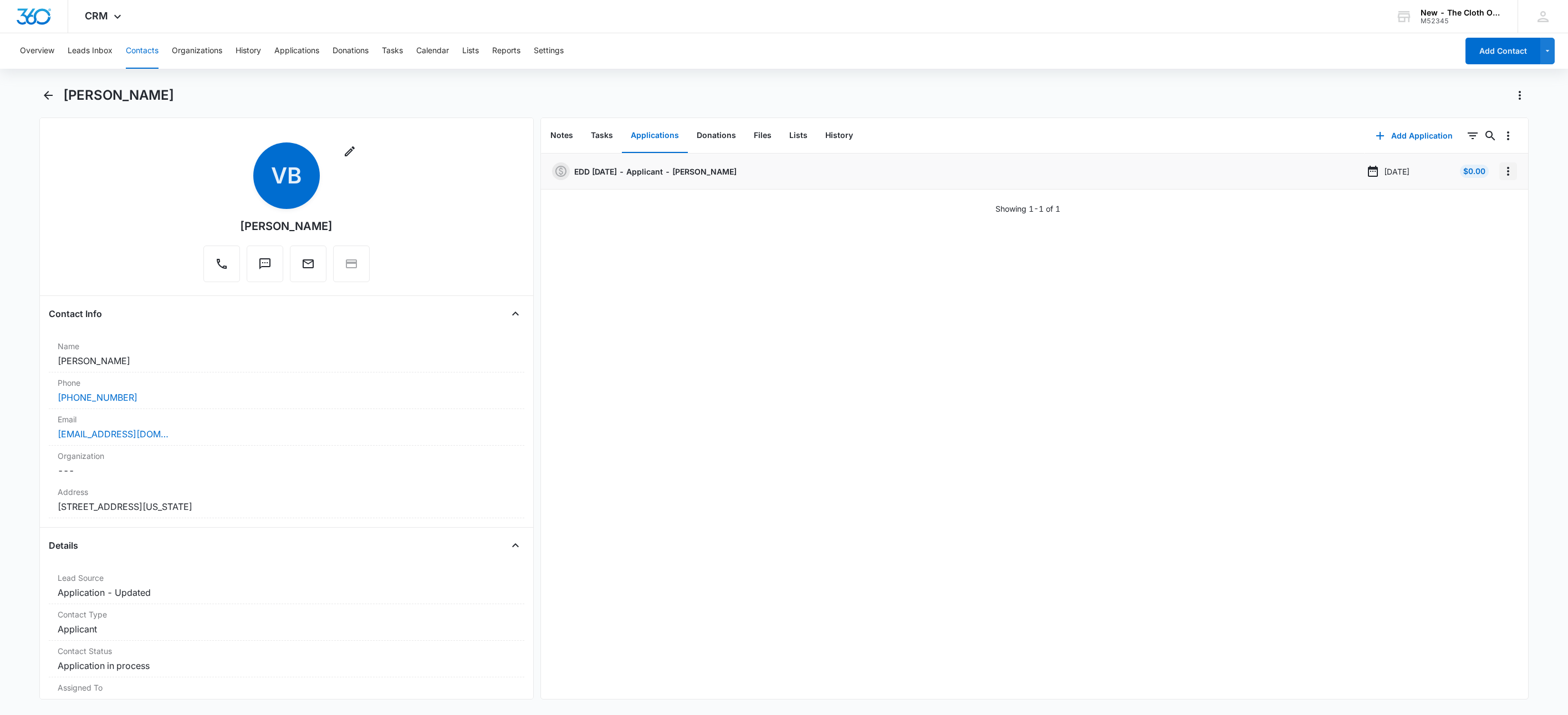
click at [1502, 172] on icon "Overflow Menu" at bounding box center [1508, 171] width 14 height 14
click at [1497, 206] on button "Edit" at bounding box center [1473, 202] width 63 height 16
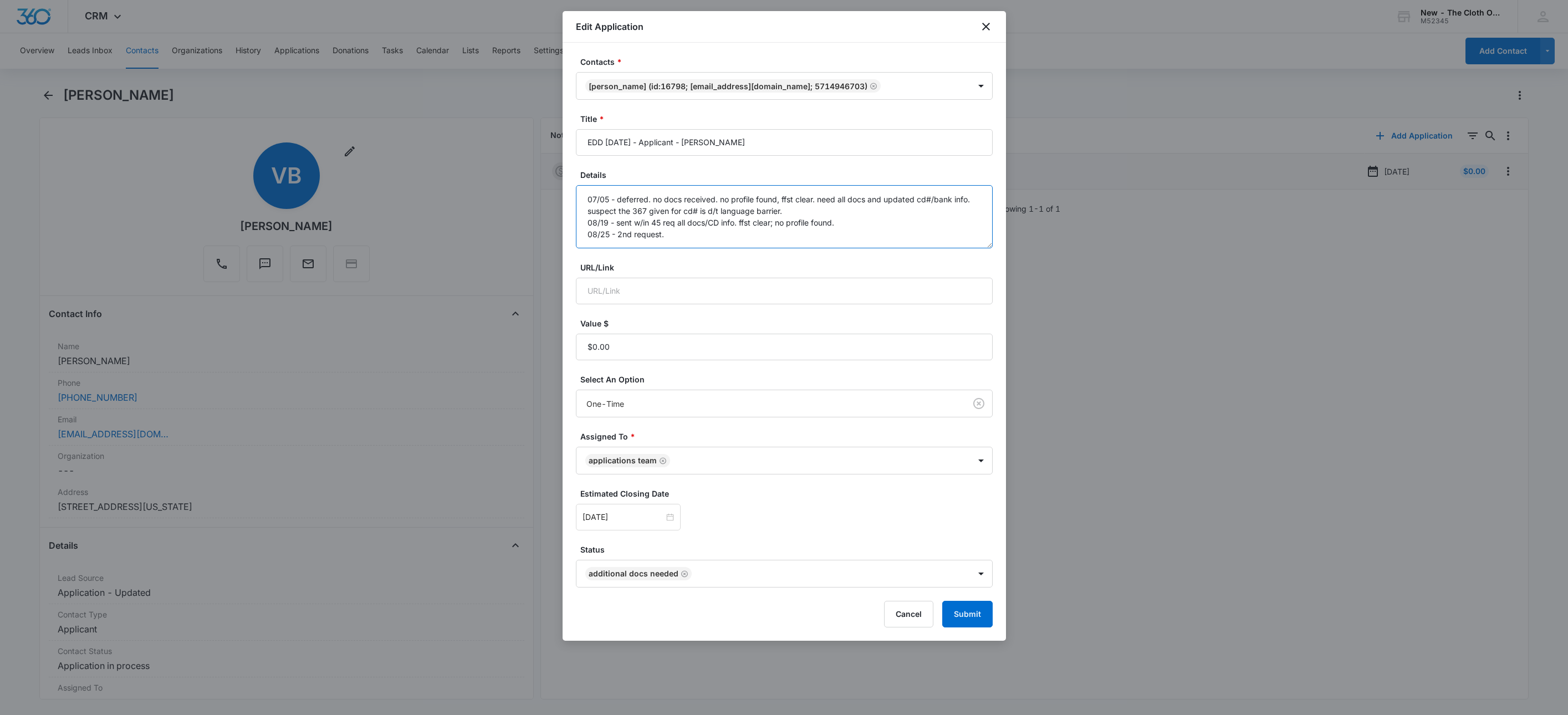
click at [814, 245] on textarea "07/05 - deferred. no docs received. no profile found, ffst clear. need all docs…" at bounding box center [784, 216] width 417 height 63
type textarea "07/05 - deferred. no docs received. no profile found, ffst clear. need all docs…"
click at [661, 519] on div at bounding box center [628, 517] width 92 height 12
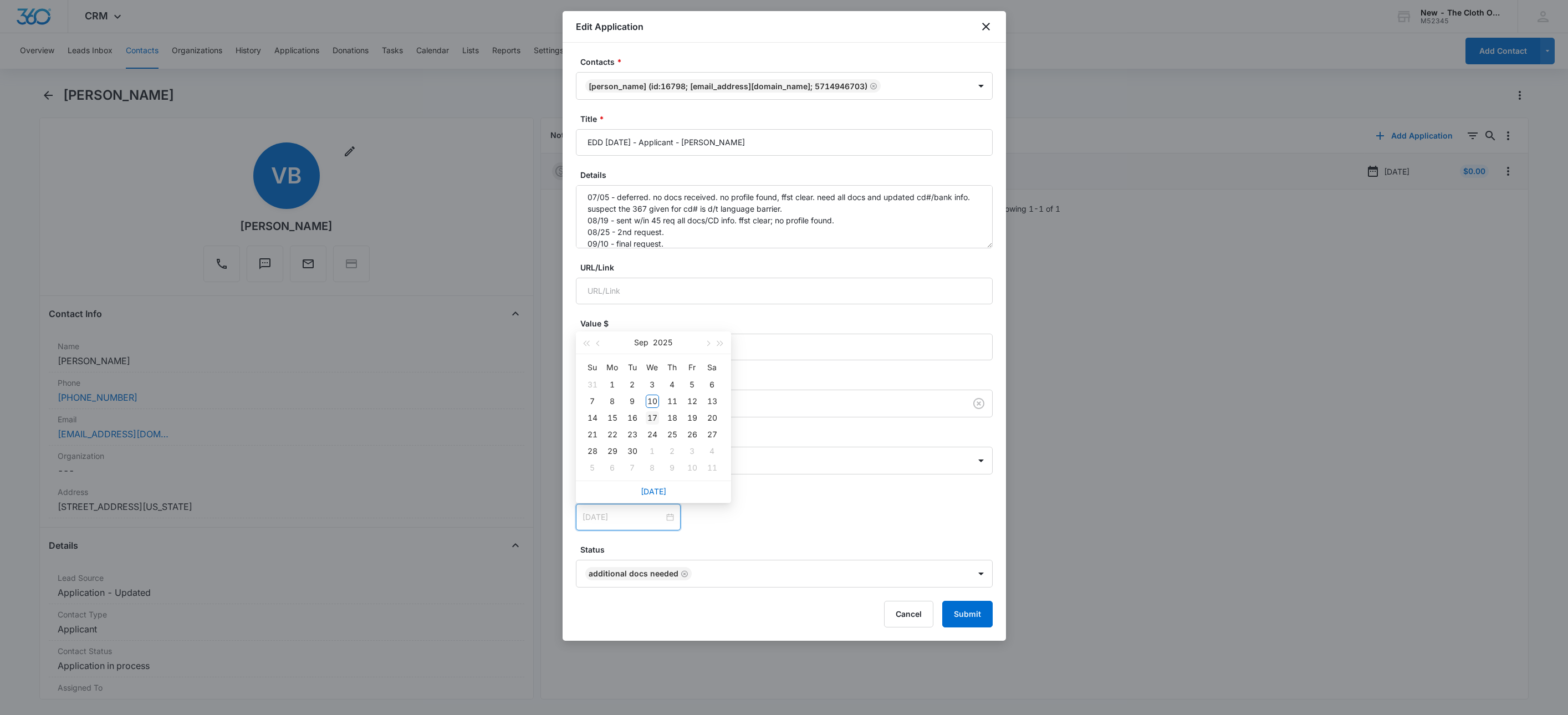
type input "[DATE]"
click at [654, 421] on div "17" at bounding box center [652, 418] width 14 height 14
click at [867, 549] on label "Status" at bounding box center [789, 550] width 417 height 11
click at [991, 626] on button "Submit" at bounding box center [967, 614] width 50 height 26
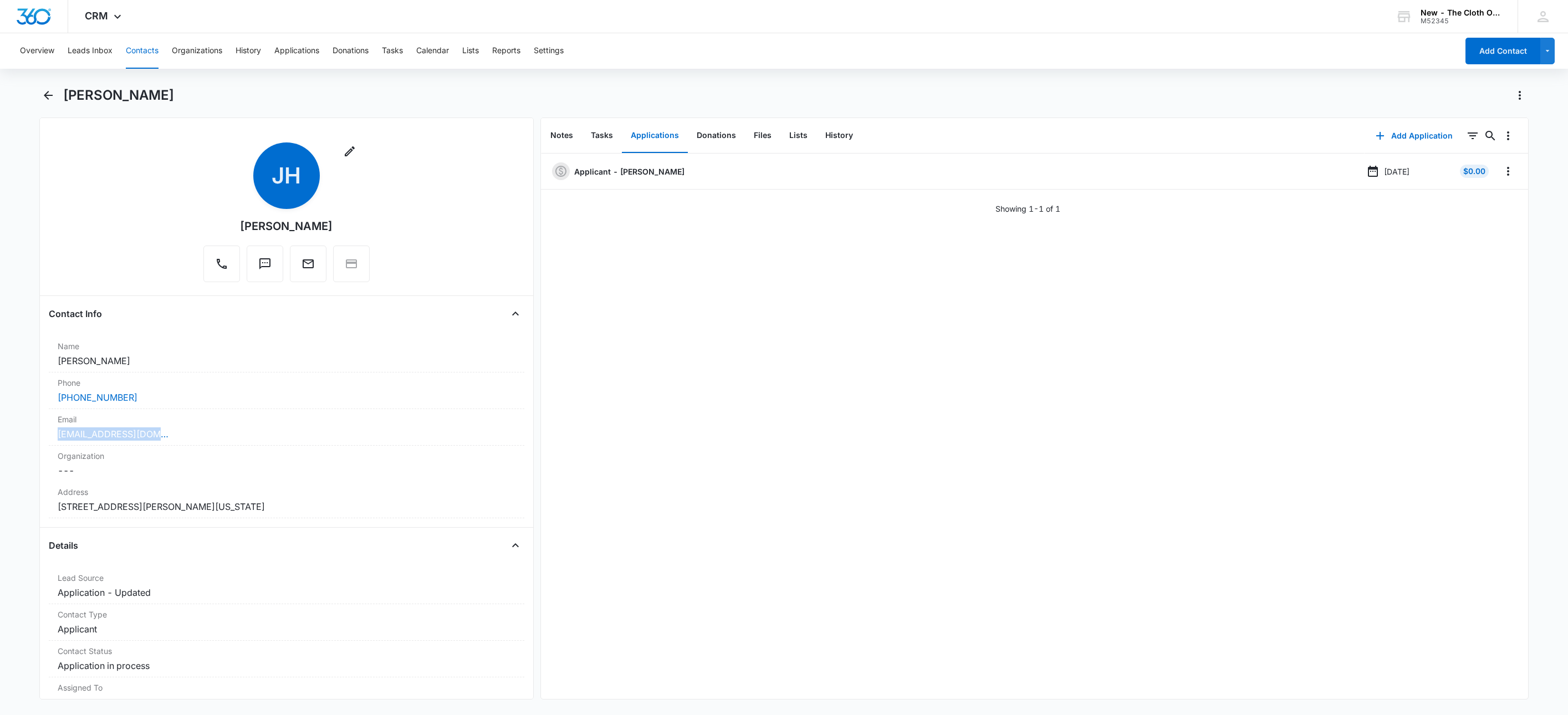
drag, startPoint x: 195, startPoint y: 433, endPoint x: 47, endPoint y: 428, distance: 148.1
click at [27, 430] on main "[PERSON_NAME] Remove [PERSON_NAME] [PERSON_NAME] Contact Info Name Cancel Save …" at bounding box center [784, 400] width 1568 height 627
copy link "[EMAIL_ADDRESS][DOMAIN_NAME]"
click at [1502, 172] on icon "Overflow Menu" at bounding box center [1508, 171] width 14 height 14
click at [1474, 197] on button "Edit" at bounding box center [1473, 202] width 63 height 16
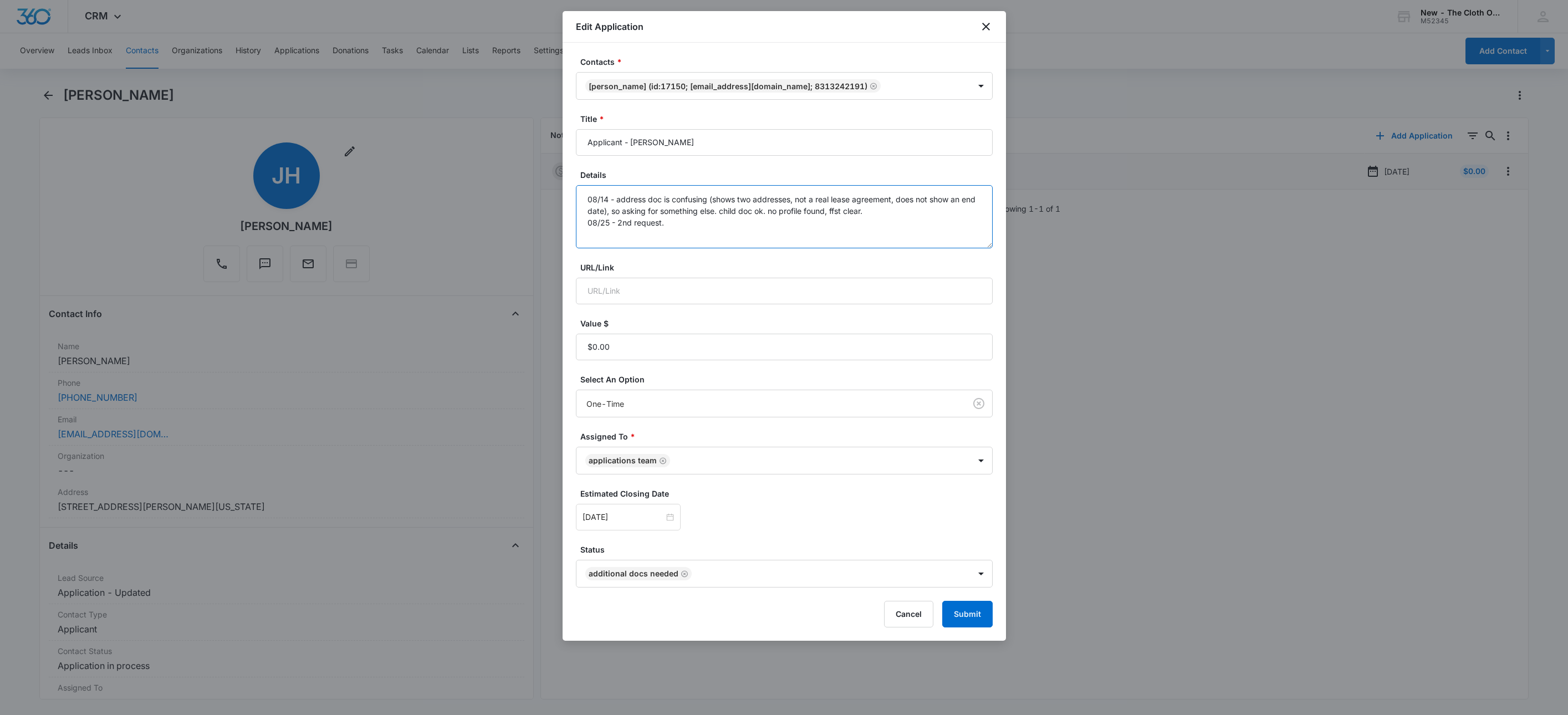
click at [789, 235] on textarea "08/14 - address doc is confusing (shows two addresses, not a real lease agreeme…" at bounding box center [784, 216] width 417 height 63
click at [785, 223] on textarea "08/14 - address doc is confusing (shows two addresses, not a real lease agreeme…" at bounding box center [784, 216] width 417 height 63
type textarea "08/14 - address doc is confusing (shows two addresses, not a real lease agreeme…"
click at [969, 613] on button "Submit" at bounding box center [967, 614] width 50 height 26
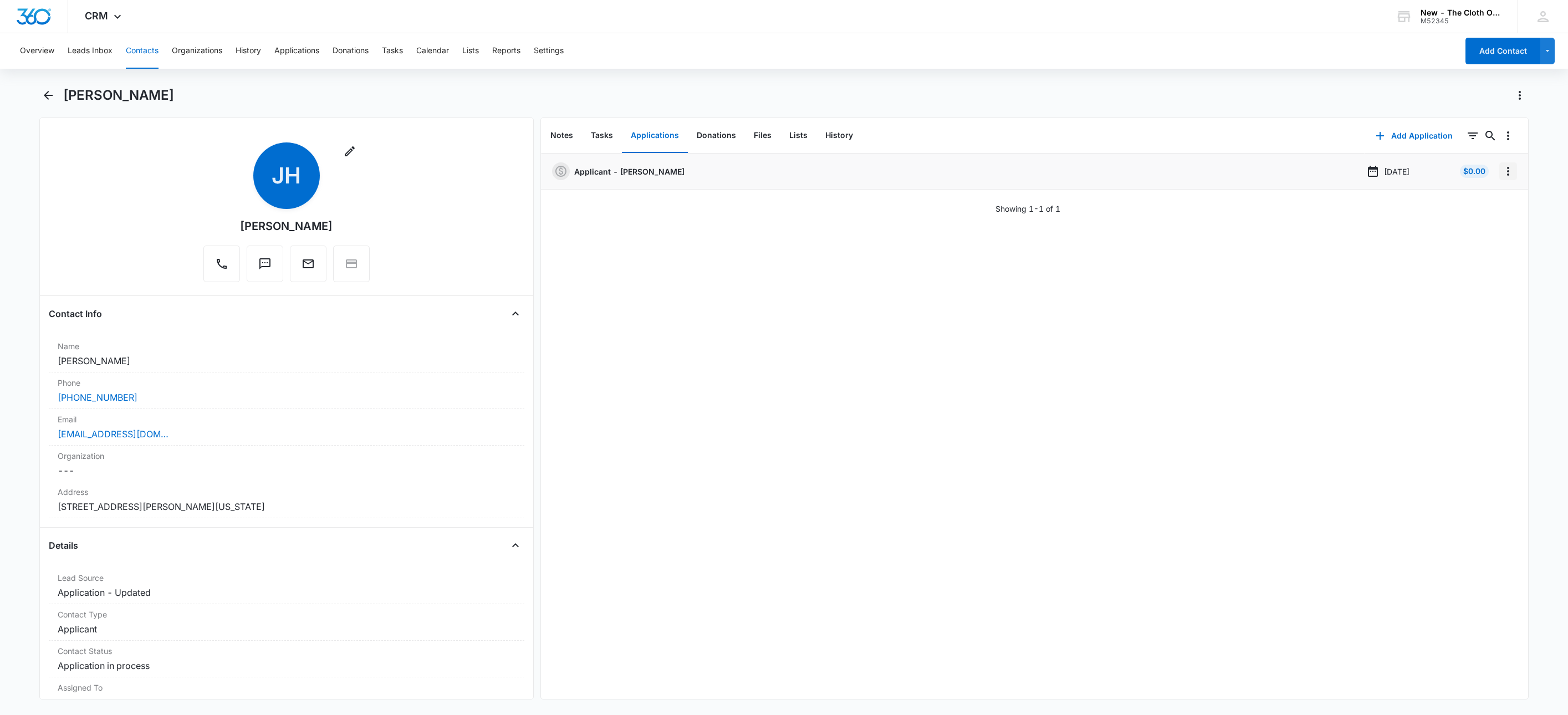
click at [1502, 172] on icon "Overflow Menu" at bounding box center [1508, 171] width 14 height 14
click at [1481, 202] on button "Edit" at bounding box center [1473, 202] width 63 height 16
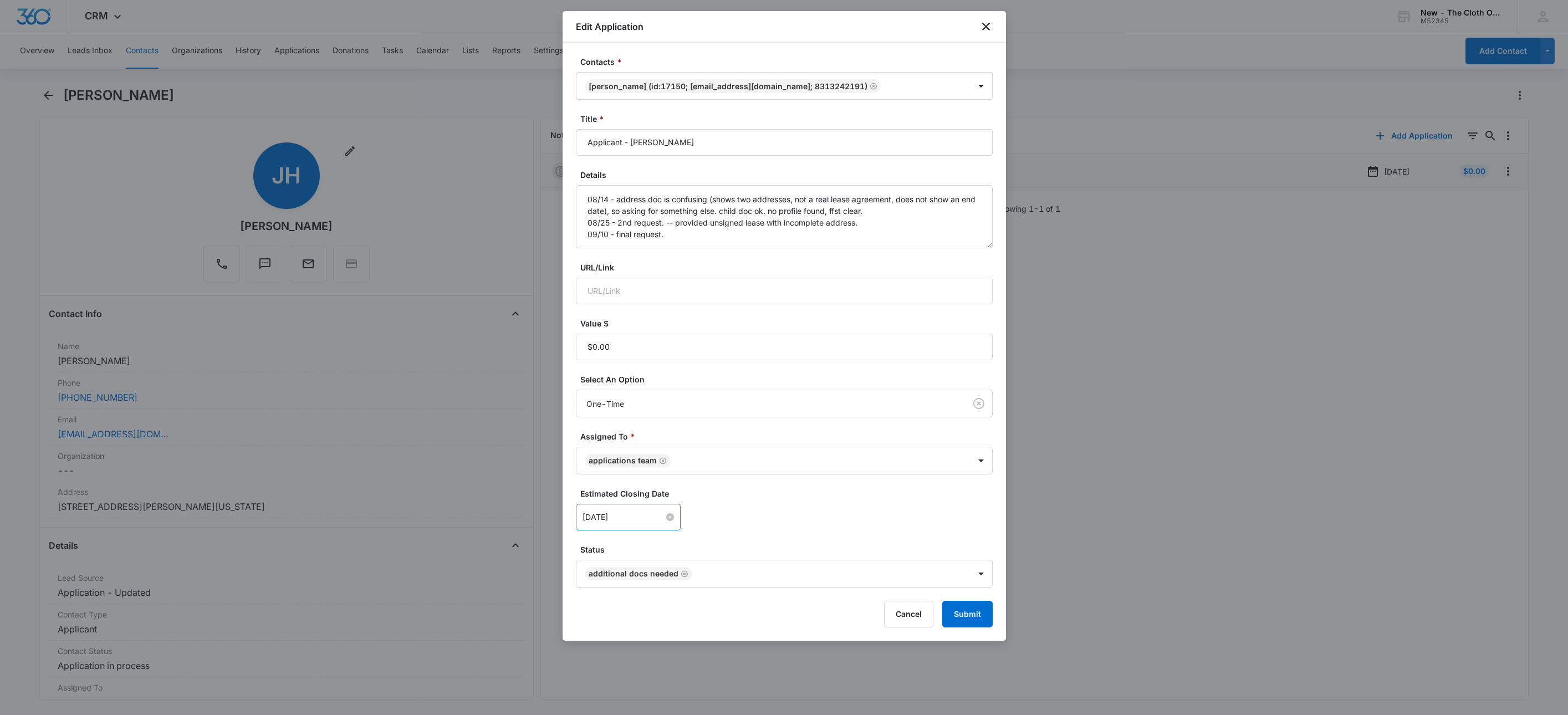
click at [632, 518] on input "[DATE]" at bounding box center [623, 517] width 82 height 12
type input "[DATE]"
click at [652, 419] on div "17" at bounding box center [652, 418] width 14 height 14
click at [837, 506] on div "[DATE] [DATE] Su Mo Tu We Th Fr Sa 31 1 2 3 4 5 6 7 8 9 10 11 12 13 14 15 16 17…" at bounding box center [784, 517] width 417 height 26
click at [973, 623] on button "Submit" at bounding box center [967, 614] width 50 height 26
